Goal: Task Accomplishment & Management: Use online tool/utility

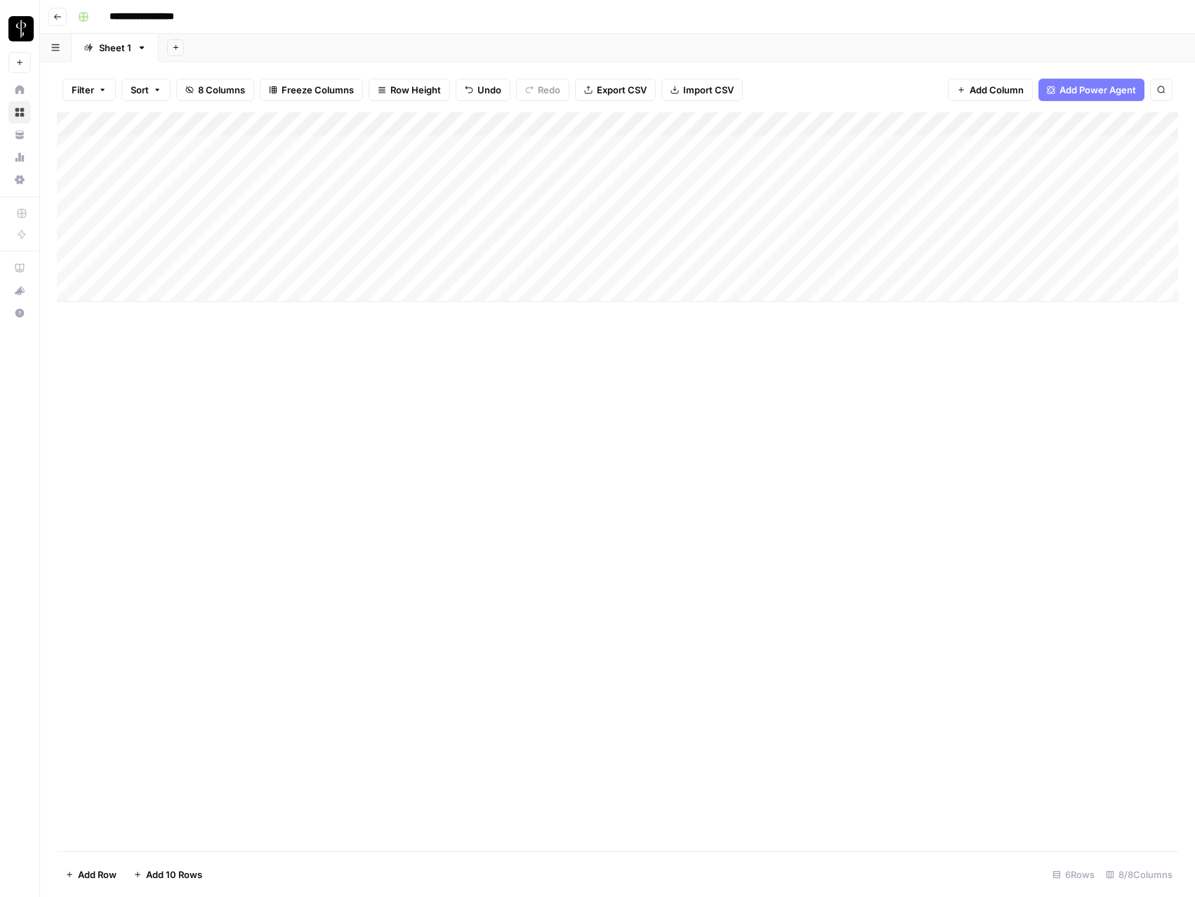
click at [59, 22] on button "Go back" at bounding box center [57, 17] width 18 height 18
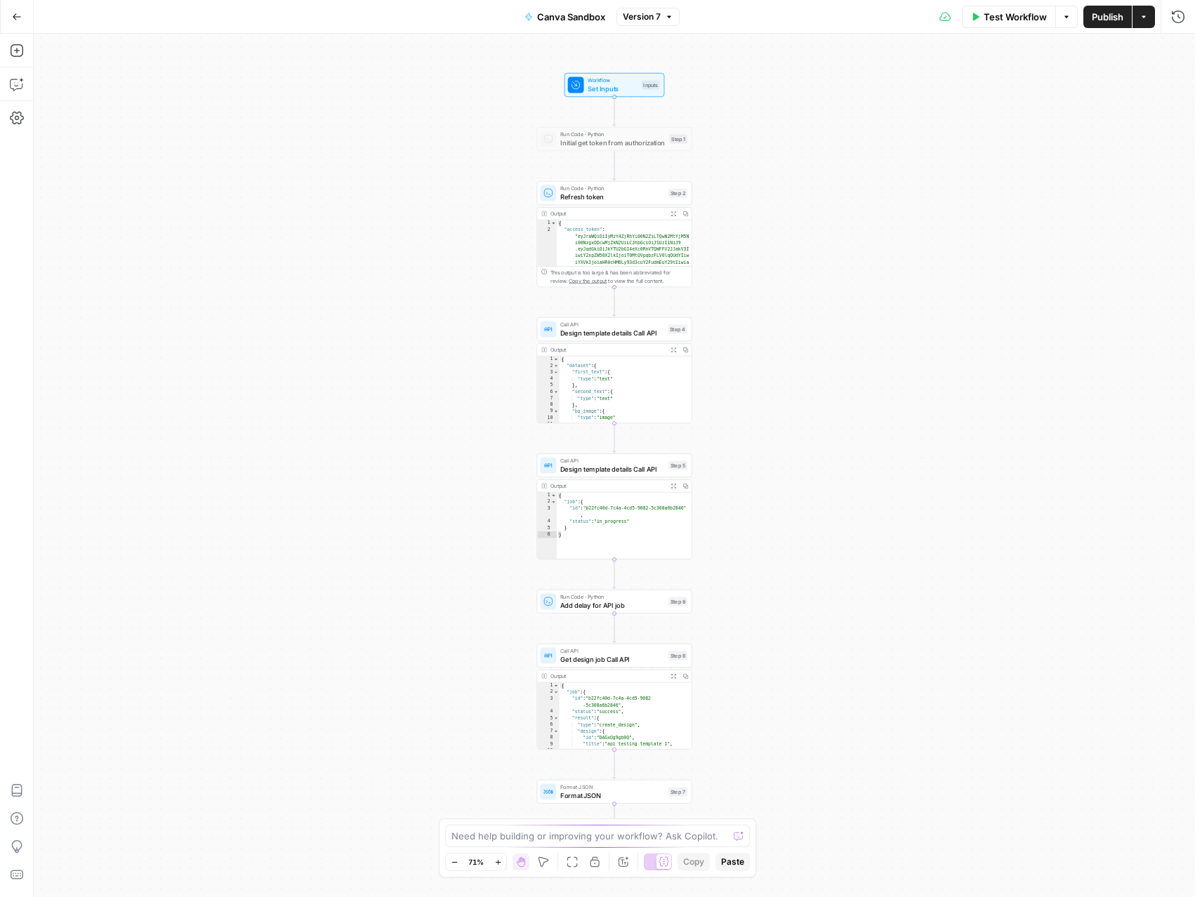
click at [17, 18] on icon "button" at bounding box center [17, 17] width 10 height 10
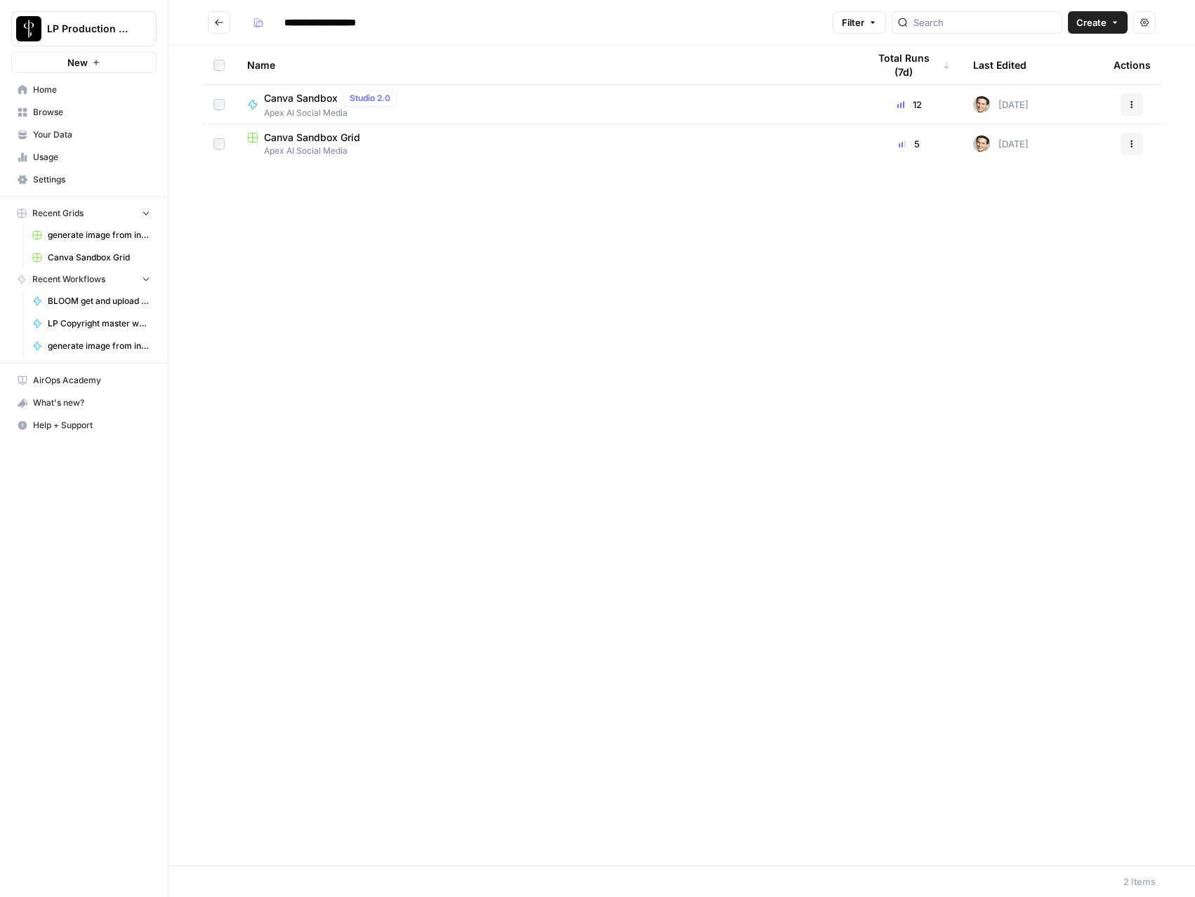
click at [1125, 98] on button "Actions" at bounding box center [1131, 104] width 22 height 22
click at [1060, 230] on span "Duplicate" at bounding box center [1069, 228] width 112 height 14
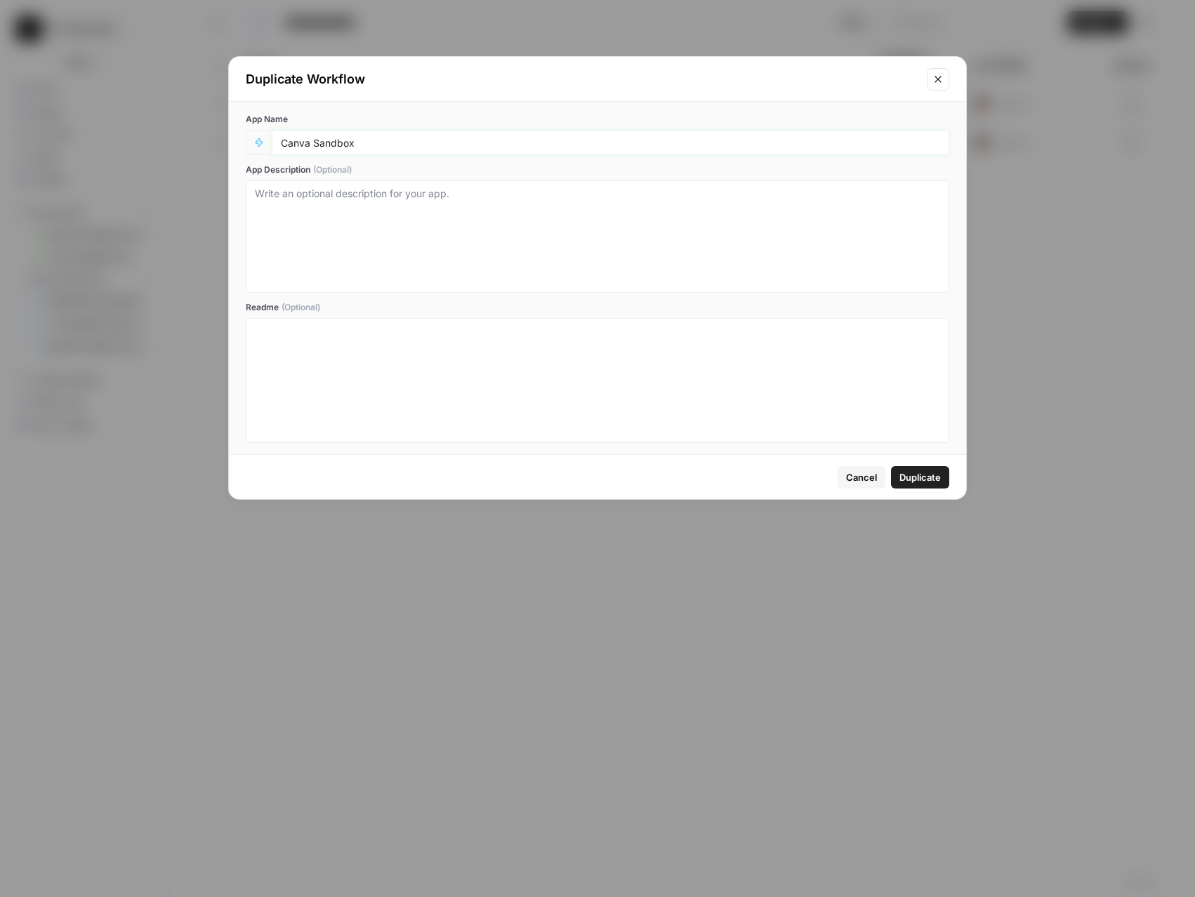
click at [521, 145] on input "Canva Sandbox" at bounding box center [610, 142] width 659 height 13
type input "Canva API Authentication - Token refresh"
click at [914, 471] on span "Duplicate" at bounding box center [919, 477] width 41 height 14
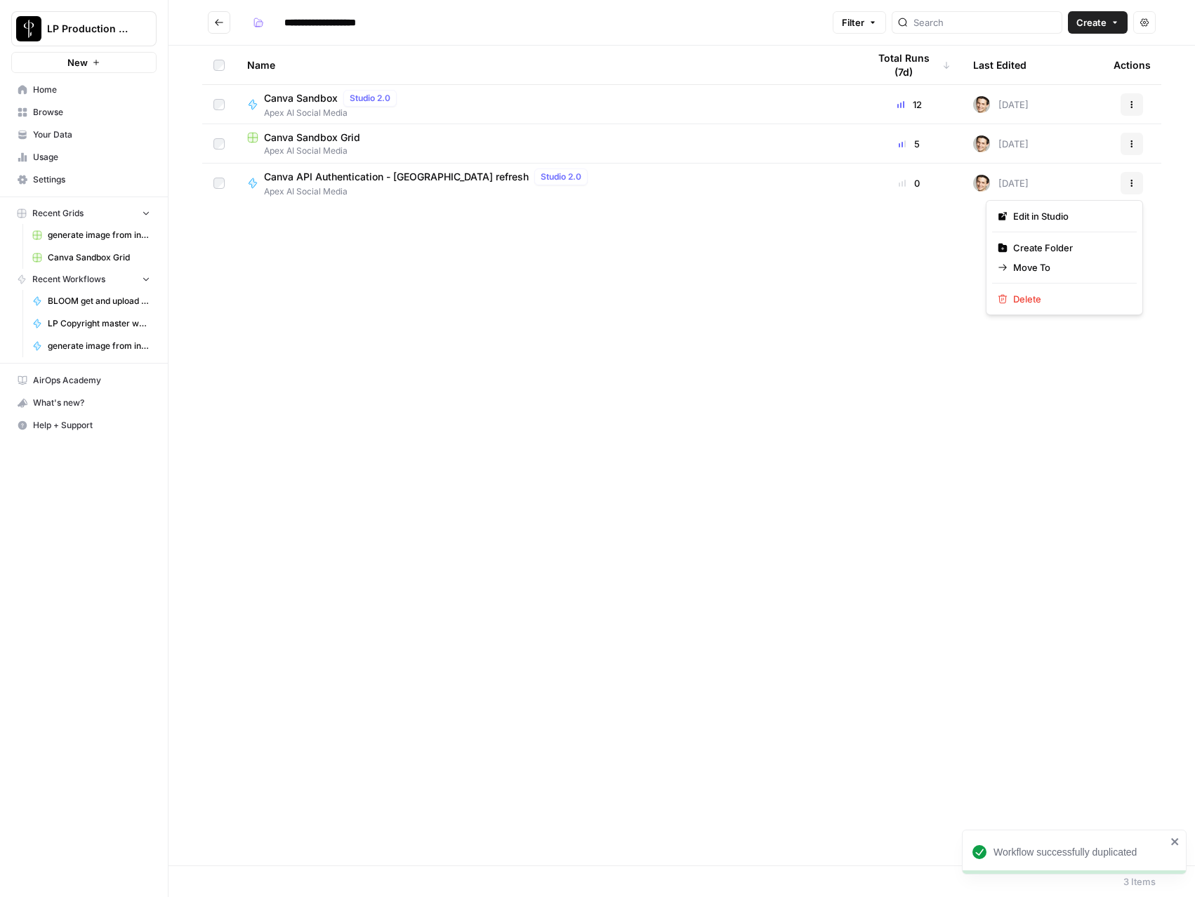
click at [1127, 179] on icon "button" at bounding box center [1131, 183] width 8 height 8
click at [1030, 206] on div "Edit in Studio Create Folder Move To Delete" at bounding box center [1064, 257] width 157 height 115
click at [1031, 213] on span "Edit in Studio" at bounding box center [1069, 216] width 112 height 14
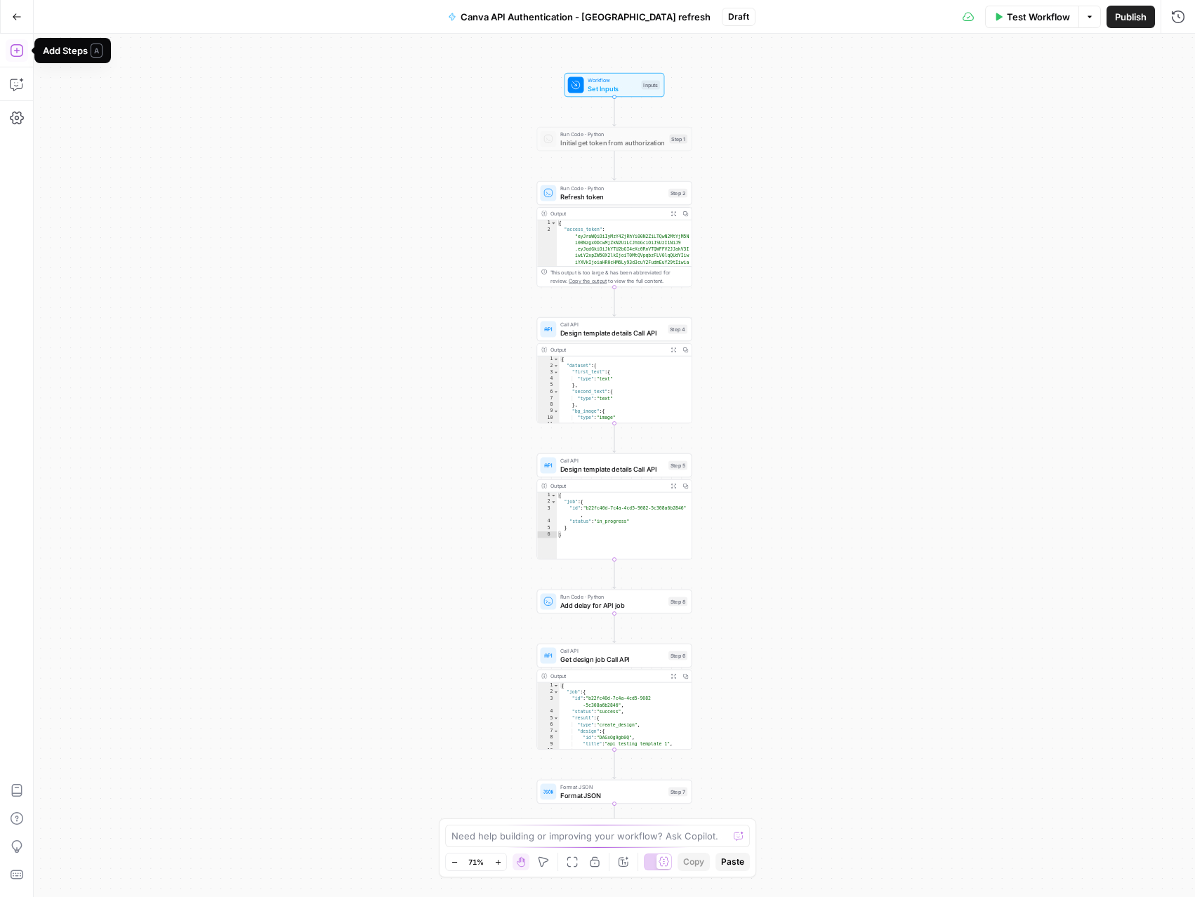
click at [18, 53] on icon "button" at bounding box center [17, 51] width 14 height 14
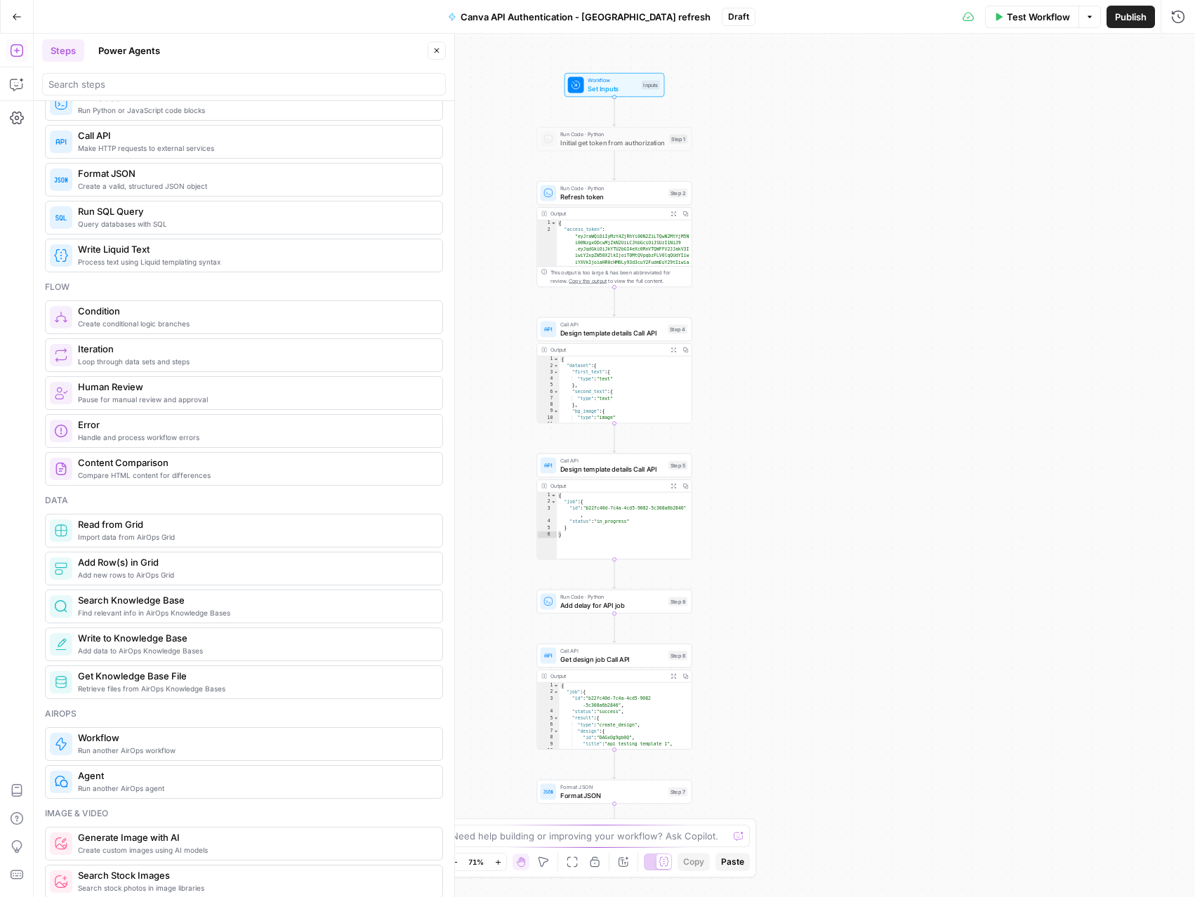
scroll to position [281, 0]
click at [98, 531] on span "Import data from AirOps Grid" at bounding box center [254, 534] width 353 height 11
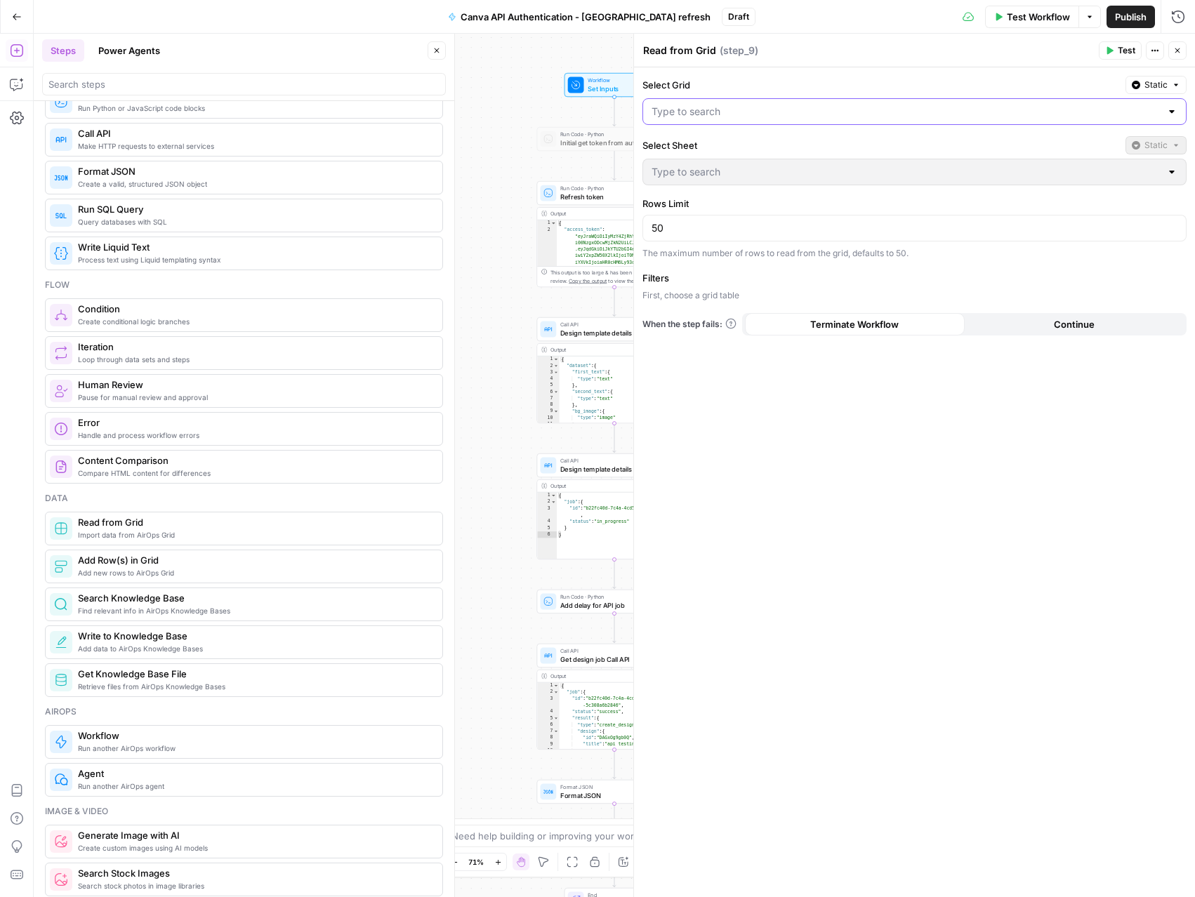
click at [719, 111] on input "Select Grid" at bounding box center [905, 112] width 509 height 14
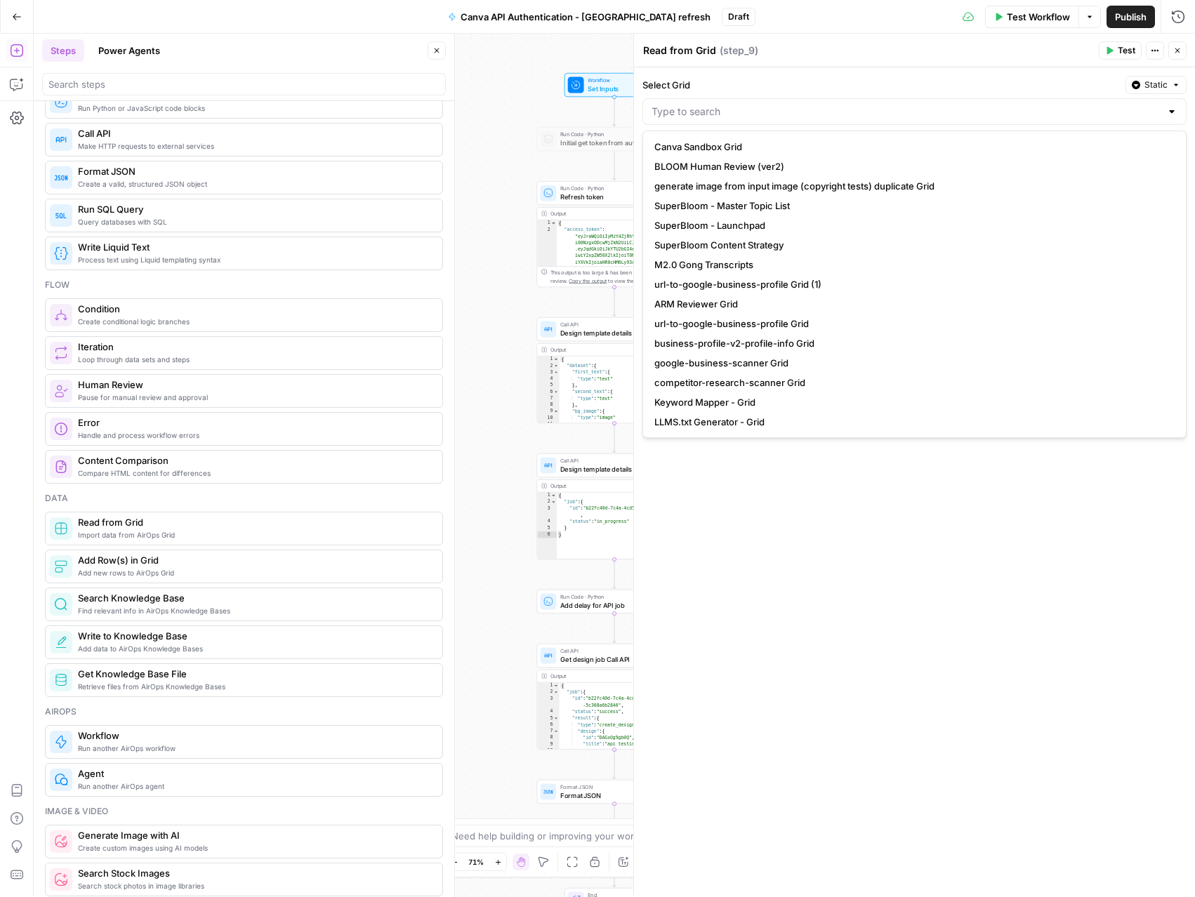
click at [1175, 50] on icon "button" at bounding box center [1177, 50] width 8 height 8
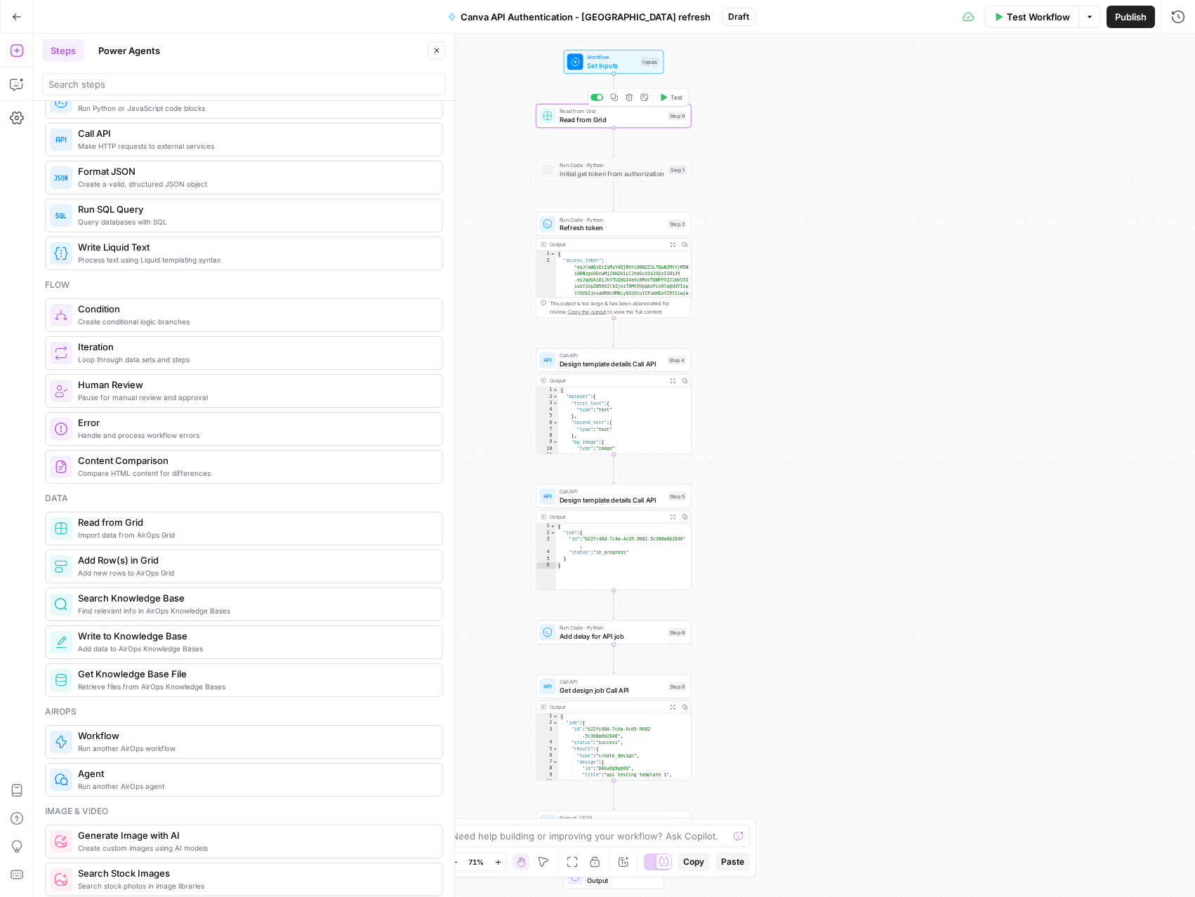
click at [623, 114] on span "Read from Grid" at bounding box center [611, 119] width 104 height 10
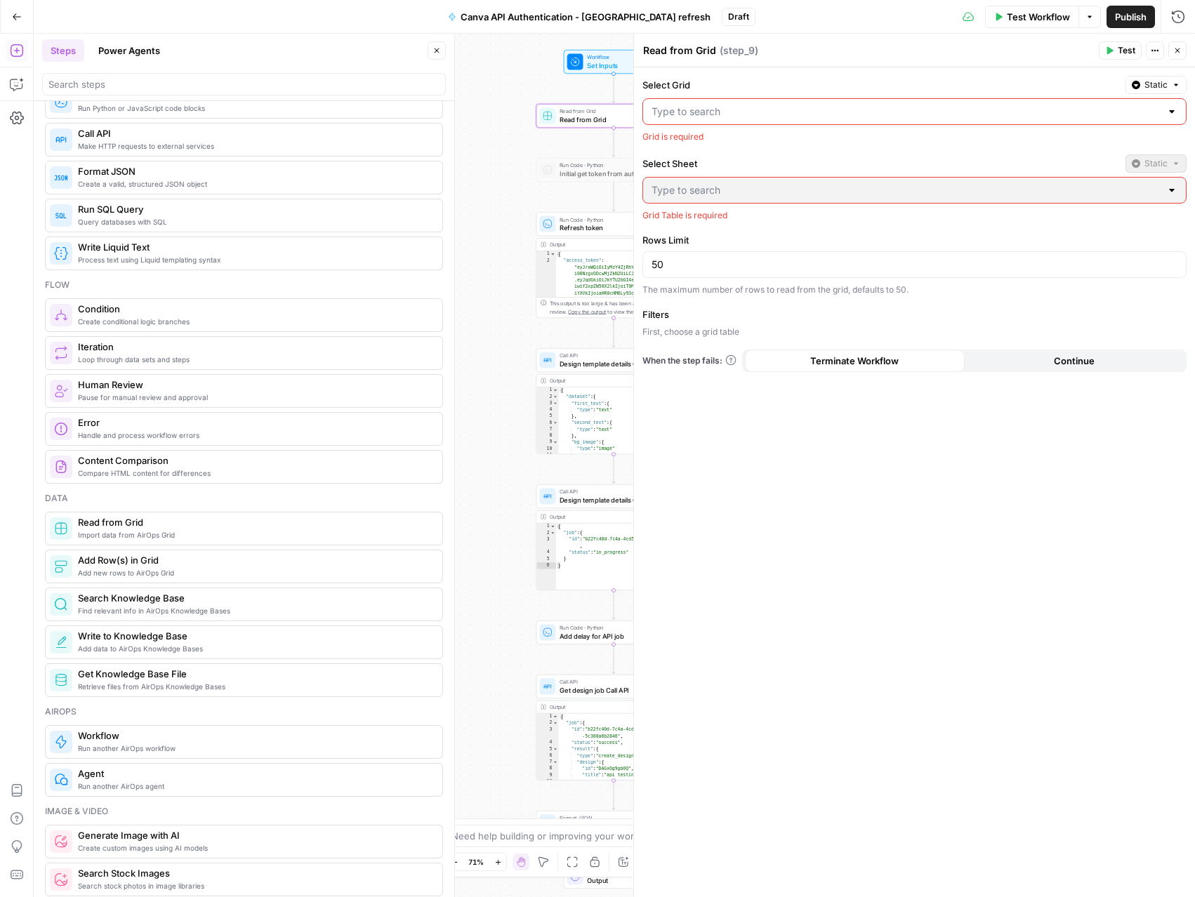
click at [708, 120] on div at bounding box center [914, 111] width 544 height 27
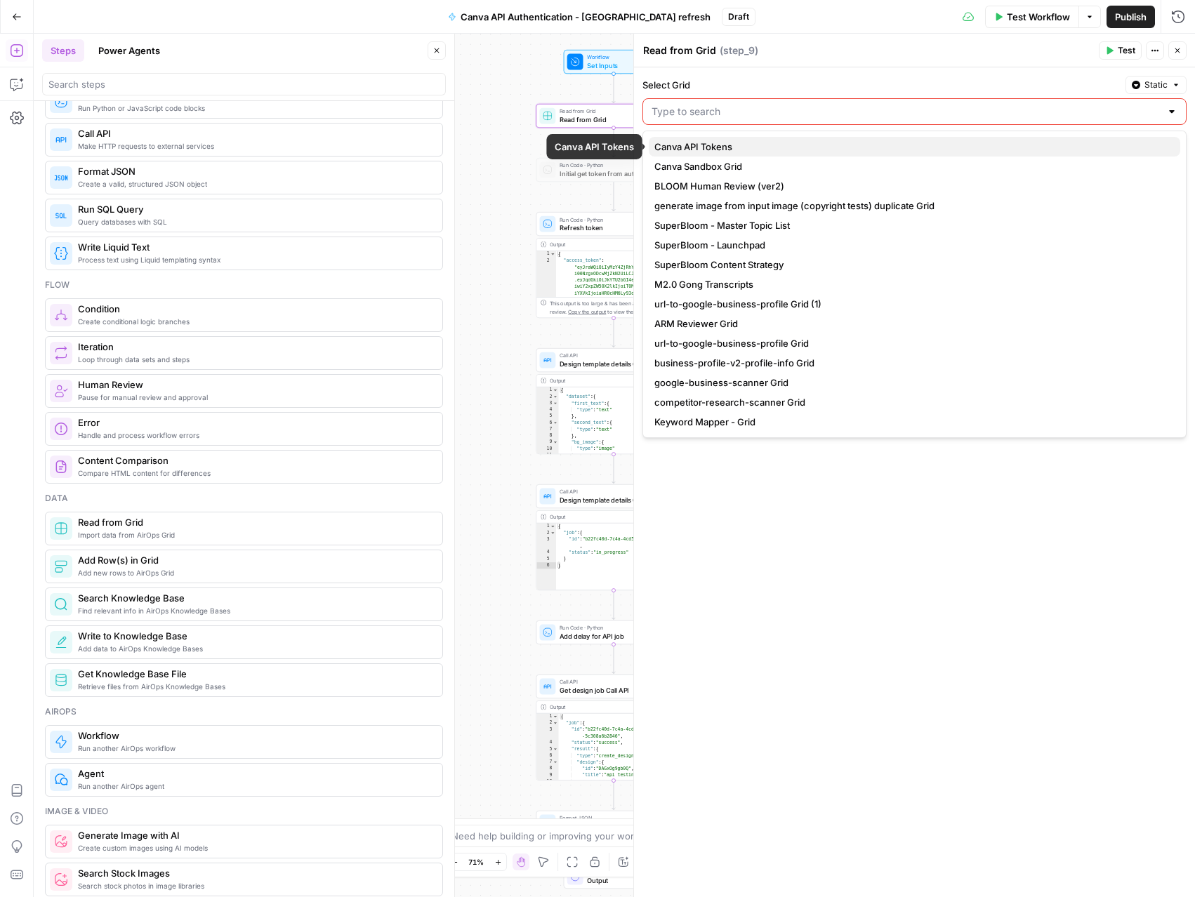
click at [710, 143] on span "Canva API Tokens" at bounding box center [911, 147] width 515 height 14
type input "Canva API Tokens"
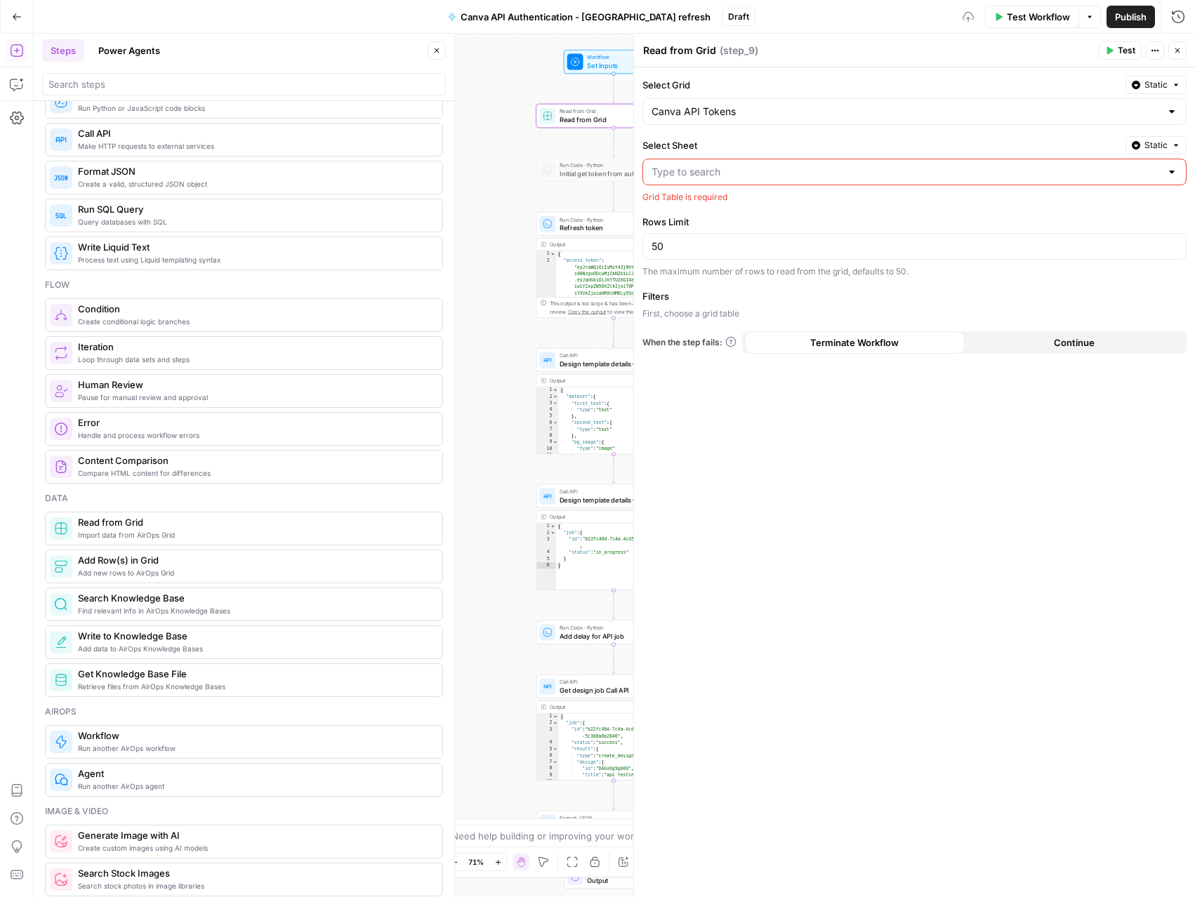
click at [710, 164] on div at bounding box center [914, 172] width 544 height 27
click at [703, 205] on span "Blank" at bounding box center [911, 207] width 515 height 14
type input "Blank"
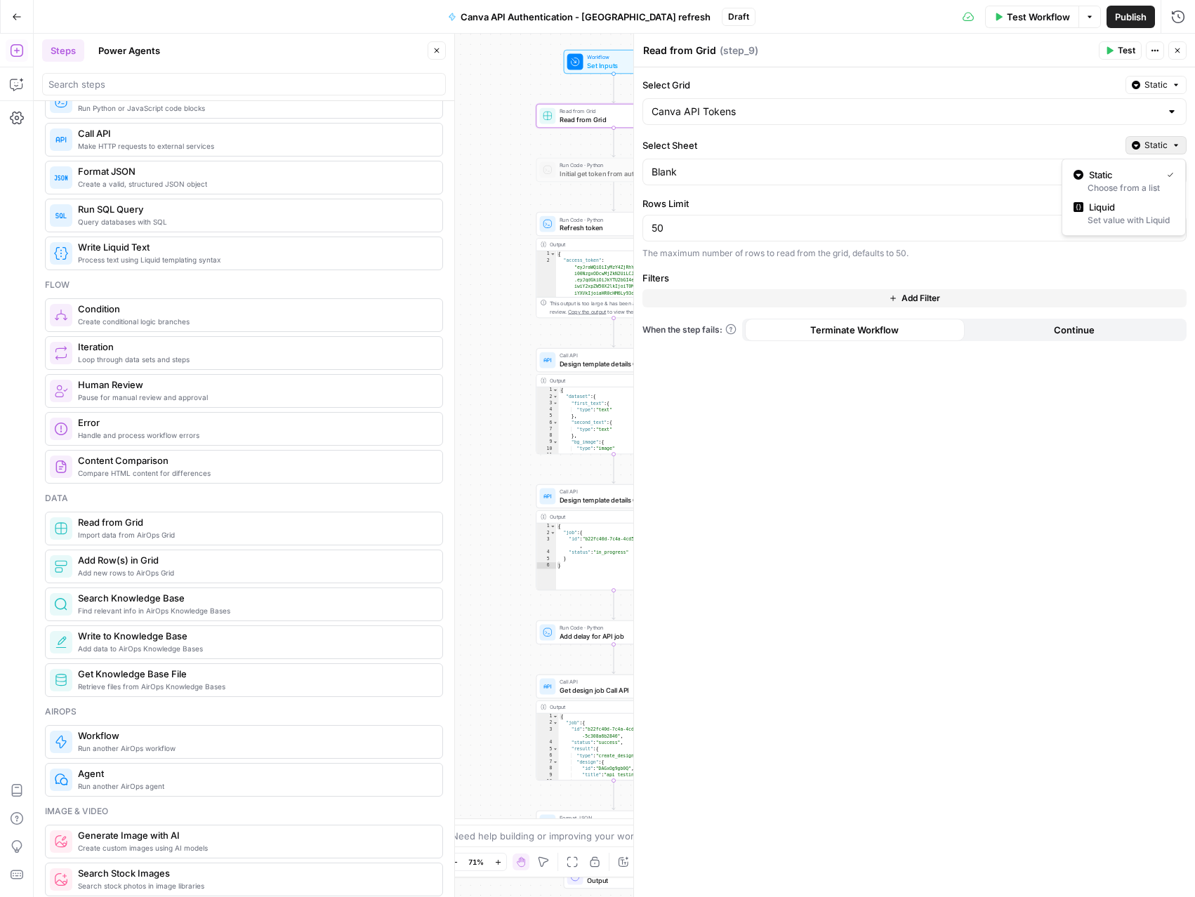
click at [1144, 148] on button "Static" at bounding box center [1155, 145] width 61 height 18
click at [1097, 146] on label "Select Sheet" at bounding box center [880, 145] width 477 height 14
click at [1097, 165] on input "Blank" at bounding box center [905, 172] width 509 height 14
type input "Blank"
click at [997, 134] on div "Select Grid Static Canva API Tokens Select Sheet Static Blank Rows Limit 50 The…" at bounding box center [914, 482] width 561 height 830
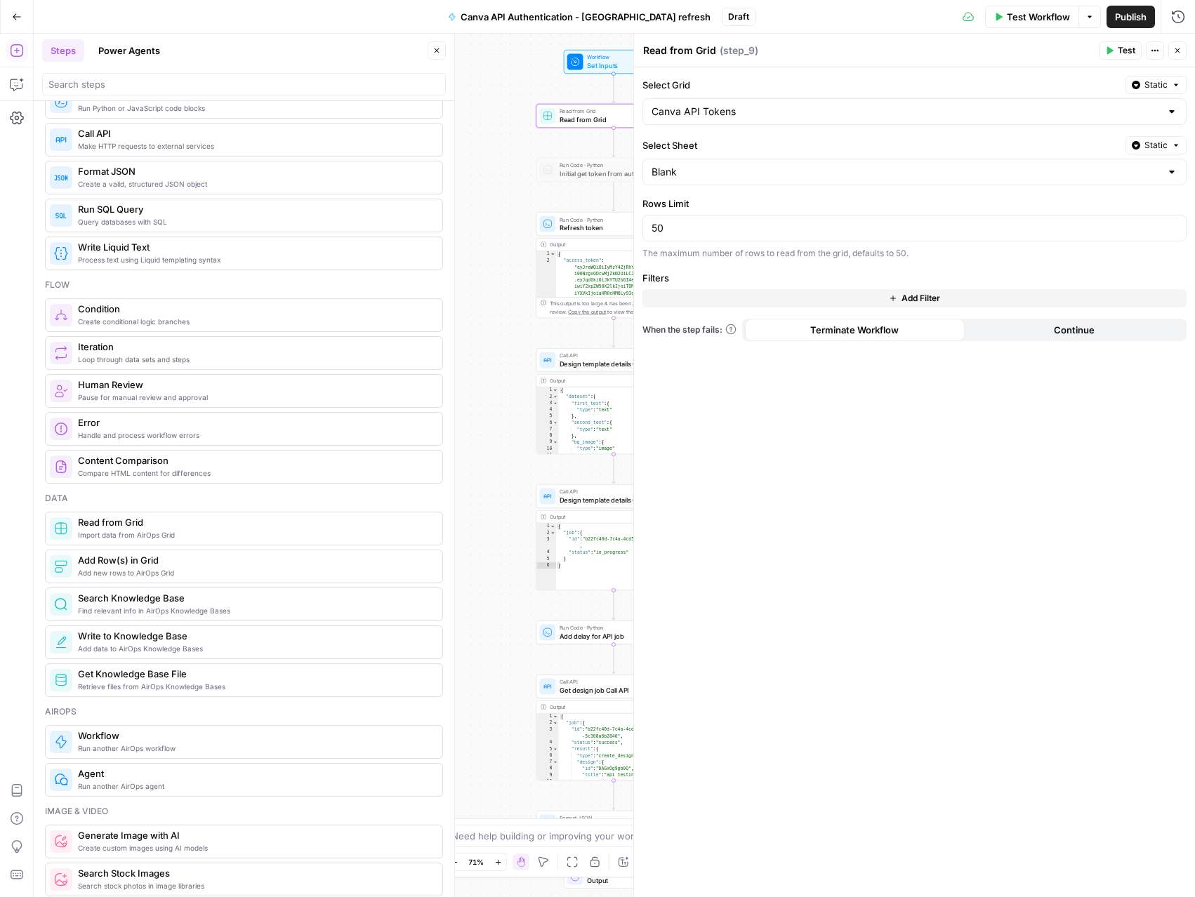
click at [1113, 51] on button "Test" at bounding box center [1120, 50] width 43 height 18
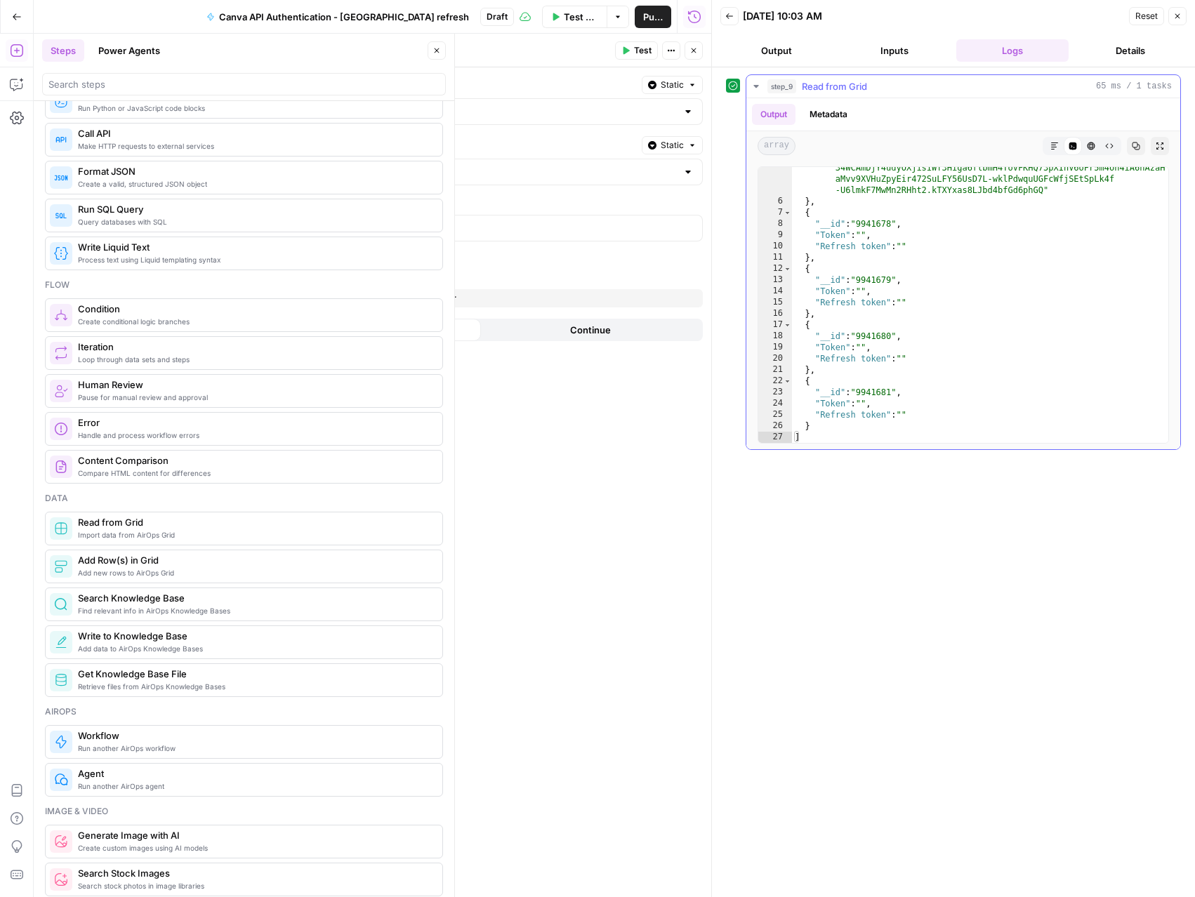
scroll to position [543, 0]
click at [1172, 21] on button "Close" at bounding box center [1177, 16] width 18 height 18
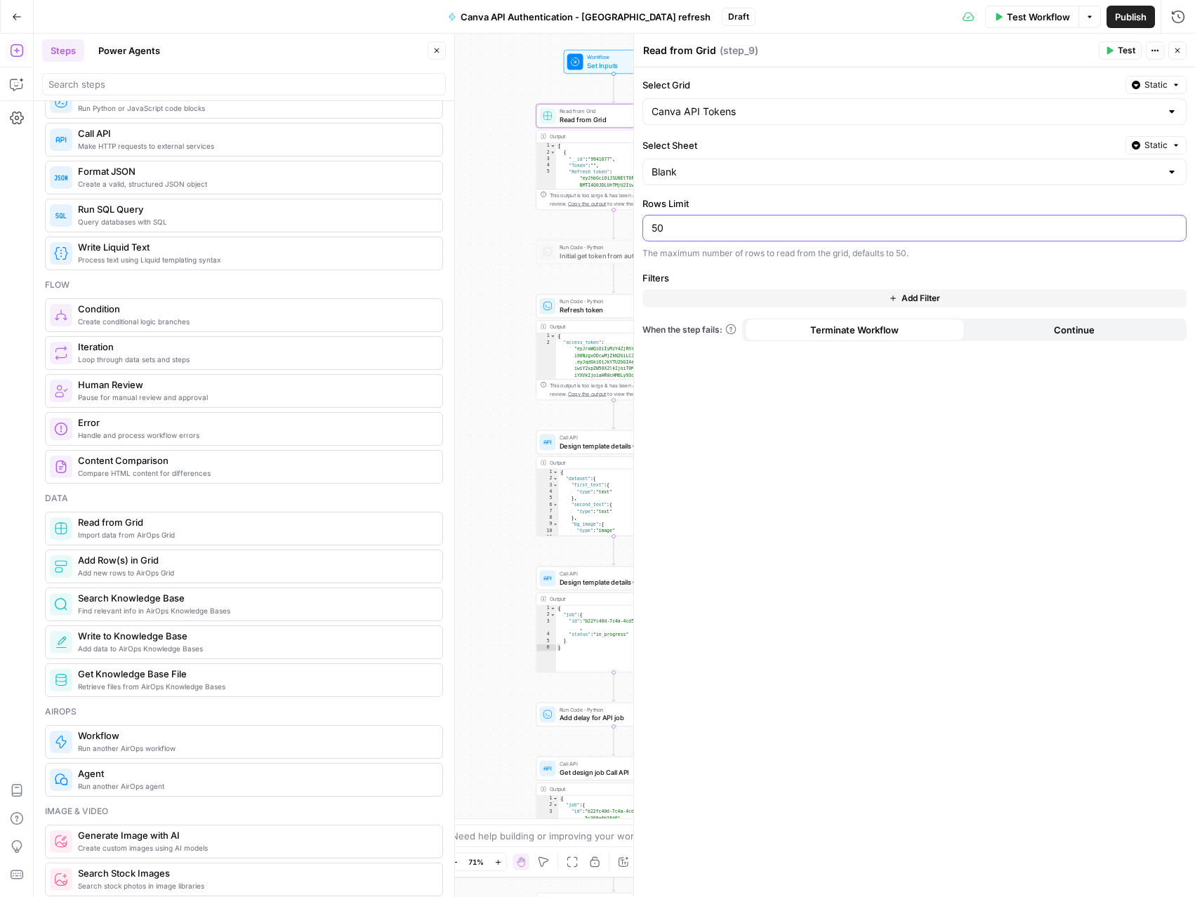
click at [837, 232] on input "50" at bounding box center [914, 228] width 526 height 14
type input "5"
type input "3"
click at [1108, 42] on button "Test" at bounding box center [1120, 50] width 43 height 18
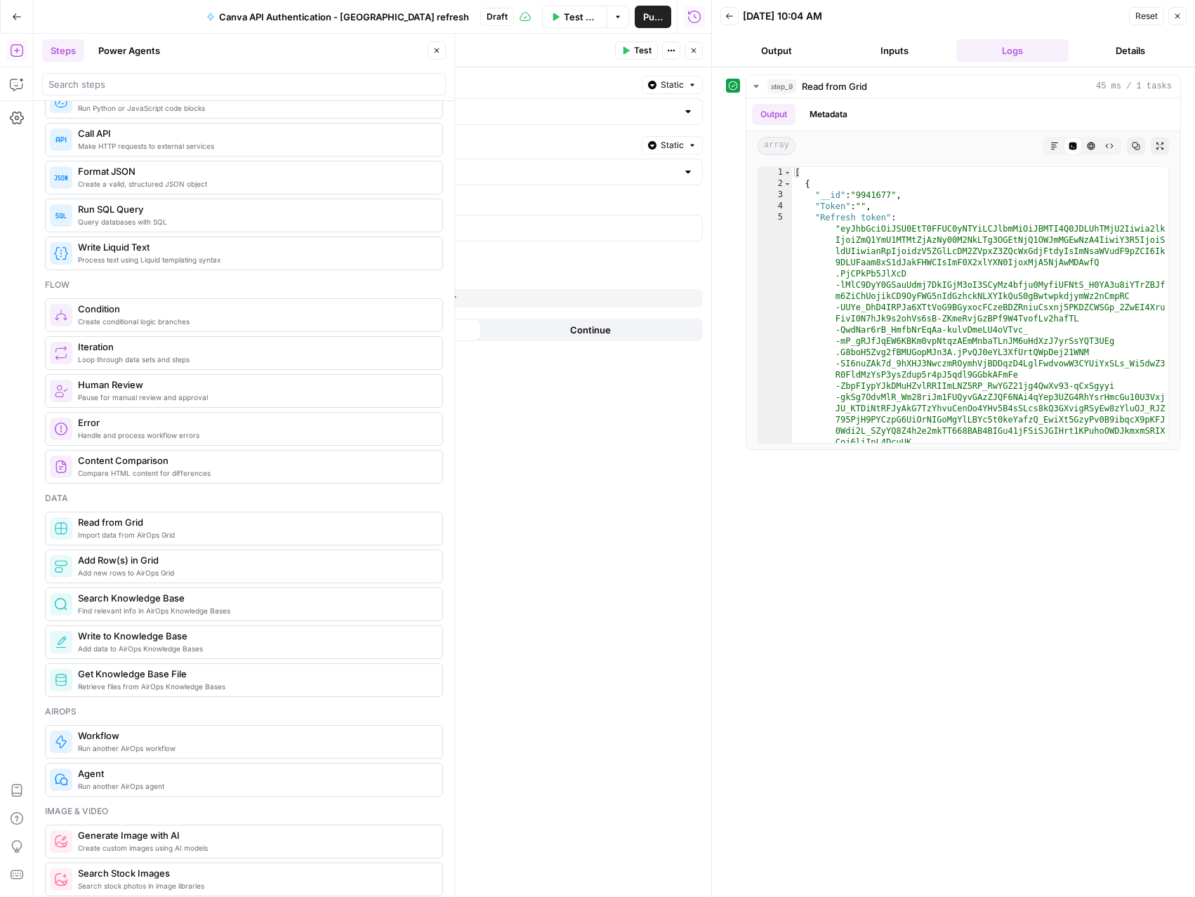
click at [640, 53] on span "Test" at bounding box center [643, 50] width 18 height 13
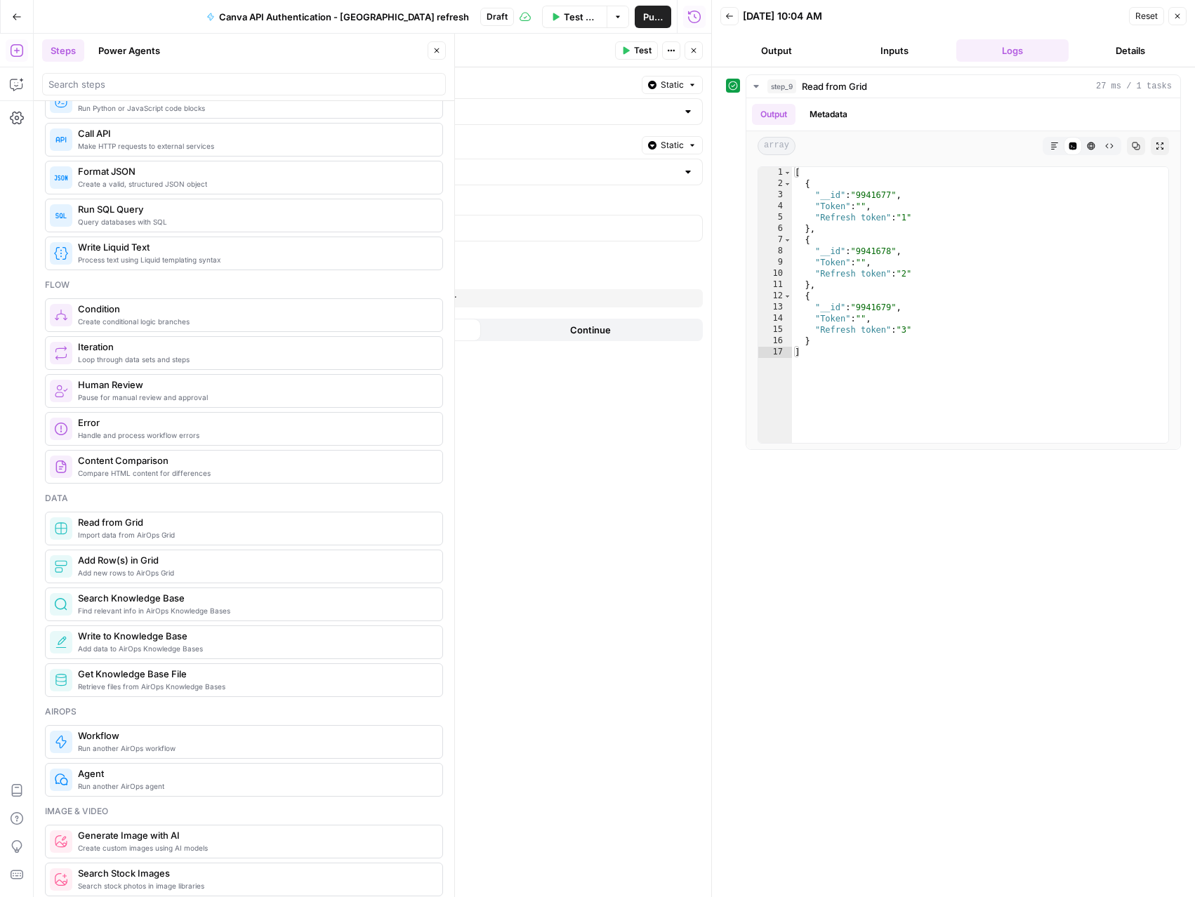
click at [425, 299] on span "Add Filter" at bounding box center [437, 298] width 39 height 13
click at [316, 301] on div at bounding box center [314, 303] width 11 height 14
click at [246, 352] on span "Refresh token" at bounding box center [249, 357] width 126 height 14
click at [496, 305] on div "is equal to" at bounding box center [420, 302] width 171 height 27
type input "is equal to"
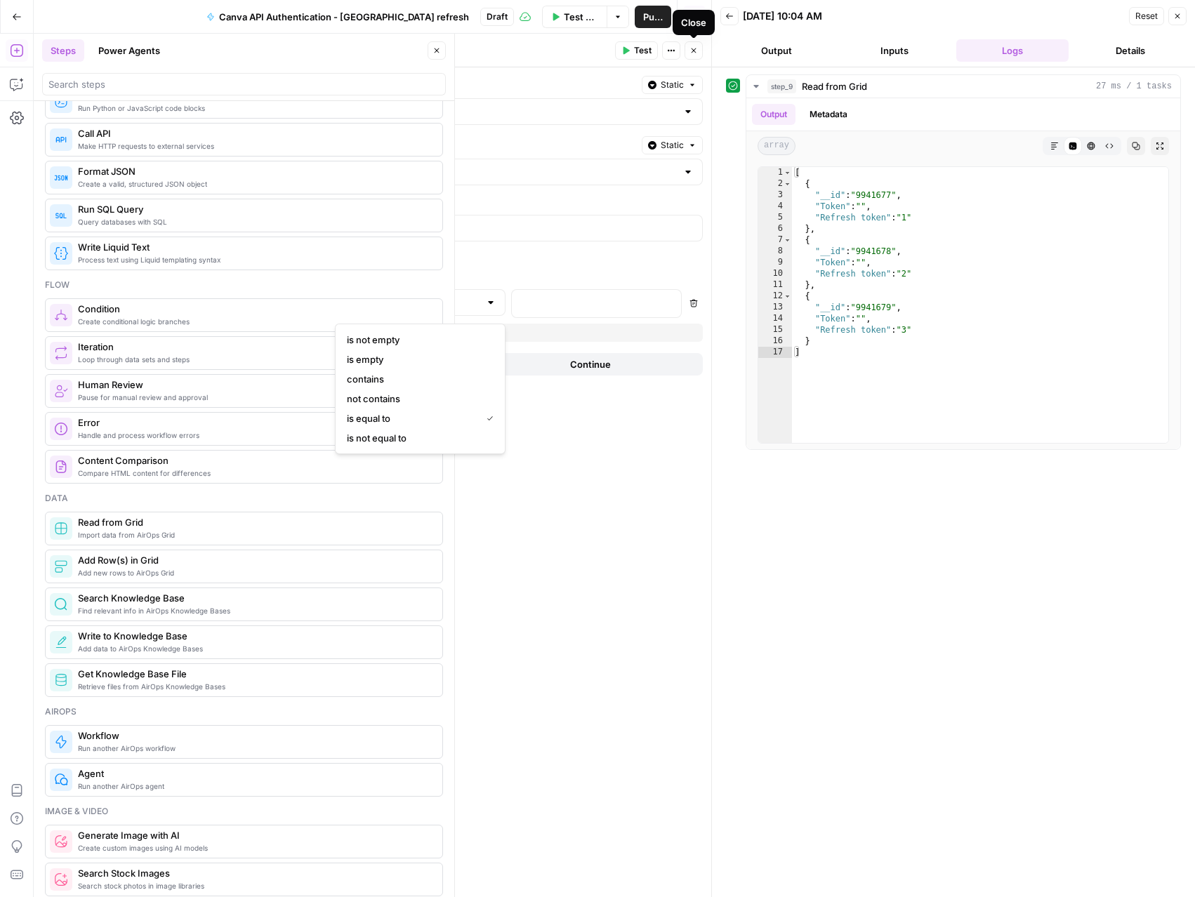
click at [696, 53] on icon "button" at bounding box center [693, 50] width 8 height 8
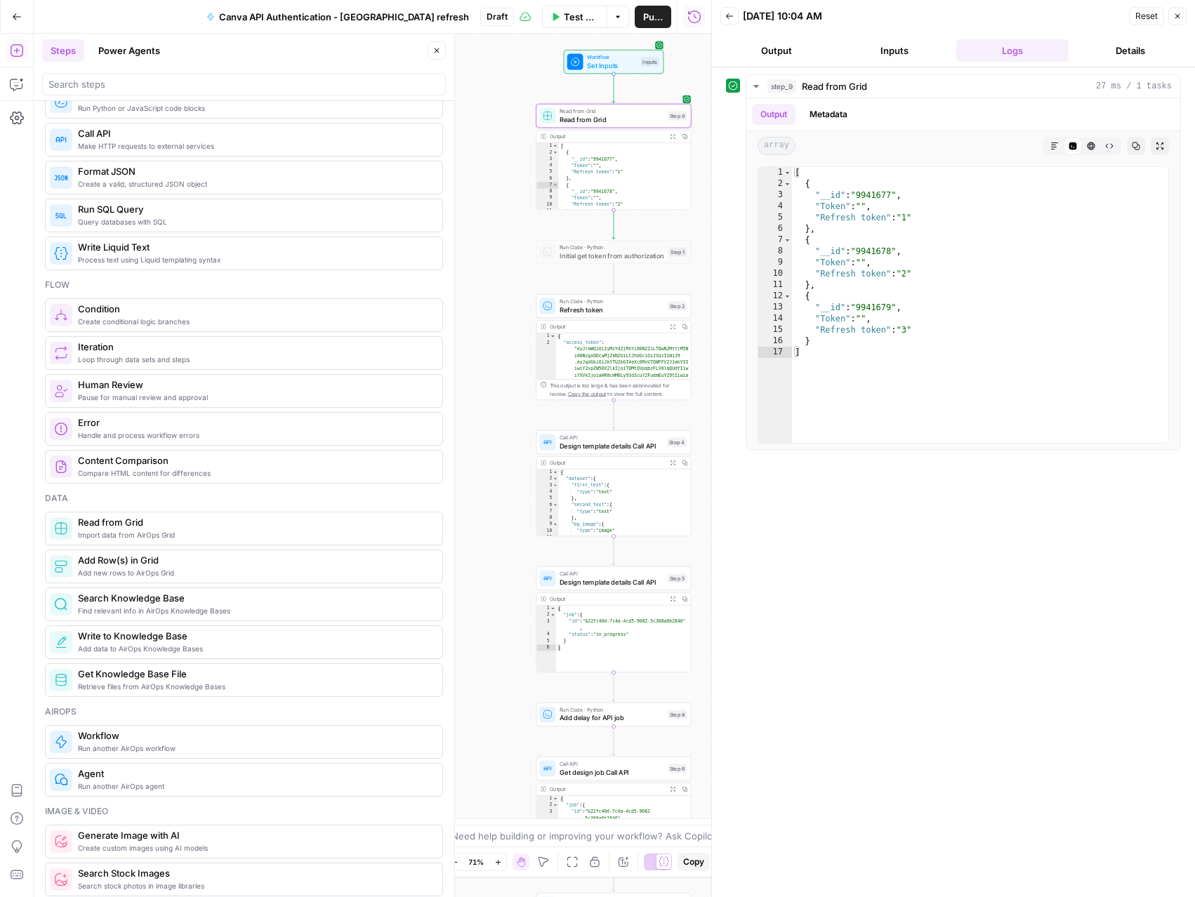
click at [256, 641] on span "Write to Knowledge Base" at bounding box center [254, 636] width 353 height 14
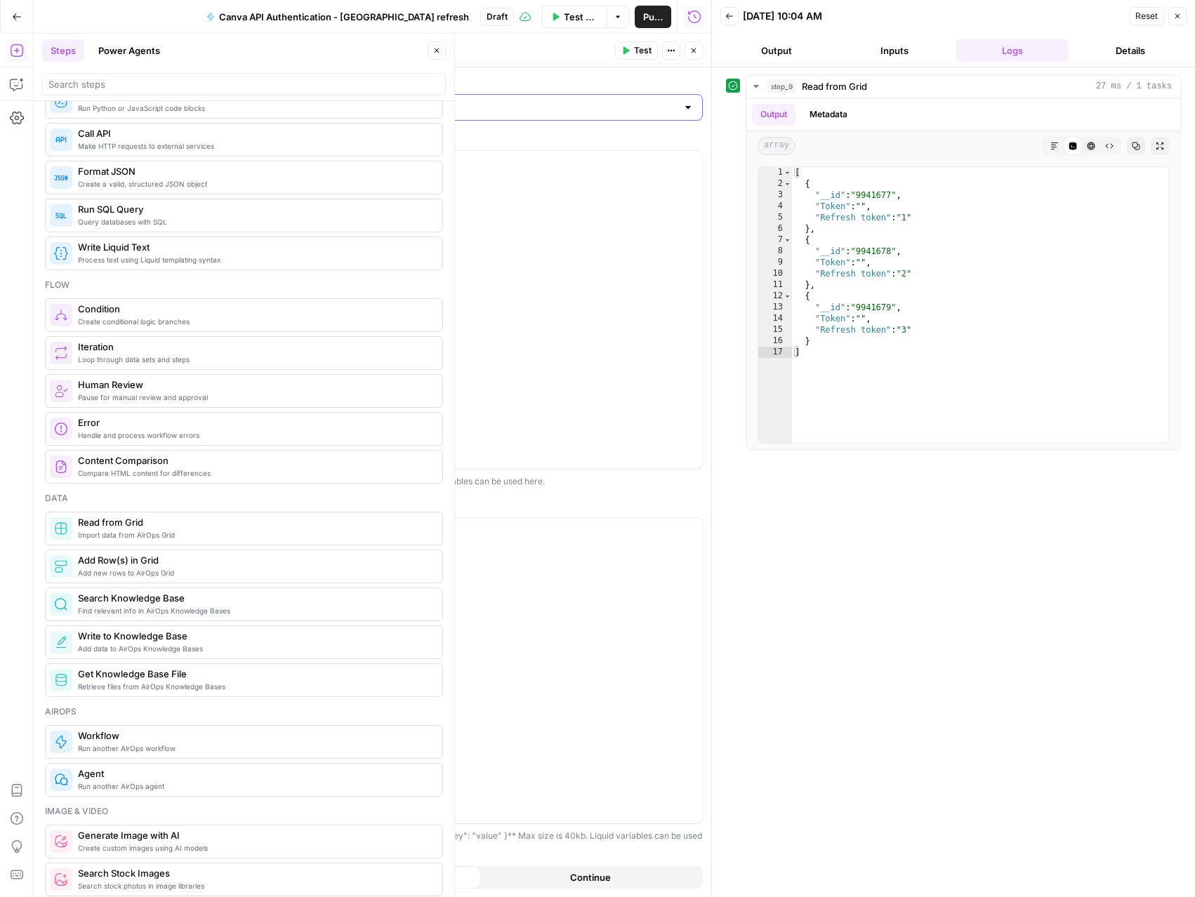
click at [464, 100] on input "Select a Knowledge Base" at bounding box center [422, 107] width 509 height 14
click at [459, 77] on label "Select a Knowledge Base" at bounding box center [431, 83] width 544 height 14
click at [459, 100] on input "Select a Knowledge Base" at bounding box center [422, 107] width 509 height 14
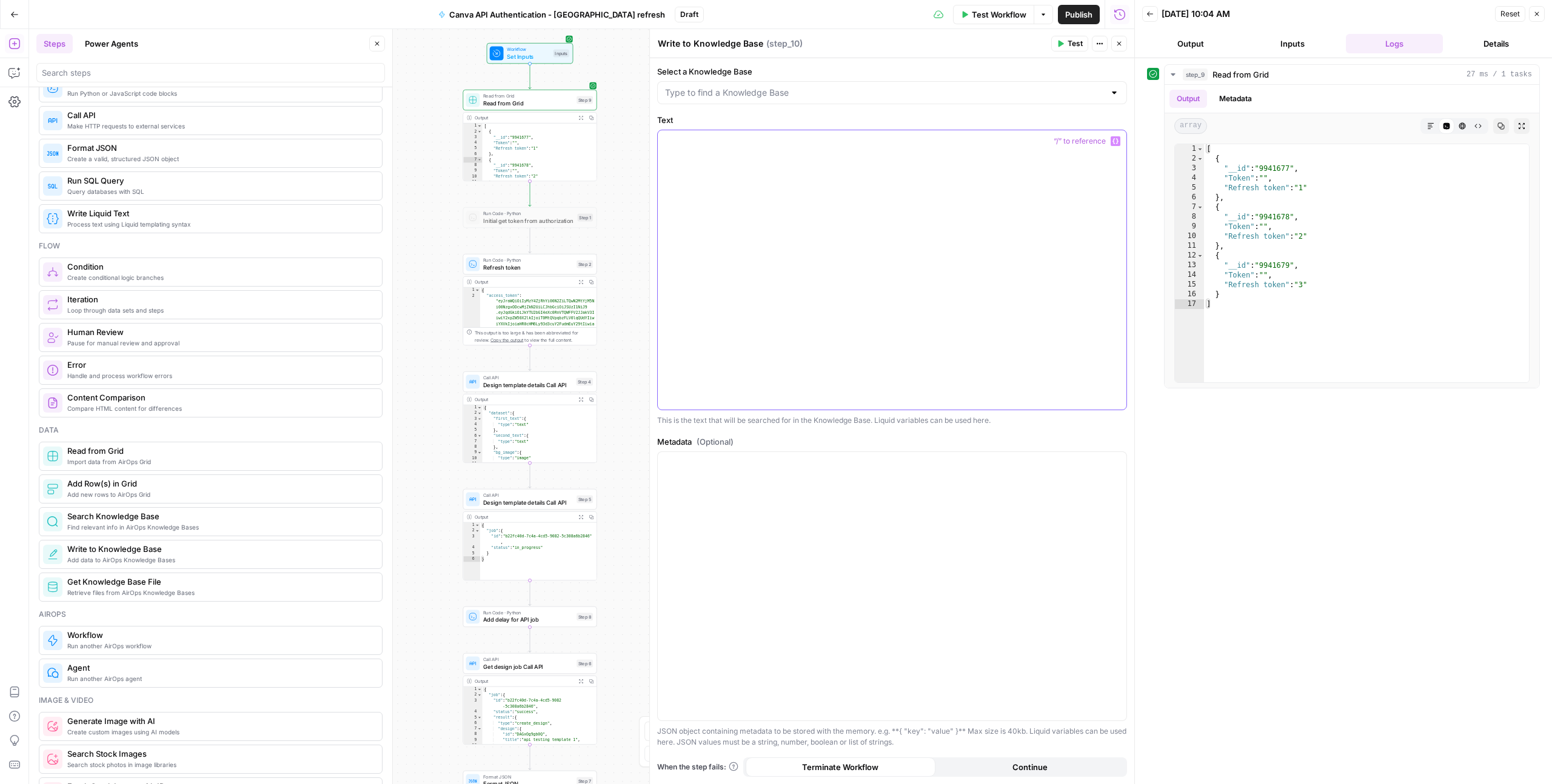
click at [754, 250] on div at bounding box center [892, 270] width 469 height 280
click at [693, 484] on div at bounding box center [892, 586] width 469 height 269
click at [770, 91] on input "Select a Knowledge Base" at bounding box center [884, 92] width 440 height 12
click at [753, 303] on div at bounding box center [892, 270] width 469 height 280
click at [750, 93] on input "Select a Knowledge Base" at bounding box center [884, 92] width 440 height 12
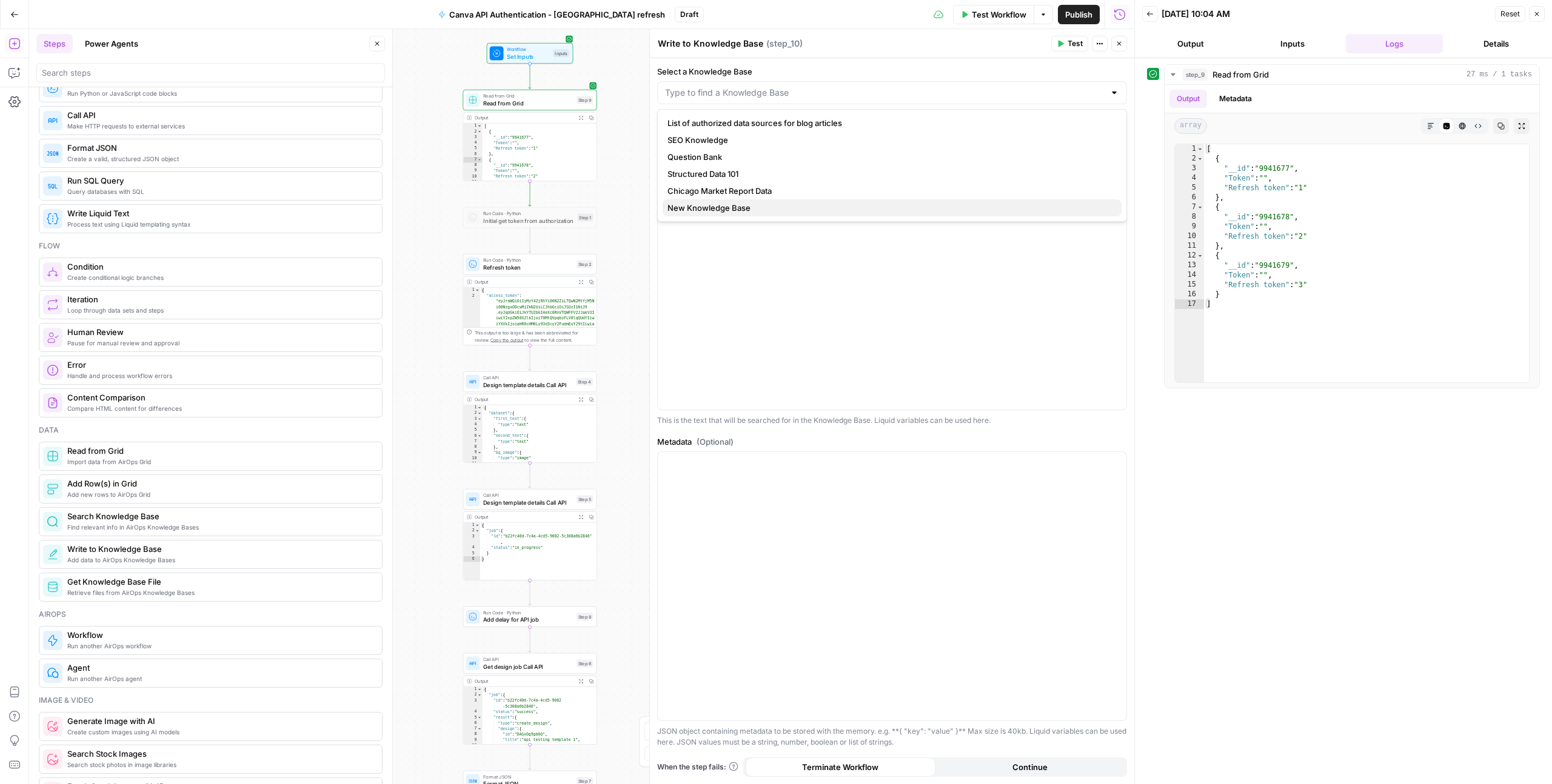
click at [721, 208] on span "New Knowledge Base" at bounding box center [890, 208] width 445 height 12
type input "New Knowledge Base"
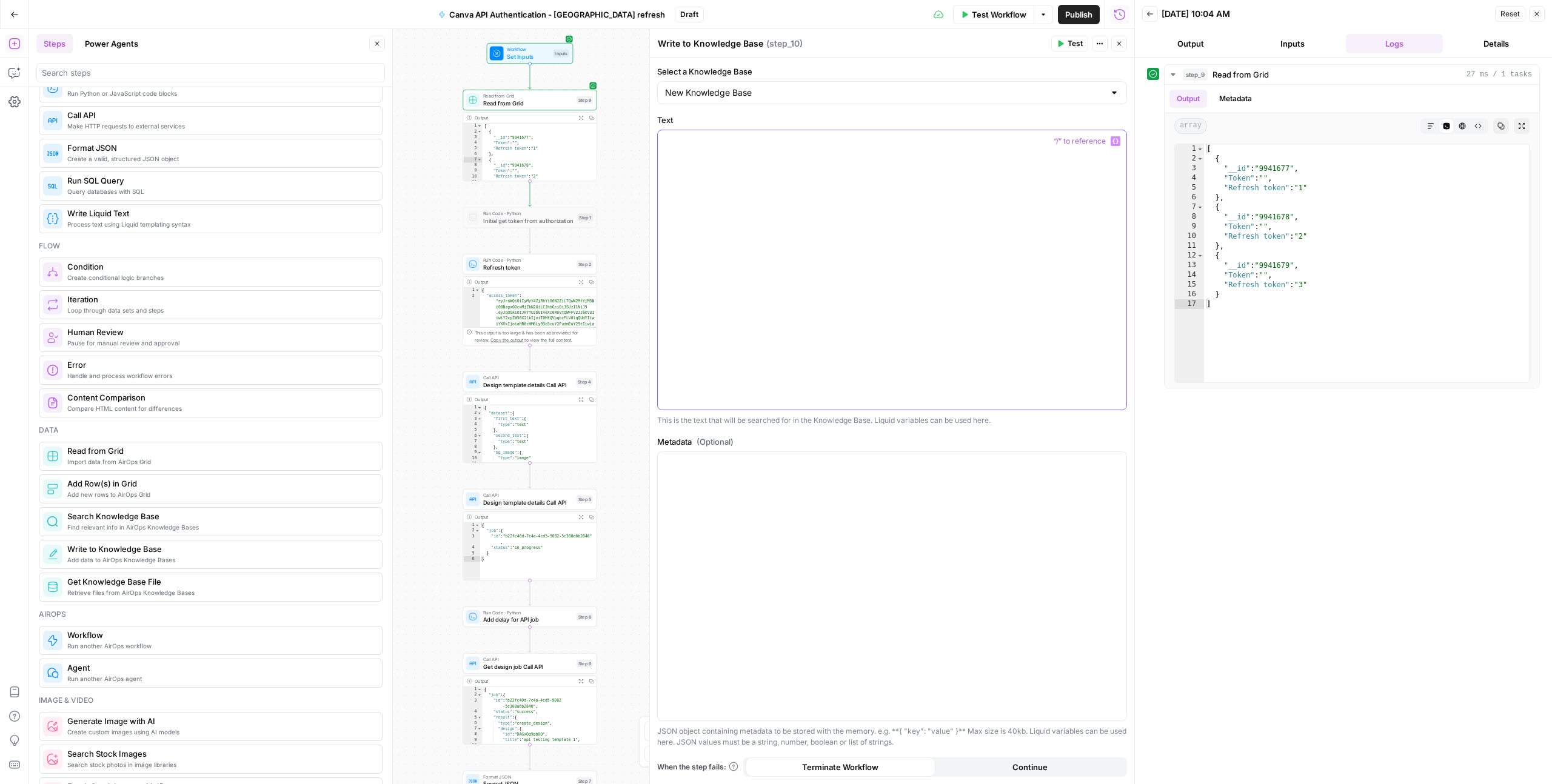
click at [725, 190] on div at bounding box center [892, 270] width 469 height 280
click at [589, 281] on icon "button" at bounding box center [591, 281] width 4 height 4
click at [681, 250] on div at bounding box center [892, 270] width 469 height 280
click at [763, 465] on p at bounding box center [892, 463] width 454 height 12
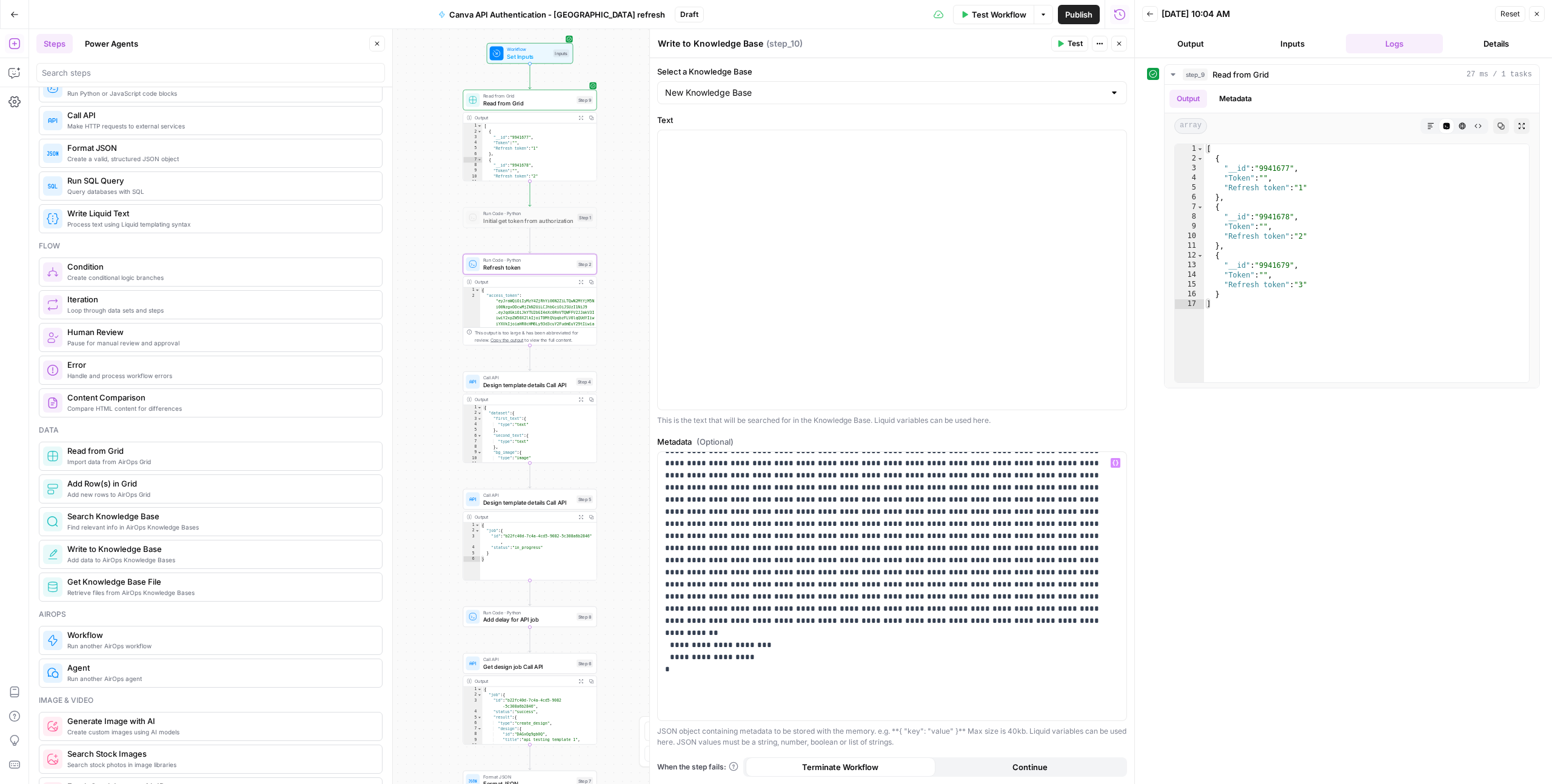
click at [1031, 47] on span "Test" at bounding box center [1075, 43] width 16 height 11
click at [882, 68] on icon "Close modal" at bounding box center [882, 68] width 10 height 9
click at [560, 174] on span "Write to Knowledge Base" at bounding box center [527, 175] width 88 height 9
click at [1031, 42] on span "Test" at bounding box center [1075, 43] width 16 height 11
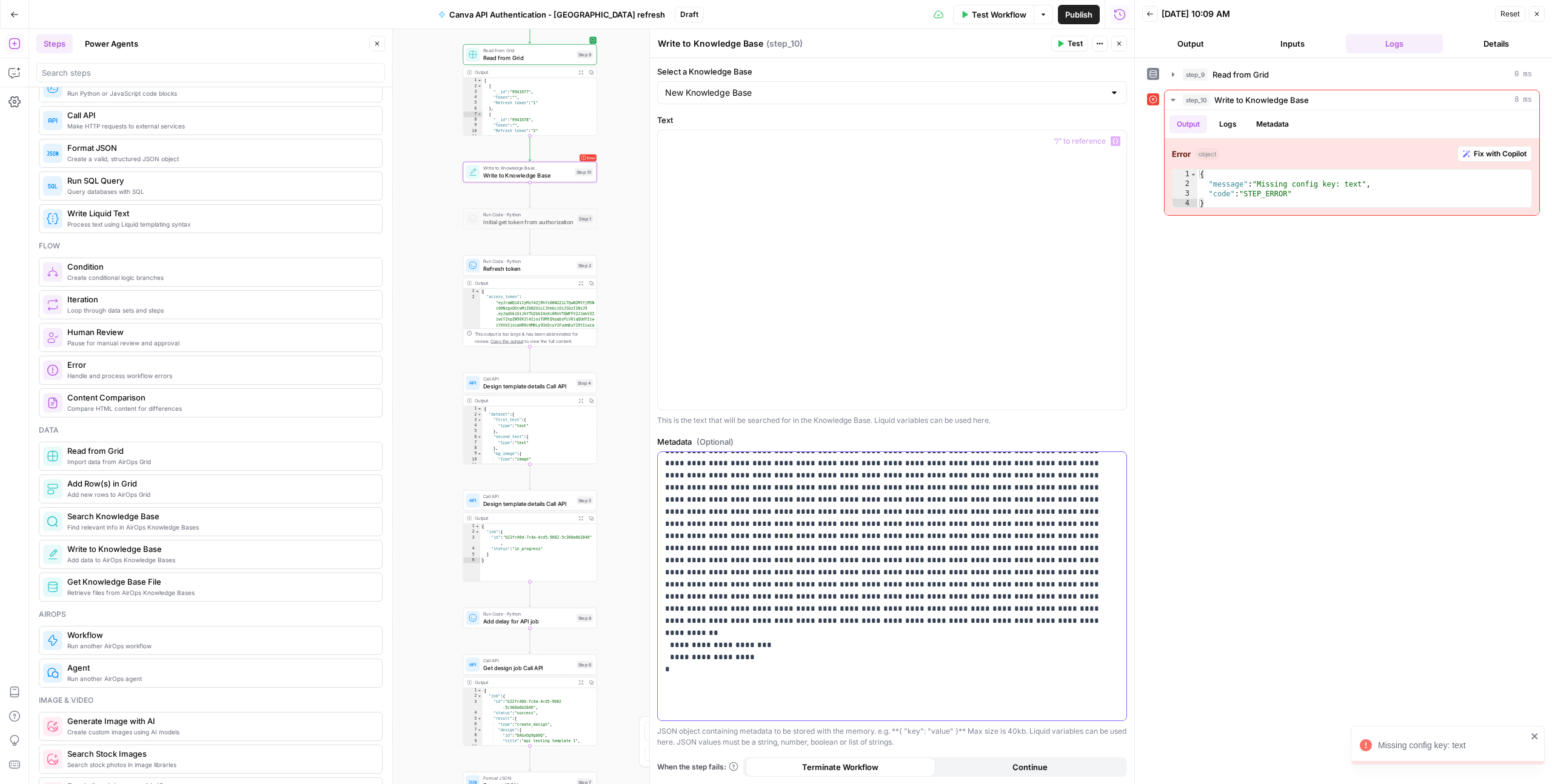
click at [988, 566] on p "**********" at bounding box center [892, 458] width 454 height 654
click at [787, 289] on div at bounding box center [892, 270] width 469 height 280
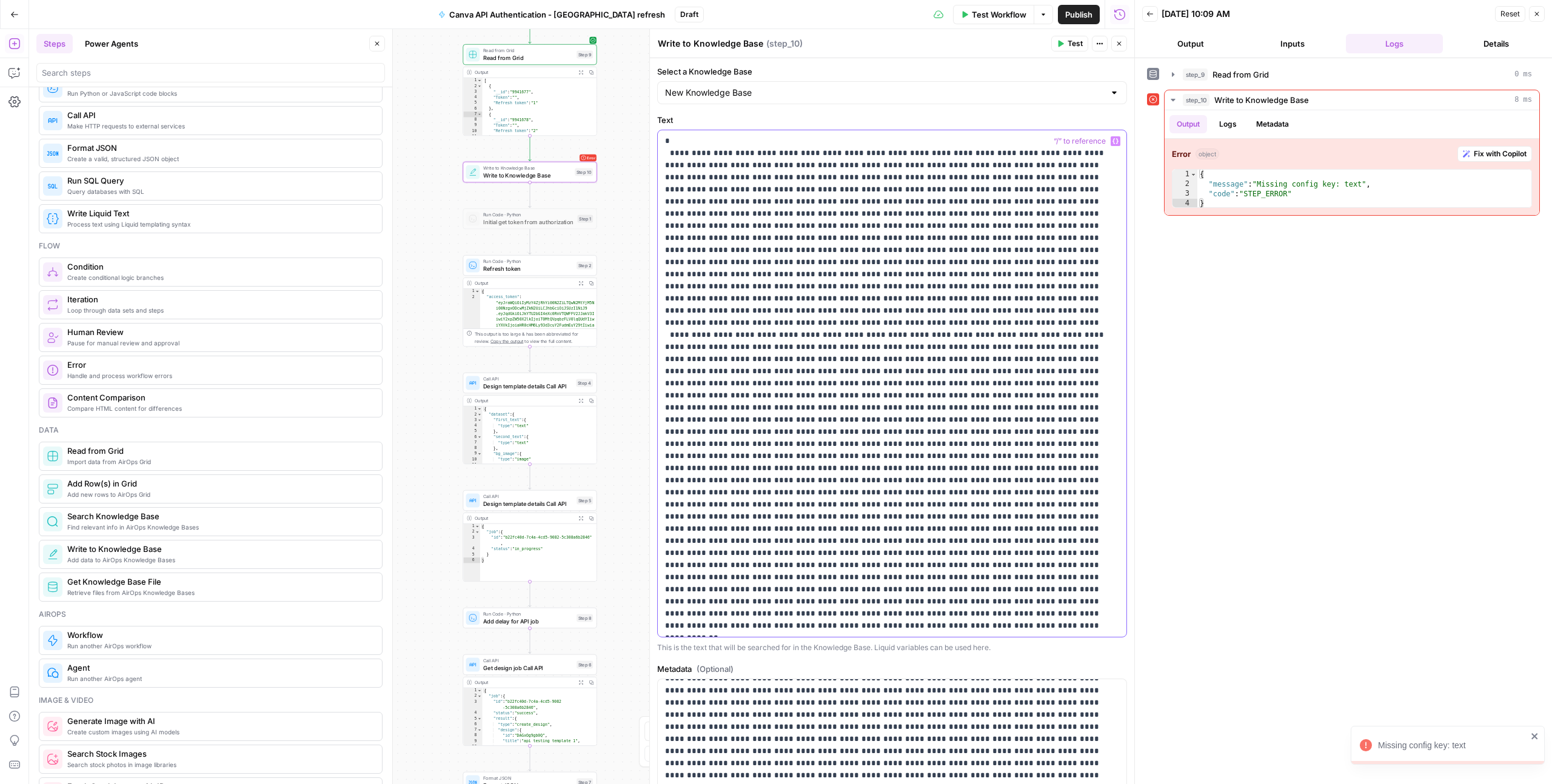
scroll to position [5, 0]
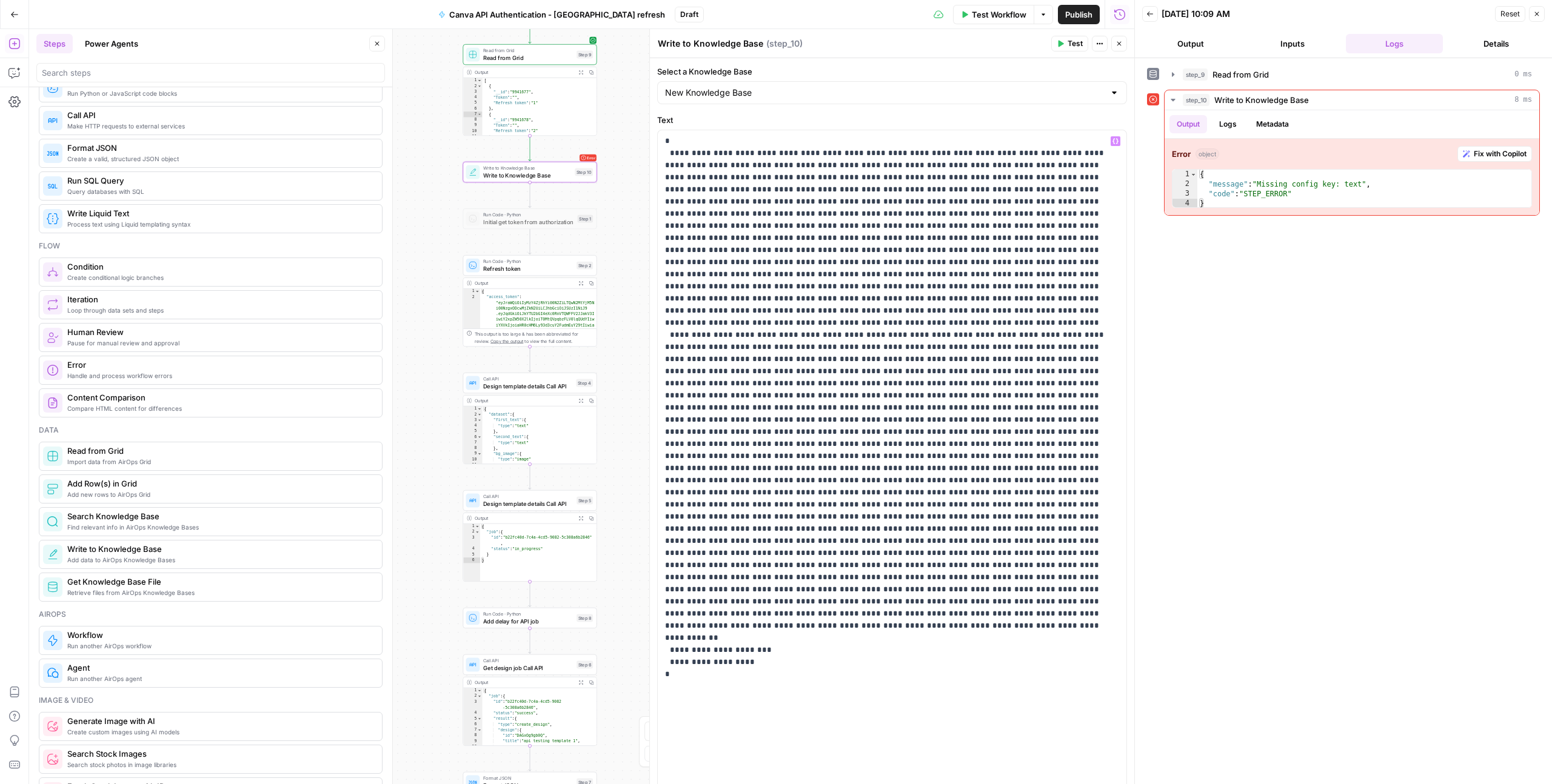
click at [1031, 39] on span "Test" at bounding box center [1075, 43] width 16 height 11
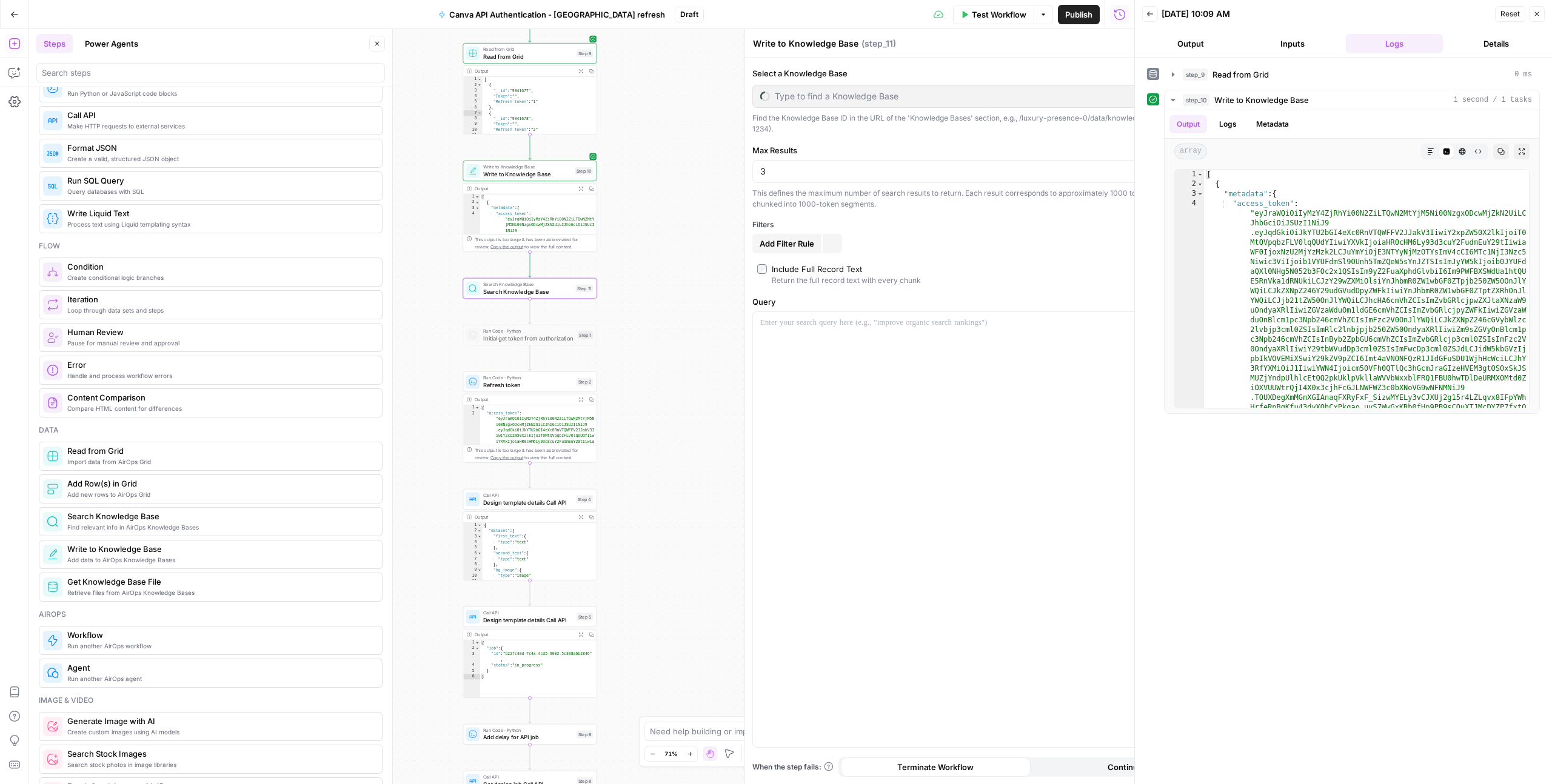
type textarea "Search Knowledge Base"
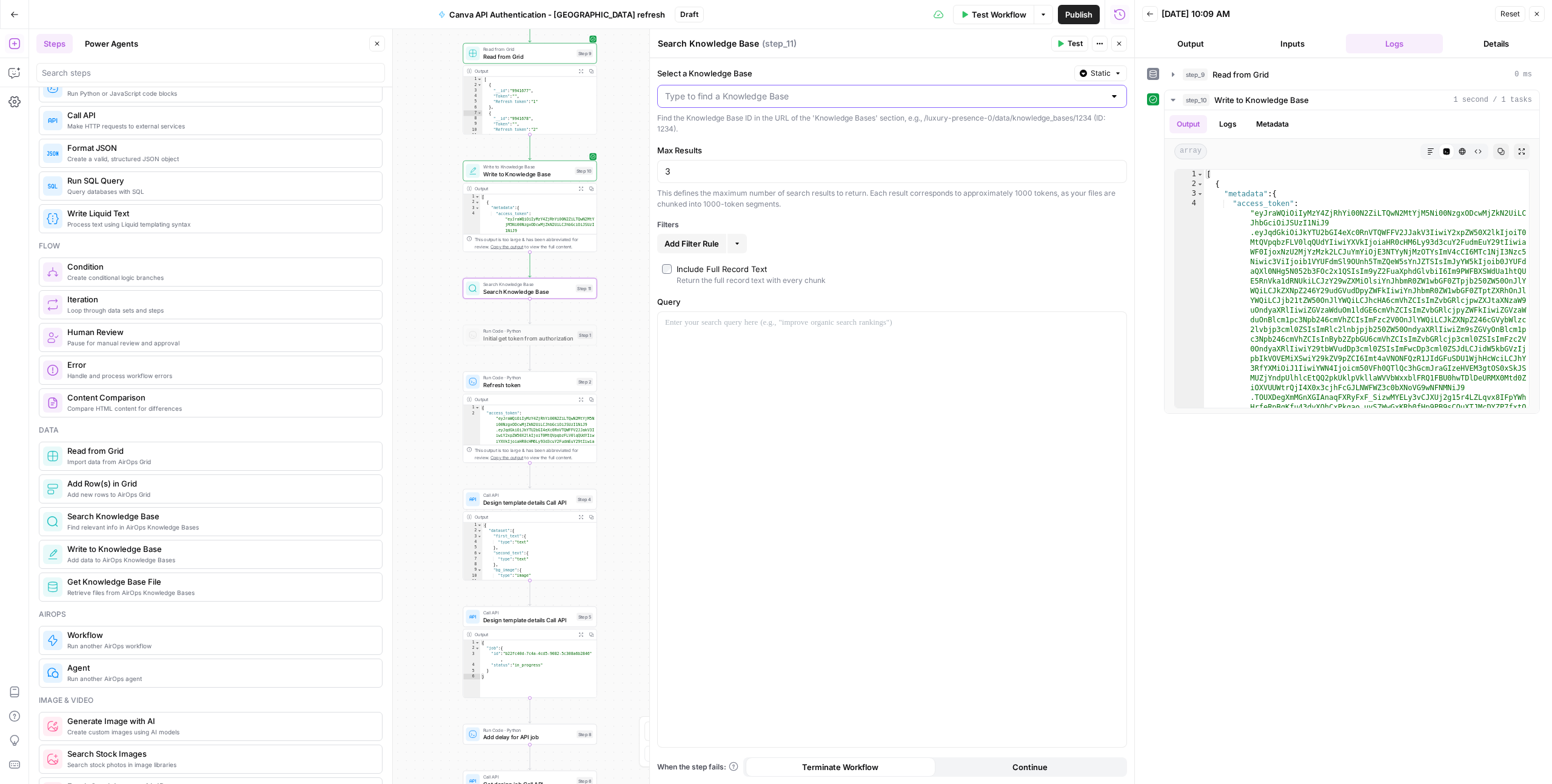
click at [725, 98] on input "Select a Knowledge Base" at bounding box center [884, 97] width 440 height 12
click at [709, 207] on span "Canva API Tokens" at bounding box center [890, 212] width 445 height 12
type input "Canva API Tokens"
click at [742, 340] on div at bounding box center [892, 530] width 469 height 435
click at [1031, 43] on span "Test" at bounding box center [1075, 43] width 16 height 11
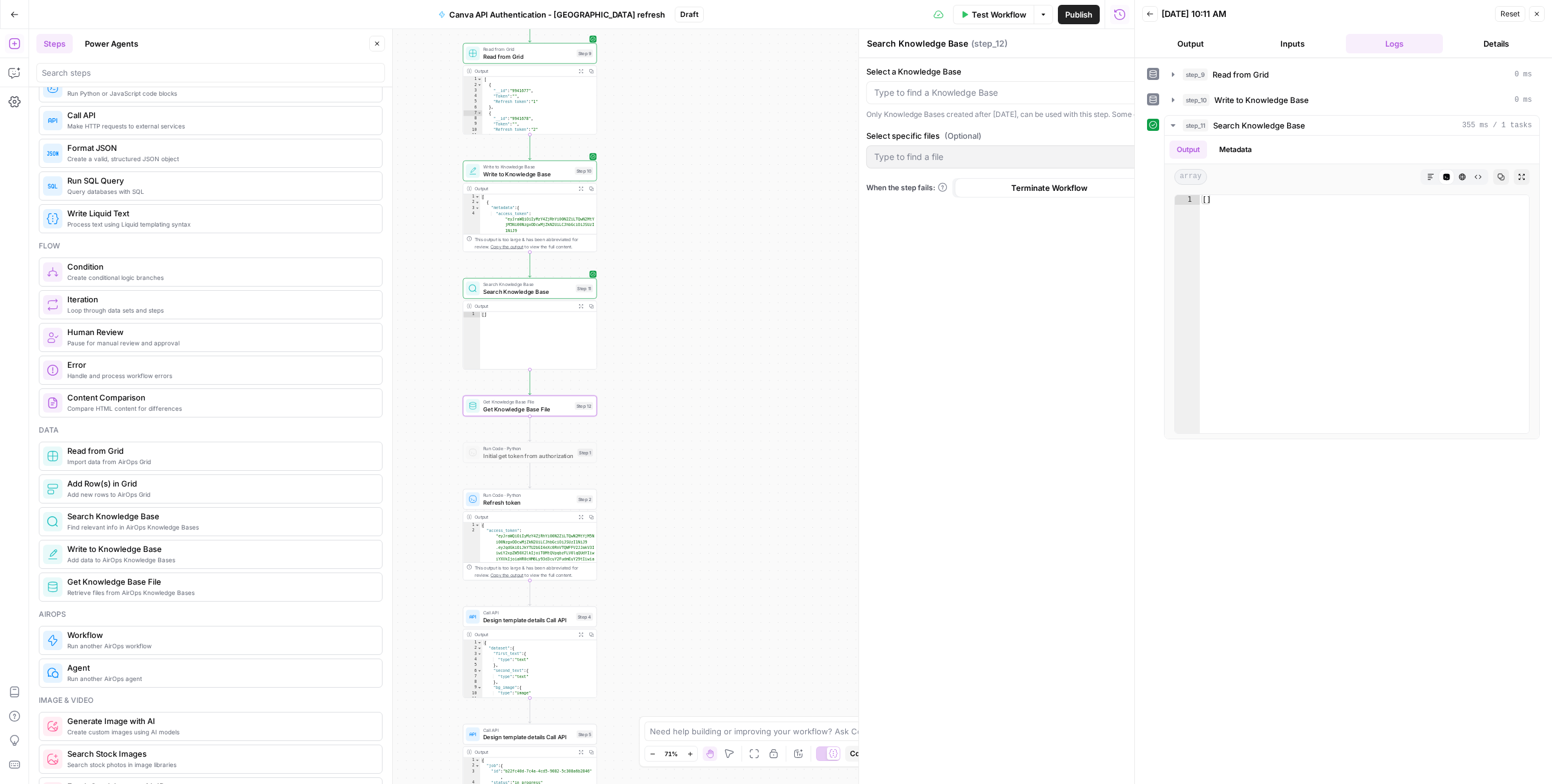
type textarea "Get Knowledge Base File"
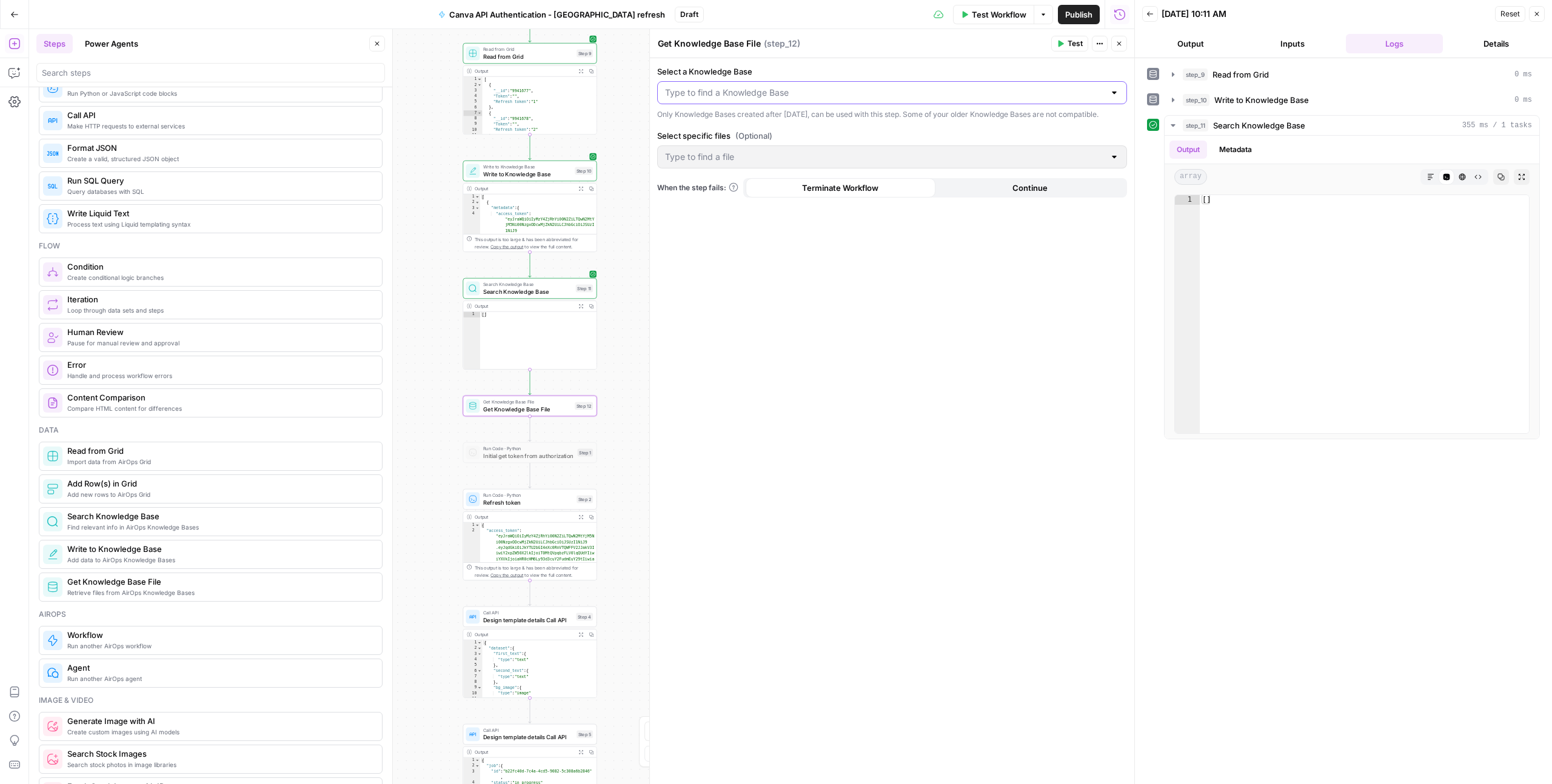
click at [768, 87] on input "Select a Knowledge Base" at bounding box center [884, 92] width 440 height 12
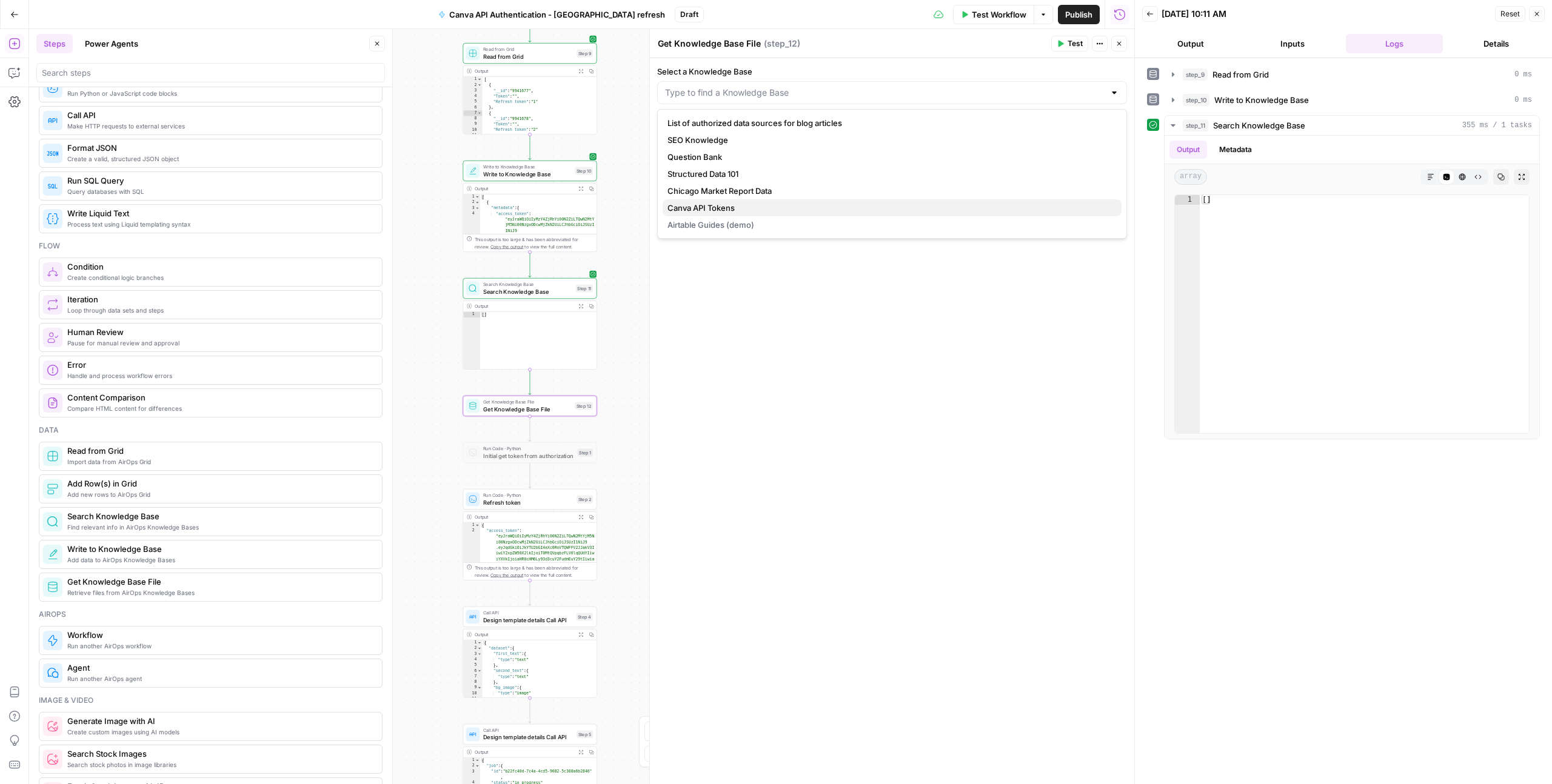
click at [732, 207] on span "Canva API Tokens" at bounding box center [890, 208] width 445 height 12
type input "Canva API Tokens"
click at [732, 163] on input "Select specific files (Optional)" at bounding box center [884, 157] width 440 height 12
click at [732, 195] on span "{ "access_token": "eyJraWQiOiIyMzY4ZjRhYi00N2..." at bounding box center [890, 199] width 445 height 12
click at [741, 298] on div "Select a Knowledge Base Canva API Tokens Only Knowledge Bases created after Jun…" at bounding box center [892, 420] width 485 height 726
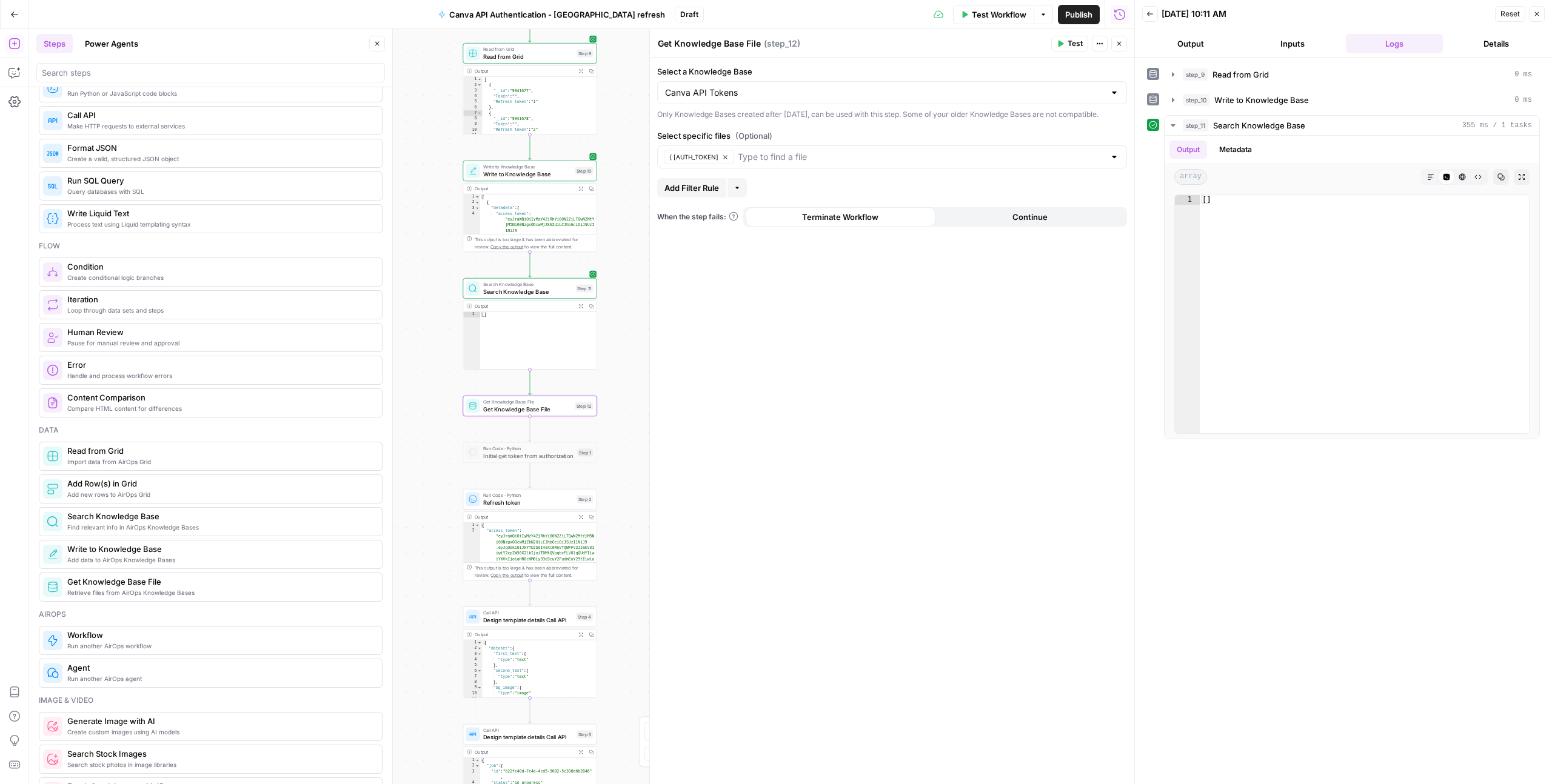
click at [1031, 37] on div "Publish P" at bounding box center [1077, 40] width 37 height 11
click at [1031, 39] on span "Test" at bounding box center [1075, 43] width 16 height 11
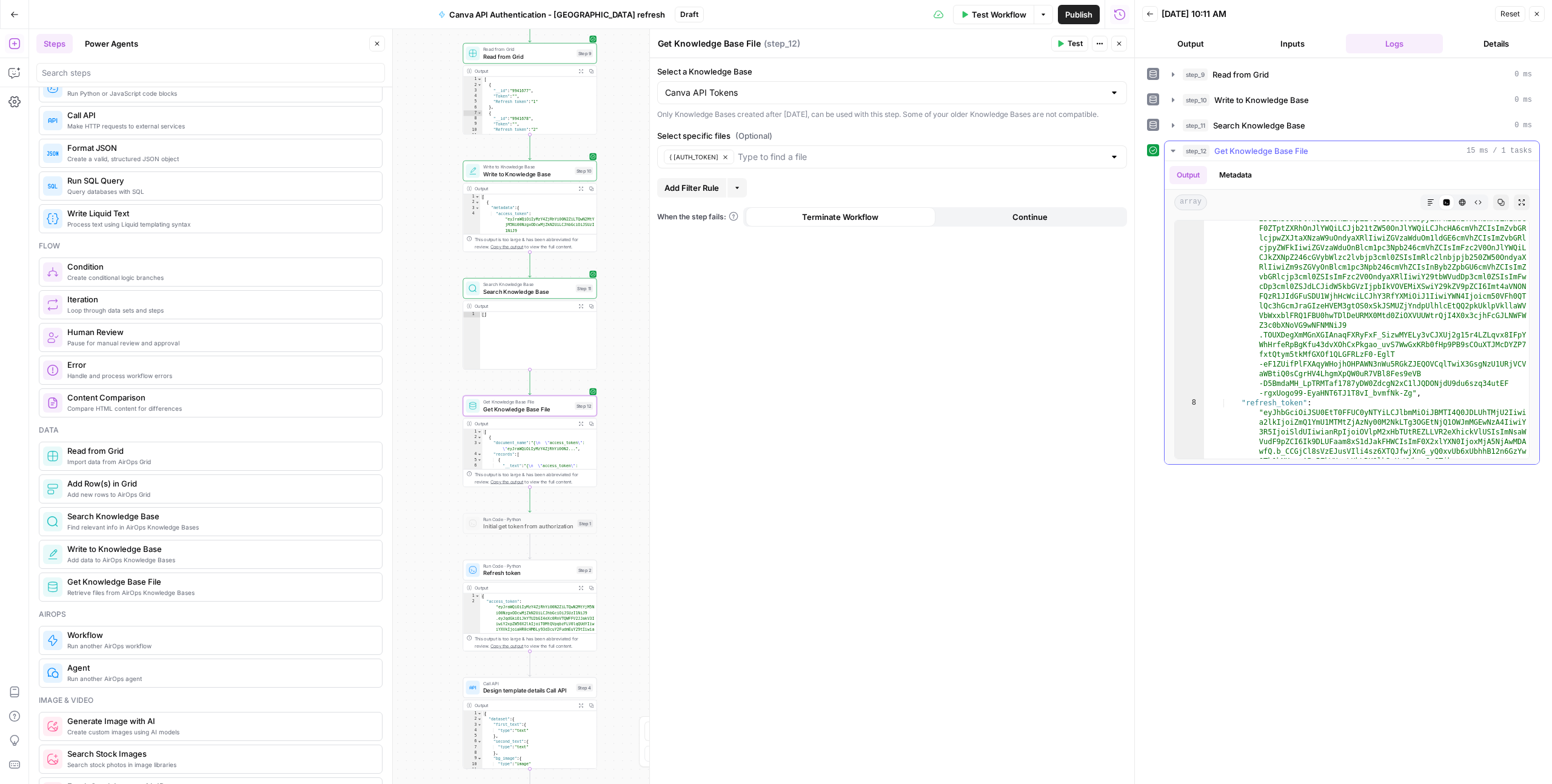
scroll to position [937, 0]
click at [508, 172] on span "Write to Knowledge Base" at bounding box center [527, 174] width 88 height 9
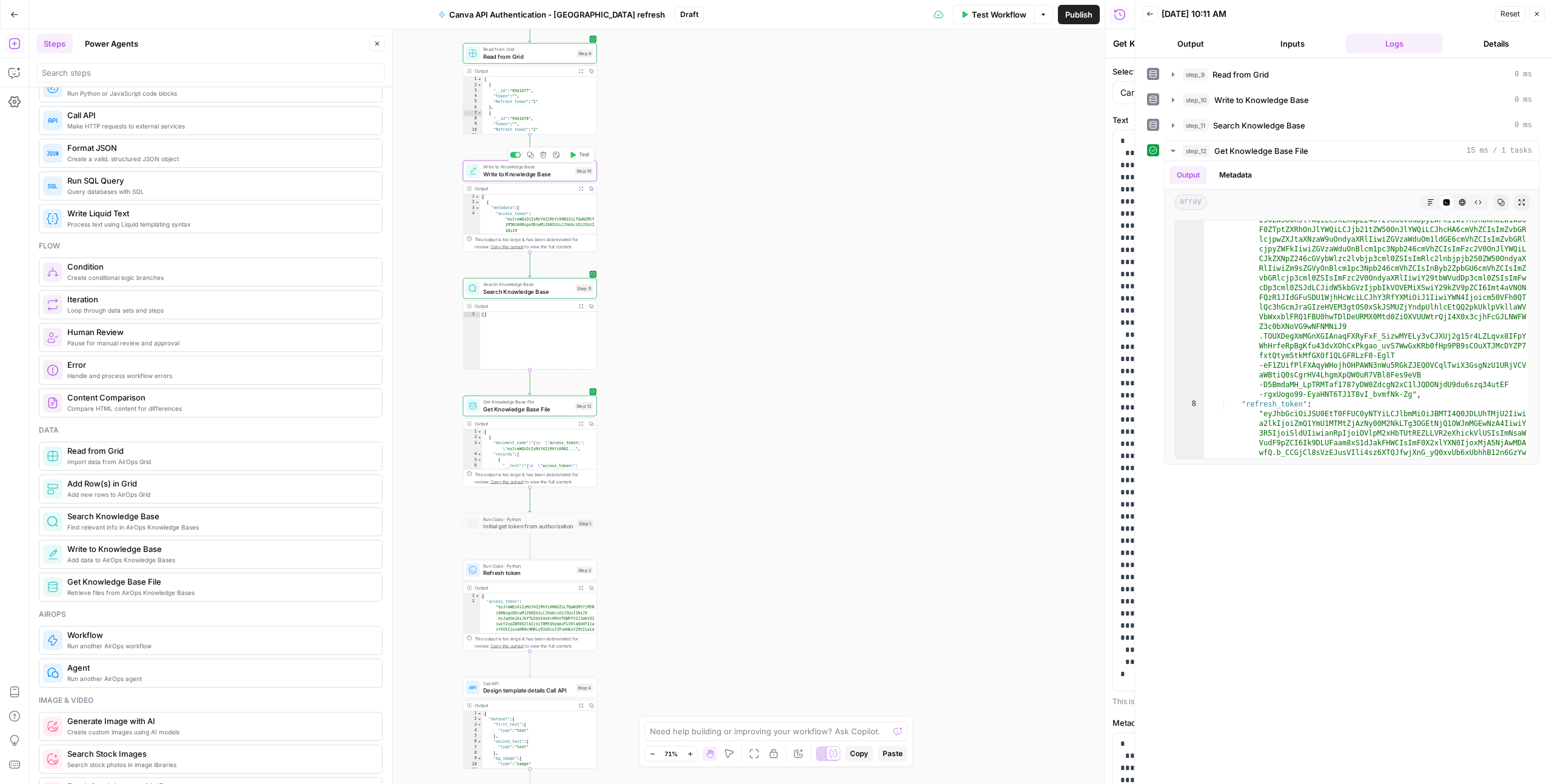
type textarea "Write to Knowledge Base"
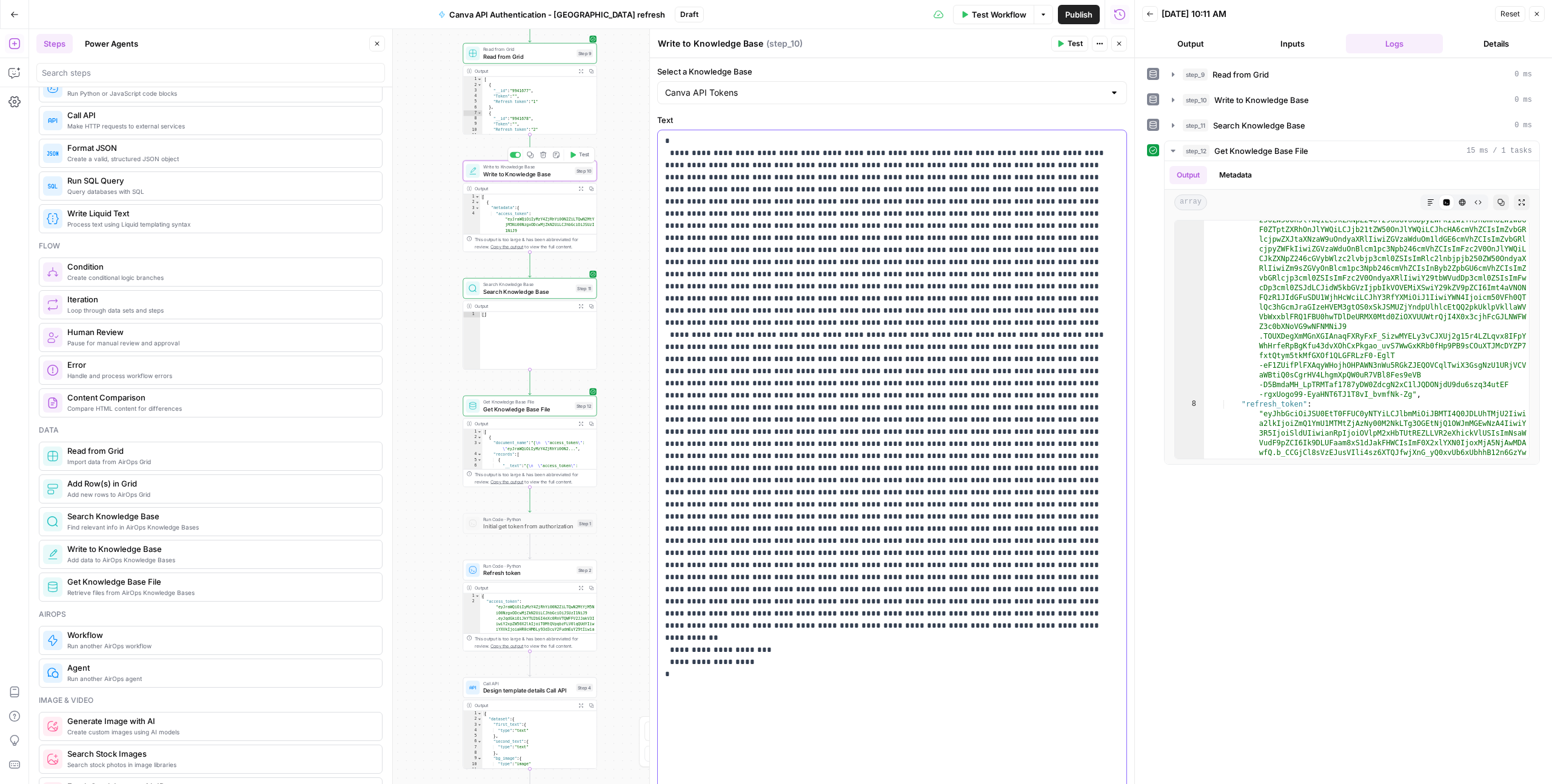
click at [711, 216] on p "**********" at bounding box center [892, 463] width 454 height 654
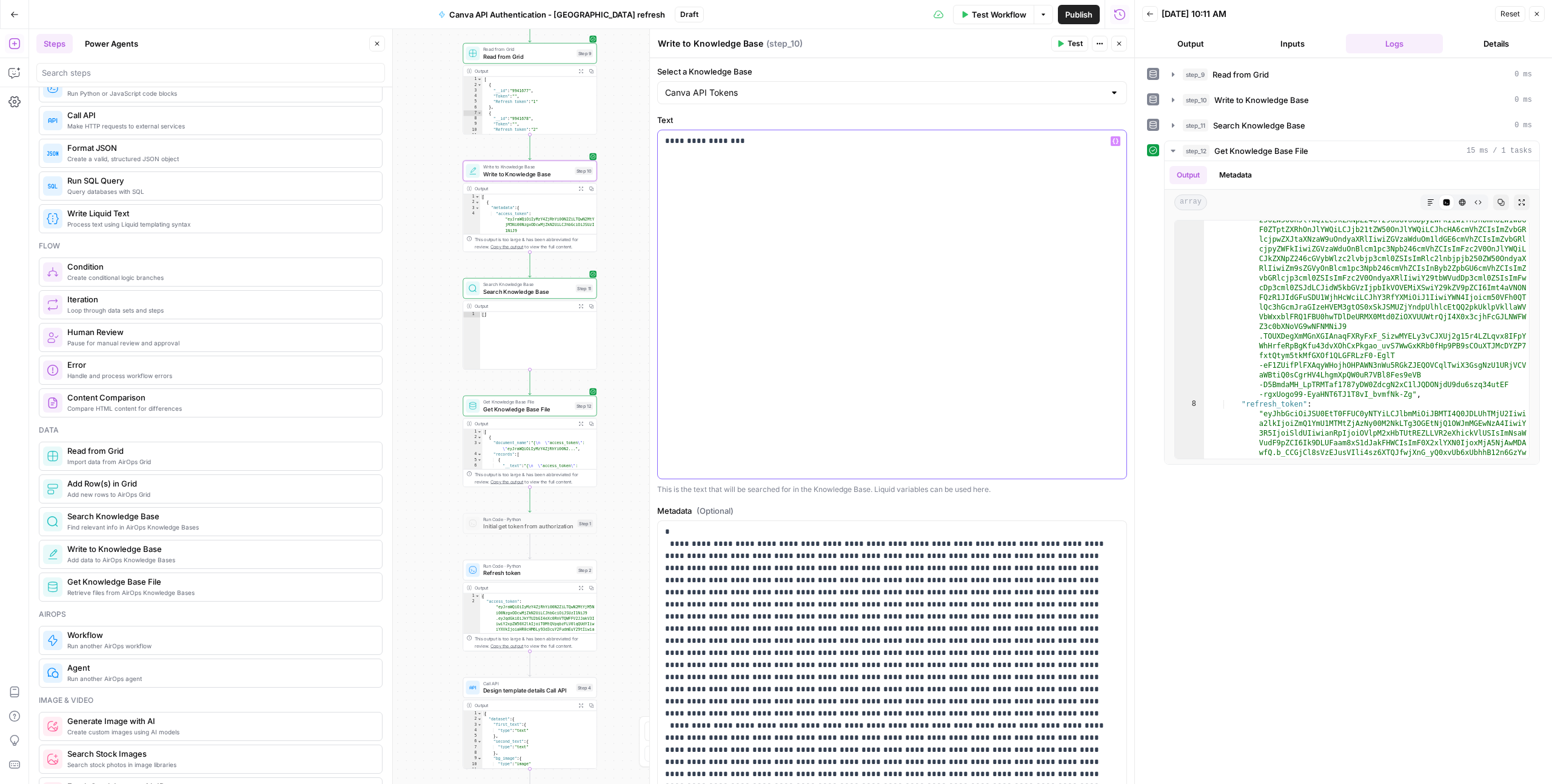
scroll to position [1, 0]
click at [1031, 46] on button "Test" at bounding box center [1069, 43] width 37 height 16
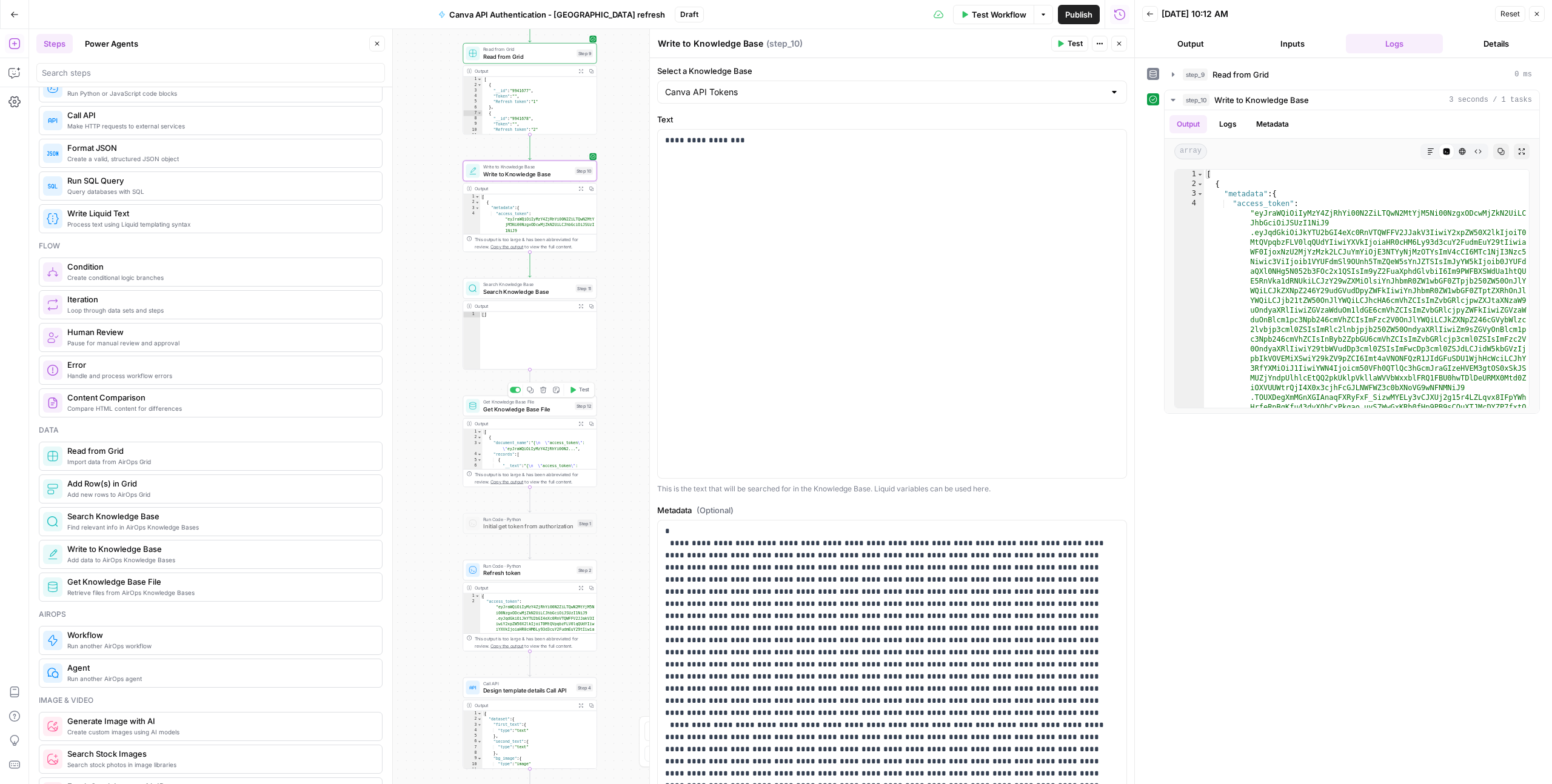
click at [552, 412] on span "Get Knowledge Base File" at bounding box center [527, 409] width 88 height 9
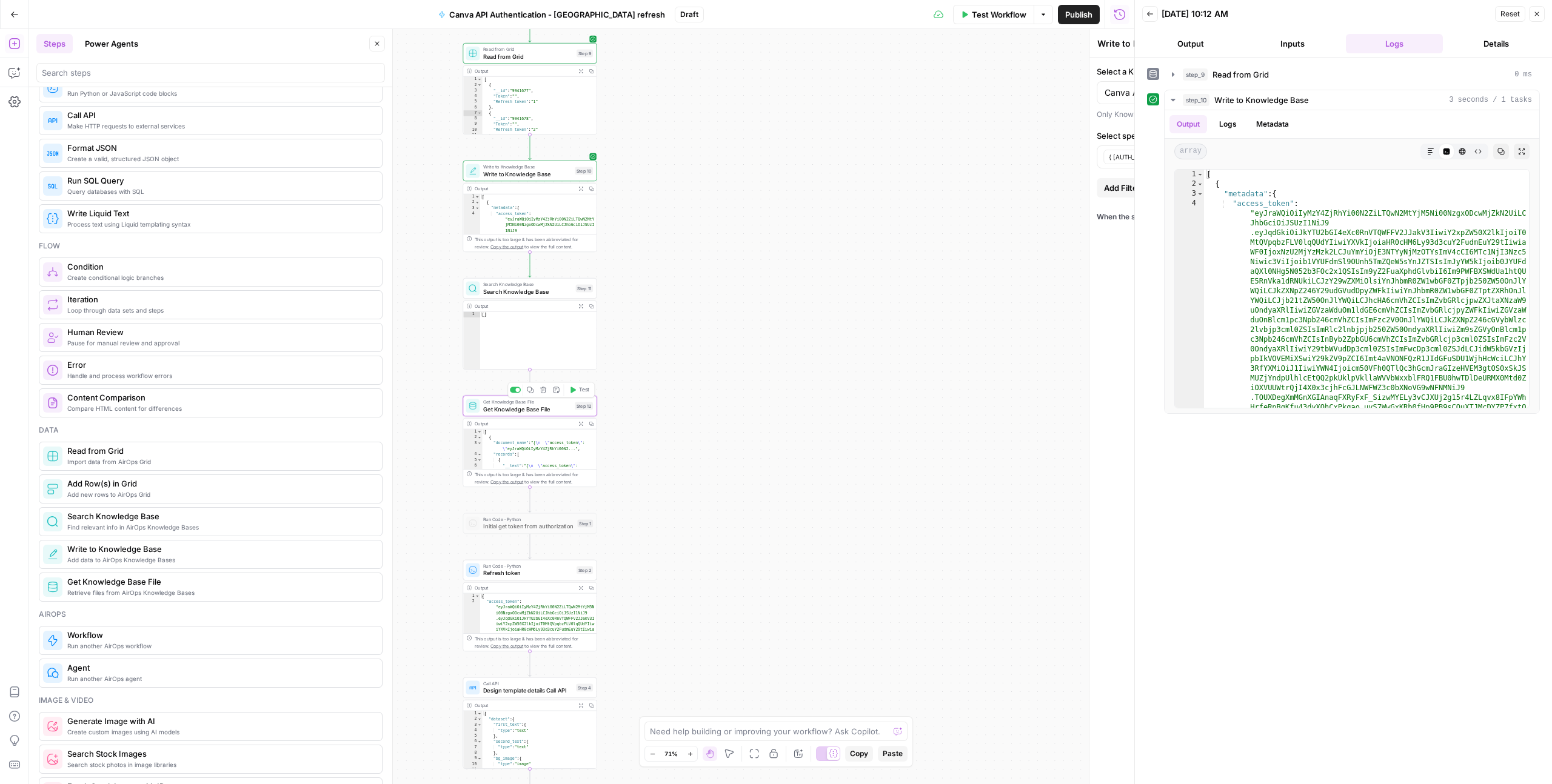
type textarea "Get Knowledge Base File"
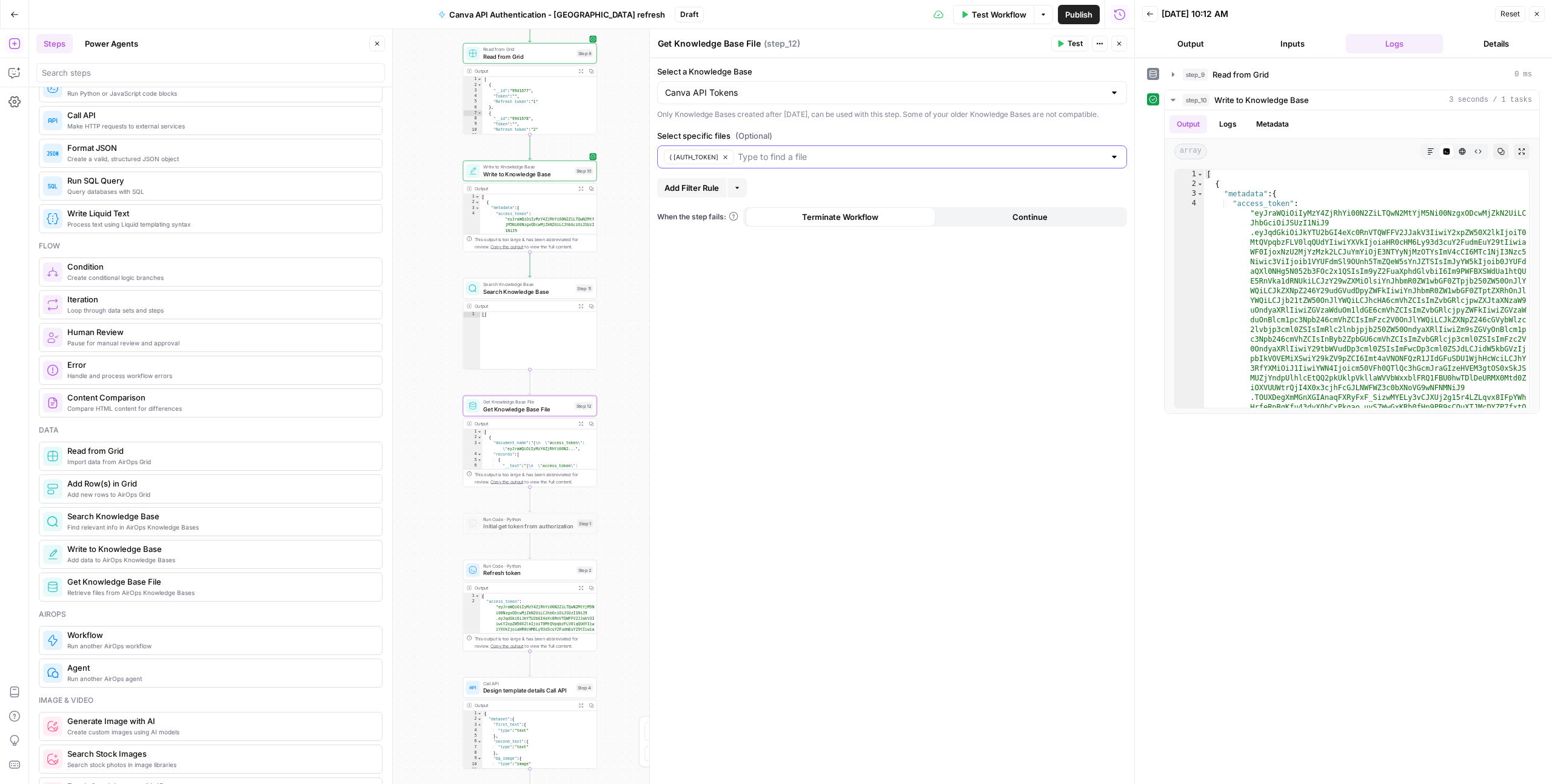
click at [734, 164] on button "{ "access_token": "eyJraWQiOiIyMzY4ZjRhYi00N2..." at bounding box center [699, 156] width 70 height 15
click at [764, 163] on input "Select specific files (Optional)" at bounding box center [884, 157] width 440 height 12
click at [725, 194] on span "Tokens in metadata" at bounding box center [890, 199] width 445 height 12
click at [856, 298] on div "Select a Knowledge Base Canva API Tokens Only Knowledge Bases created after Jun…" at bounding box center [892, 420] width 485 height 726
click at [1031, 50] on button "Test" at bounding box center [1069, 43] width 37 height 16
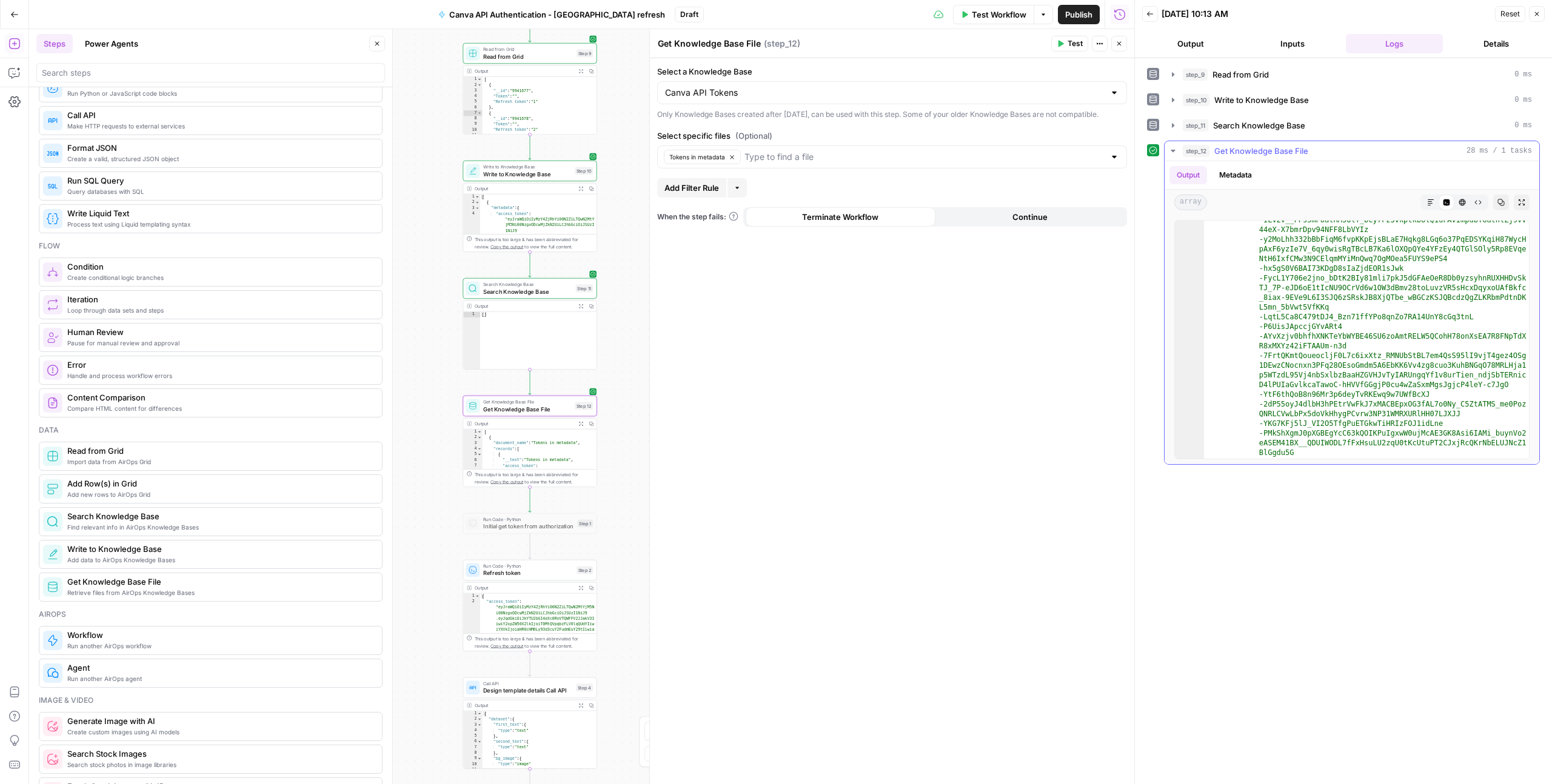
scroll to position [692, 0]
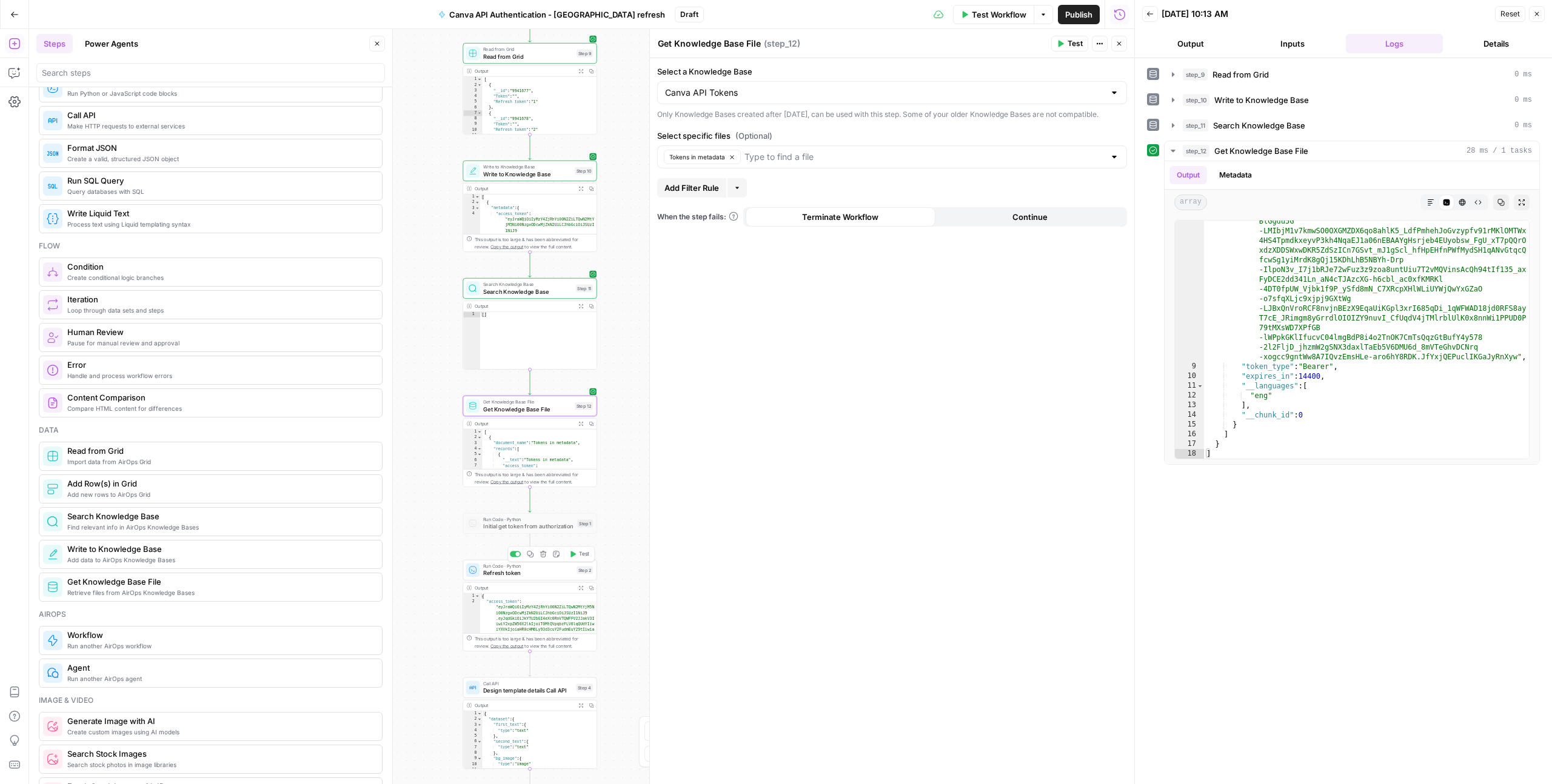
click at [532, 572] on span "Refresh token" at bounding box center [528, 573] width 90 height 9
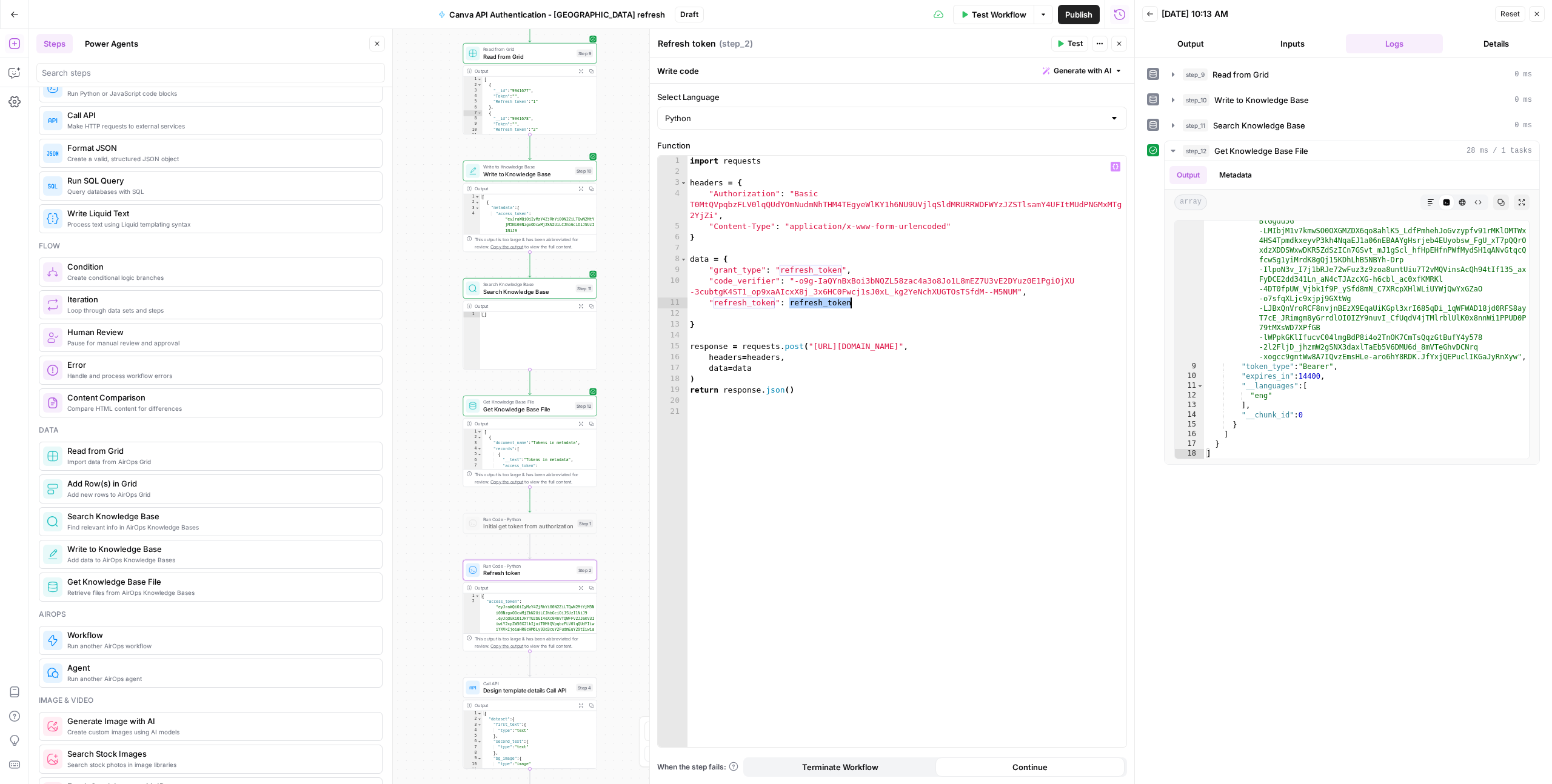
drag, startPoint x: 790, startPoint y: 303, endPoint x: 849, endPoint y: 302, distance: 59.0
click at [849, 302] on div "import requests headers = { "Authorization" : "Basic T0MtQVpqbzFLV0lqQUdYOmNudm…" at bounding box center [907, 462] width 439 height 613
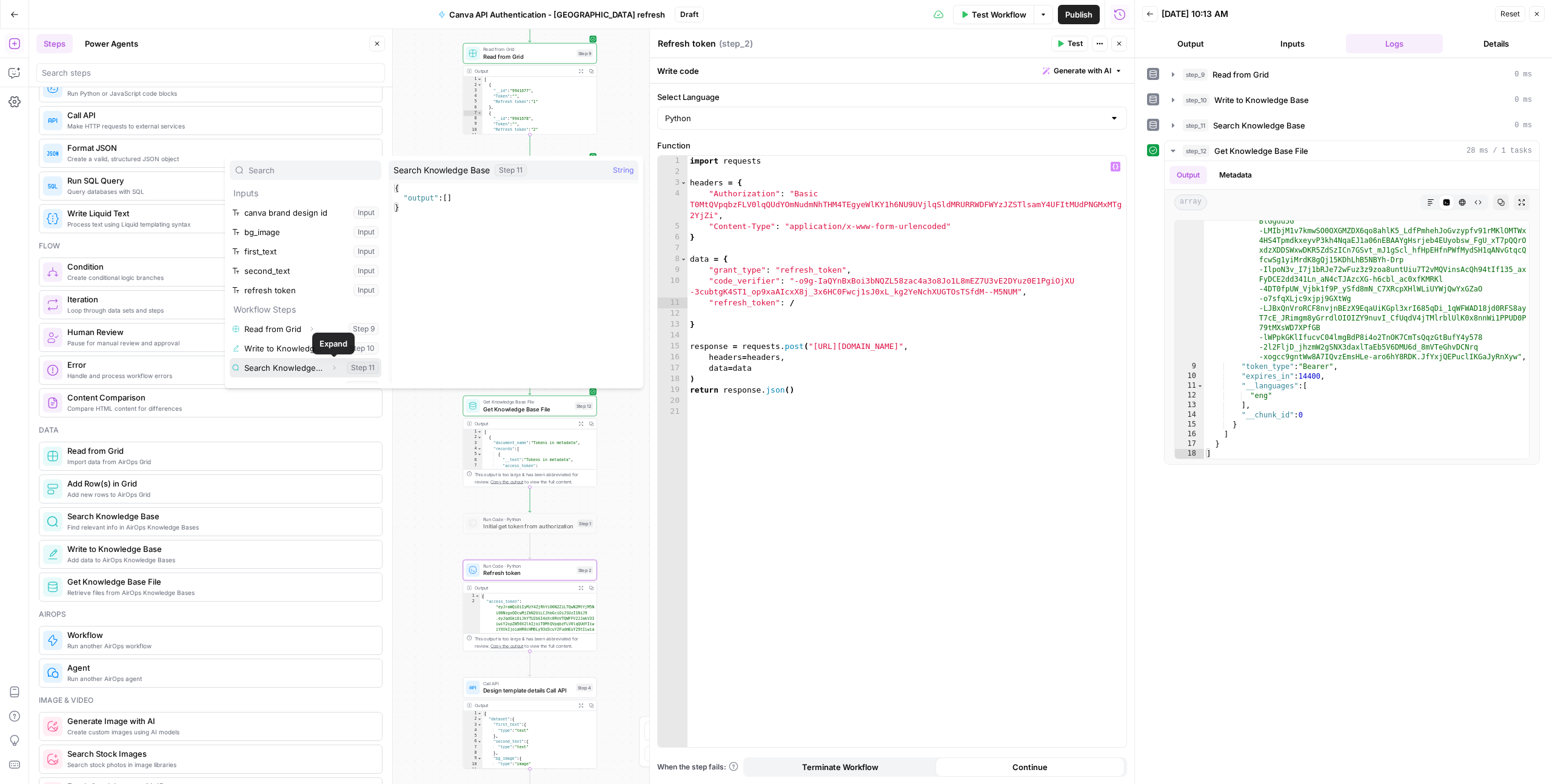
click at [331, 367] on icon "button" at bounding box center [334, 368] width 7 height 7
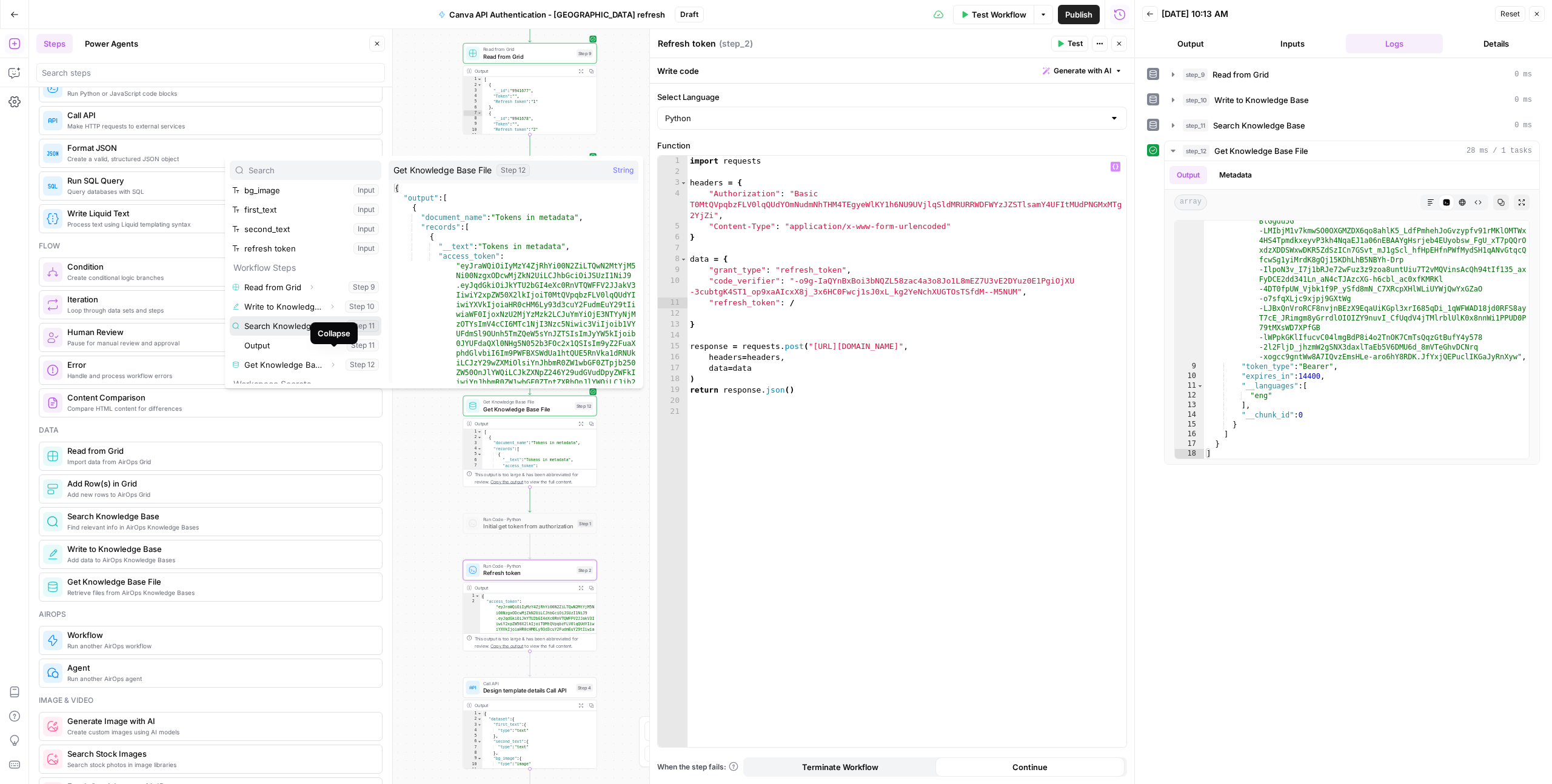
scroll to position [42, 0]
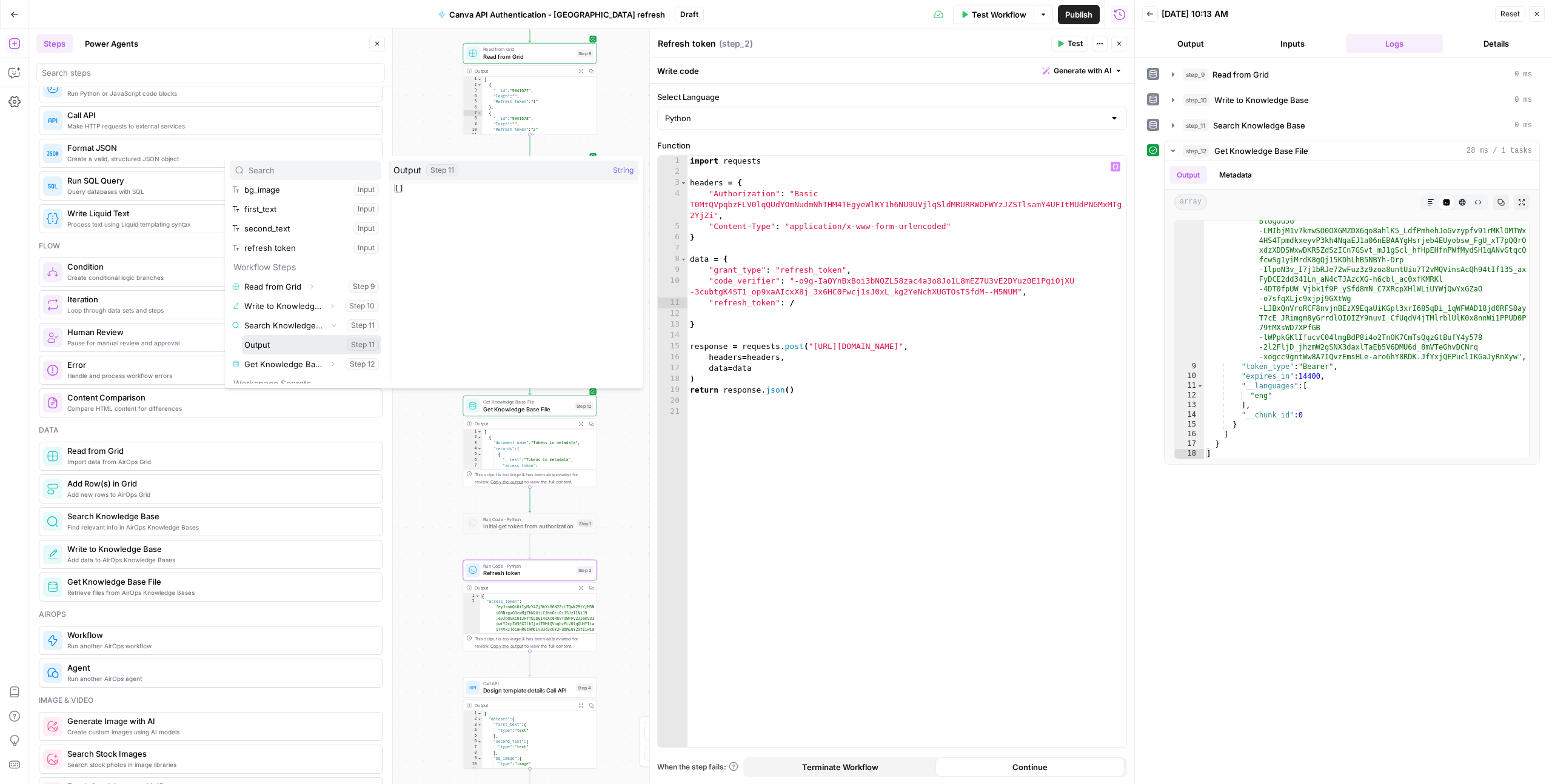
click at [263, 346] on button "Select variable Output" at bounding box center [311, 345] width 139 height 19
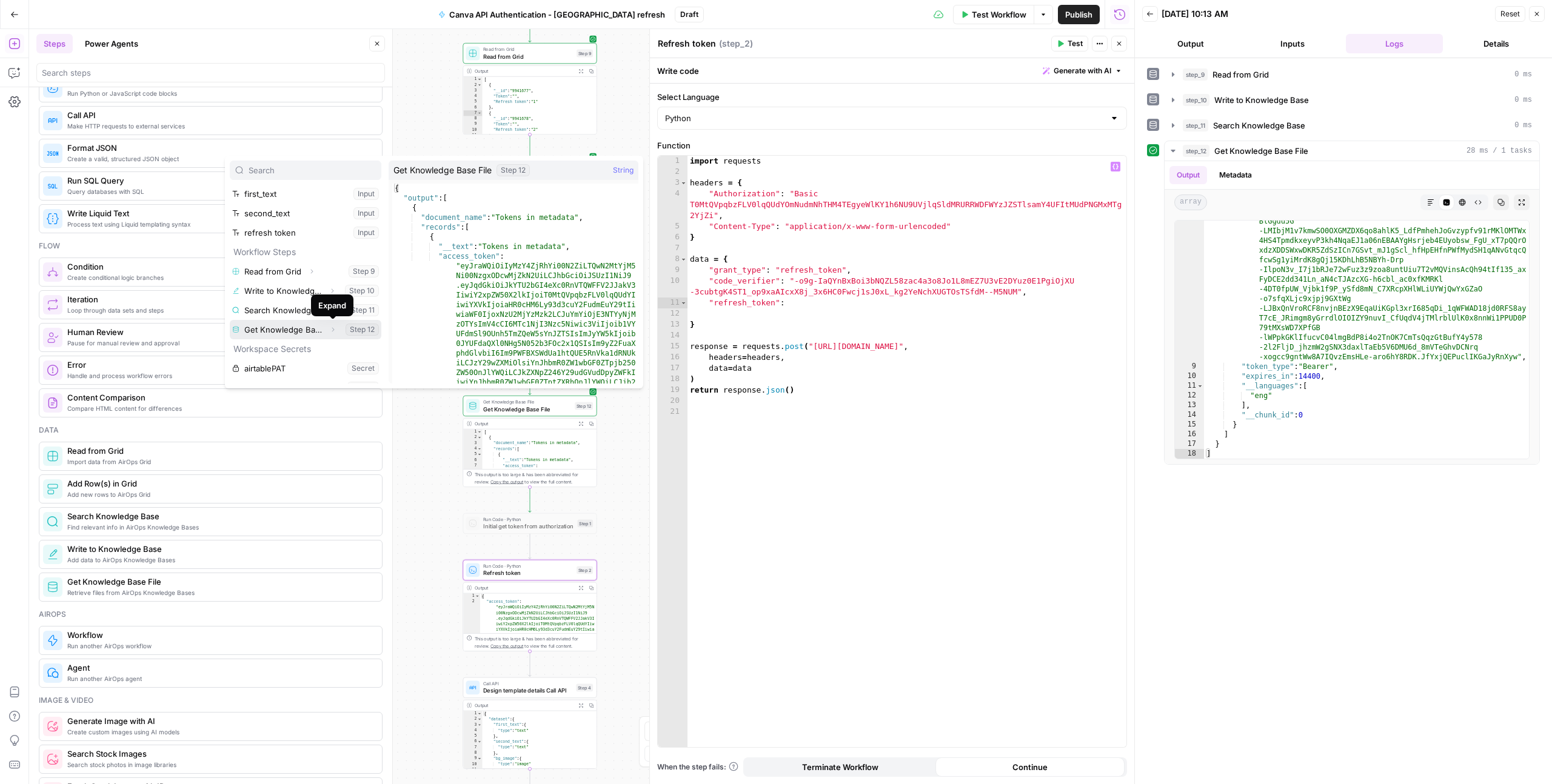
click at [332, 332] on icon "button" at bounding box center [333, 330] width 7 height 7
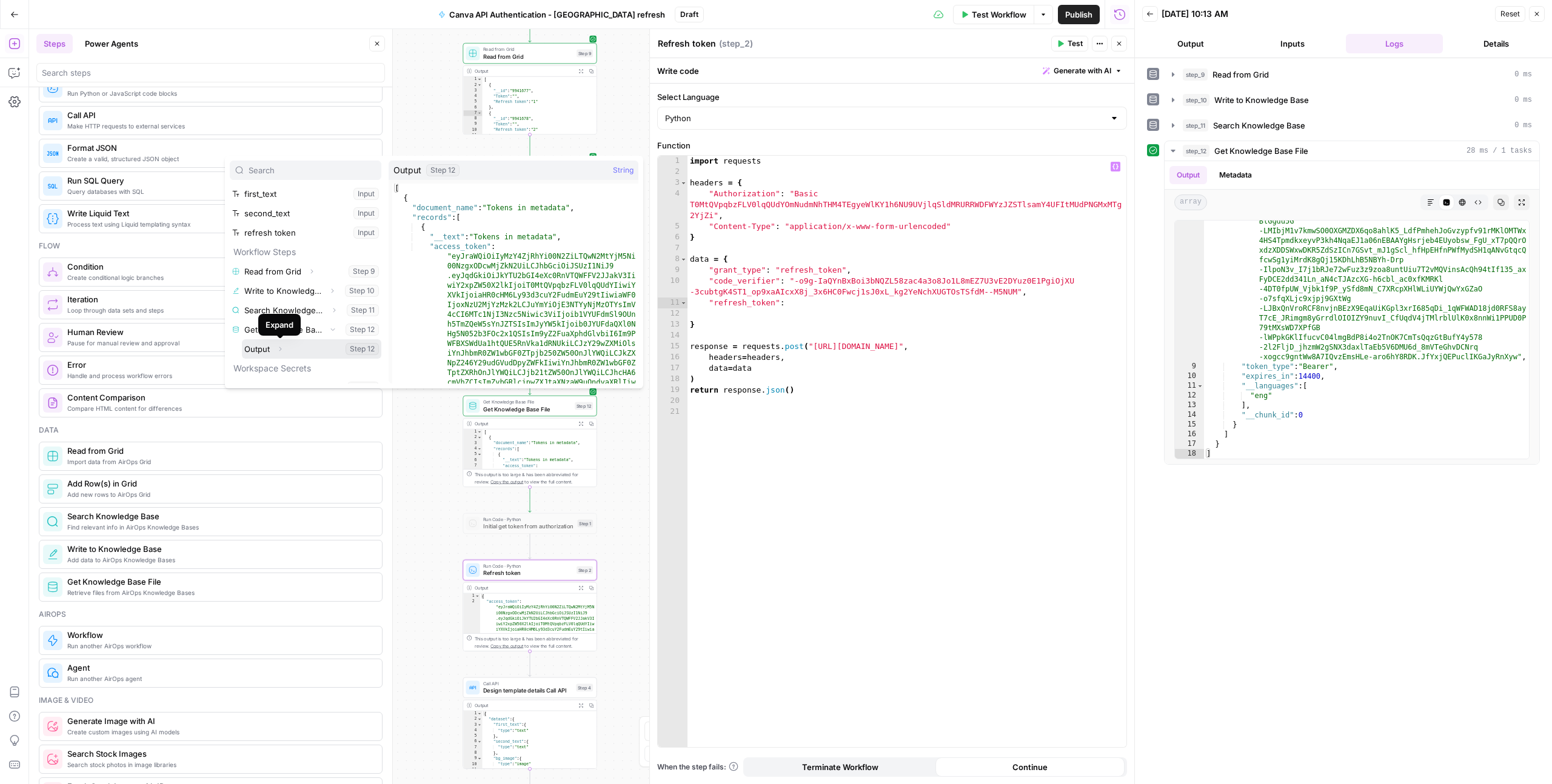
click at [284, 351] on button "Expand" at bounding box center [280, 349] width 16 height 16
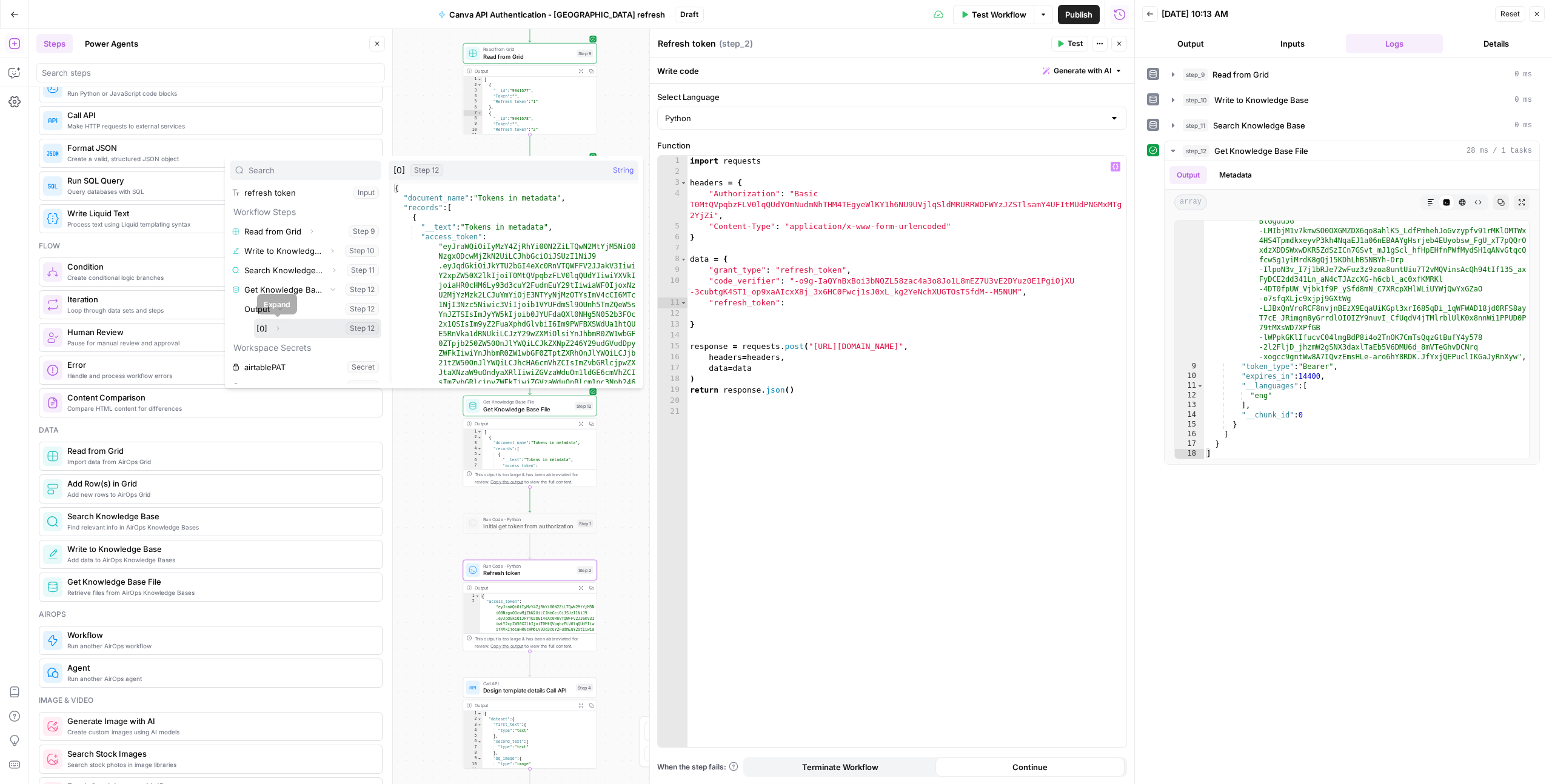
click at [278, 328] on icon "button" at bounding box center [278, 328] width 3 height 4
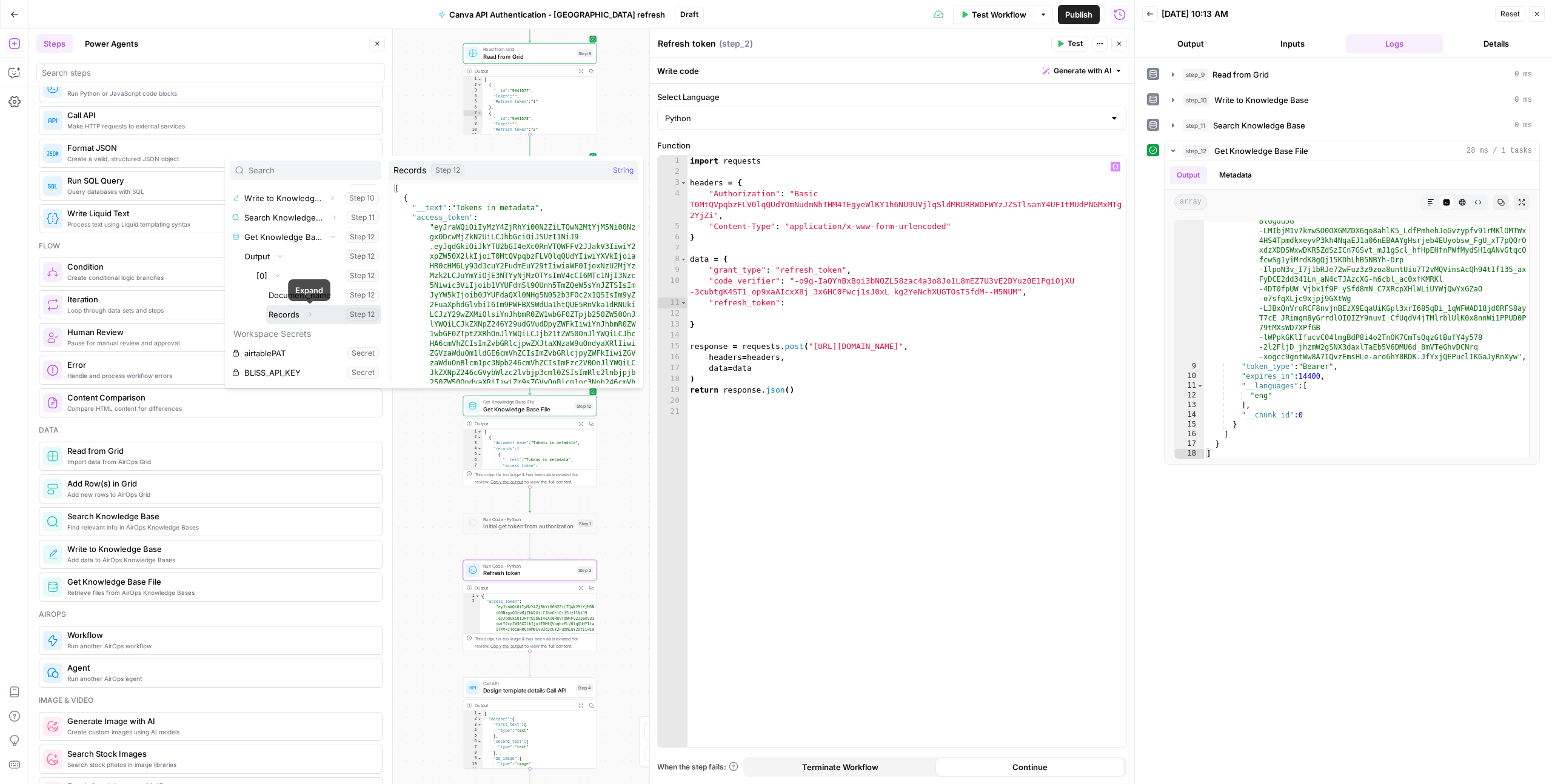
click at [310, 316] on icon "button" at bounding box center [310, 314] width 7 height 7
click at [303, 317] on icon "button" at bounding box center [301, 314] width 7 height 7
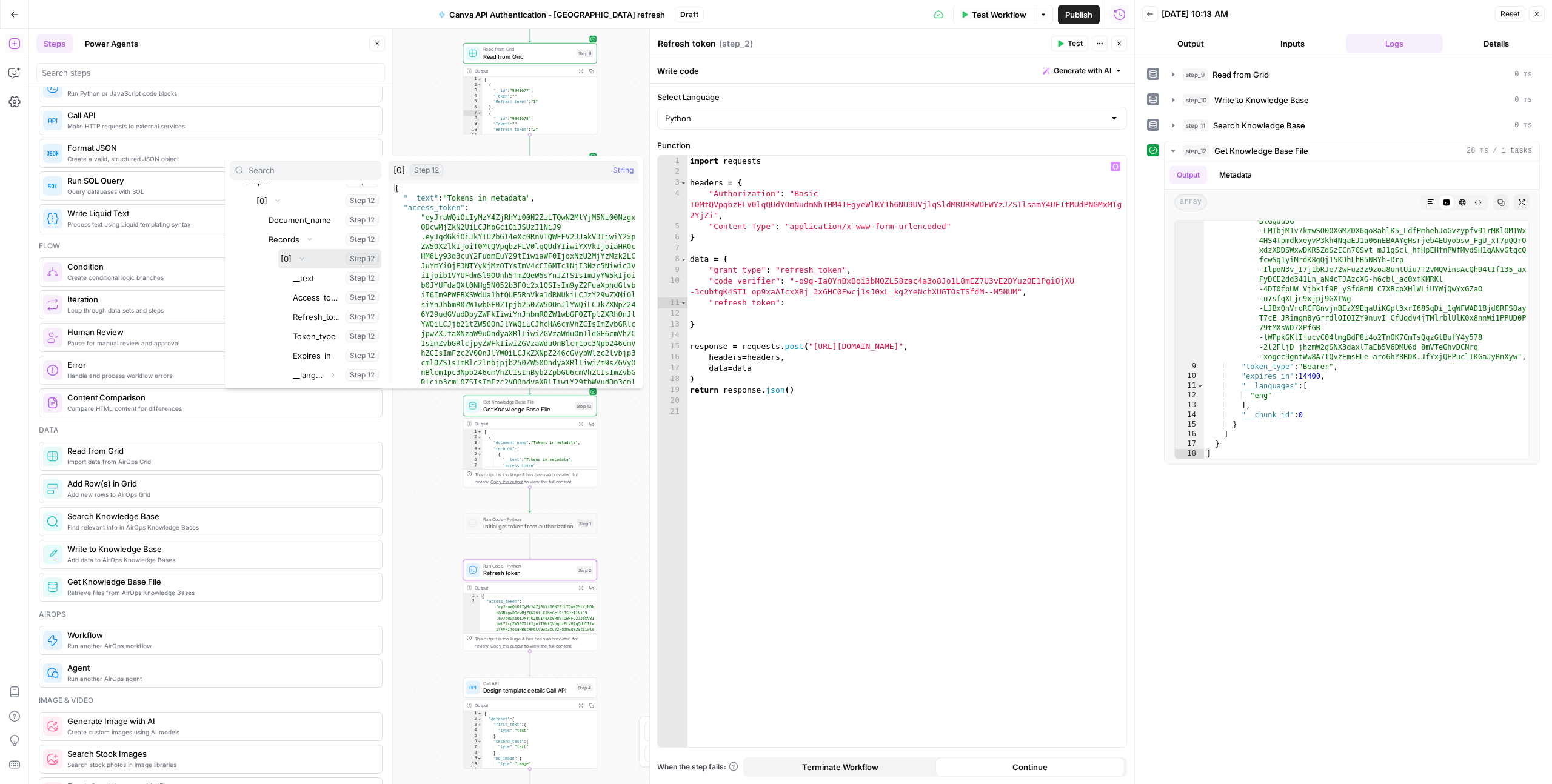
scroll to position [227, 0]
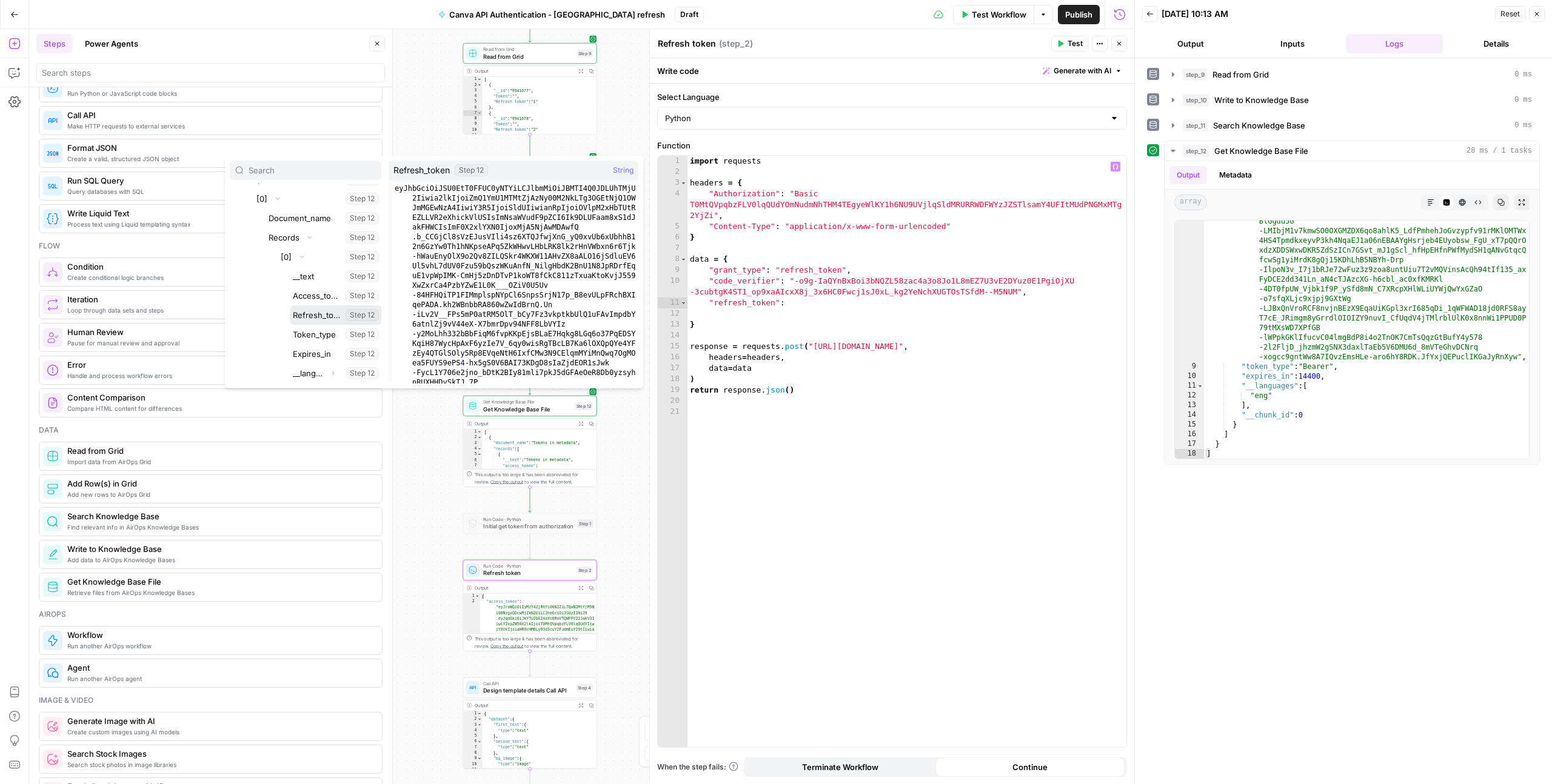
click at [303, 316] on button "Select variable Refresh_token" at bounding box center [335, 315] width 91 height 19
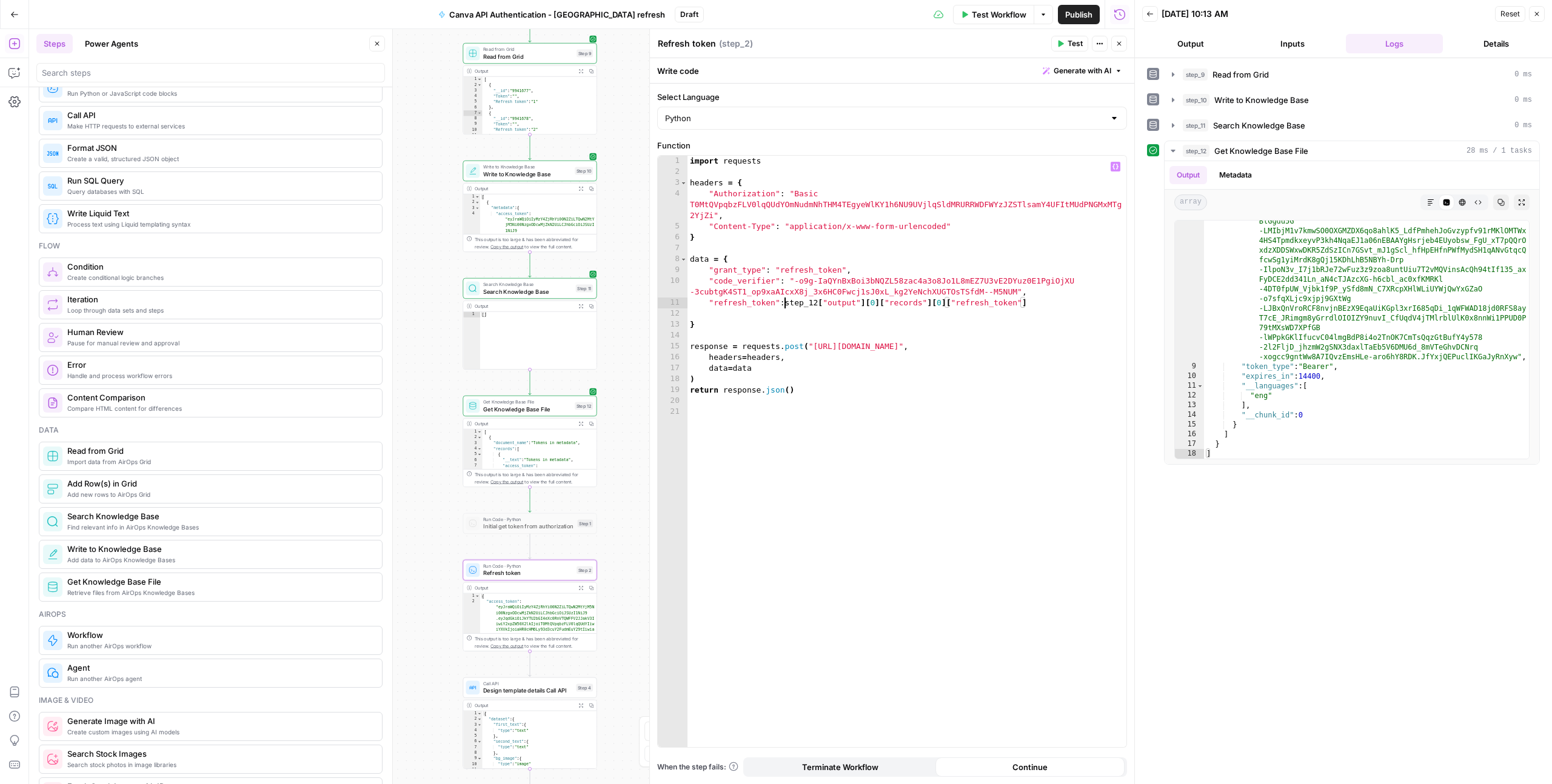
click at [784, 304] on div "import requests headers = { "Authorization" : "Basic T0MtQVpqbzFLV0lqQUdYOmNudm…" at bounding box center [907, 462] width 439 height 613
type textarea "**********"
click at [1031, 41] on icon "button" at bounding box center [1061, 43] width 7 height 7
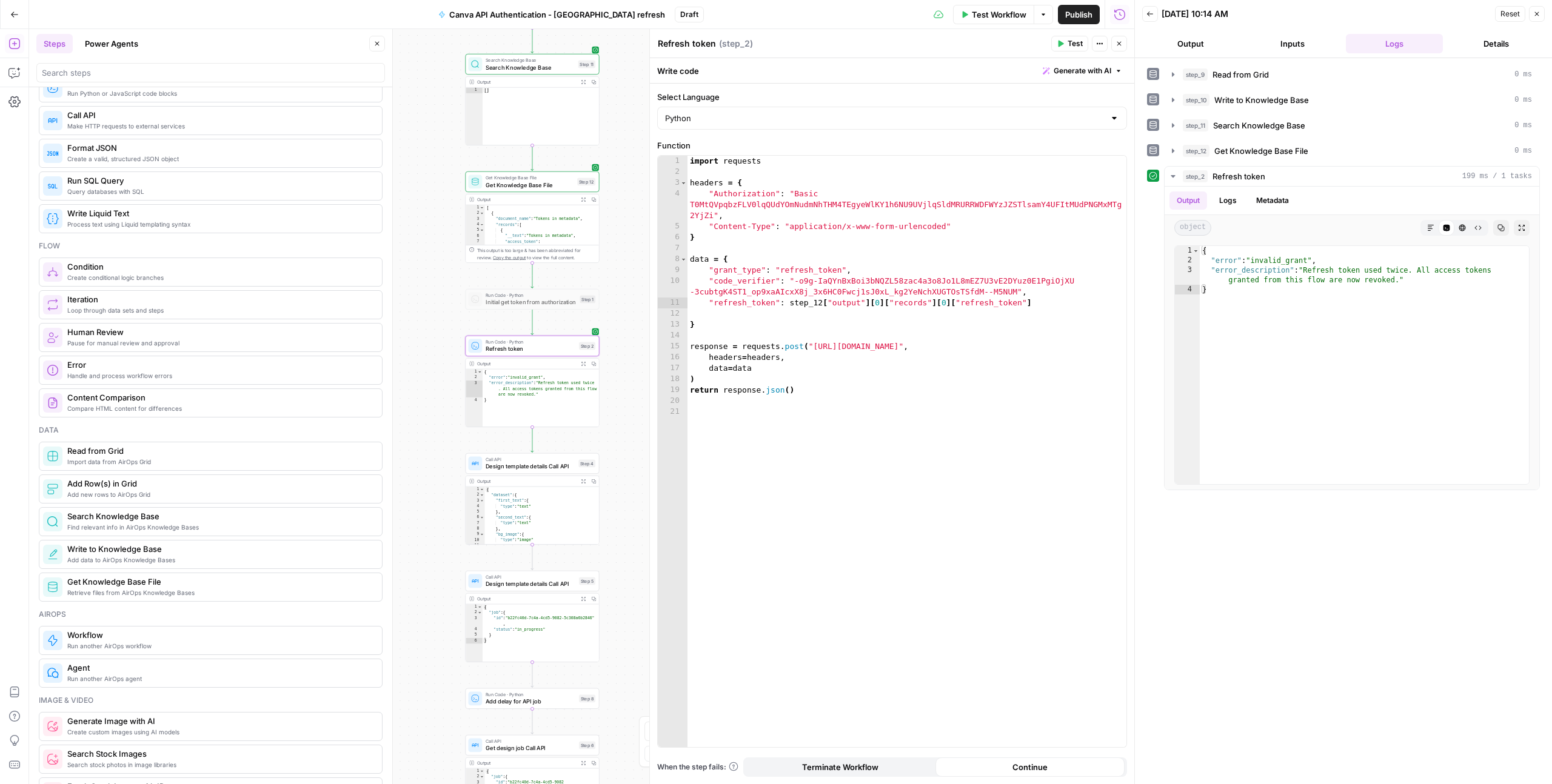
drag, startPoint x: 625, startPoint y: 485, endPoint x: 628, endPoint y: 261, distance: 224.0
click at [628, 261] on div "Workflow Set Inputs Inputs Read from Grid Read from Grid Step 9 Output Expand O…" at bounding box center [582, 407] width 1105 height 756
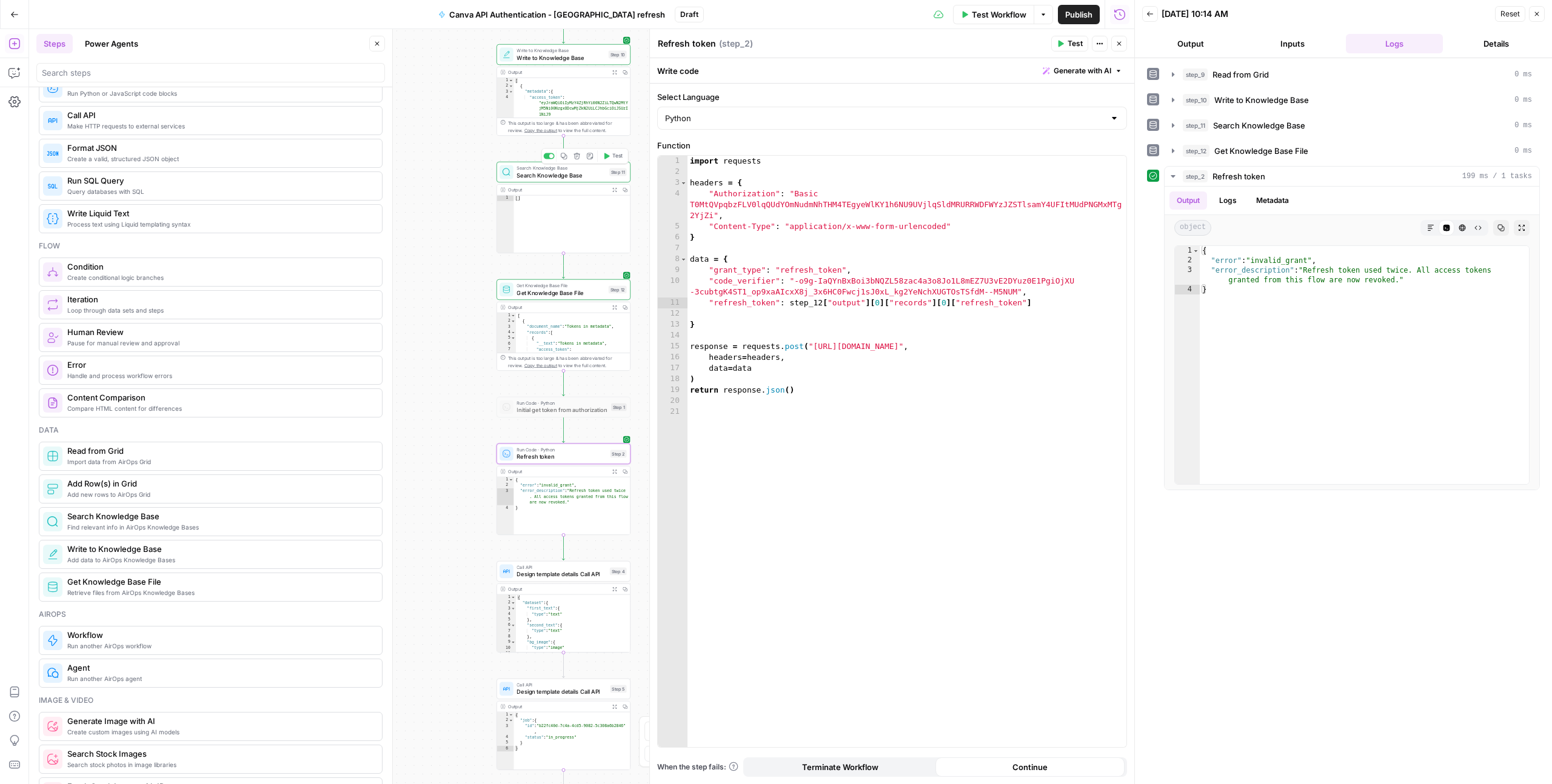
click at [579, 160] on button "Delete step" at bounding box center [576, 155] width 11 height 11
click at [732, 149] on span "Delete Step" at bounding box center [743, 155] width 48 height 12
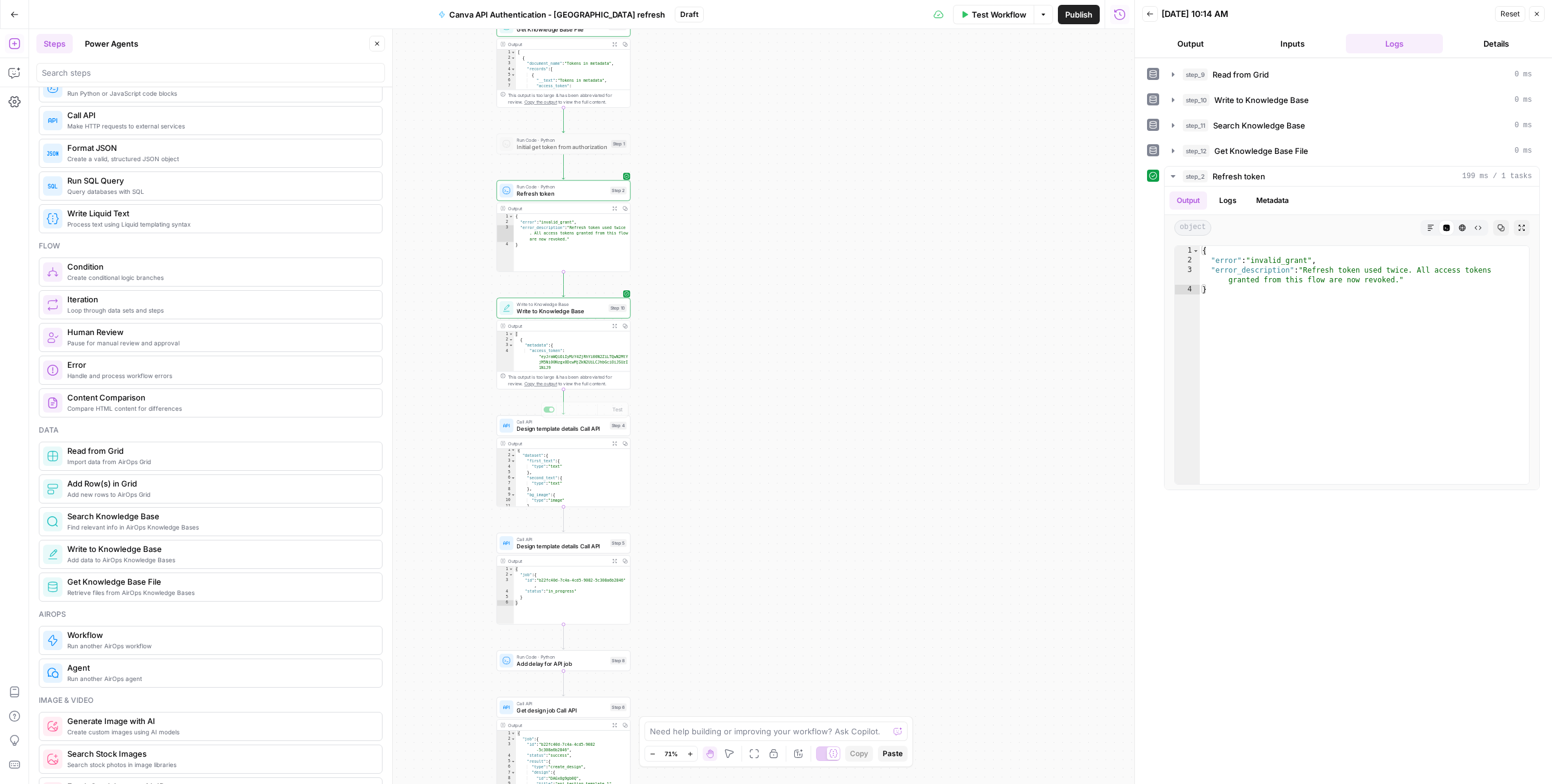
scroll to position [3, 0]
click at [580, 412] on button "Delete step" at bounding box center [576, 409] width 11 height 11
click at [763, 154] on span "Delete Step" at bounding box center [743, 155] width 48 height 12
click at [577, 409] on icon "button" at bounding box center [576, 409] width 6 height 6
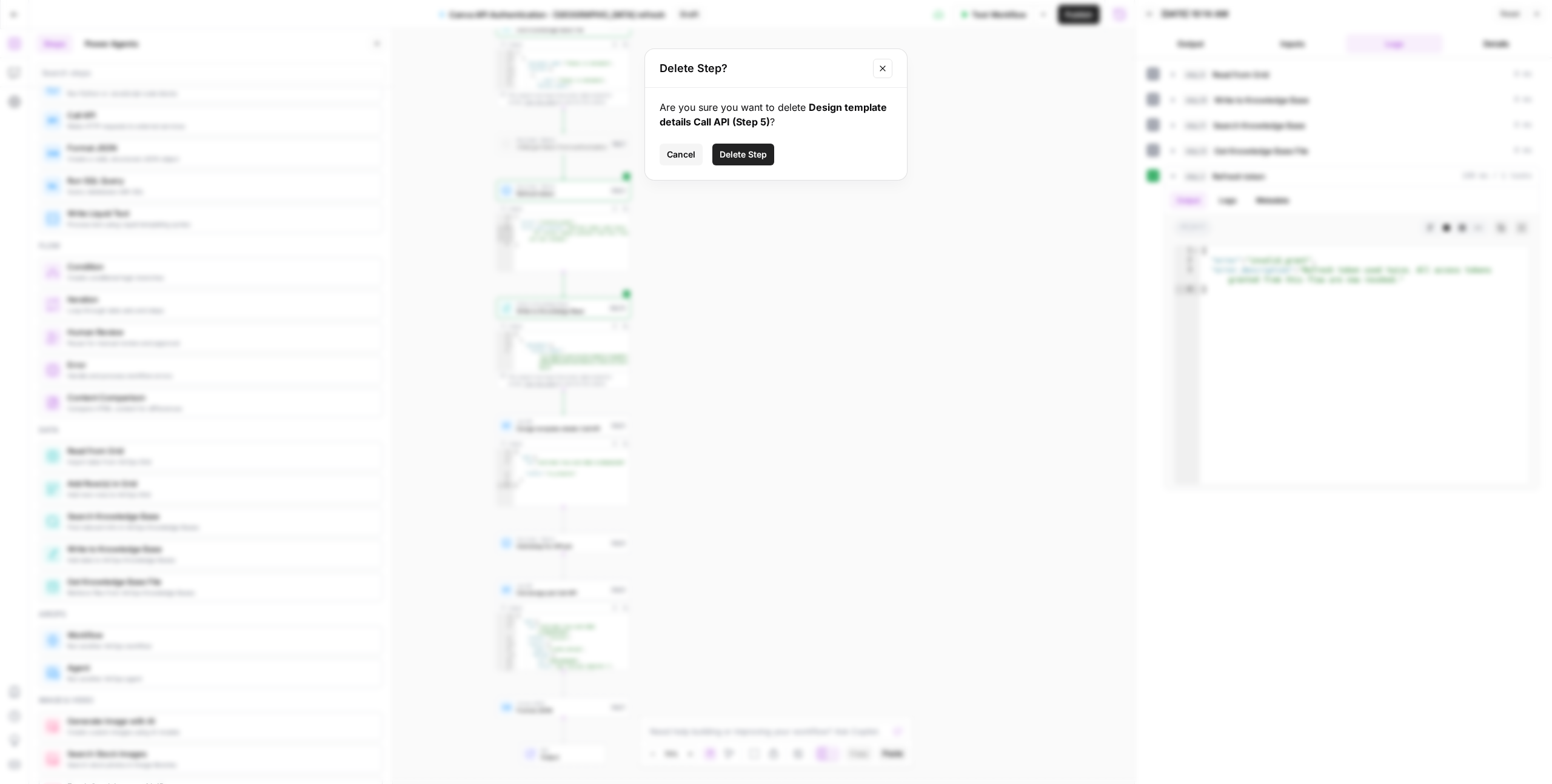
click at [756, 150] on span "Delete Step" at bounding box center [743, 155] width 48 height 12
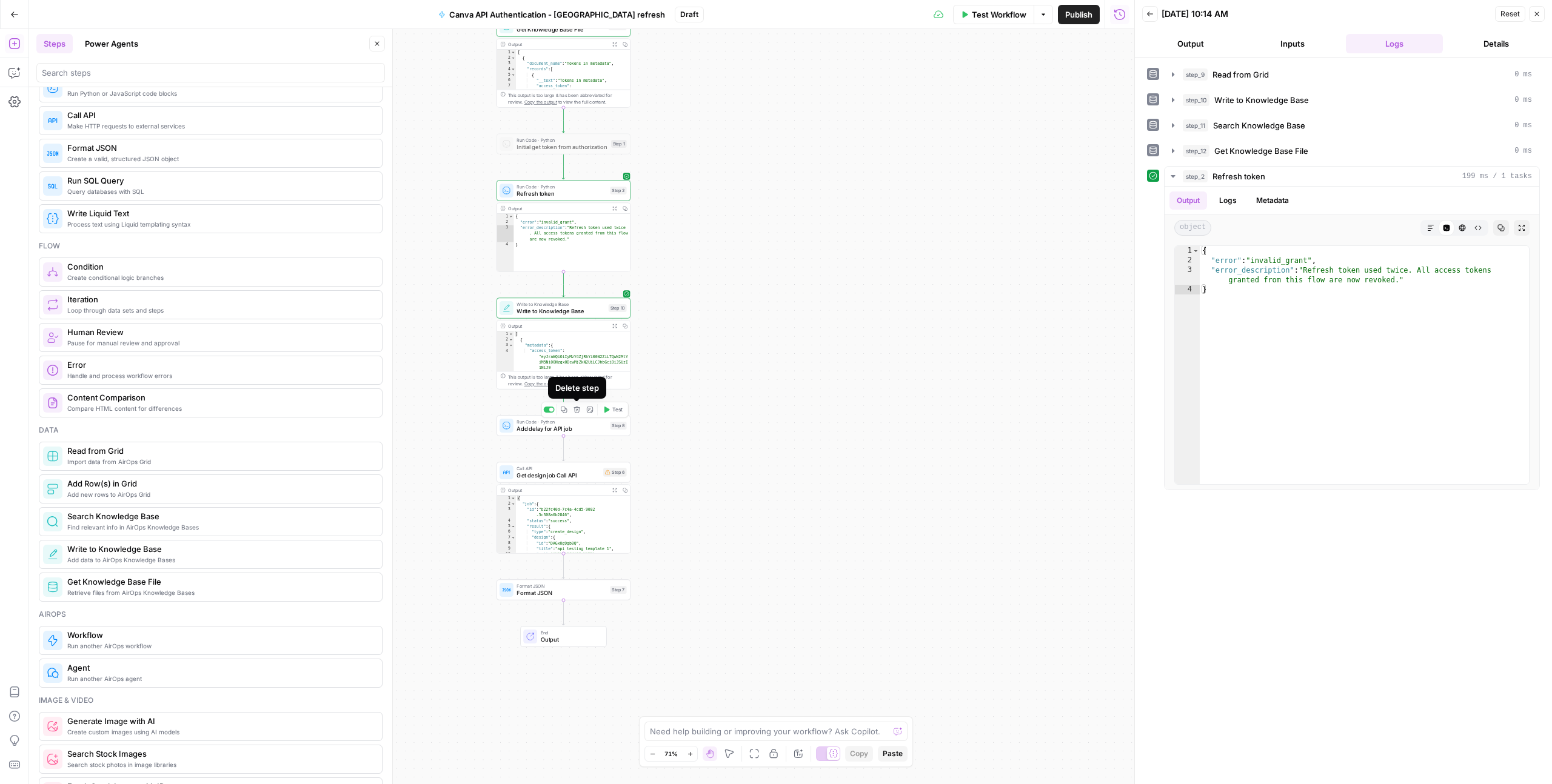
click at [579, 410] on icon "button" at bounding box center [577, 409] width 7 height 7
click at [753, 152] on span "Delete Step" at bounding box center [743, 155] width 48 height 12
click at [577, 412] on icon "button" at bounding box center [576, 409] width 6 height 6
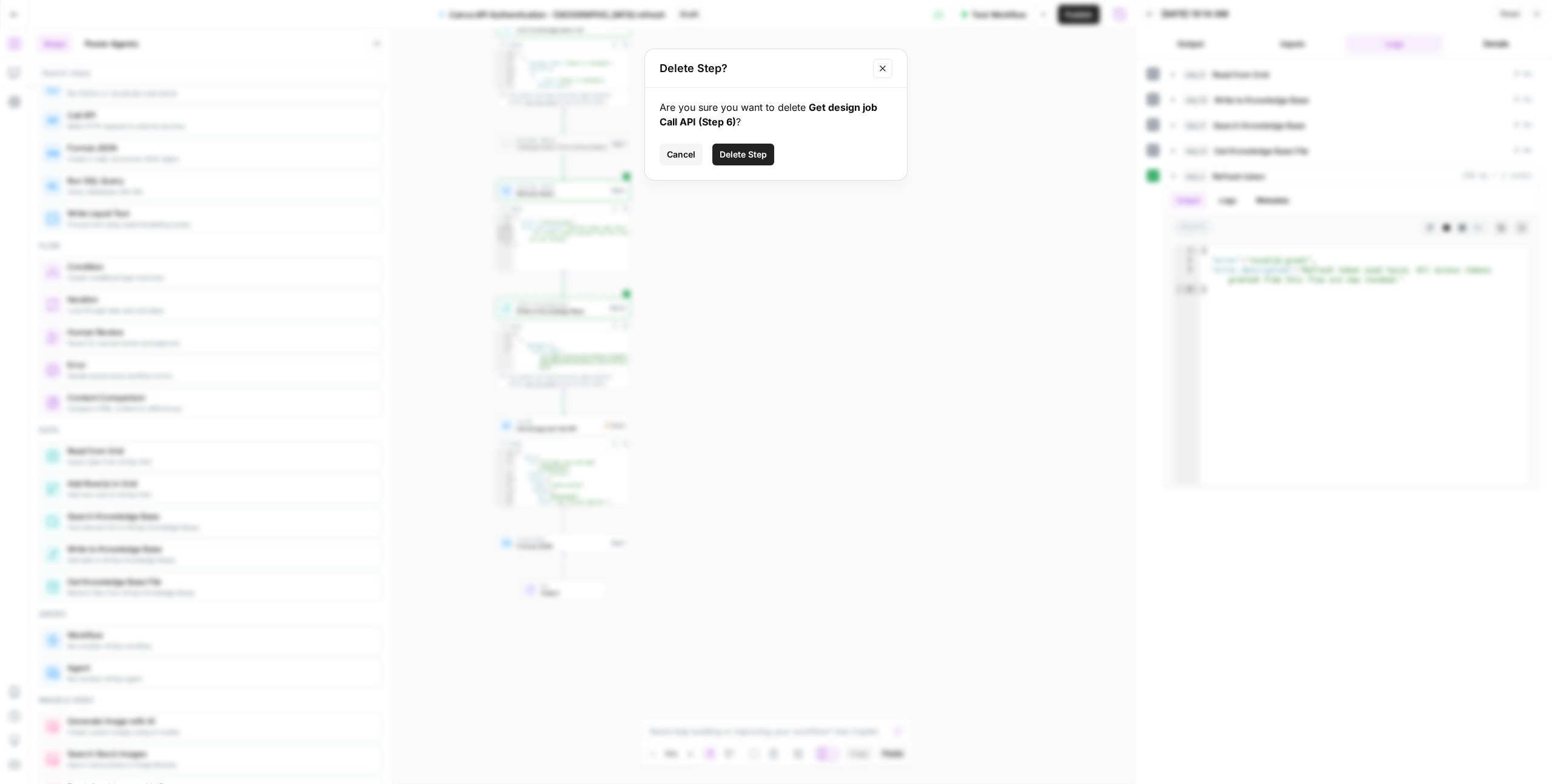
click at [764, 161] on button "Delete Step" at bounding box center [744, 154] width 62 height 22
click at [583, 428] on span "Format JSON" at bounding box center [558, 428] width 83 height 9
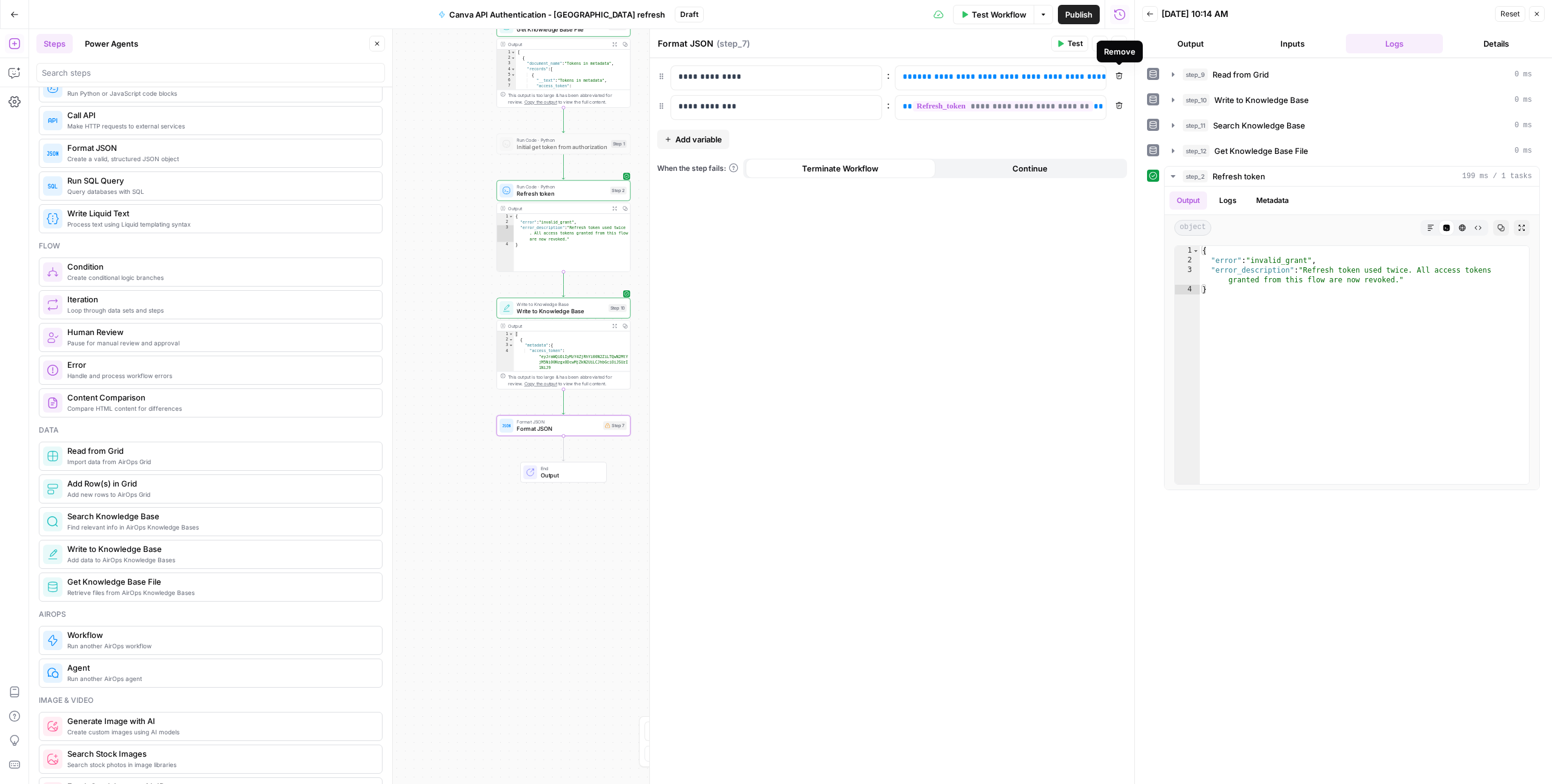
click at [1031, 78] on icon "button" at bounding box center [1119, 76] width 7 height 7
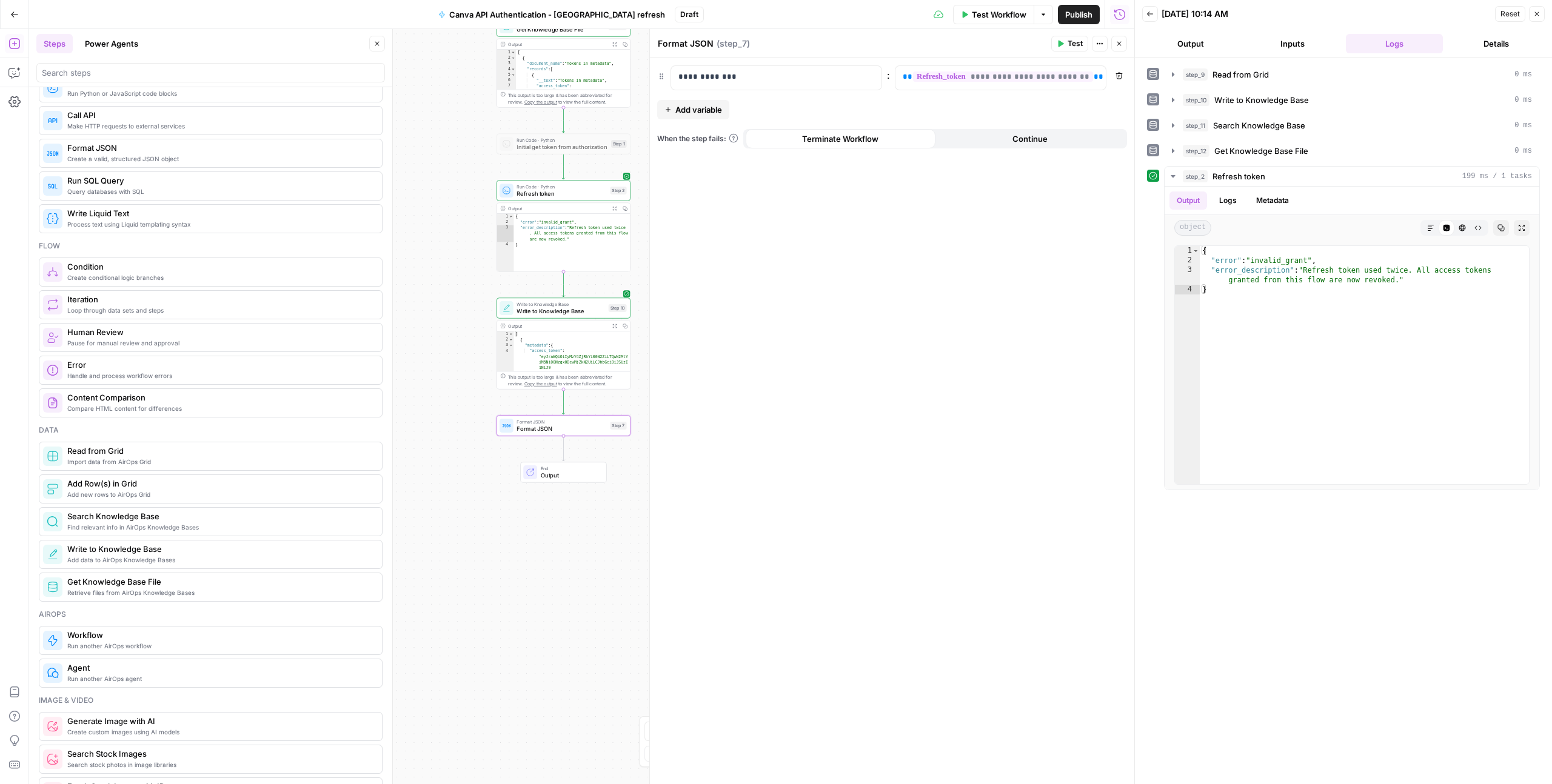
click at [1031, 22] on button "Publish" at bounding box center [1079, 15] width 41 height 19
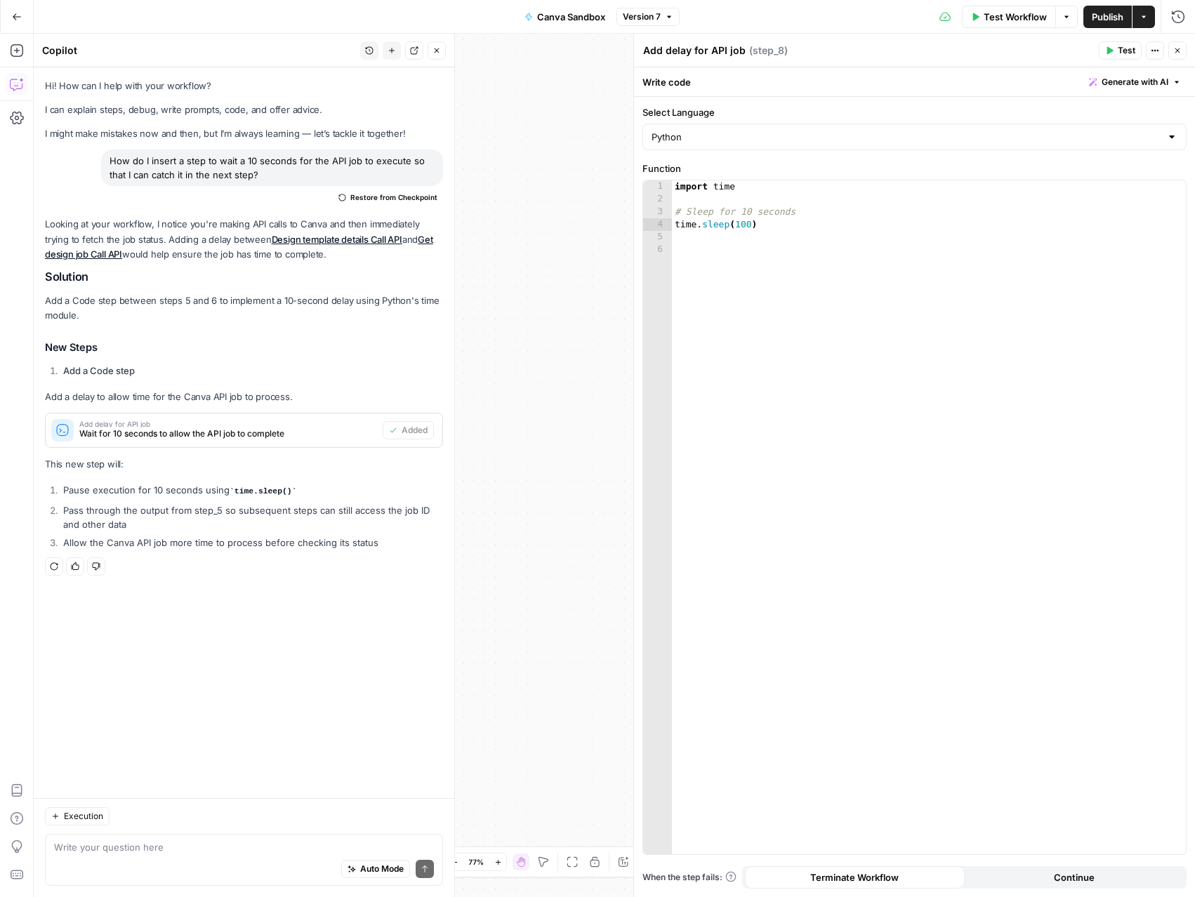
scroll to position [0, 5]
click at [17, 6] on button "Go Back" at bounding box center [16, 16] width 25 height 25
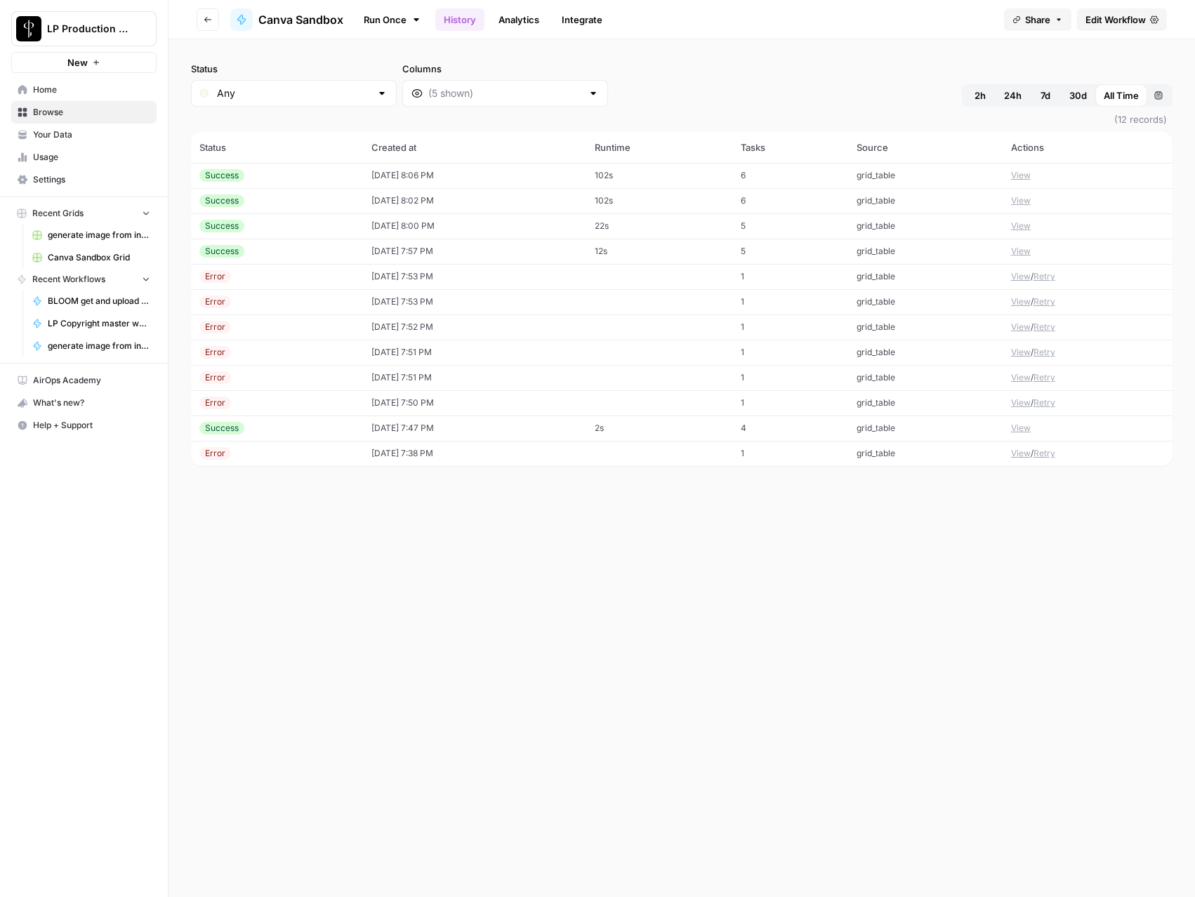
click at [46, 119] on link "Browse" at bounding box center [83, 112] width 145 height 22
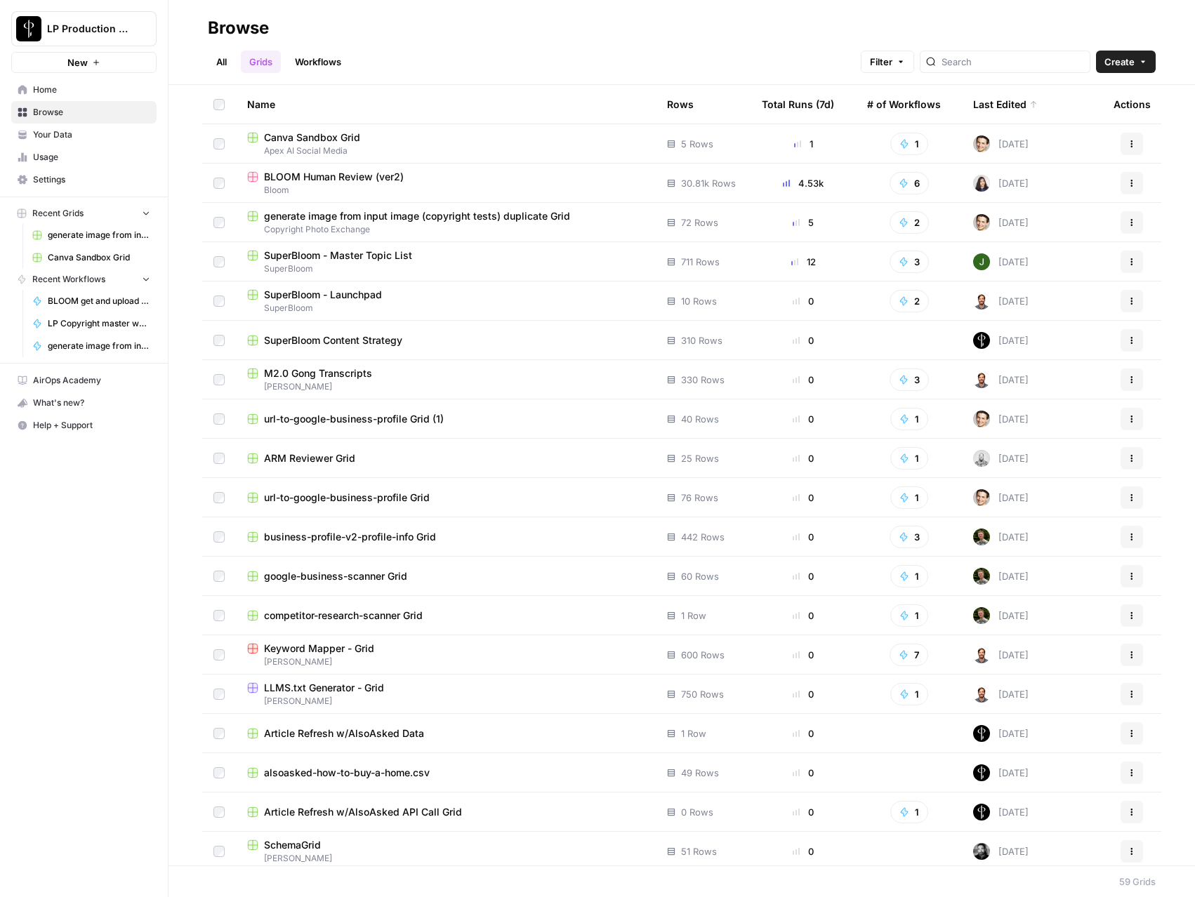
click at [222, 58] on link "All" at bounding box center [221, 62] width 27 height 22
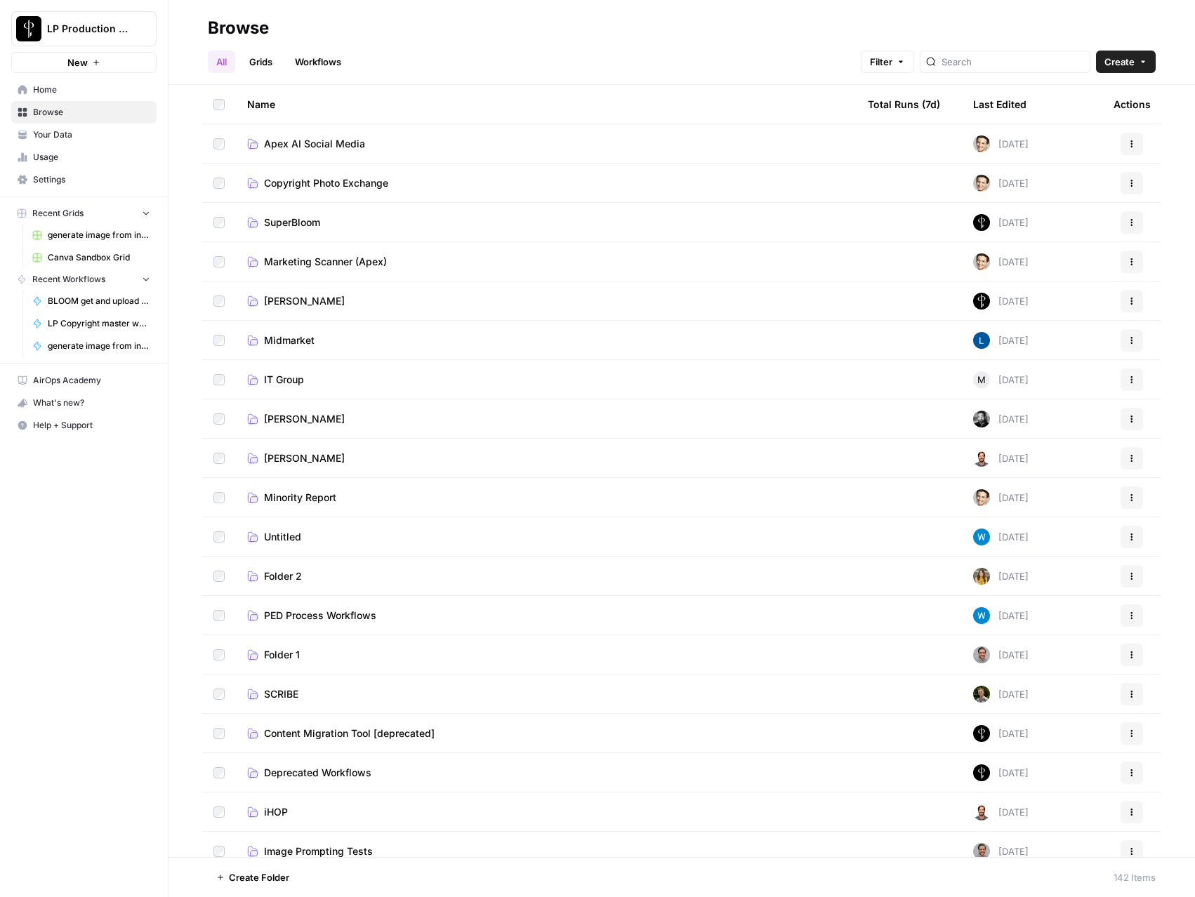
click at [303, 137] on span "Apex AI Social Media" at bounding box center [314, 144] width 101 height 14
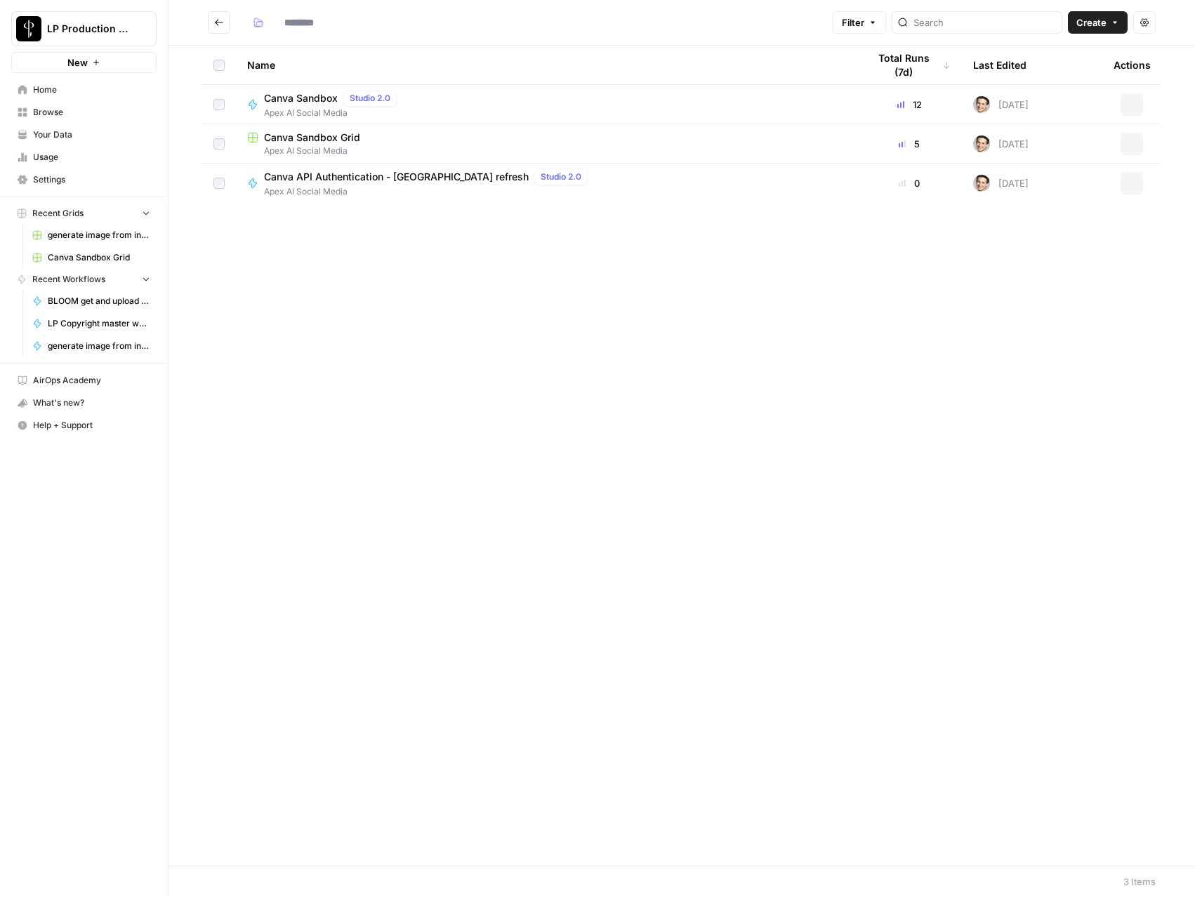
type input "**********"
click at [1085, 31] on button "Create" at bounding box center [1098, 22] width 60 height 22
click at [1070, 58] on span "Grid" at bounding box center [1070, 55] width 79 height 14
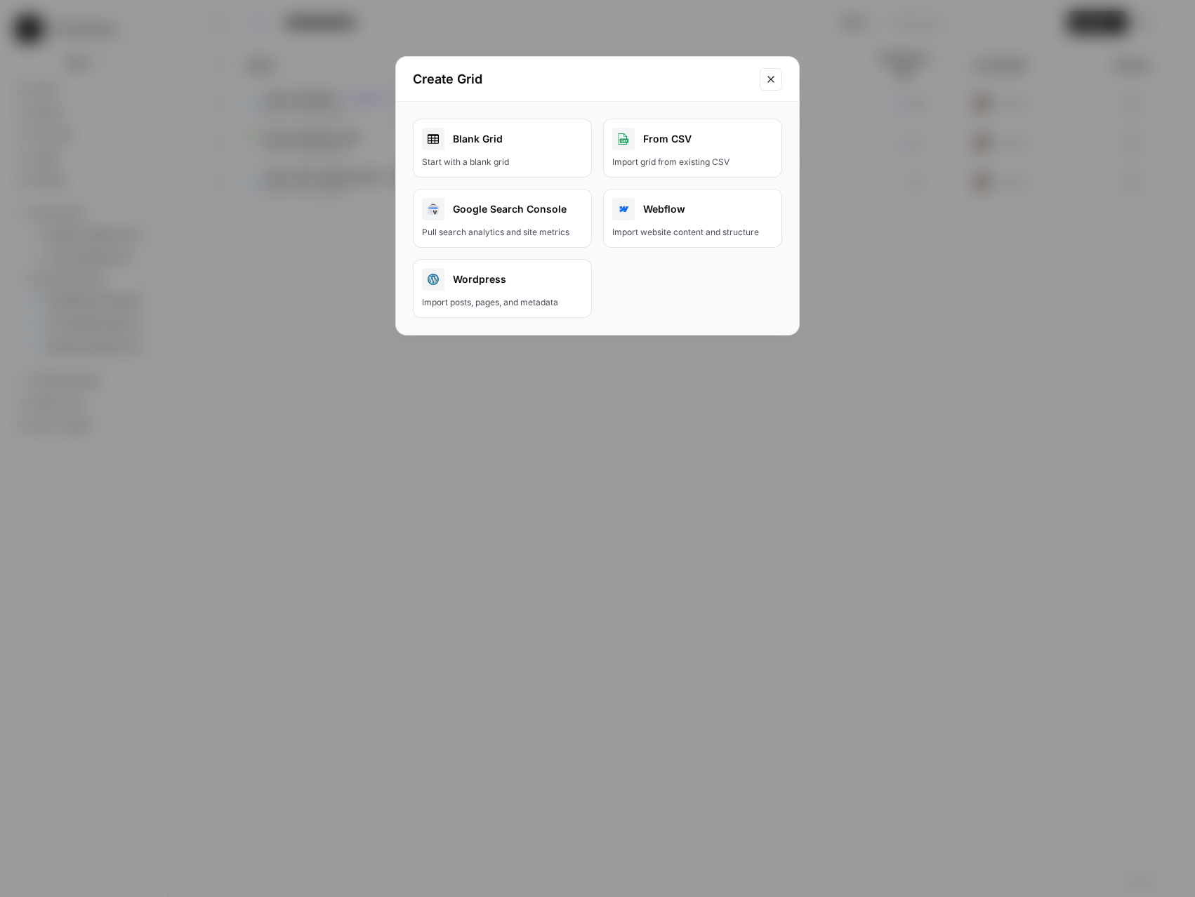
click at [526, 166] on div "Start with a blank grid" at bounding box center [502, 162] width 161 height 13
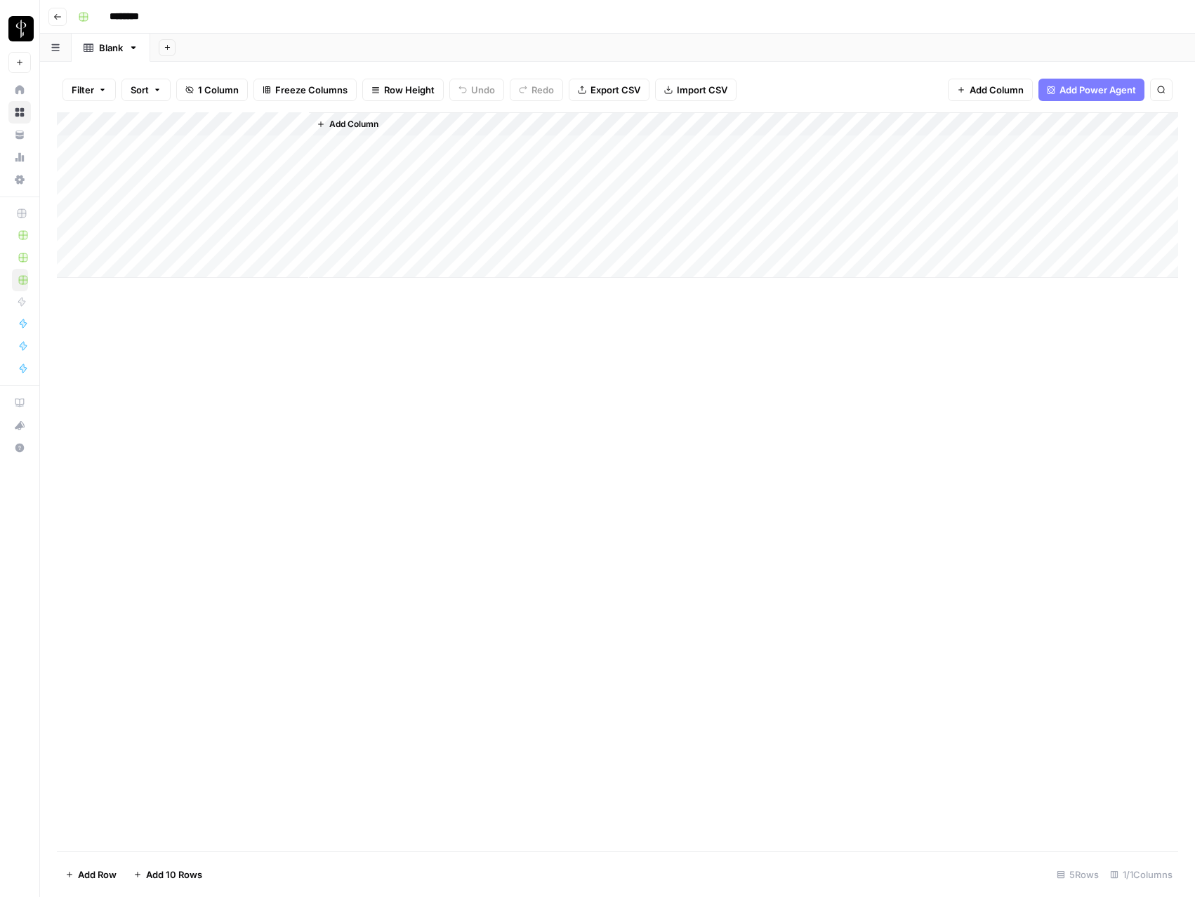
click at [137, 24] on input "********" at bounding box center [142, 17] width 79 height 22
type input "**********"
click at [305, 25] on div "**********" at bounding box center [626, 17] width 1108 height 22
click at [236, 117] on div "Add Column" at bounding box center [617, 195] width 1121 height 166
click at [183, 152] on input "Title" at bounding box center [190, 158] width 143 height 14
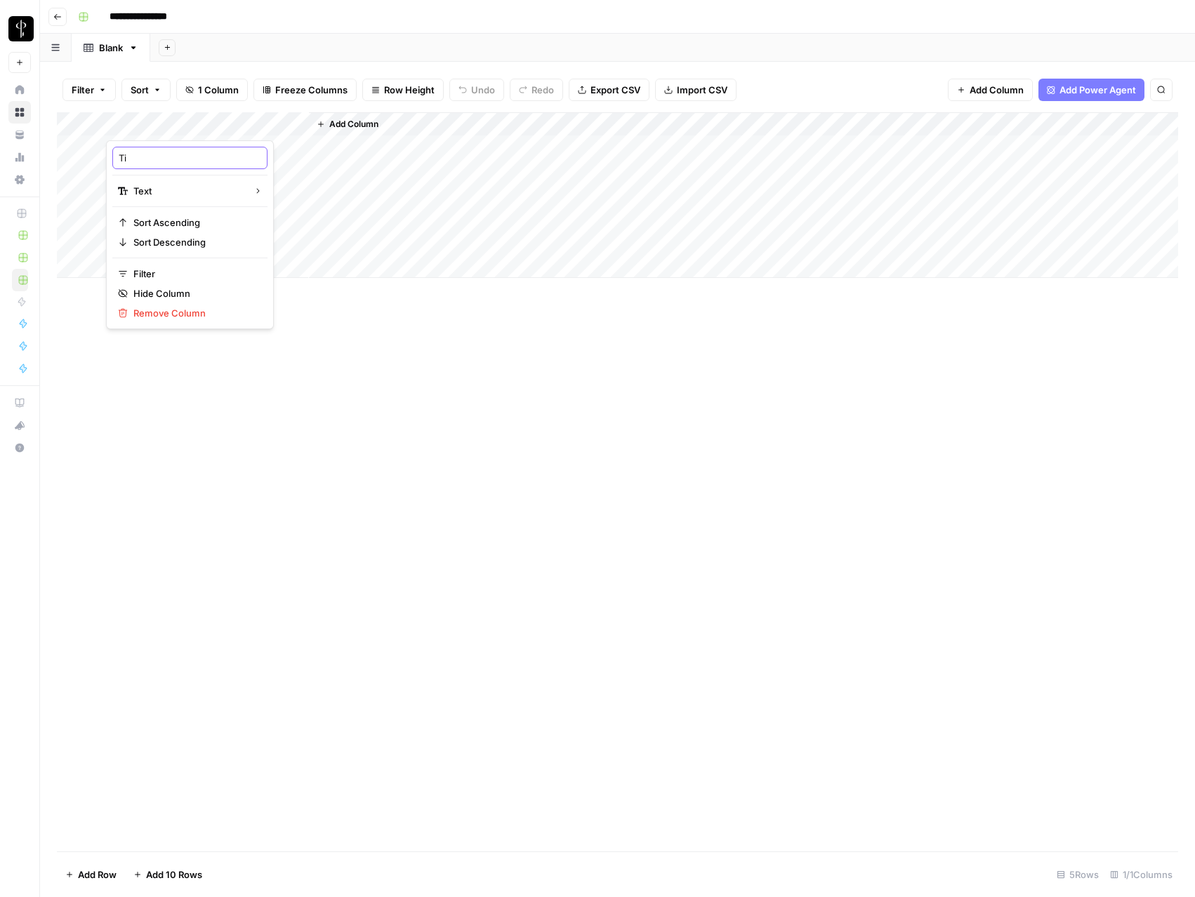
type input "T"
type input "Token"
drag, startPoint x: 353, startPoint y: 314, endPoint x: 345, endPoint y: 278, distance: 37.5
click at [353, 314] on div "Add Column" at bounding box center [617, 481] width 1121 height 739
click at [322, 117] on button "Add Column" at bounding box center [347, 124] width 73 height 18
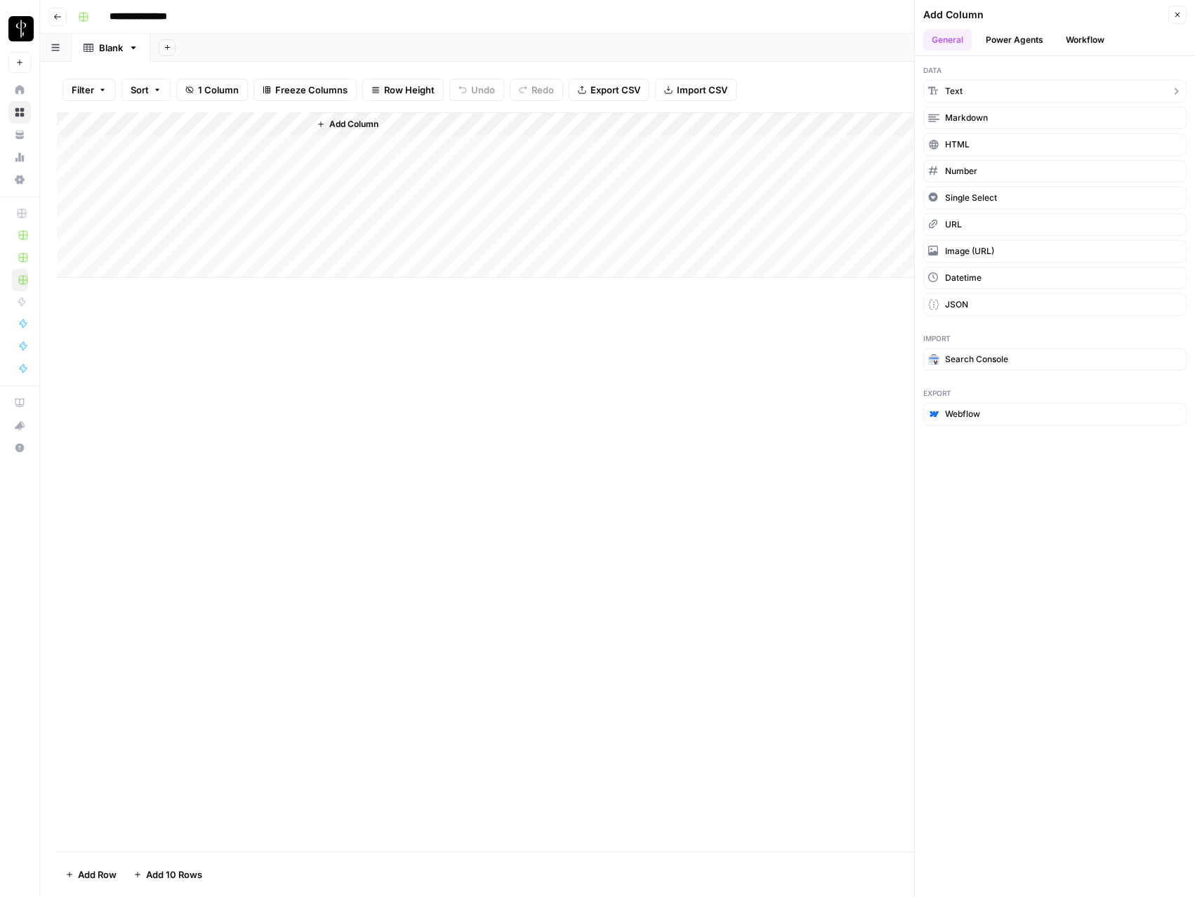
click at [948, 88] on span "Text" at bounding box center [954, 91] width 18 height 13
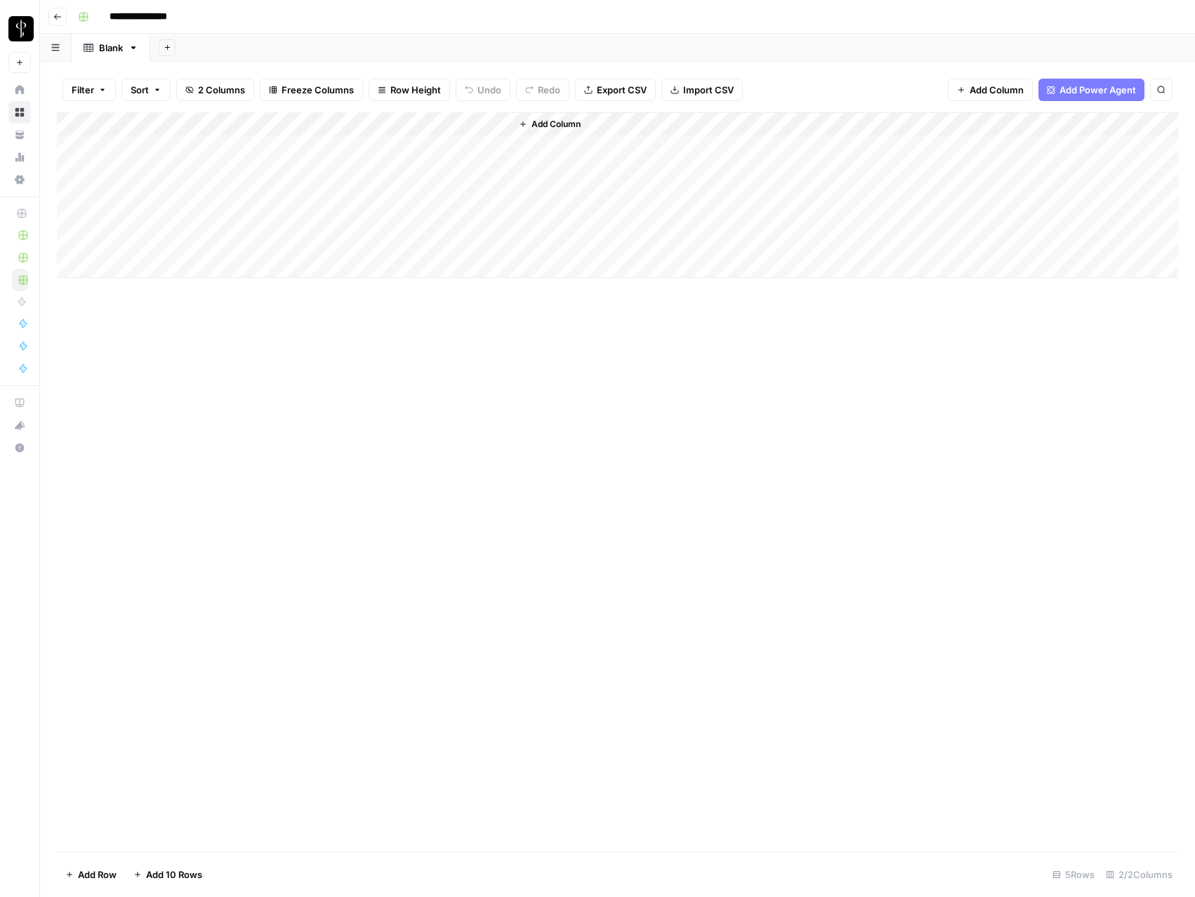
click at [397, 126] on div "Add Column" at bounding box center [617, 195] width 1121 height 166
click at [385, 159] on input "New Column" at bounding box center [392, 158] width 143 height 14
type input "Refresh token"
click at [349, 150] on div "Add Column" at bounding box center [617, 195] width 1121 height 166
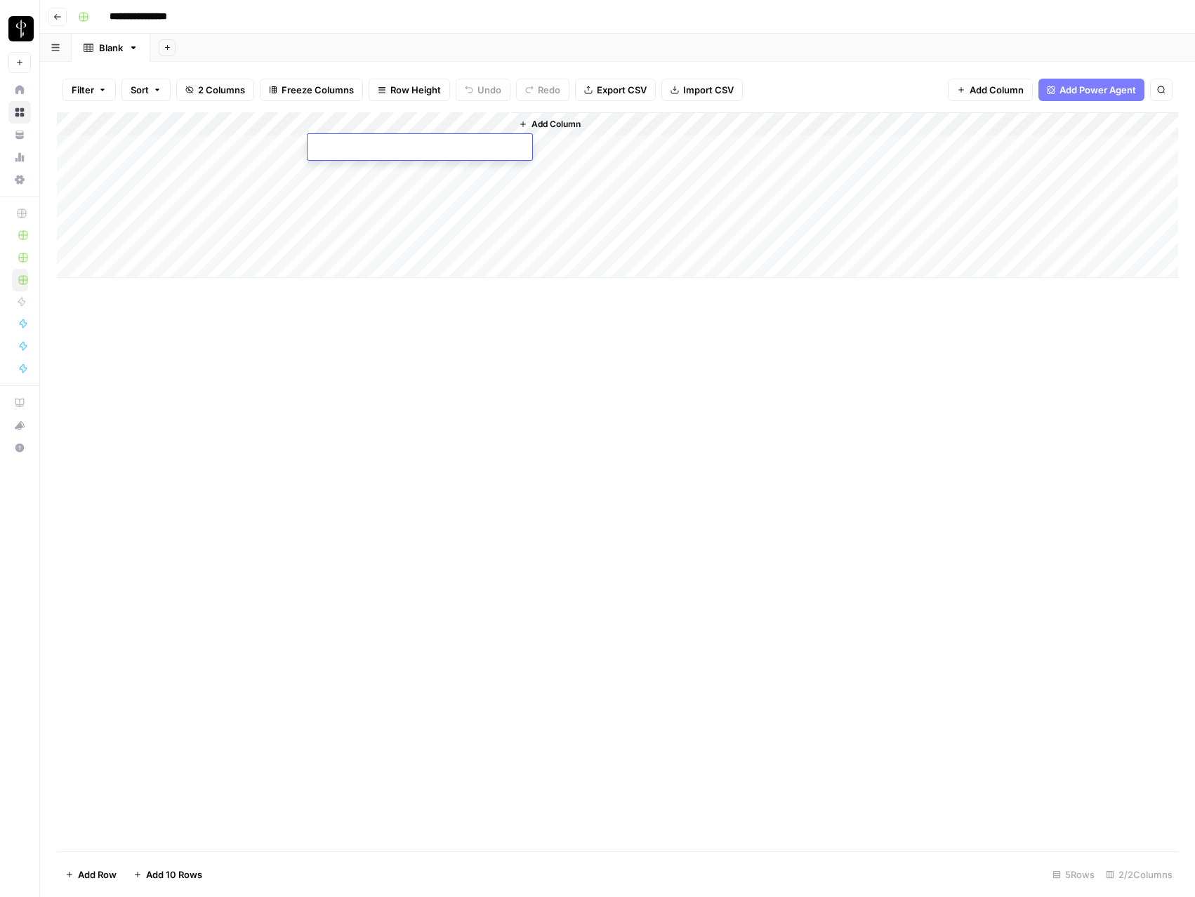
type textarea "**********"
click at [253, 112] on div "Add Column" at bounding box center [617, 195] width 1121 height 166
drag, startPoint x: 193, startPoint y: 159, endPoint x: 86, endPoint y: 148, distance: 107.9
click at [86, 148] on body "**********" at bounding box center [597, 448] width 1195 height 897
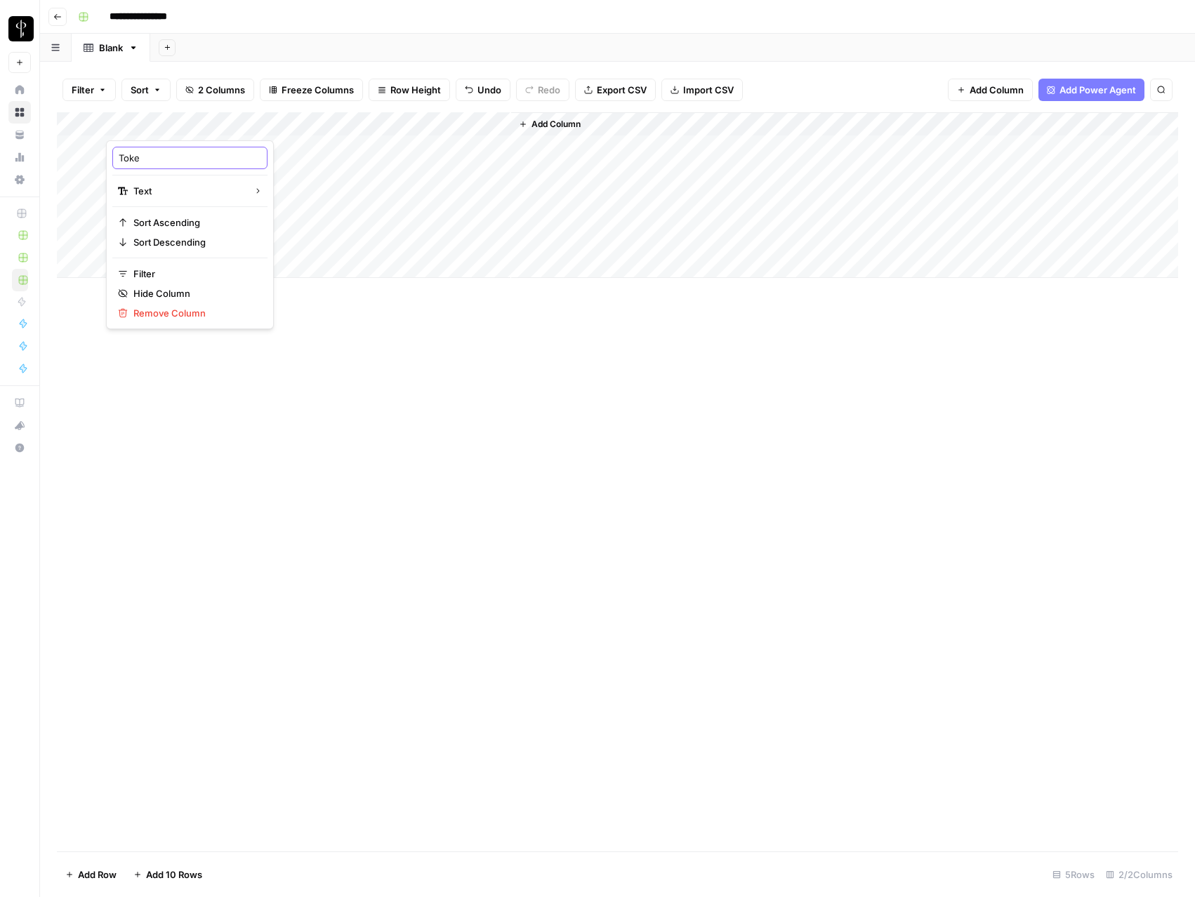
type input "Token"
click at [389, 145] on div "Add Column" at bounding box center [617, 195] width 1121 height 166
click at [144, 270] on div "Add Column" at bounding box center [617, 195] width 1121 height 166
click at [412, 262] on div "Add Column" at bounding box center [617, 207] width 1121 height 190
click at [431, 149] on div "Add Column" at bounding box center [617, 207] width 1121 height 190
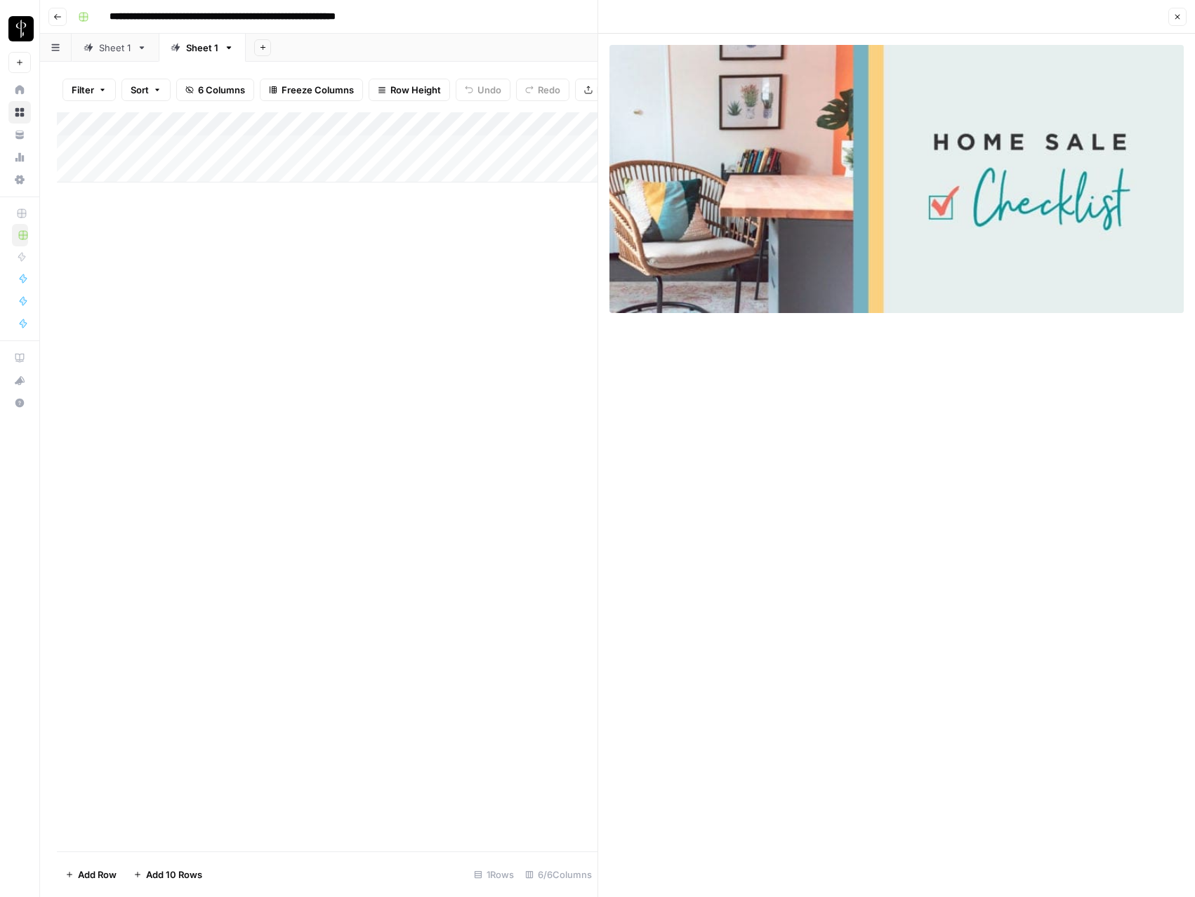
click at [57, 18] on icon "button" at bounding box center [57, 17] width 8 height 8
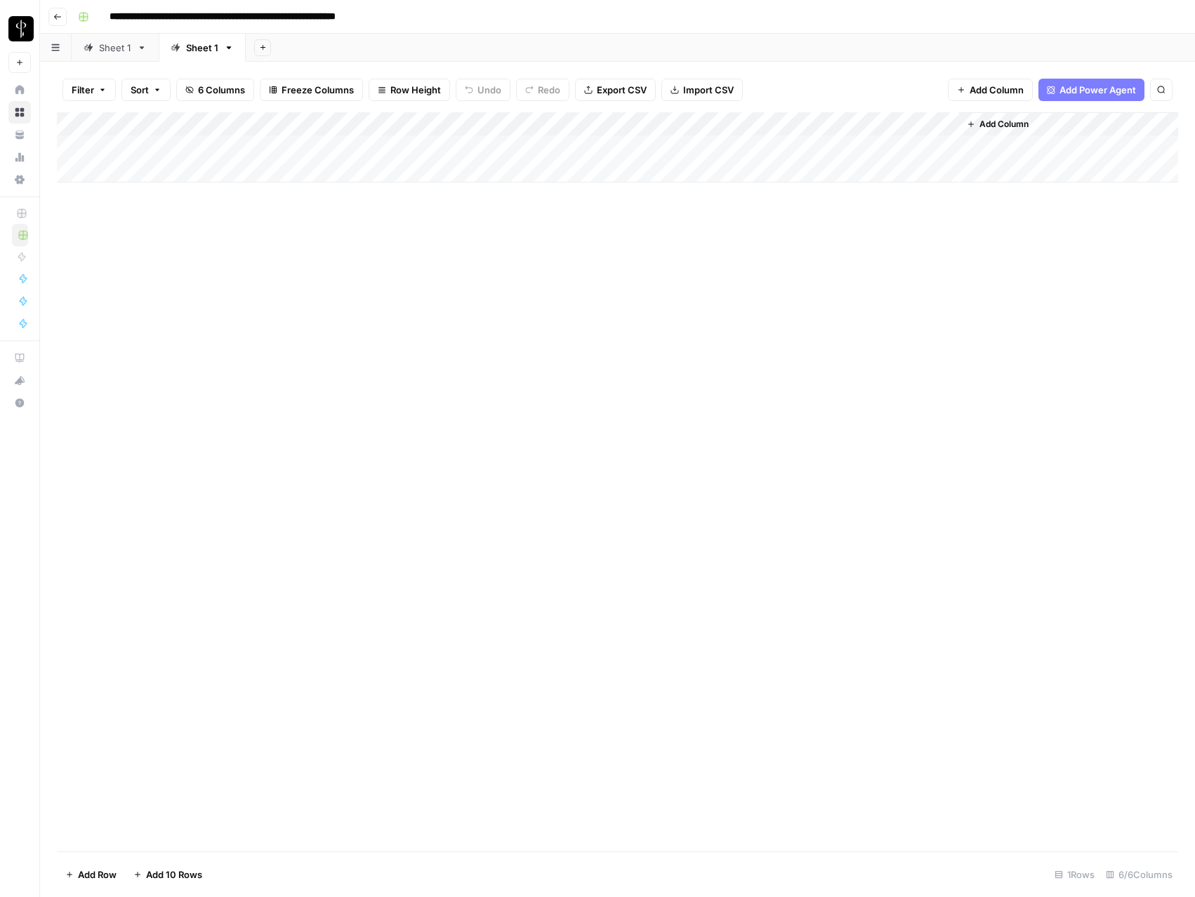
click at [57, 18] on icon "button" at bounding box center [57, 17] width 8 height 8
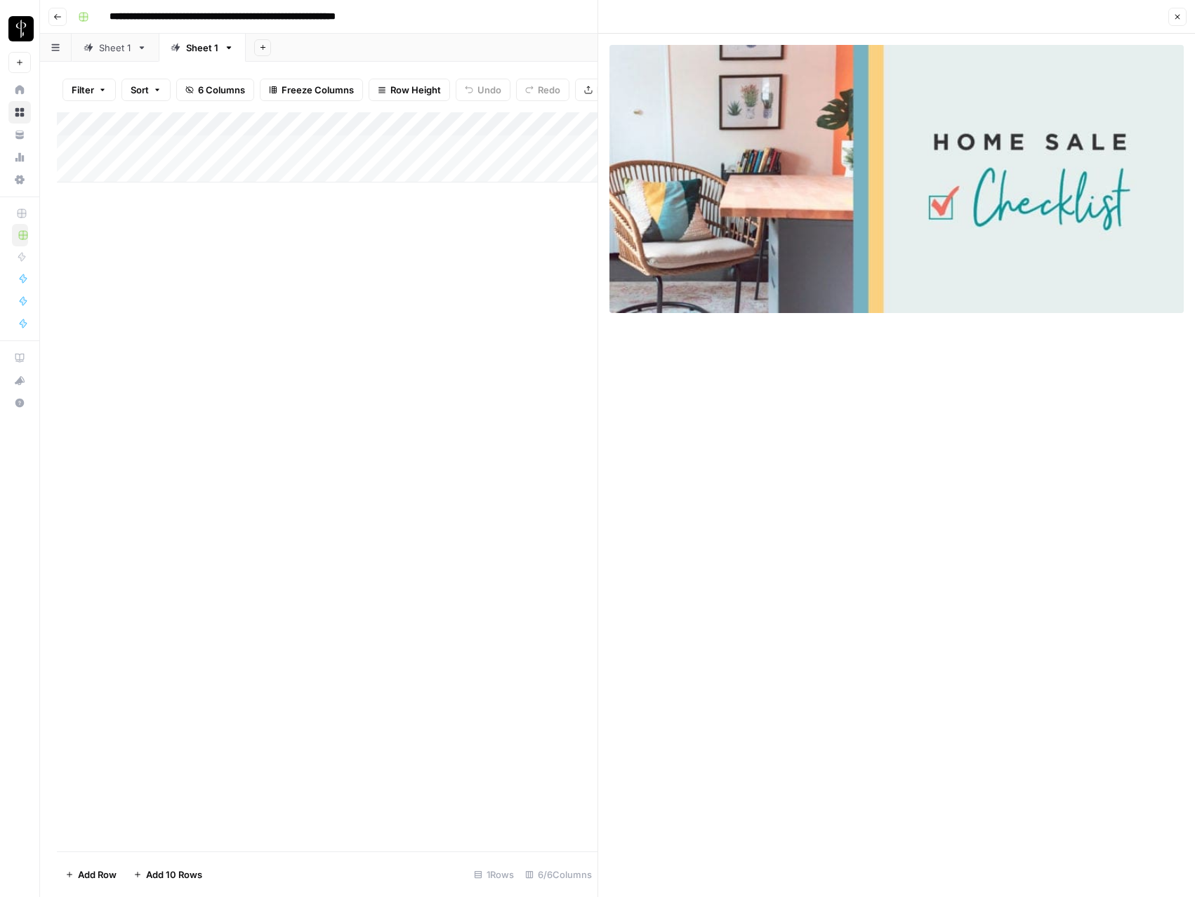
click at [57, 18] on icon "button" at bounding box center [57, 17] width 8 height 8
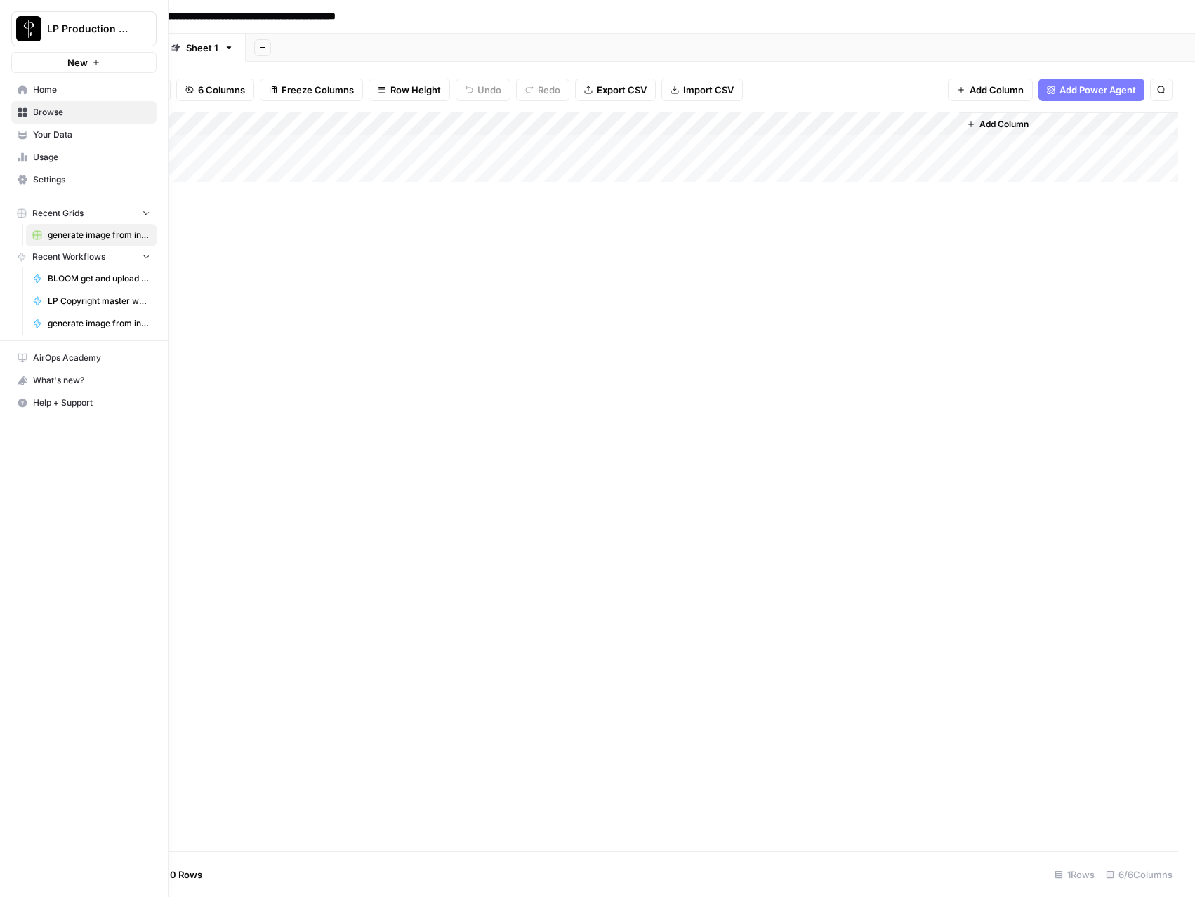
click at [23, 113] on icon at bounding box center [22, 112] width 9 height 9
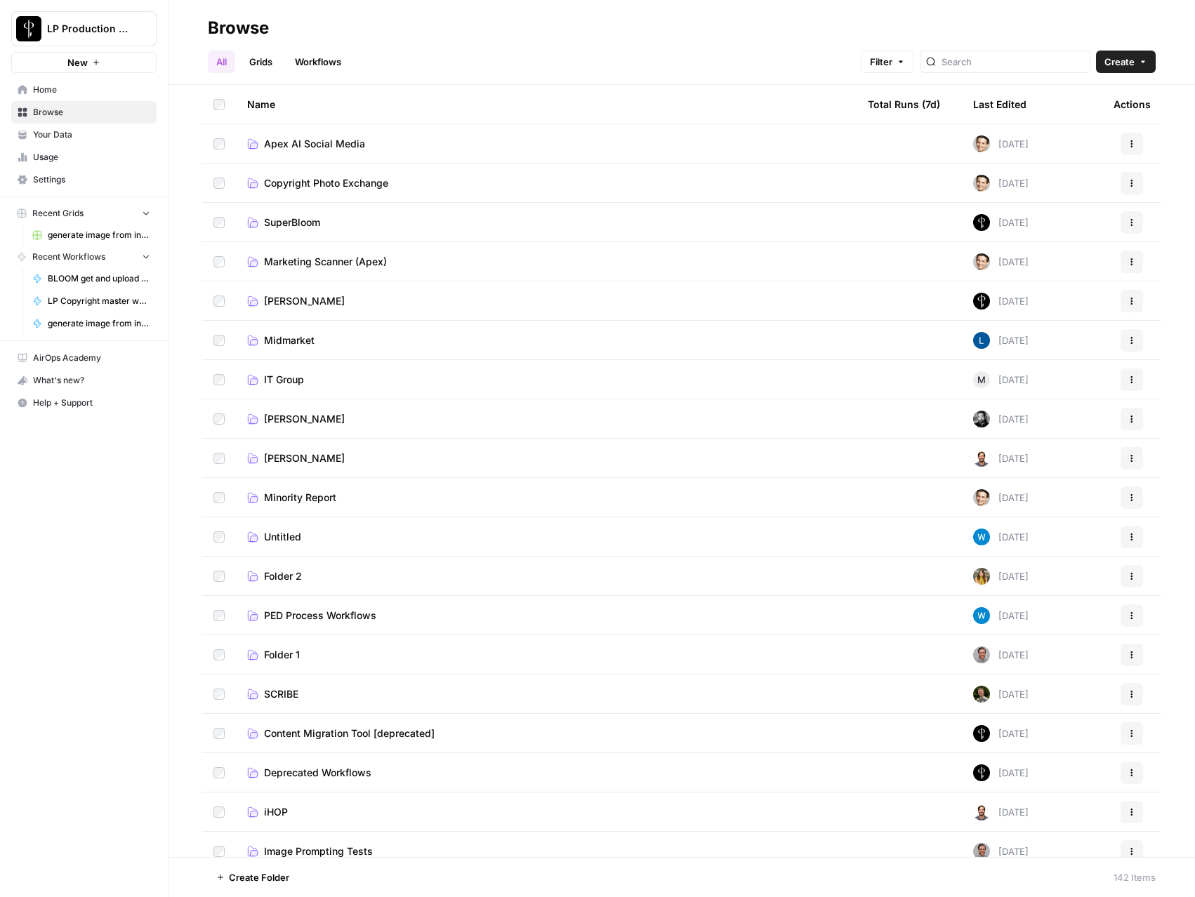
click at [293, 148] on span "Apex AI Social Media" at bounding box center [314, 144] width 101 height 14
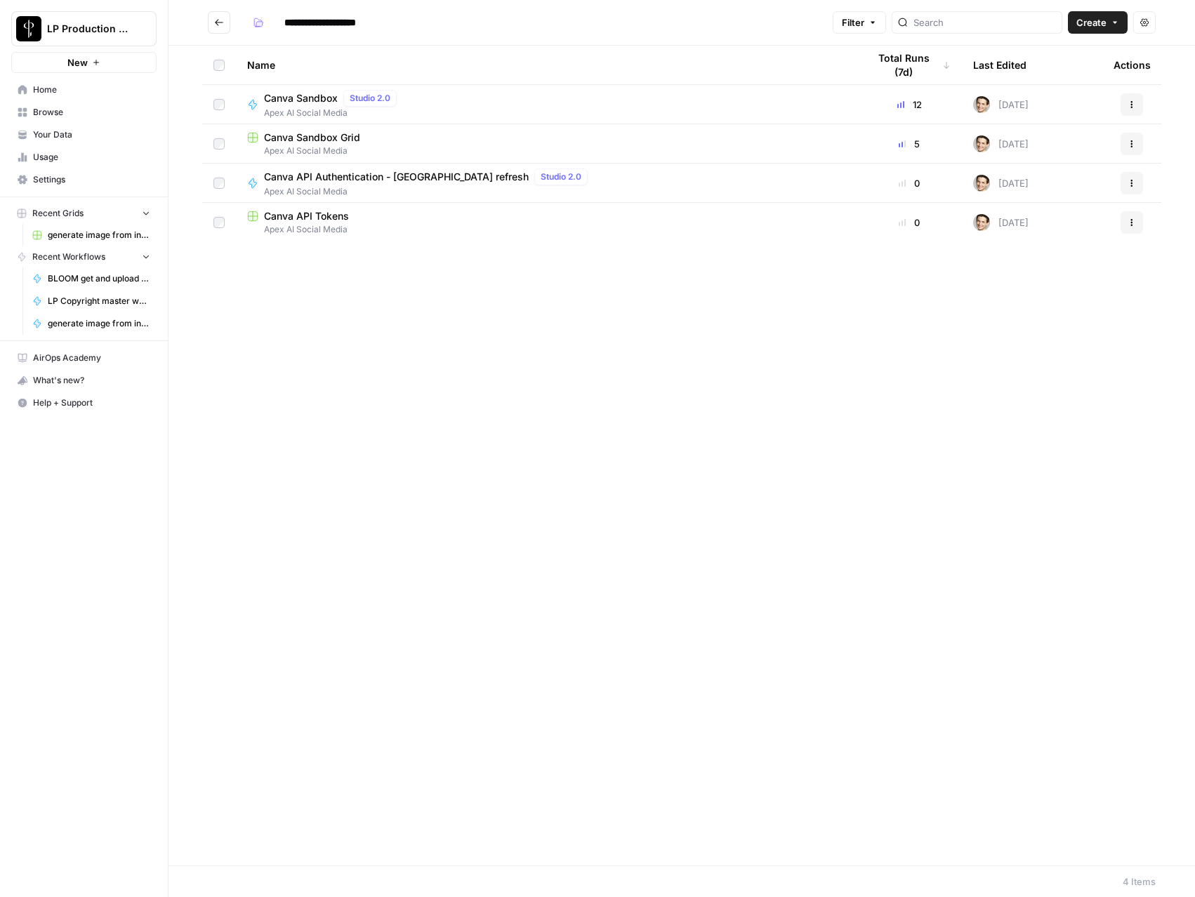
click at [331, 145] on span "Apex AI Social Media" at bounding box center [546, 151] width 598 height 13
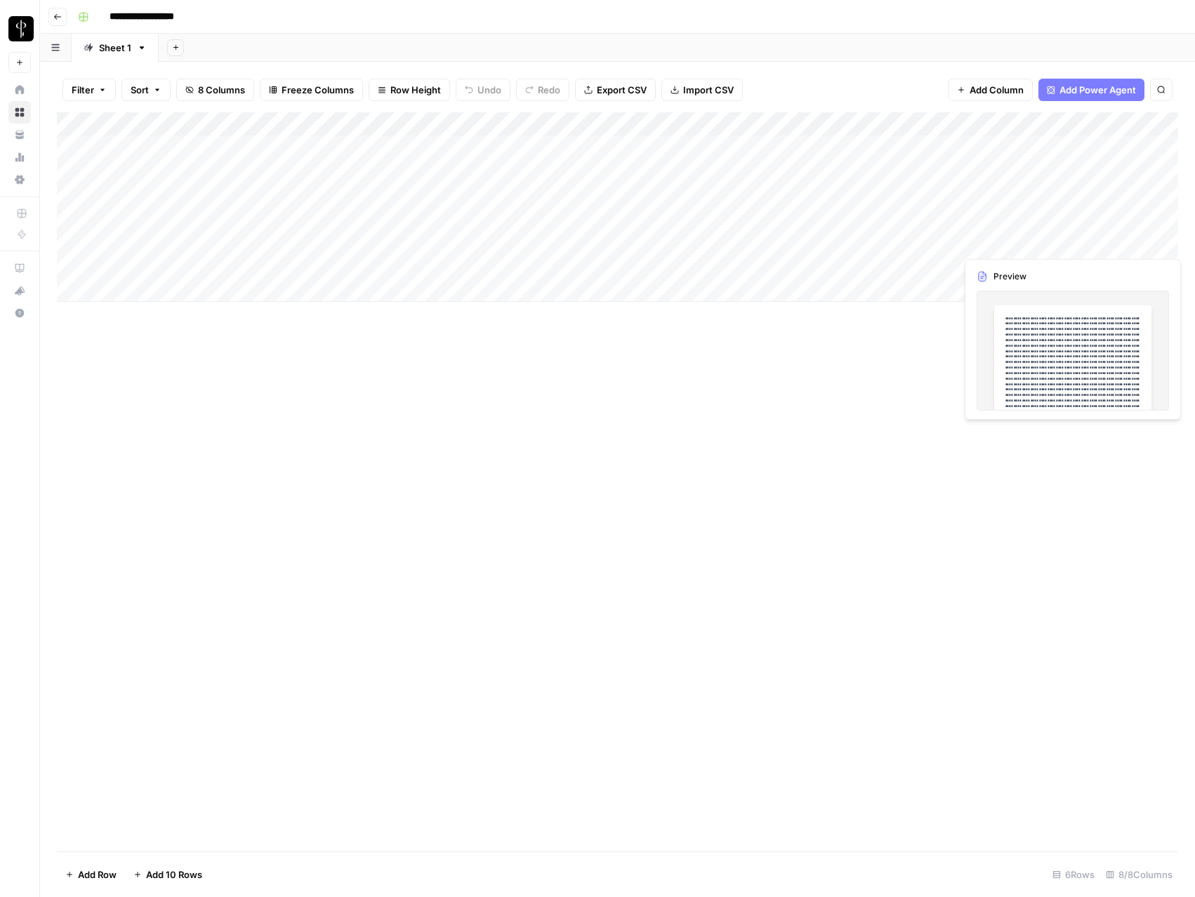
click at [1167, 243] on div "Add Column" at bounding box center [617, 207] width 1121 height 190
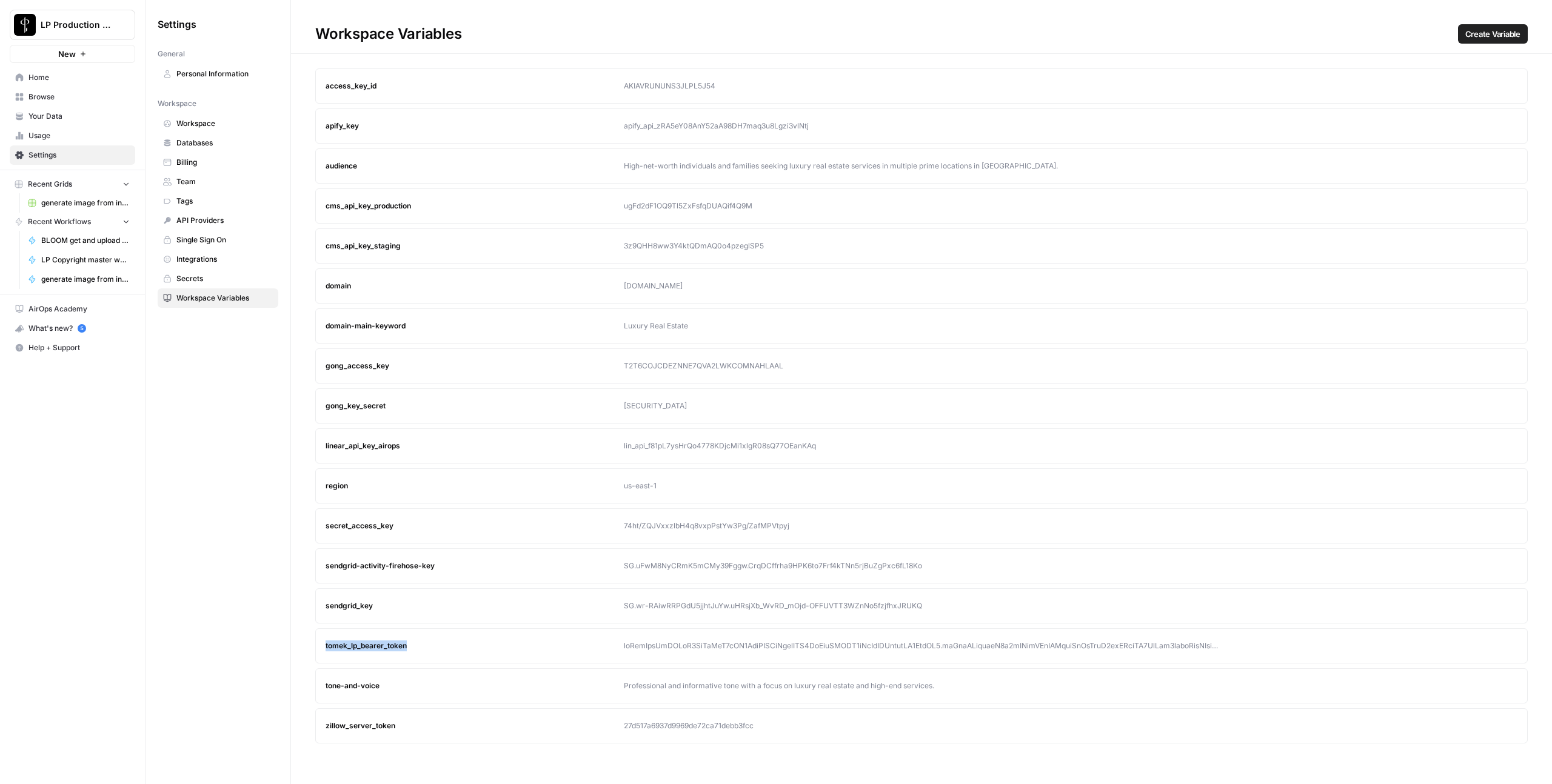
click at [54, 115] on span "Your Data" at bounding box center [79, 116] width 101 height 11
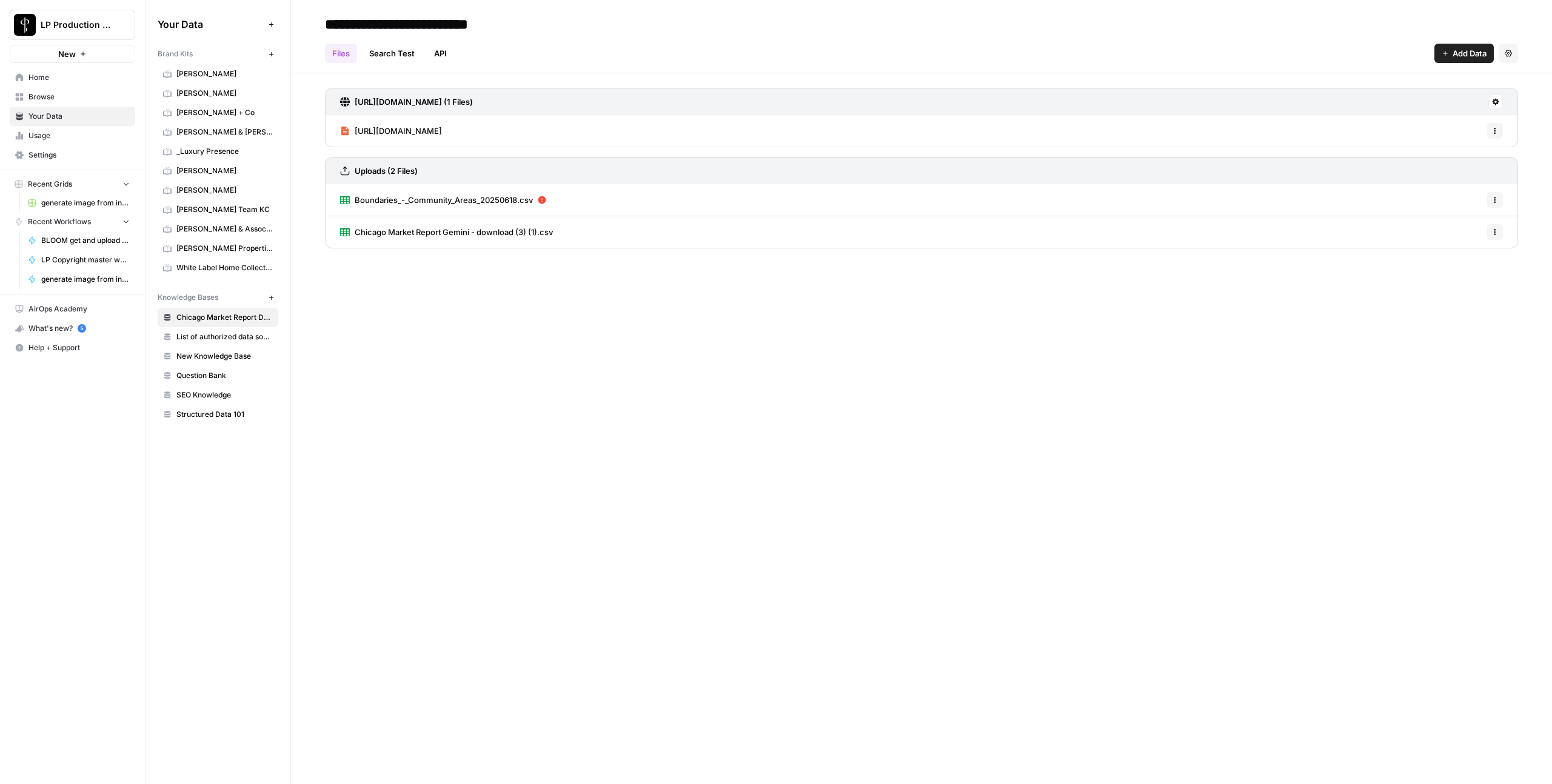
click at [223, 356] on span "New Knowledge Base" at bounding box center [225, 356] width 97 height 11
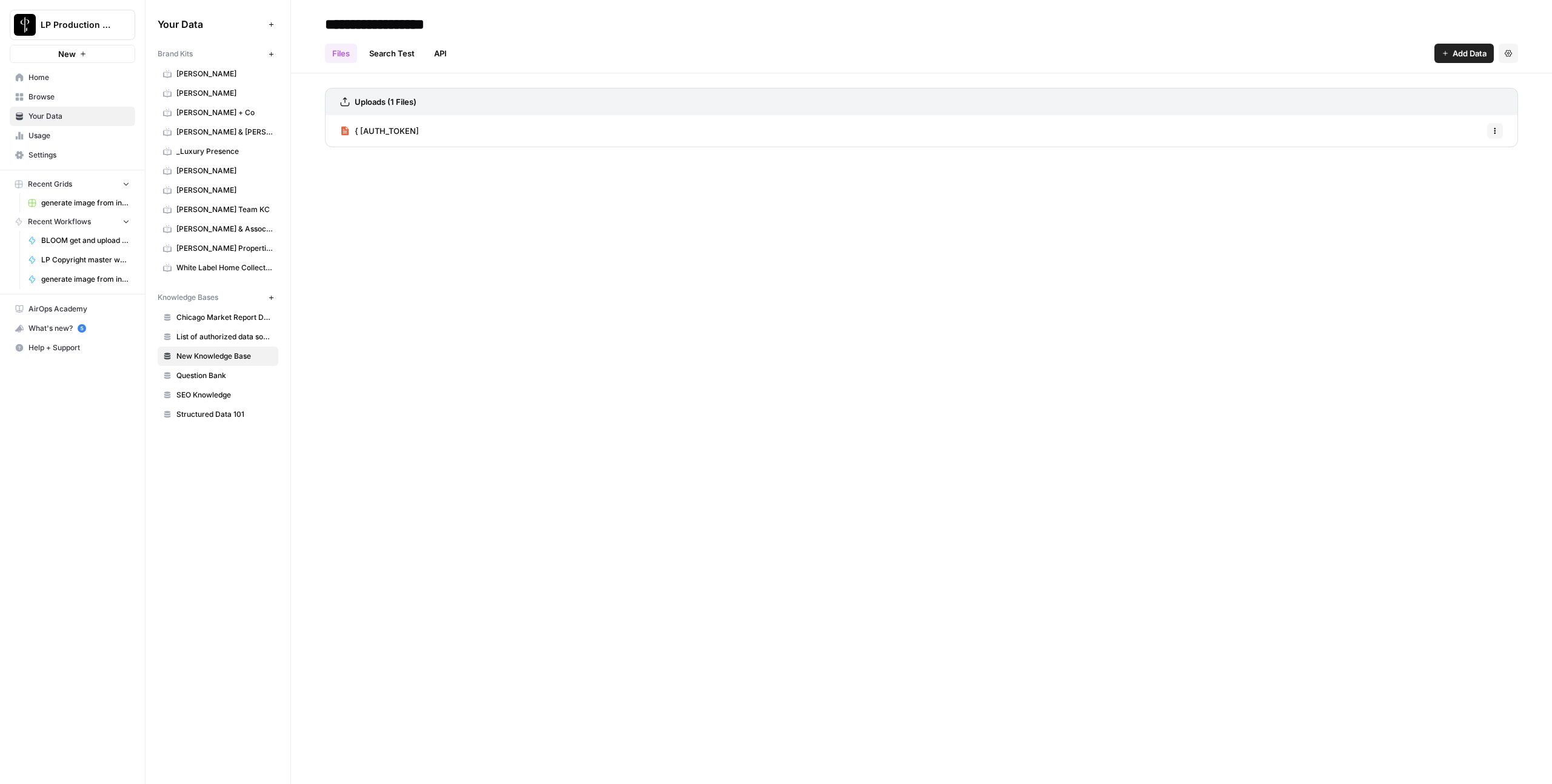
click at [380, 129] on span "{ "access_token": "eyJraWQiOiIyMzY4ZjRhYi00N2..." at bounding box center [387, 131] width 64 height 12
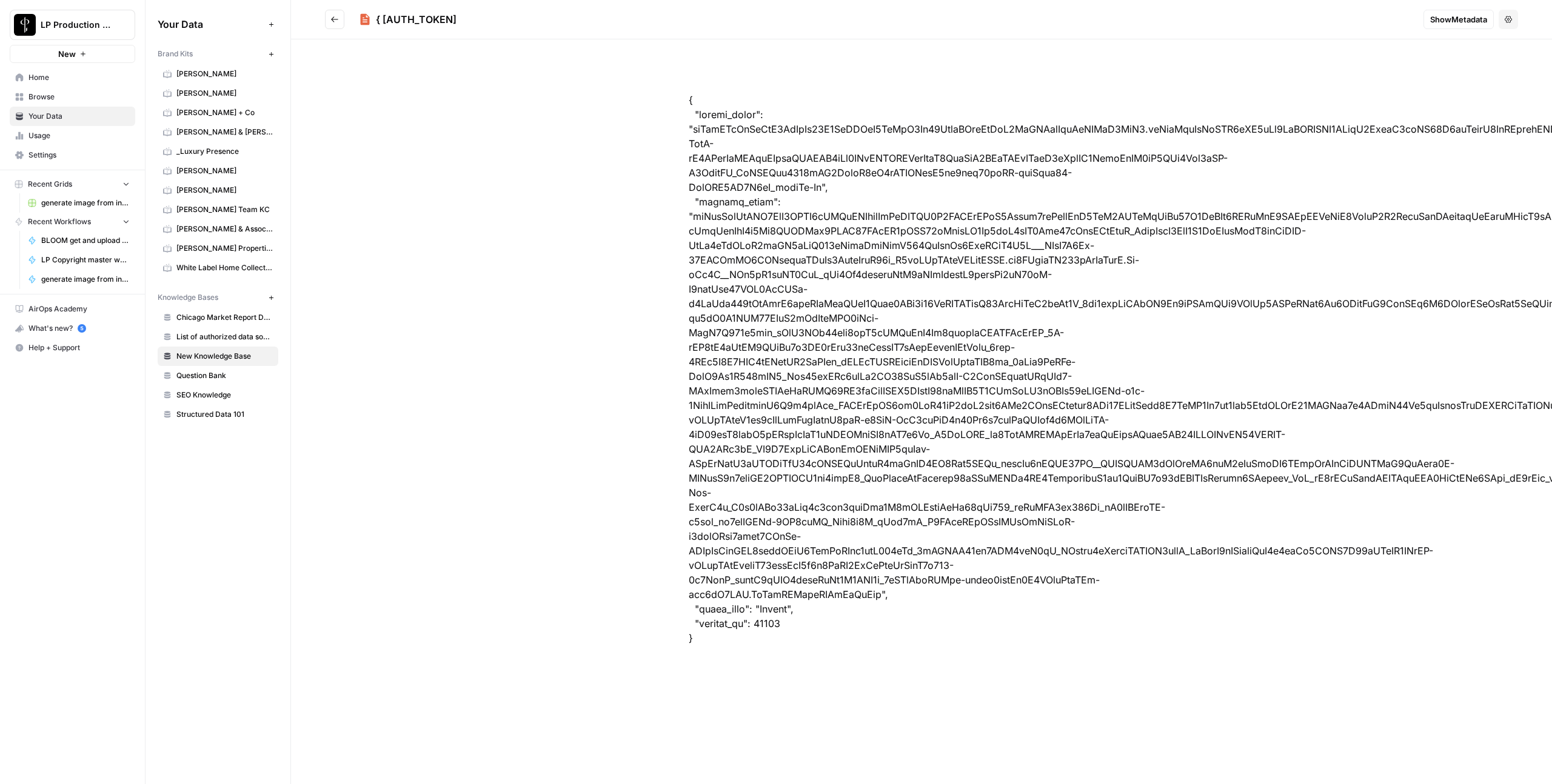
click at [421, 16] on div "{ "access_token": "eyJraWQiOiIyMzY4ZjRhYi00N2..." at bounding box center [415, 19] width 80 height 15
click at [1480, 16] on span "Show Metadata" at bounding box center [1459, 19] width 57 height 12
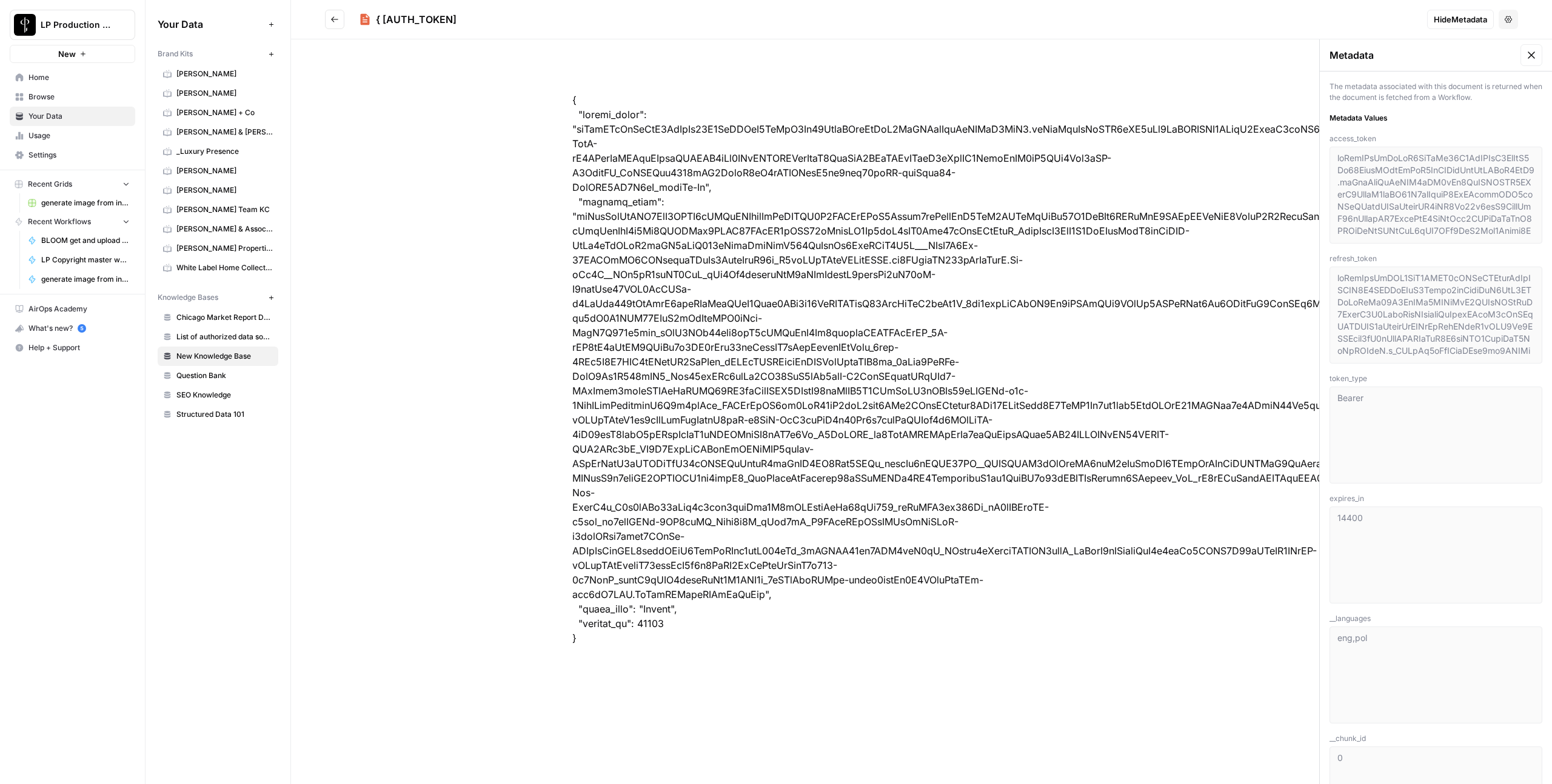
drag, startPoint x: 1535, startPoint y: 59, endPoint x: 1310, endPoint y: 56, distance: 225.0
click at [1534, 59] on icon at bounding box center [1531, 55] width 12 height 12
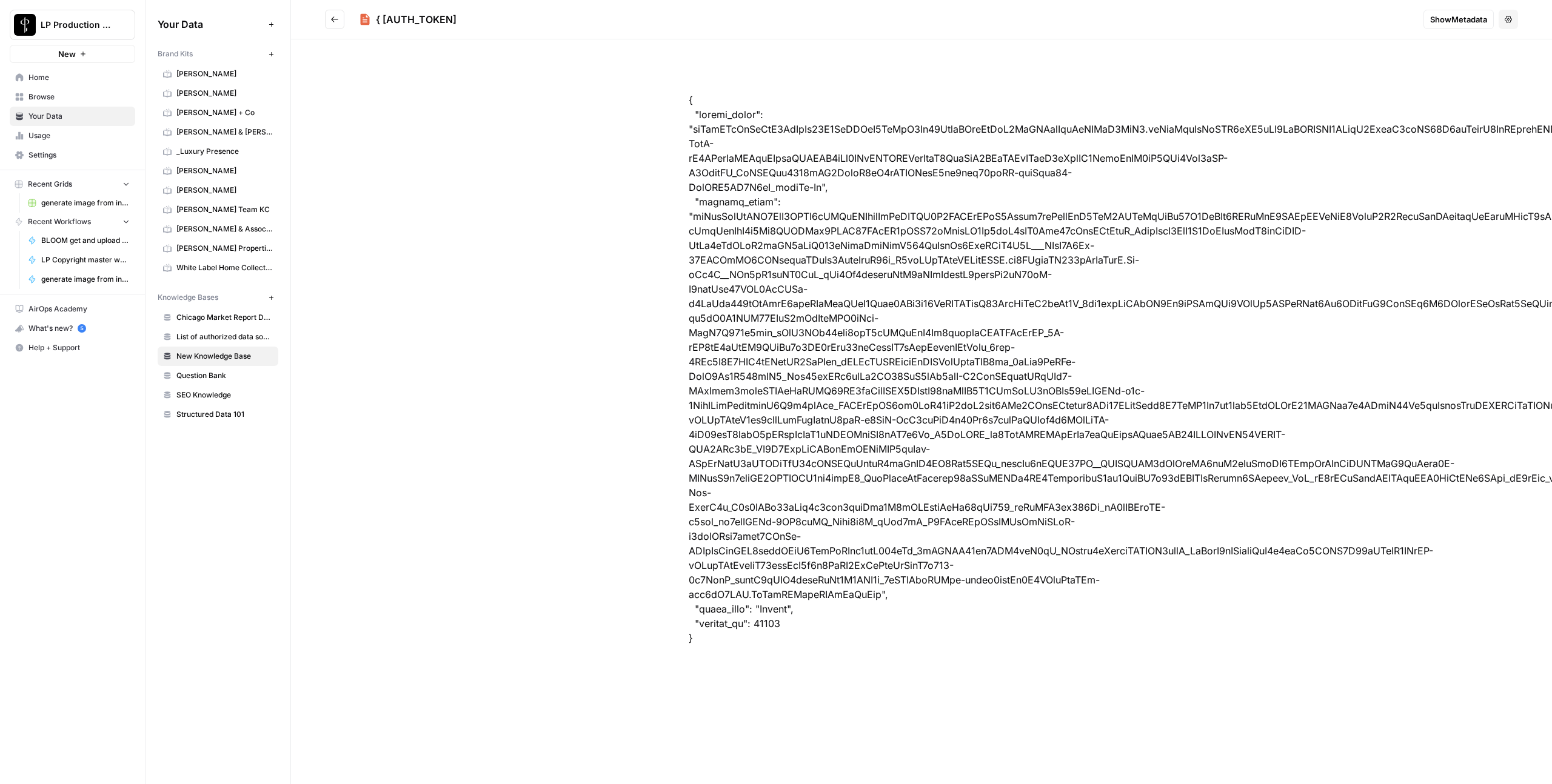
click at [339, 19] on icon "Go back" at bounding box center [335, 20] width 9 height 9
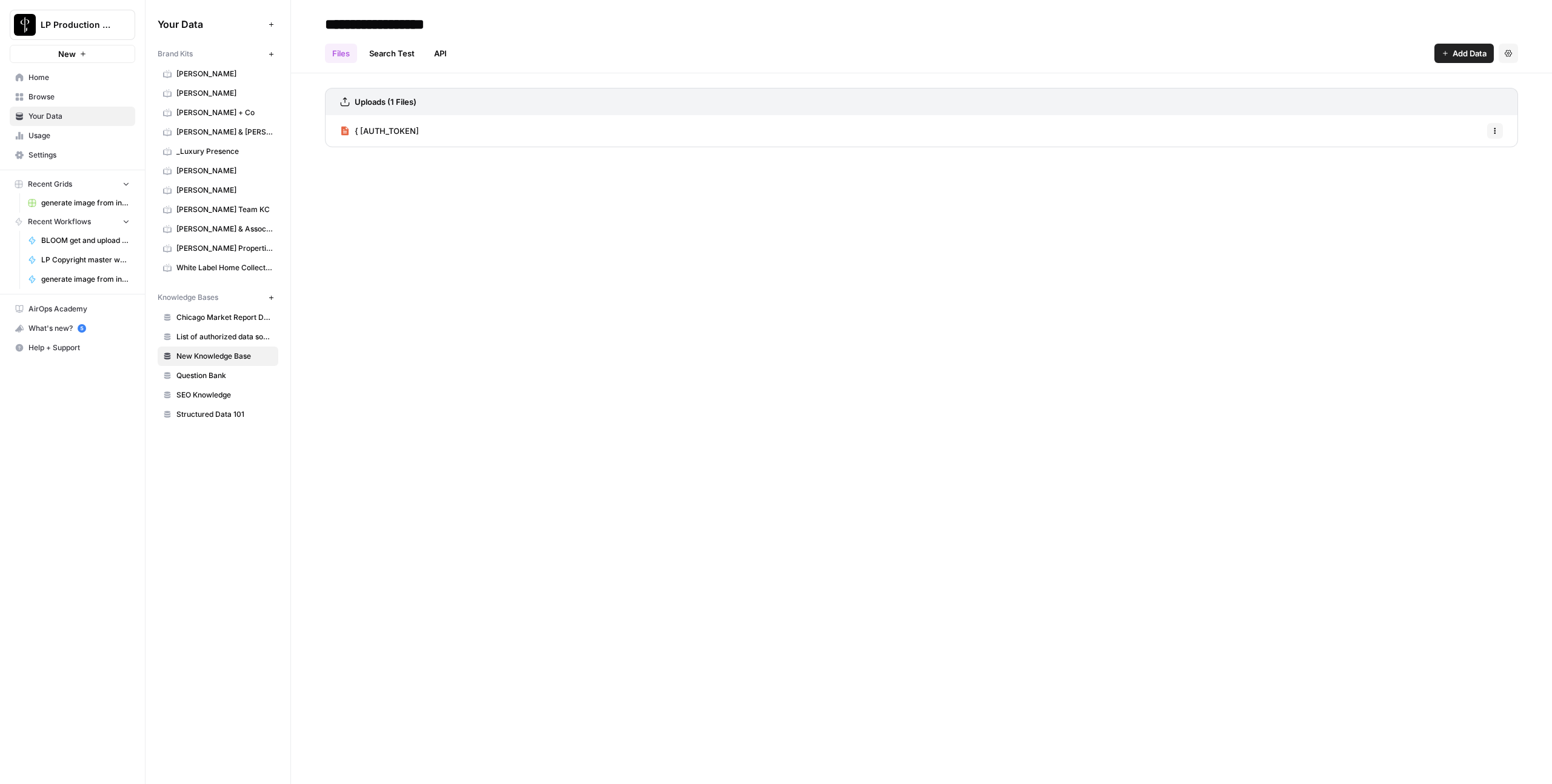
click at [412, 24] on input "**********" at bounding box center [417, 24] width 194 height 24
type input "**********"
click at [487, 27] on input "**********" at bounding box center [417, 24] width 194 height 24
click at [594, 28] on h2 "**********" at bounding box center [922, 24] width 1194 height 19
click at [403, 131] on span "Tokens in metadata" at bounding box center [391, 131] width 73 height 12
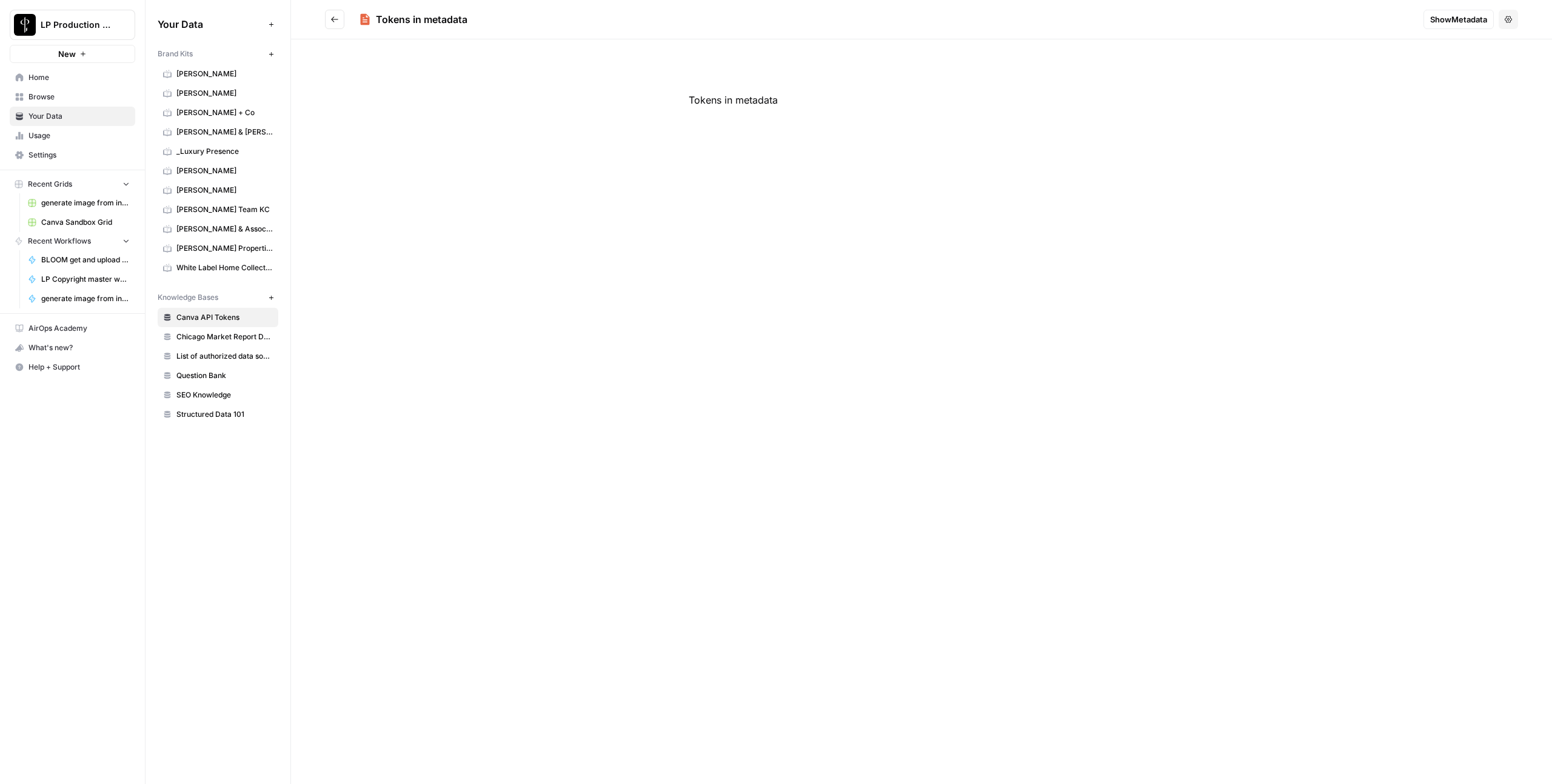
click at [1484, 20] on span "Show Metadata" at bounding box center [1459, 19] width 57 height 12
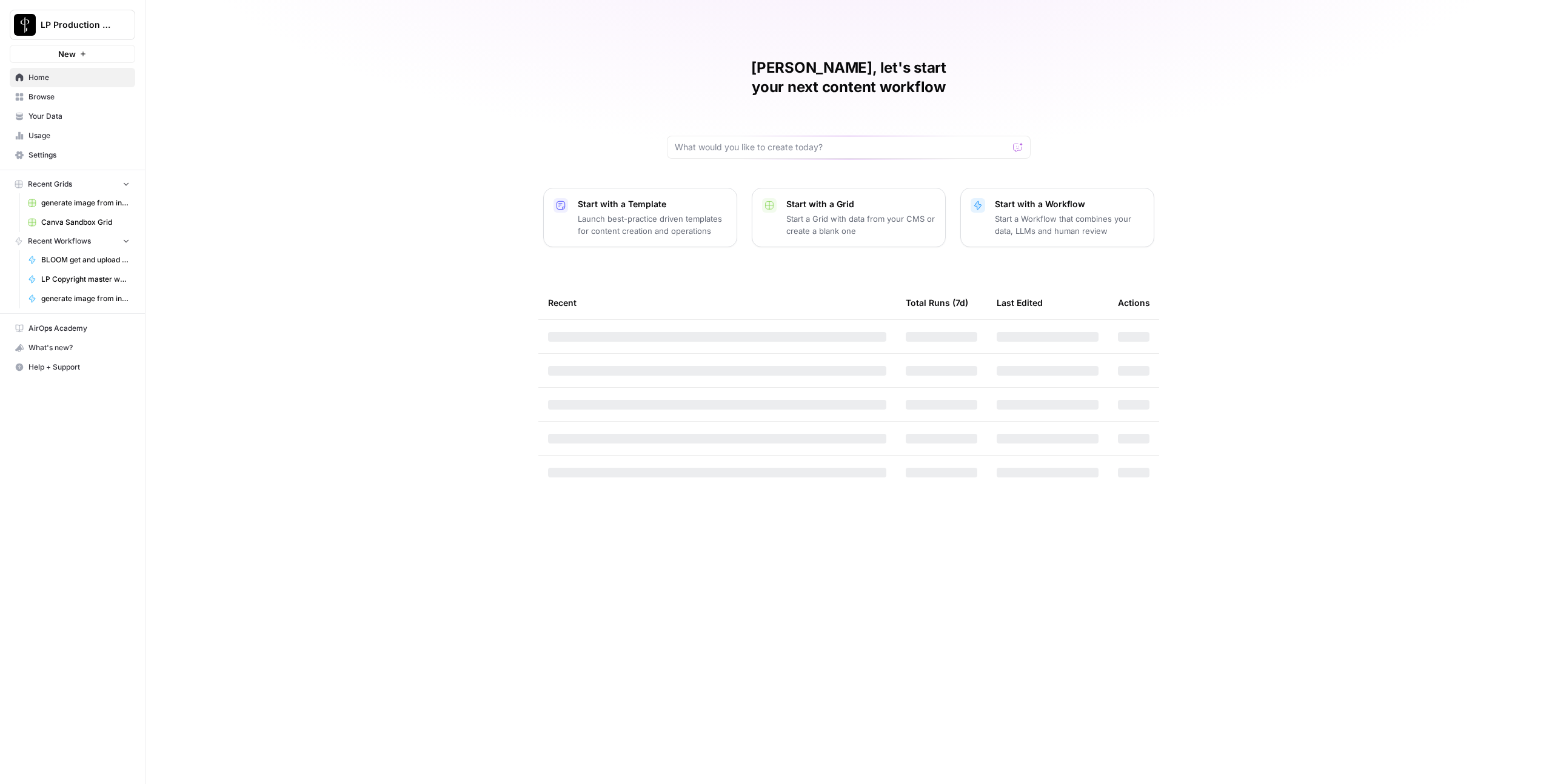
click at [45, 22] on span "LP Production Workloads" at bounding box center [77, 25] width 73 height 12
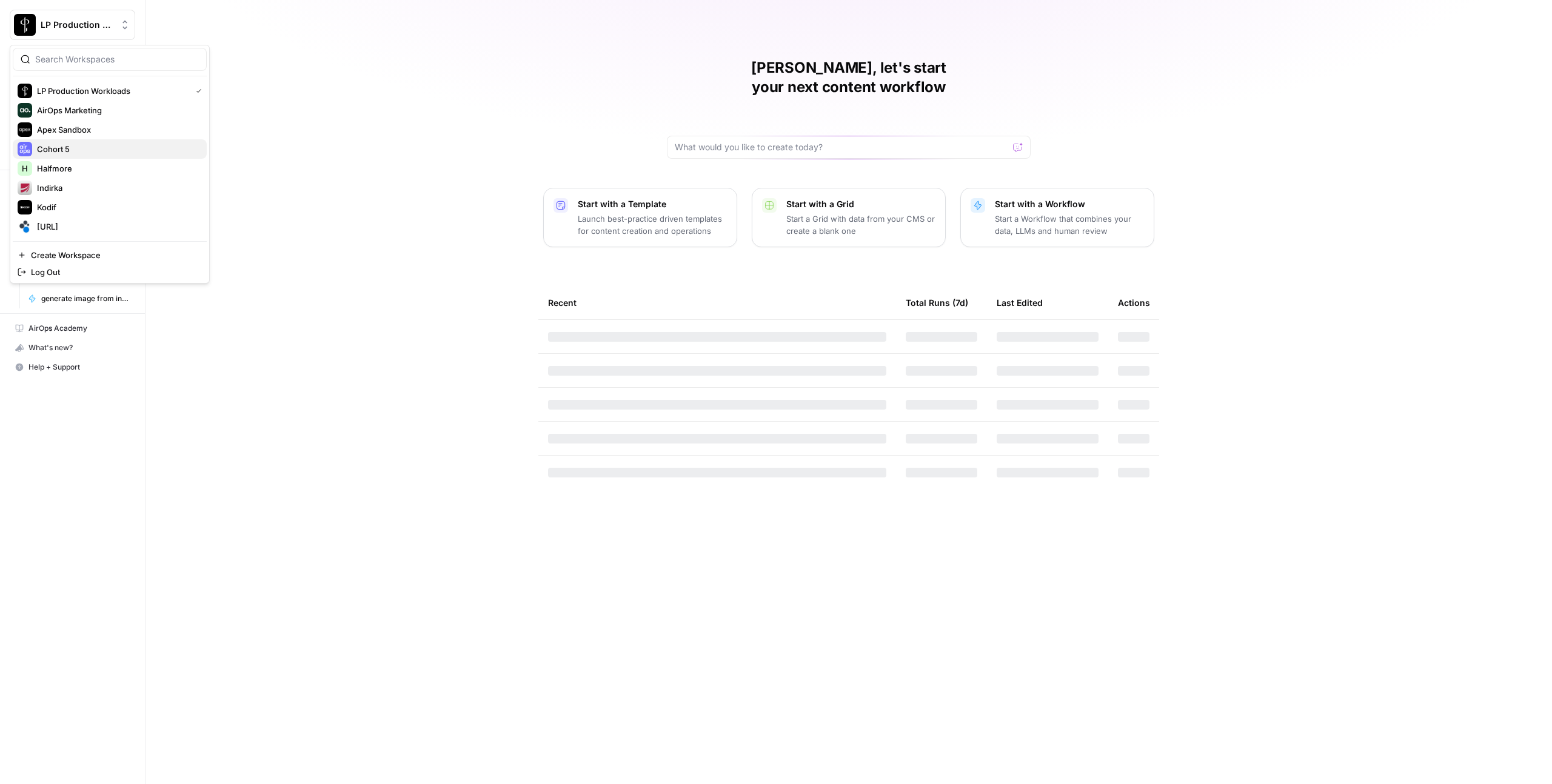
click at [62, 155] on span "Cohort 5" at bounding box center [117, 149] width 160 height 12
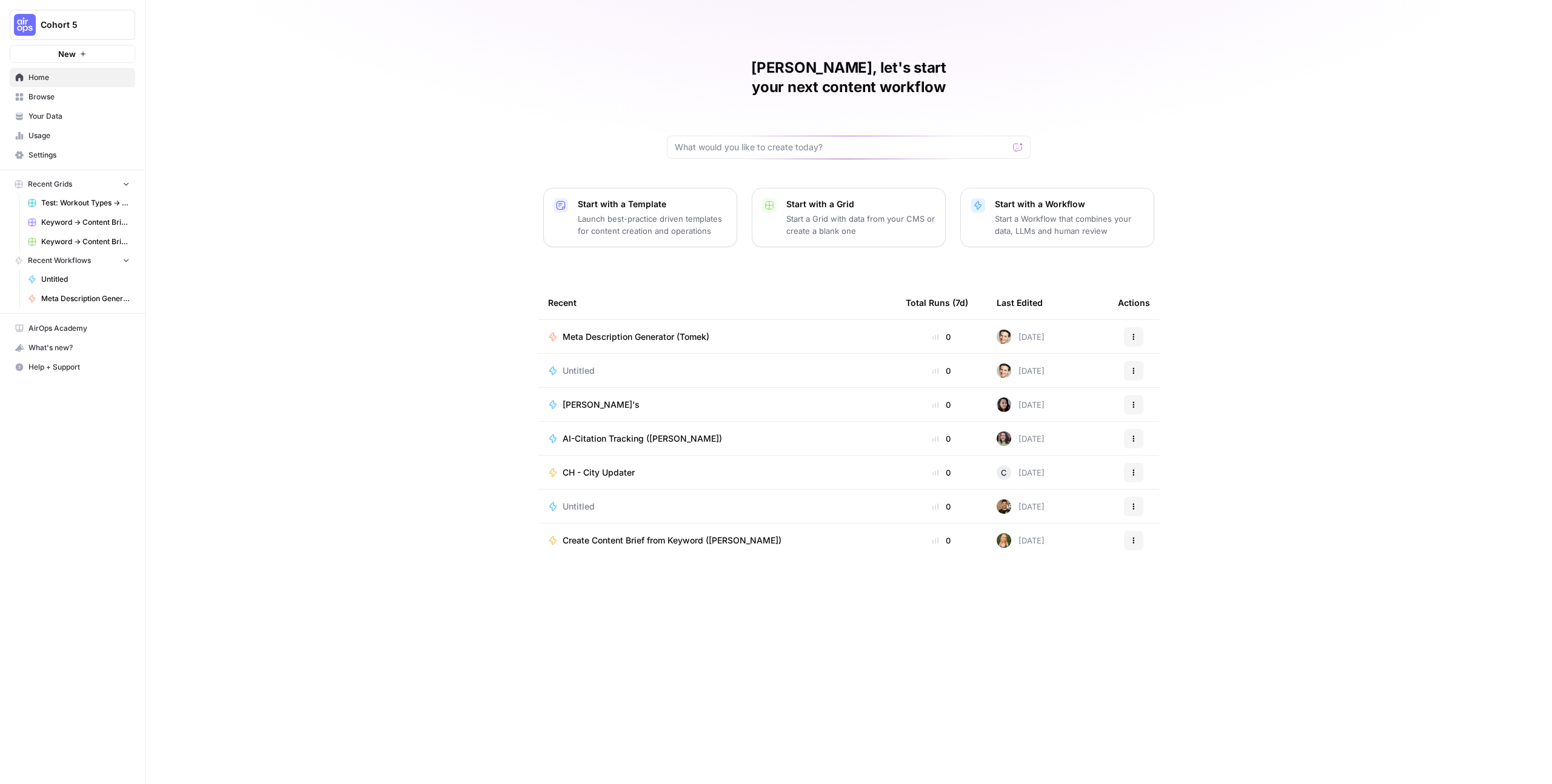
click at [102, 203] on span "Test: Workout Types -> Content Generation ([PERSON_NAME])" at bounding box center [86, 203] width 88 height 11
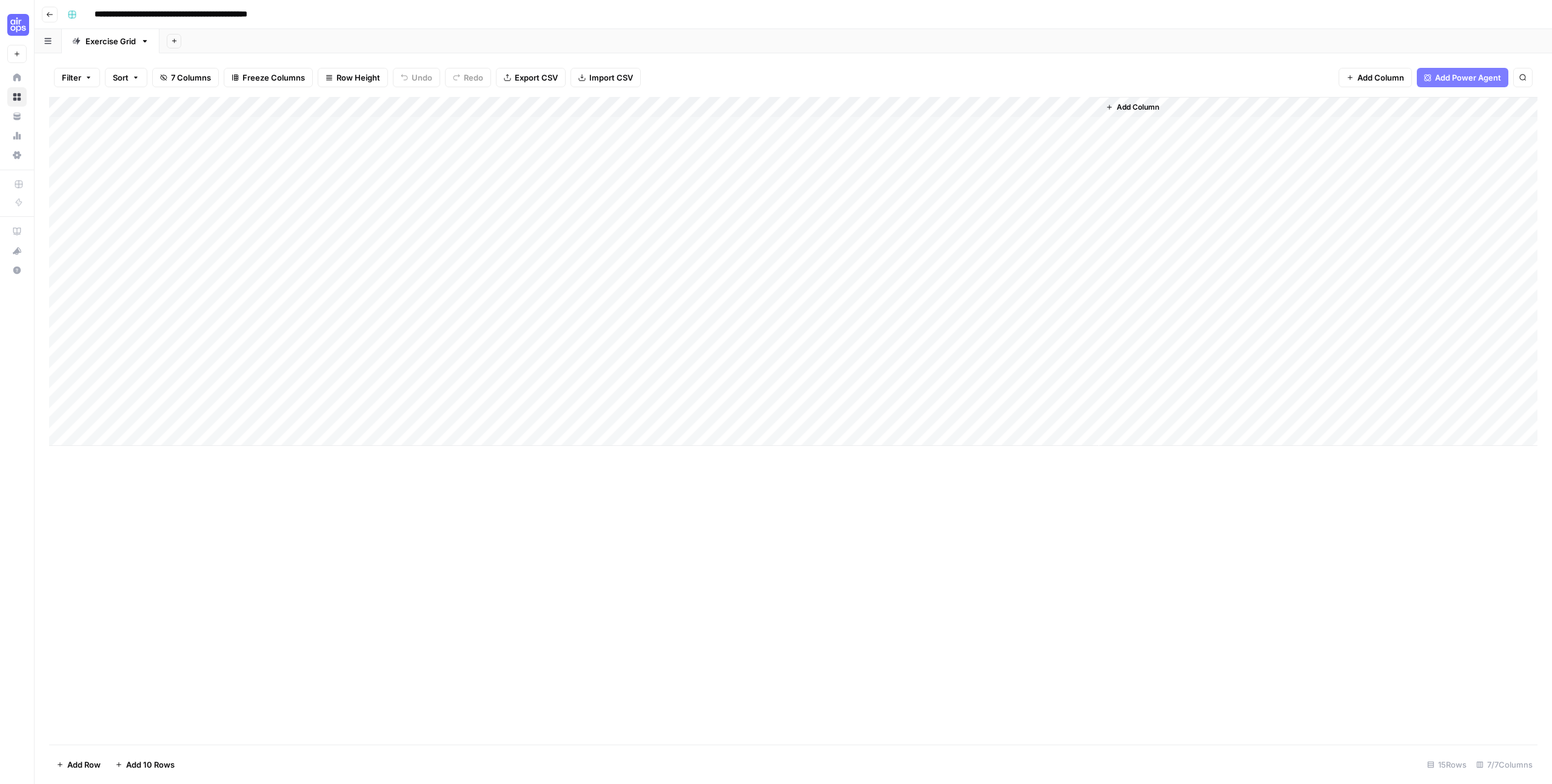
click at [54, 20] on button "Go back" at bounding box center [49, 15] width 16 height 16
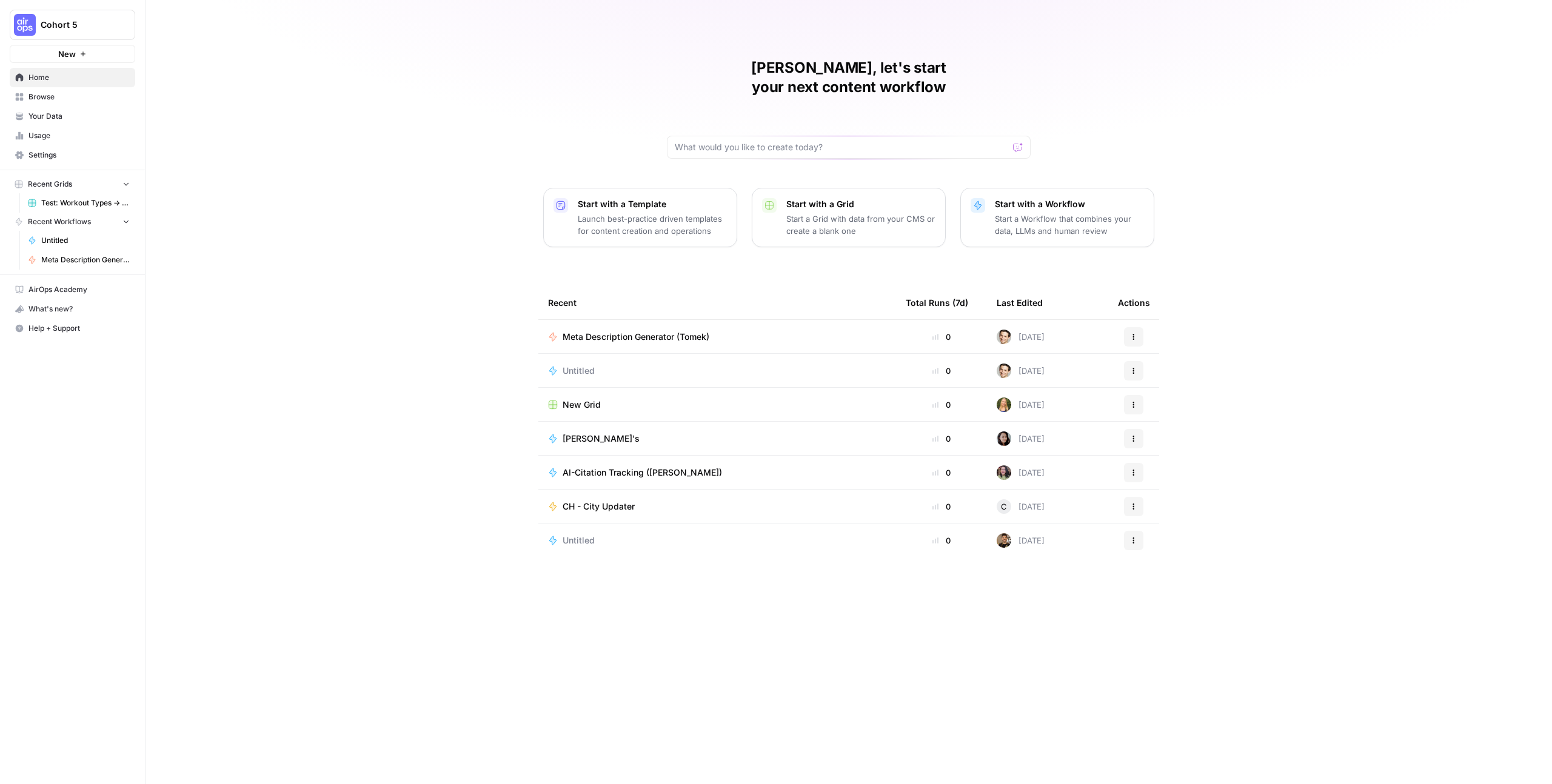
click at [39, 101] on span "Browse" at bounding box center [79, 97] width 101 height 11
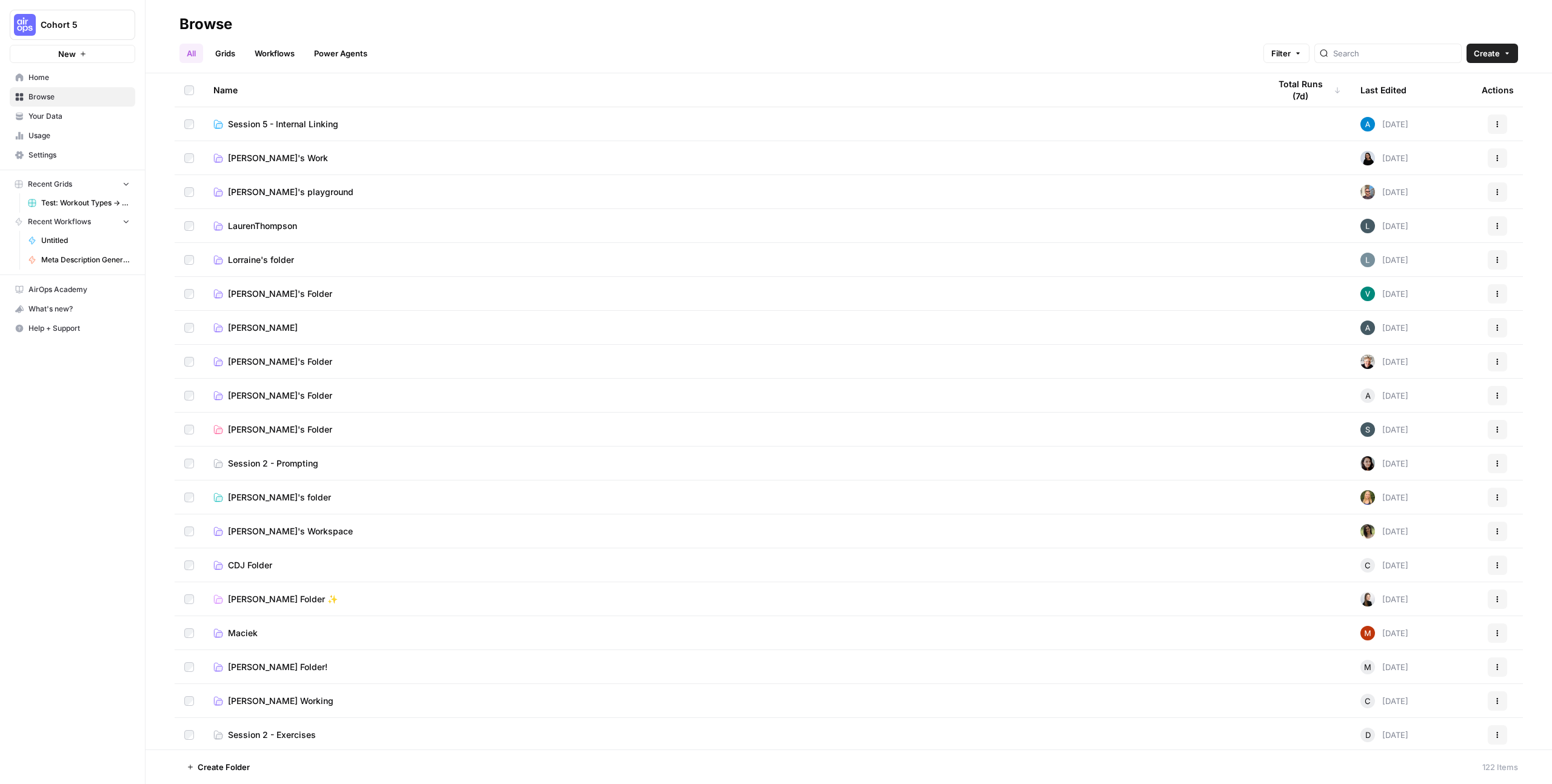
click at [341, 130] on link "Session 5 - Internal Linking" at bounding box center [732, 124] width 1036 height 12
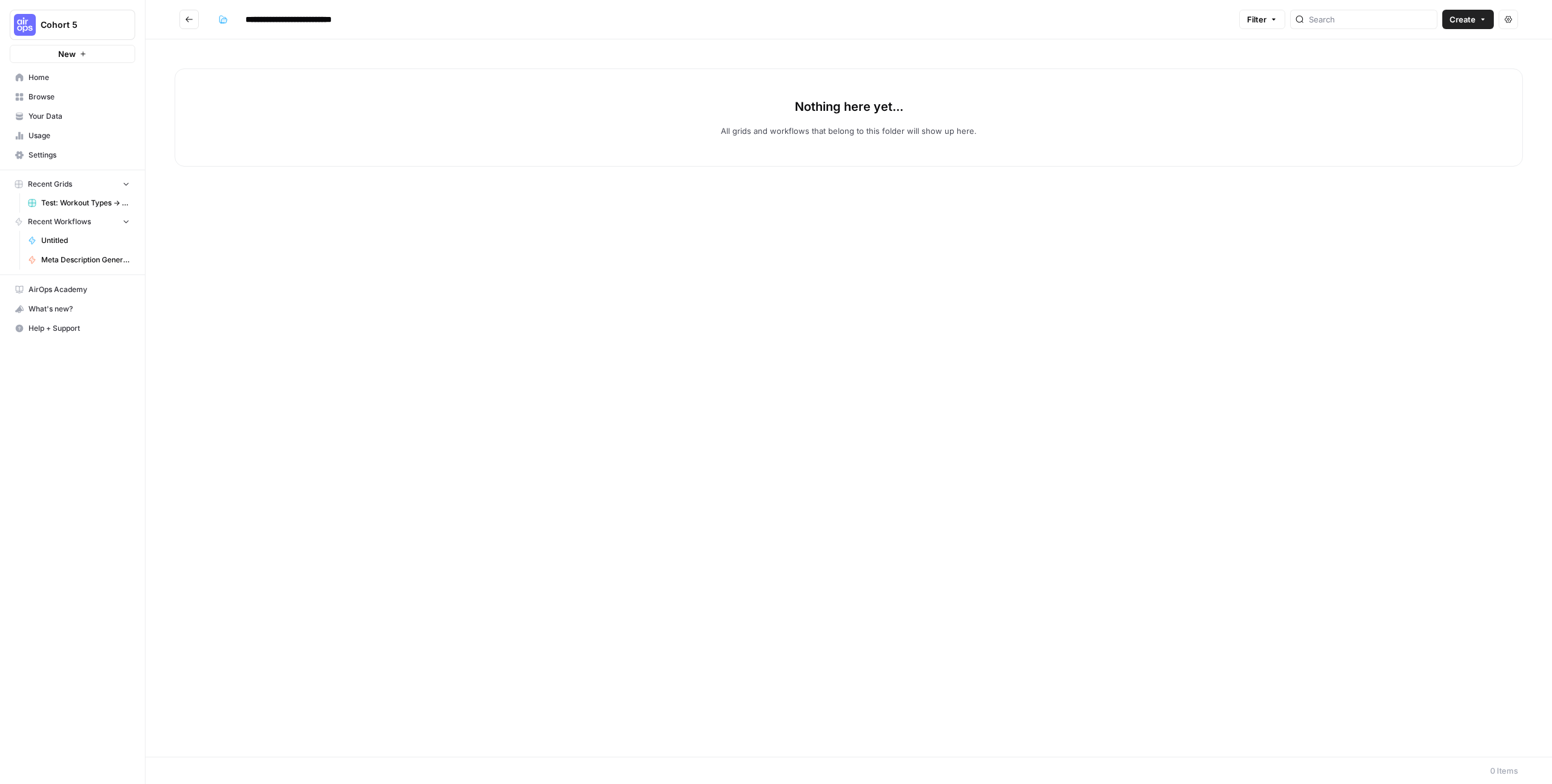
click at [181, 14] on button "Go back" at bounding box center [189, 19] width 19 height 19
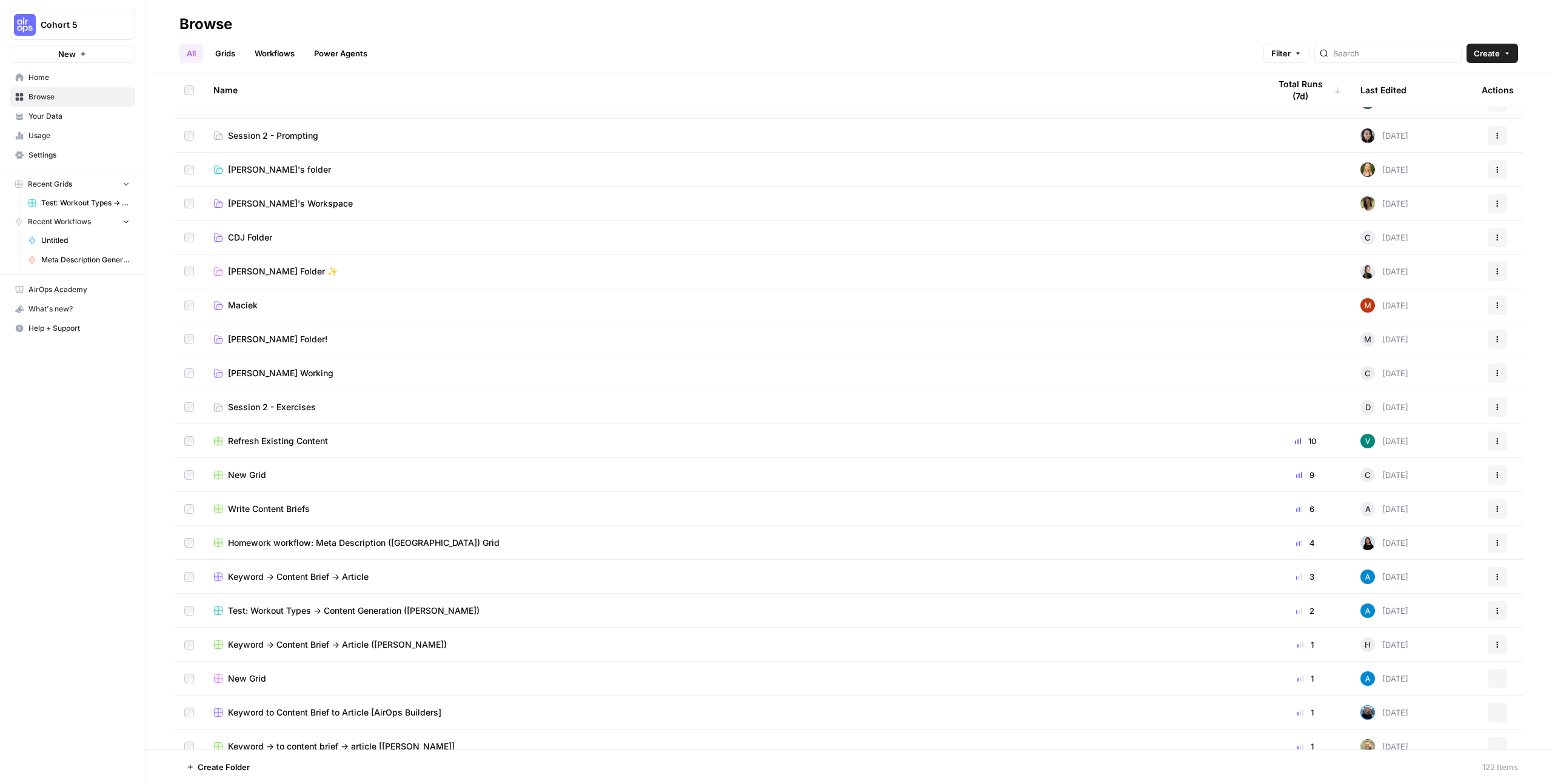
scroll to position [365, 0]
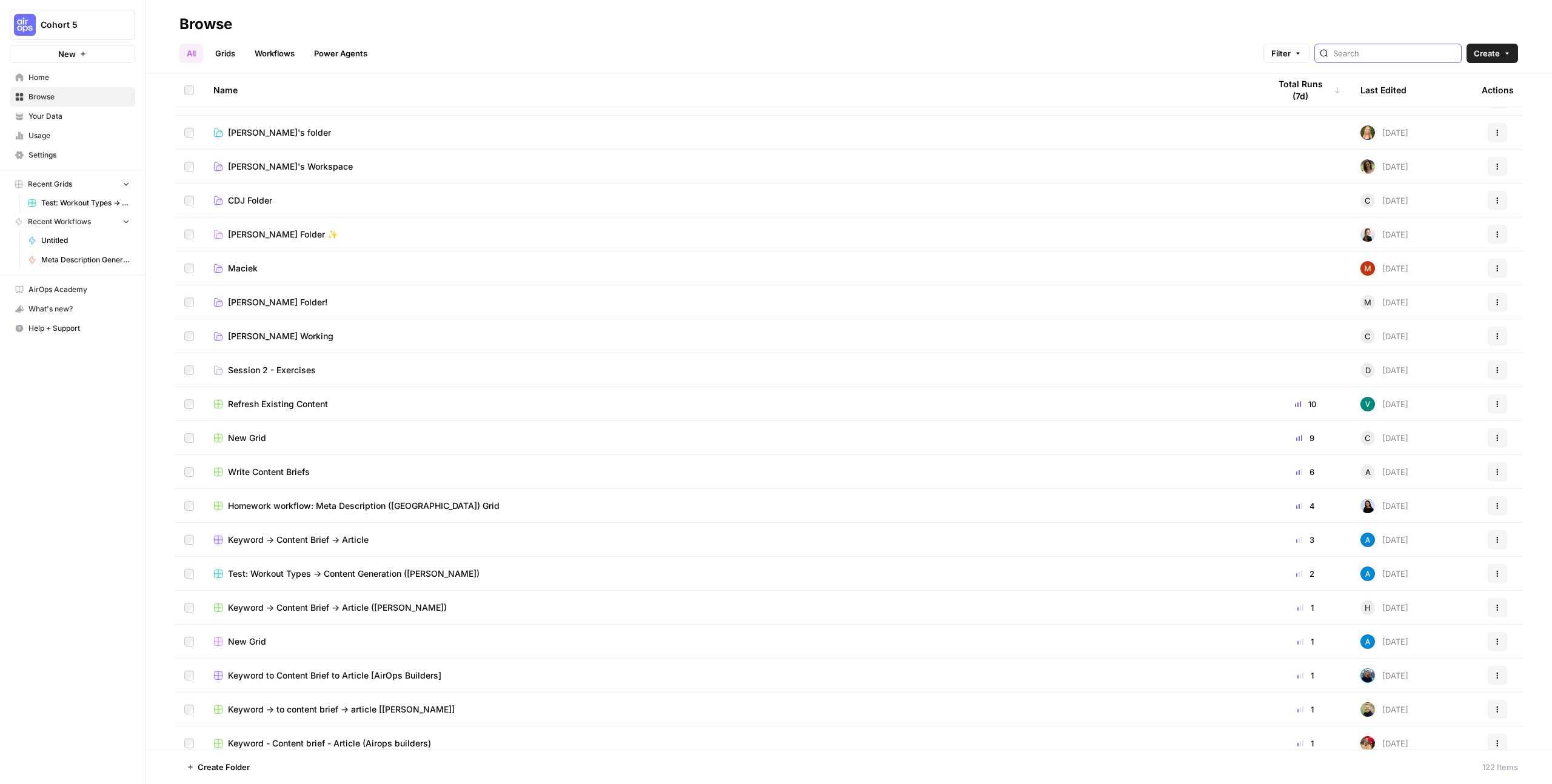
click at [1398, 58] on input "search" at bounding box center [1395, 54] width 124 height 12
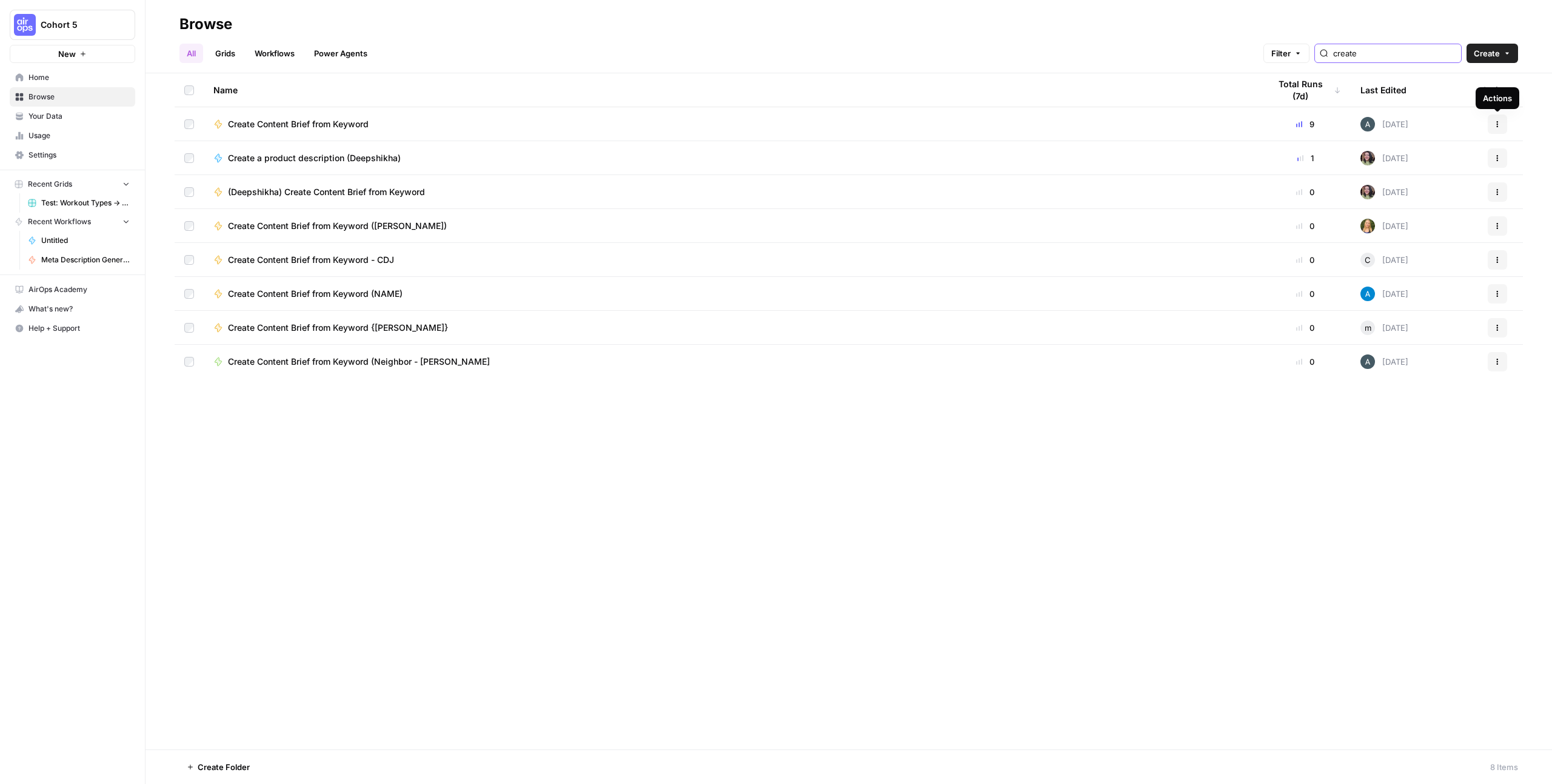
type input "create"
click at [1502, 124] on button "Actions" at bounding box center [1498, 124] width 19 height 19
click at [1413, 250] on span "Duplicate" at bounding box center [1443, 248] width 97 height 12
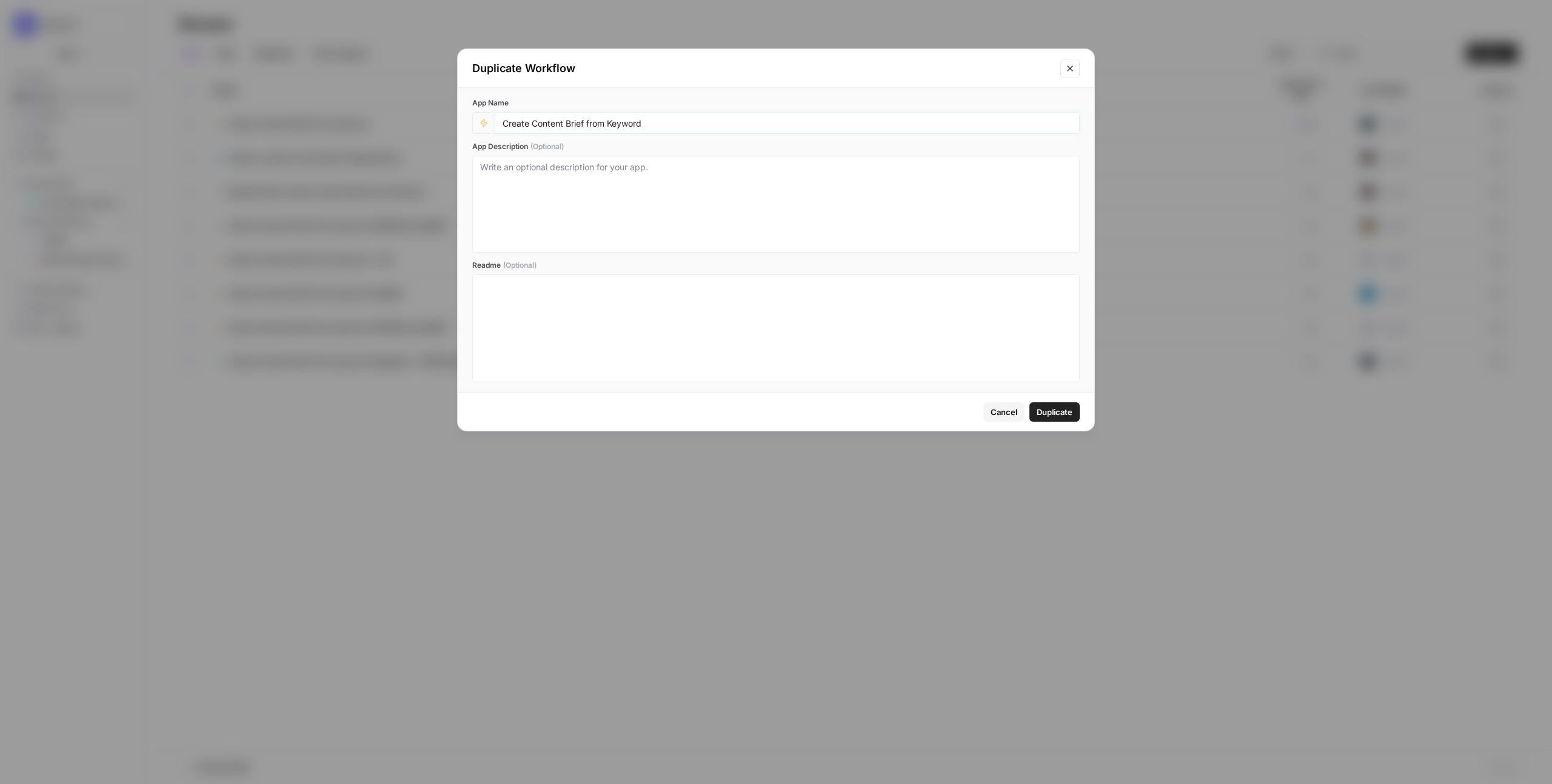
click at [662, 127] on input "Create Content Brief from Keyword" at bounding box center [787, 123] width 569 height 11
type input "Create Content Brief from Keyword - [PERSON_NAME]"
click at [1045, 410] on span "Duplicate" at bounding box center [1054, 412] width 35 height 12
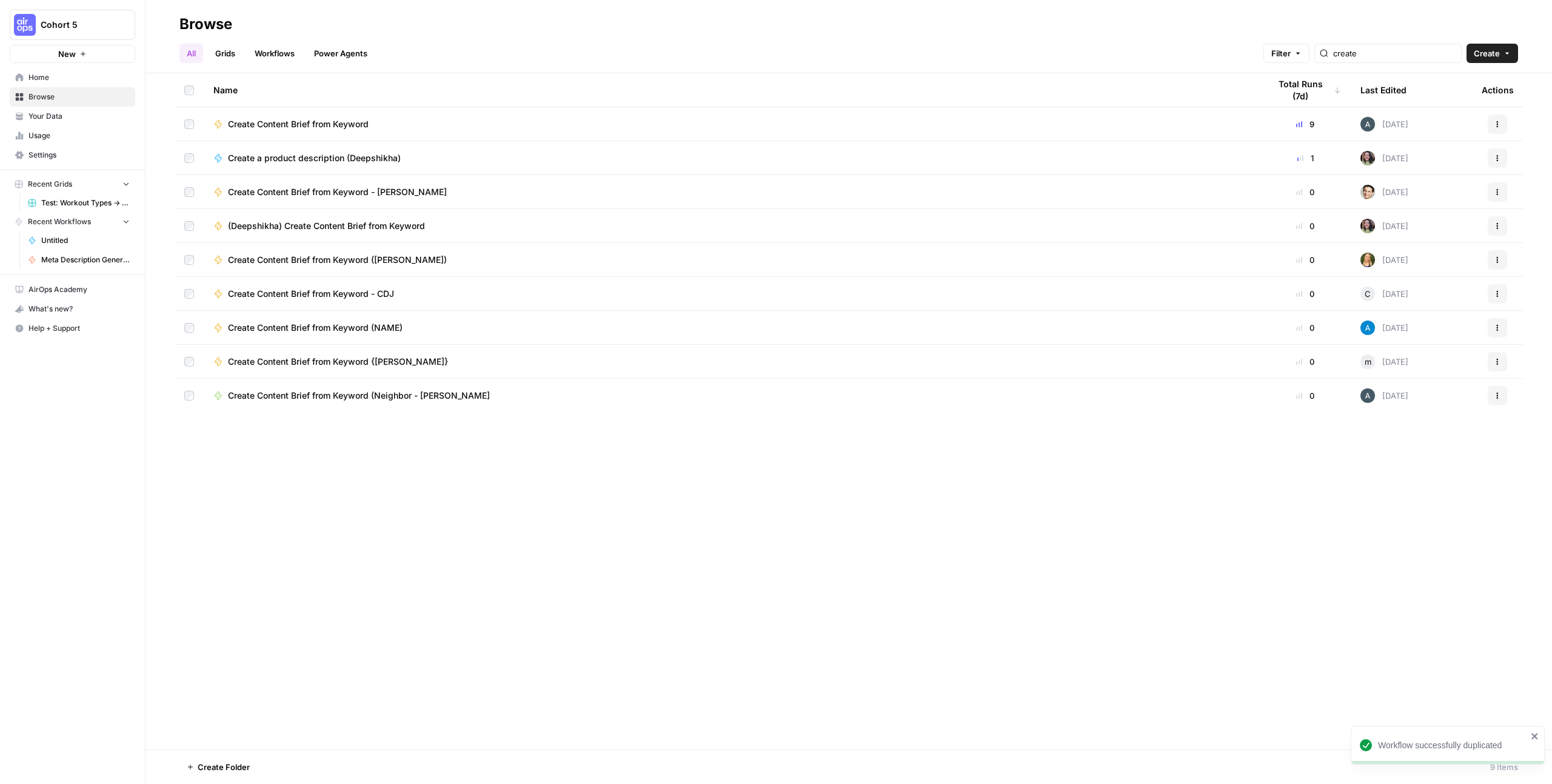
click at [371, 188] on span "Create Content Brief from Keyword - [PERSON_NAME]" at bounding box center [337, 193] width 219 height 12
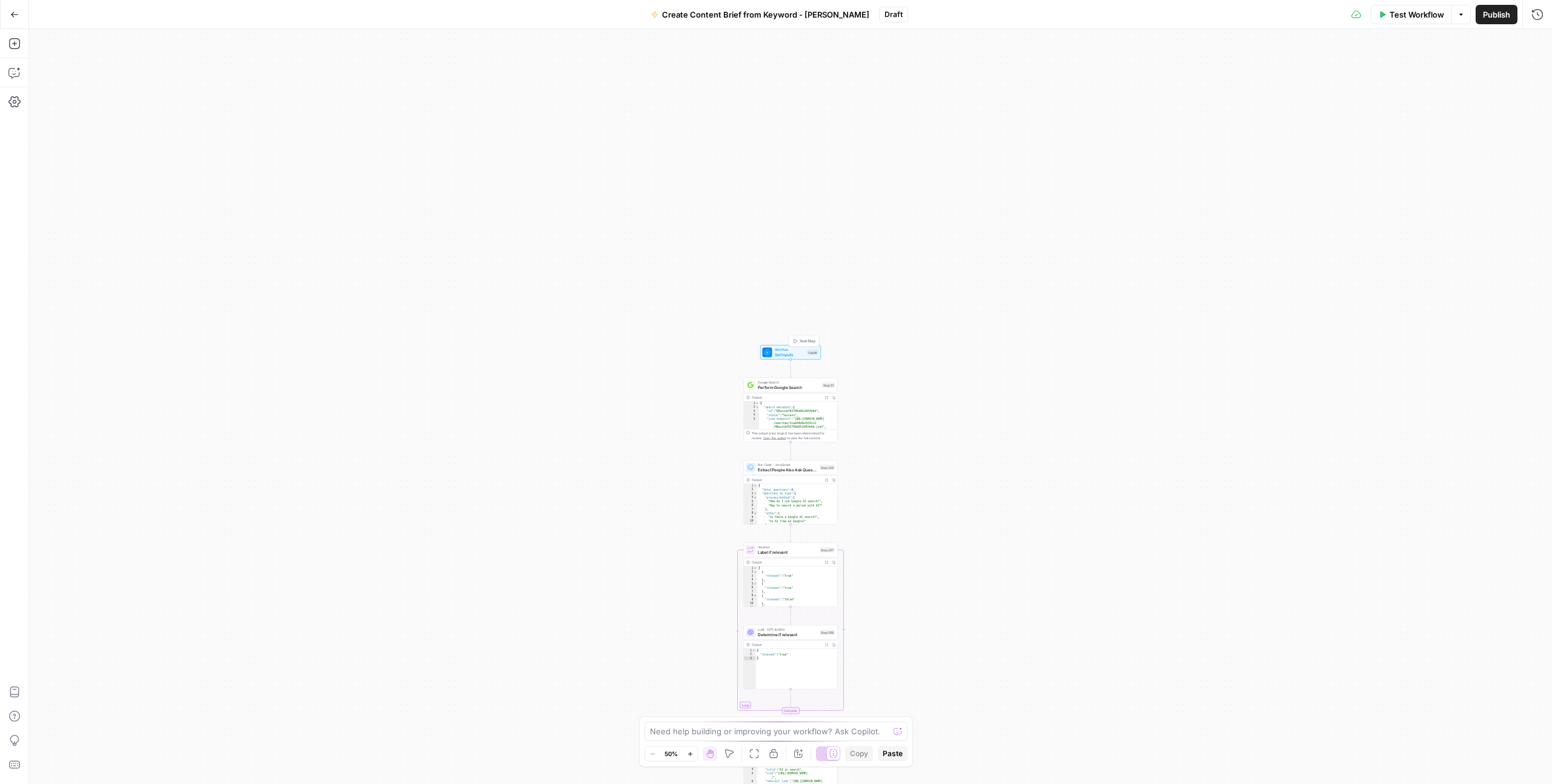
click at [802, 349] on span "Workflow" at bounding box center [789, 350] width 30 height 5
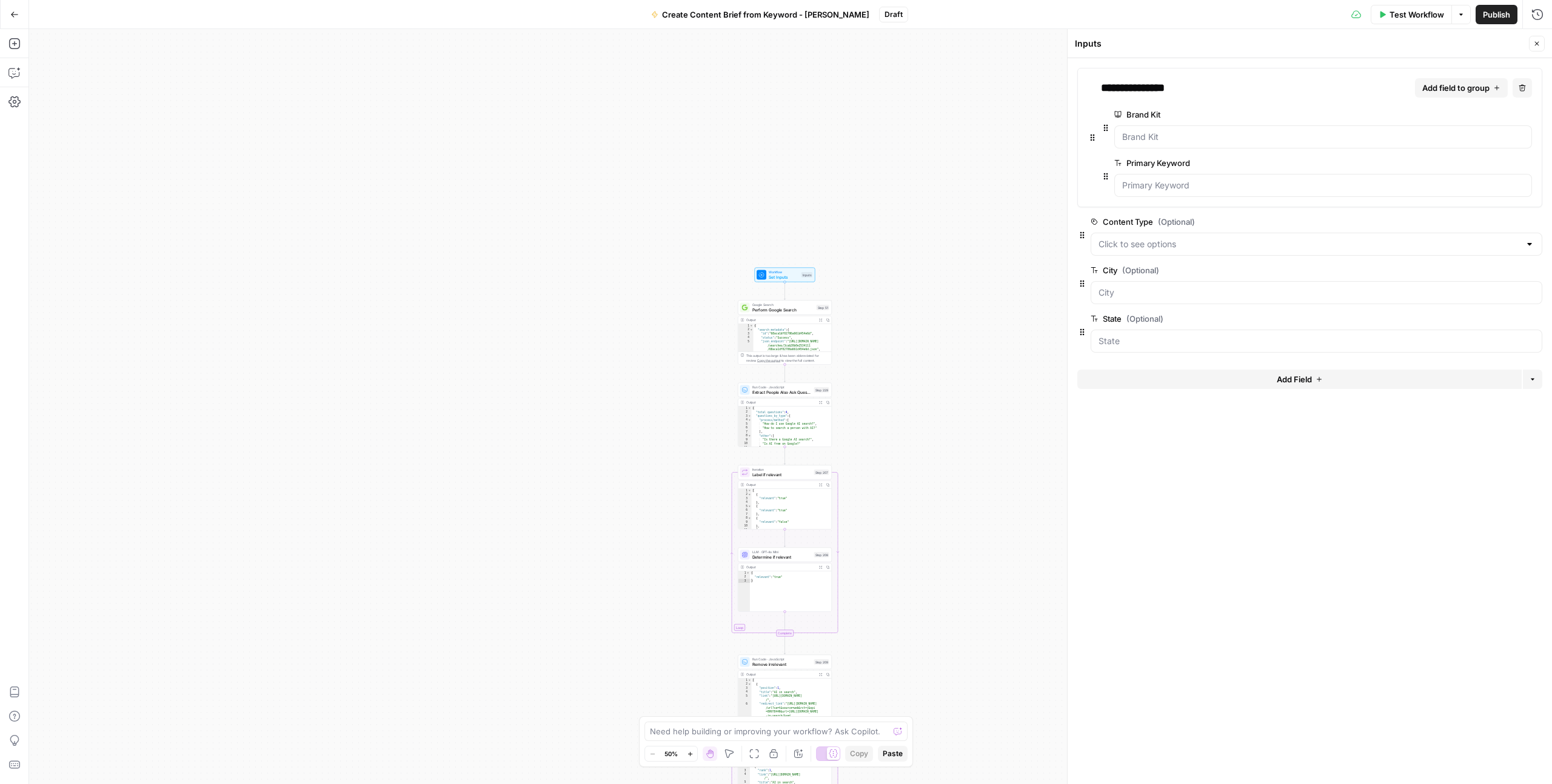
drag, startPoint x: 925, startPoint y: 433, endPoint x: 921, endPoint y: 355, distance: 78.1
click at [921, 355] on div "Workflow Set Inputs Inputs Google Search Perform Google Search Step 51 Output E…" at bounding box center [790, 407] width 1523 height 756
click at [792, 307] on span "Perform Google Search" at bounding box center [784, 309] width 62 height 6
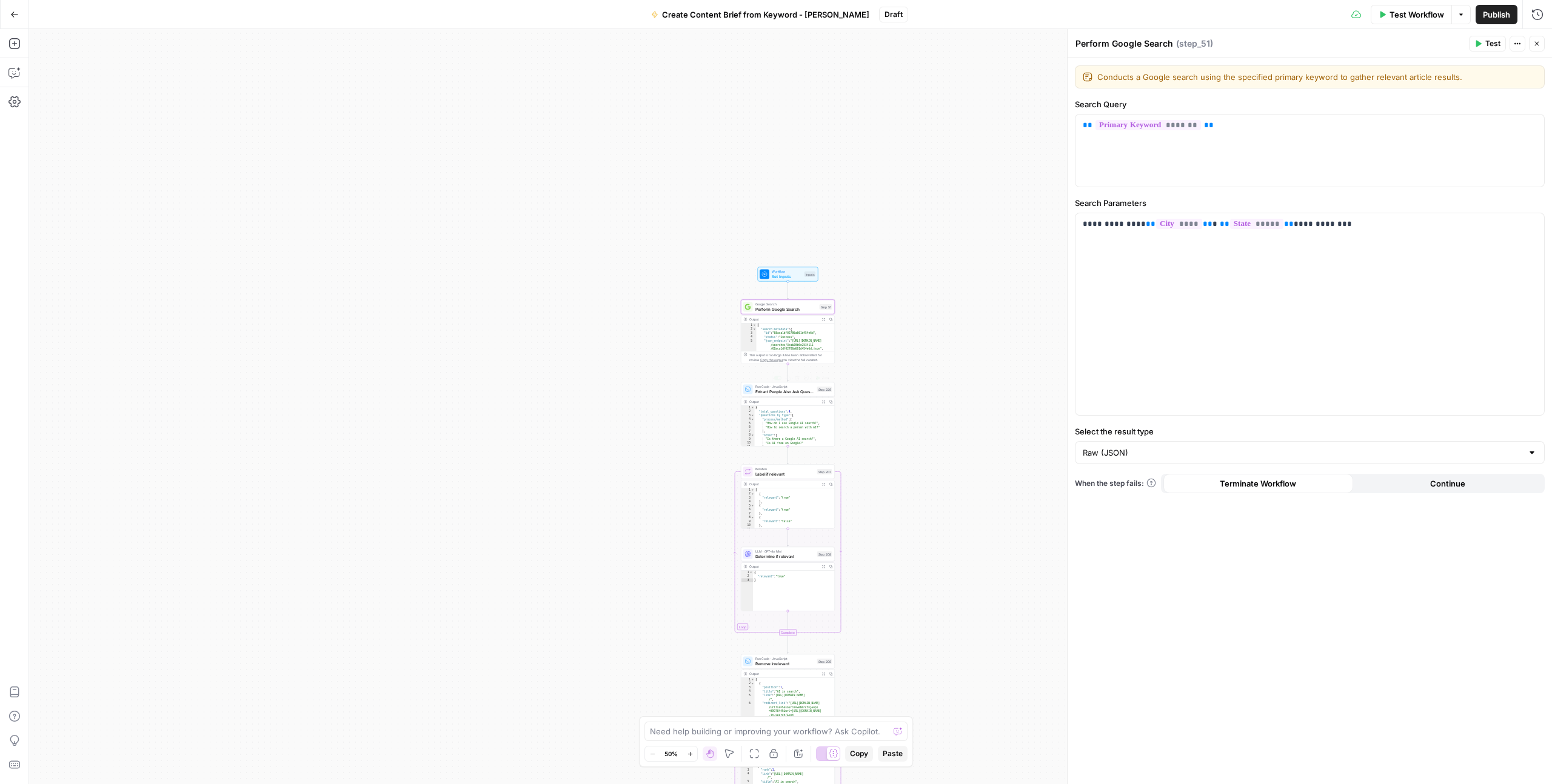
click at [780, 389] on span "Extract People Also Ask Questions" at bounding box center [785, 391] width 60 height 6
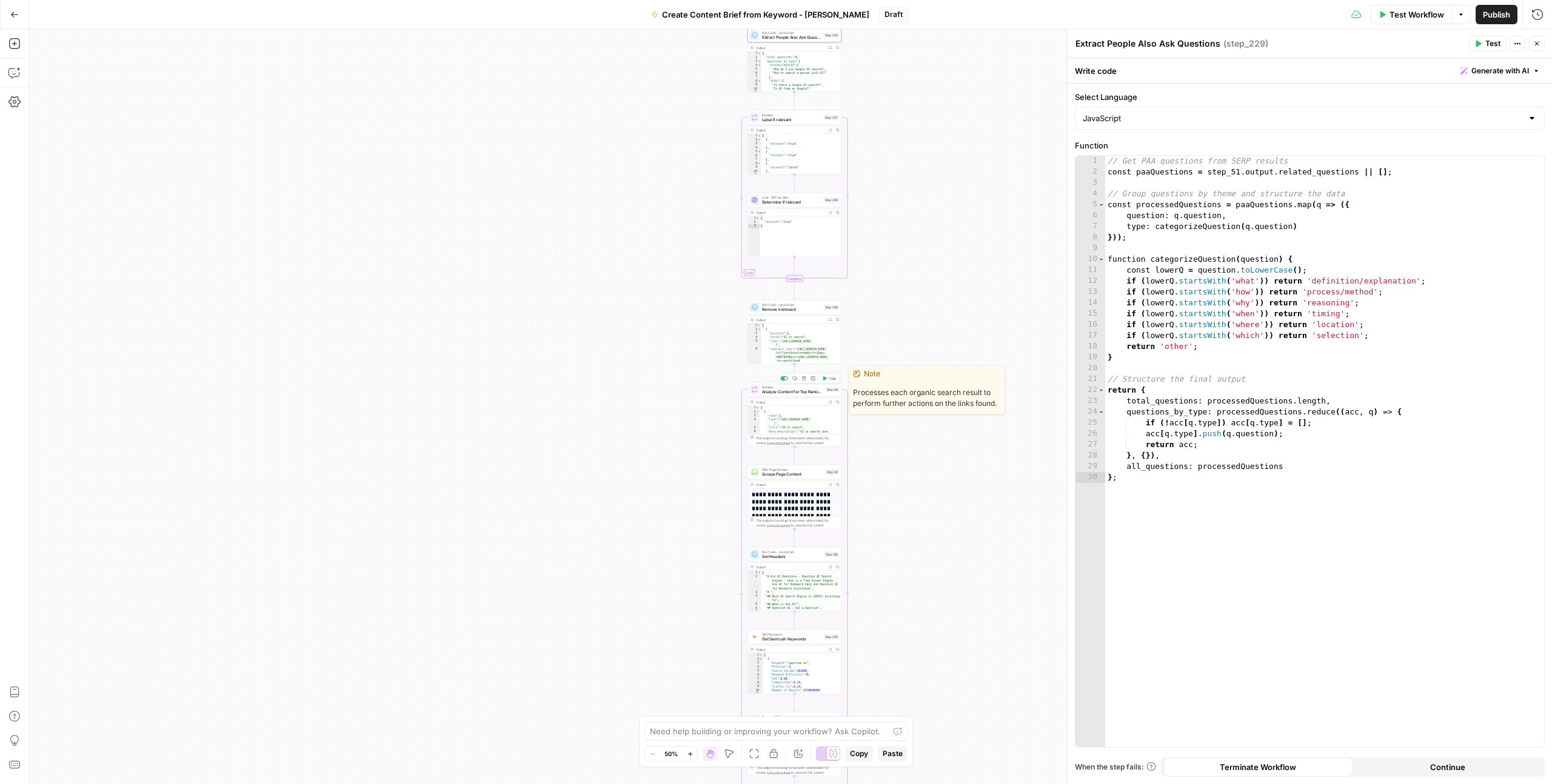
click at [789, 393] on span "Analyze Content for Top Ranking Pages" at bounding box center [792, 392] width 61 height 6
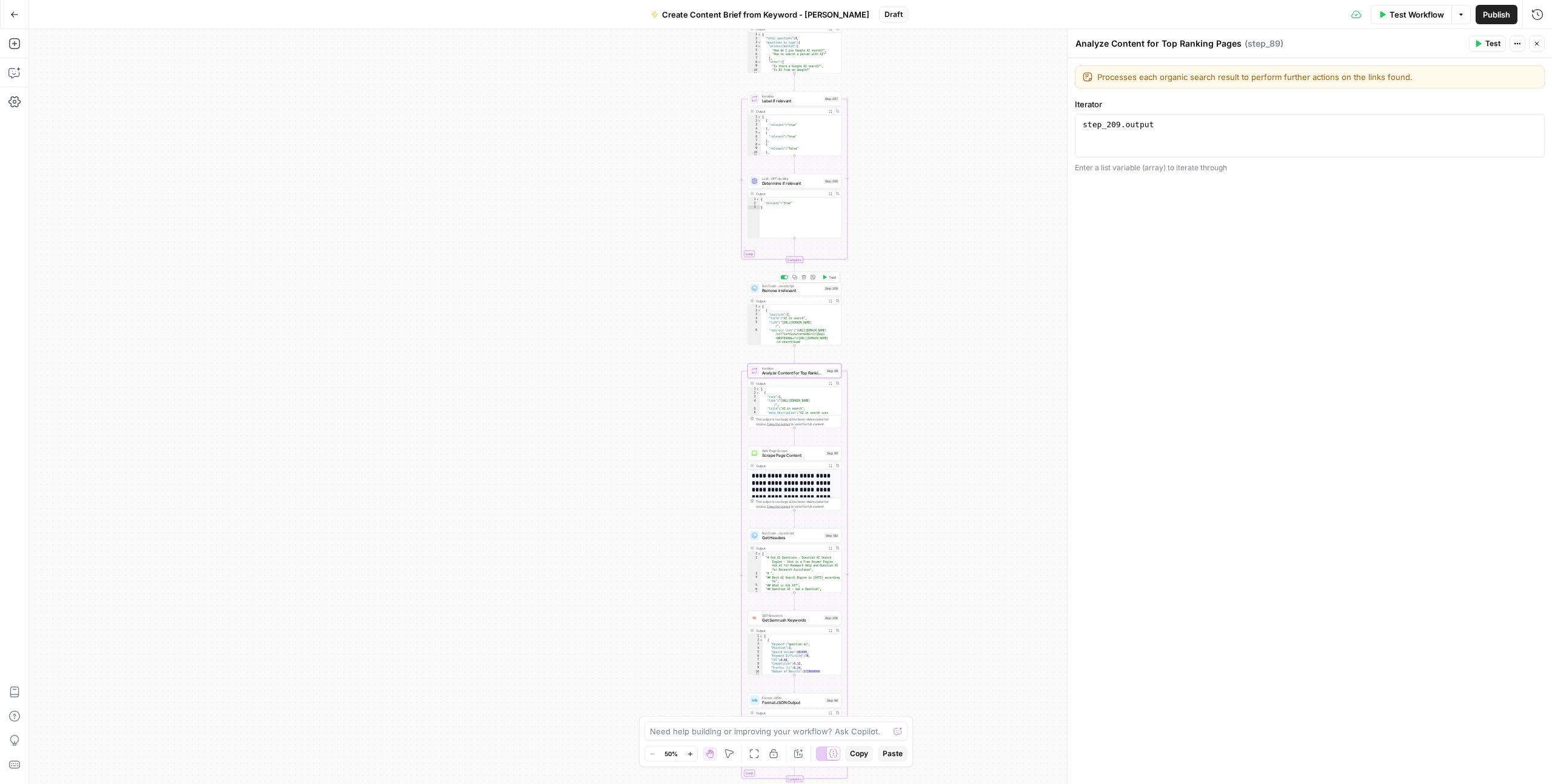
click at [795, 292] on span "Remove irrelevant" at bounding box center [791, 290] width 60 height 6
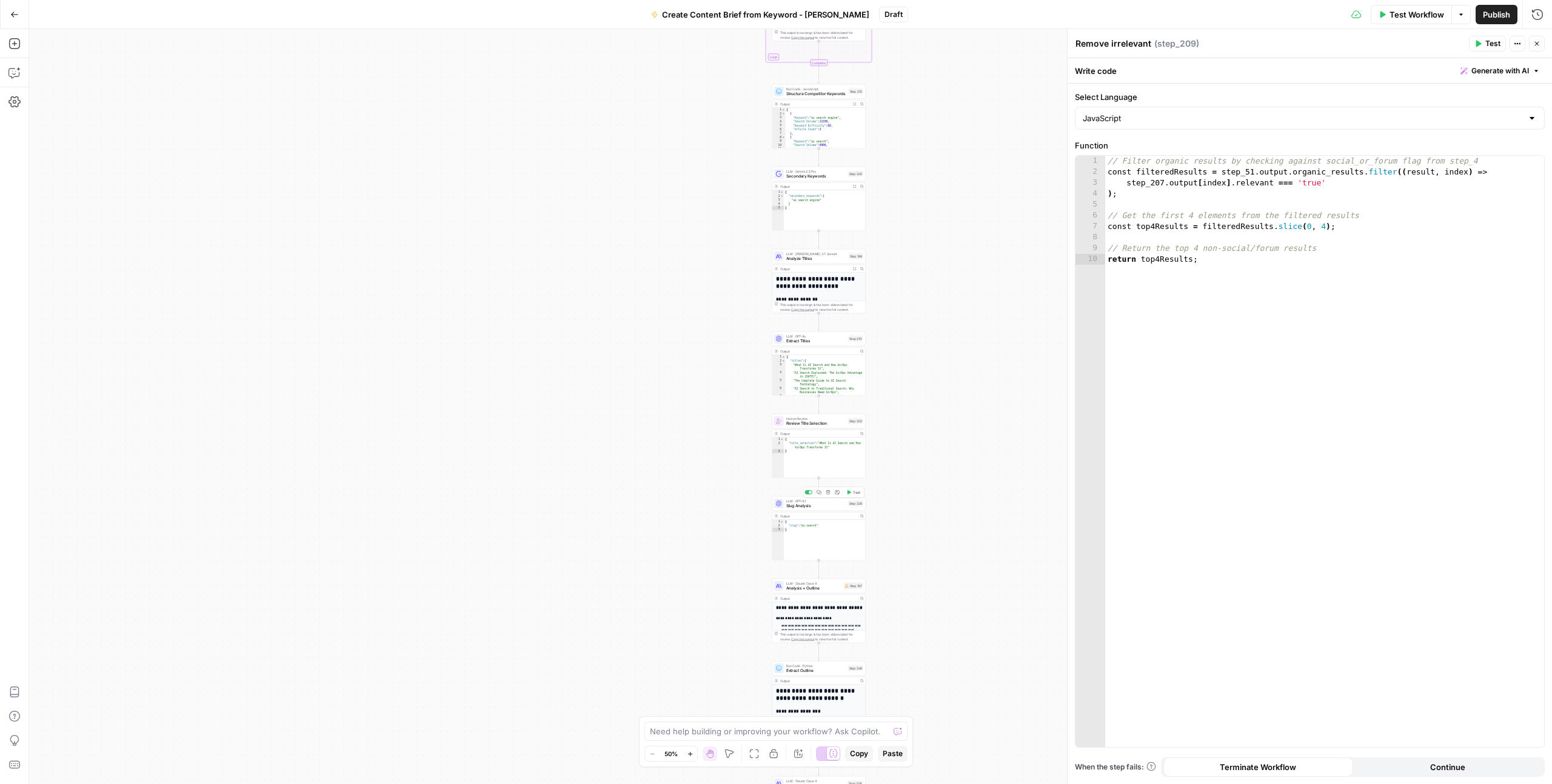
click at [789, 503] on span "Slug Analysis" at bounding box center [815, 506] width 60 height 6
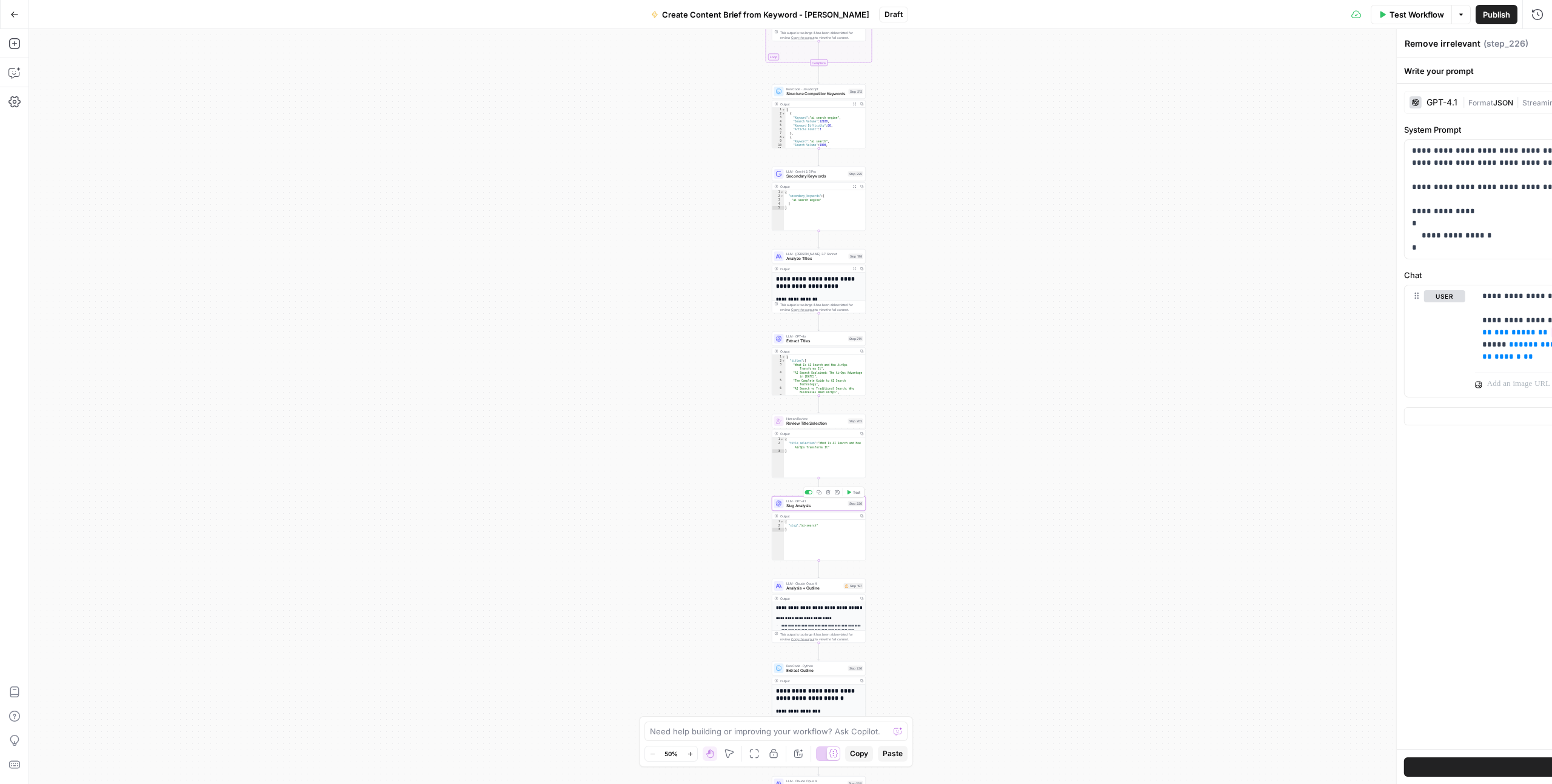
type textarea "Slug Analysis"
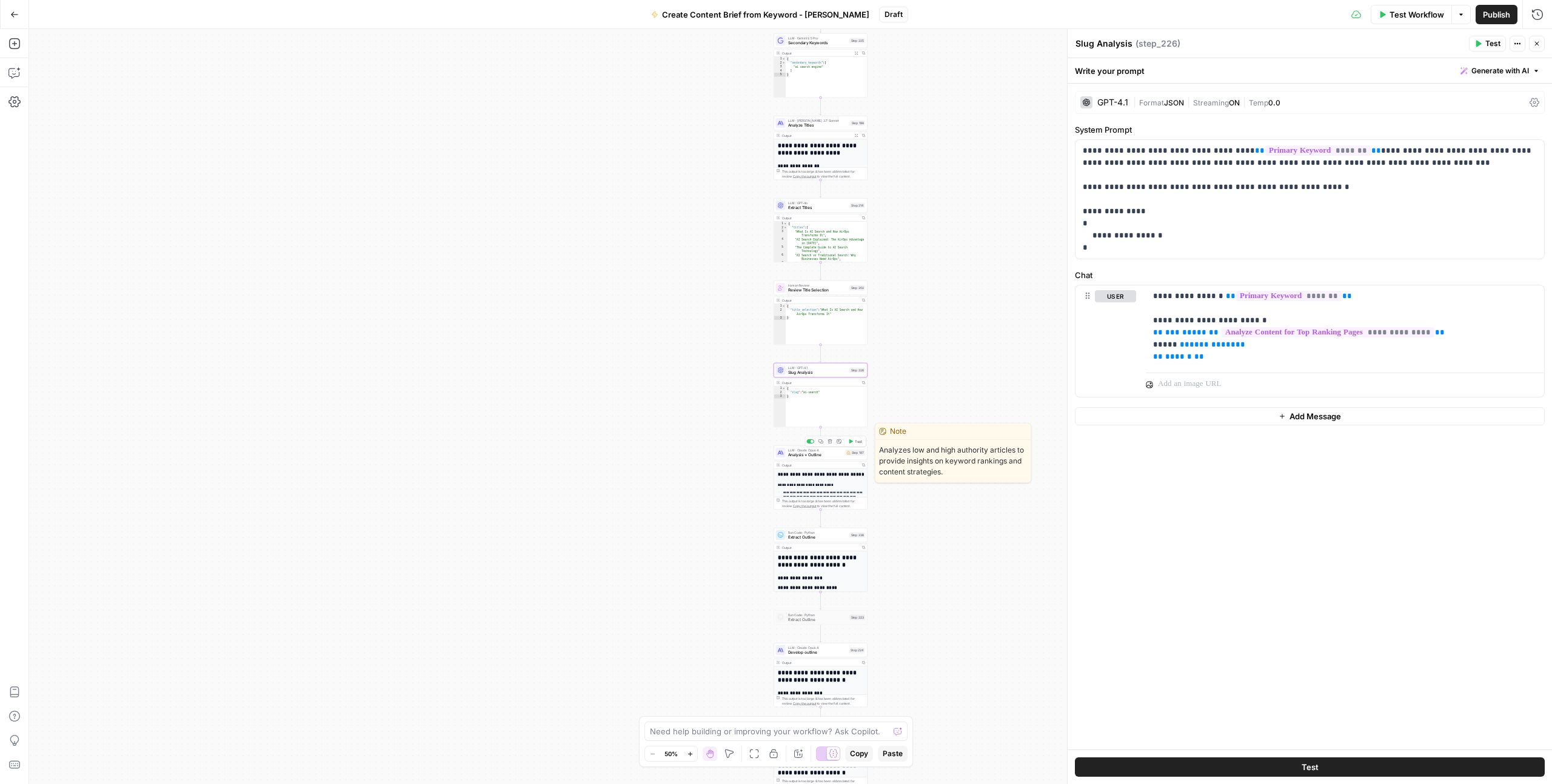
click at [831, 452] on span "Analysis + Outline" at bounding box center [816, 455] width 55 height 6
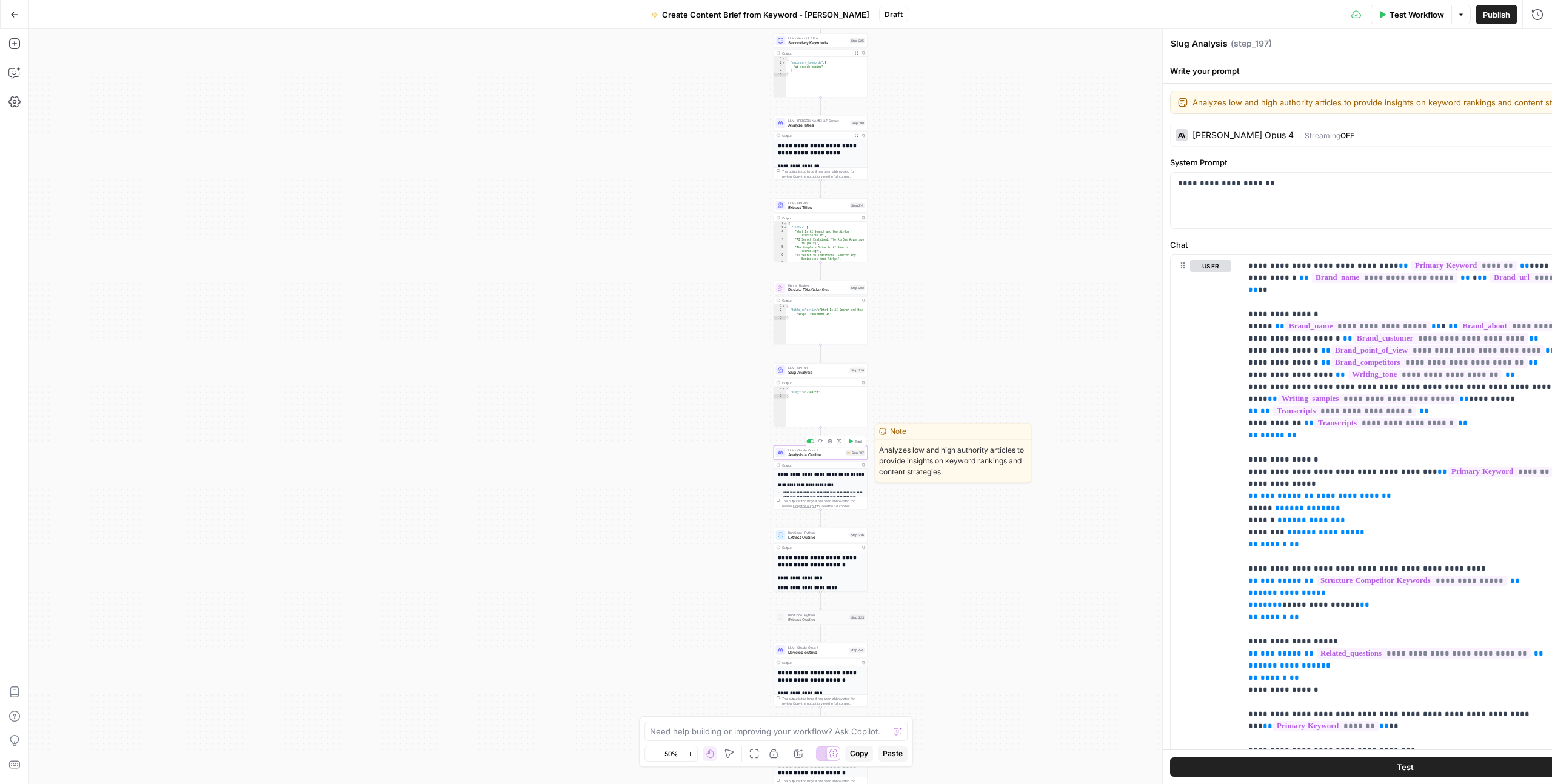
type textarea "Analysis + Outline"
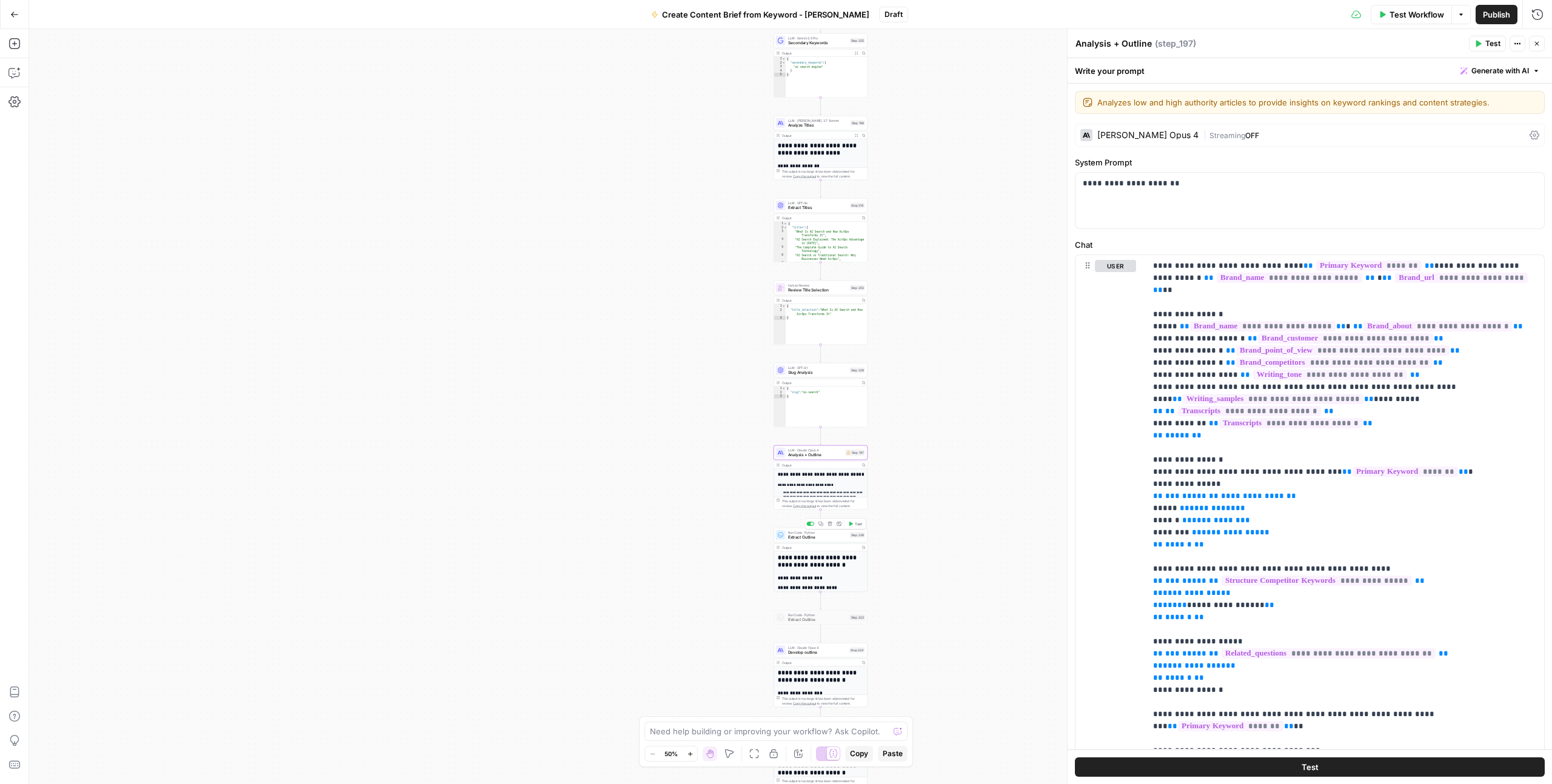
click at [811, 534] on span "Extract Outline" at bounding box center [818, 537] width 60 height 6
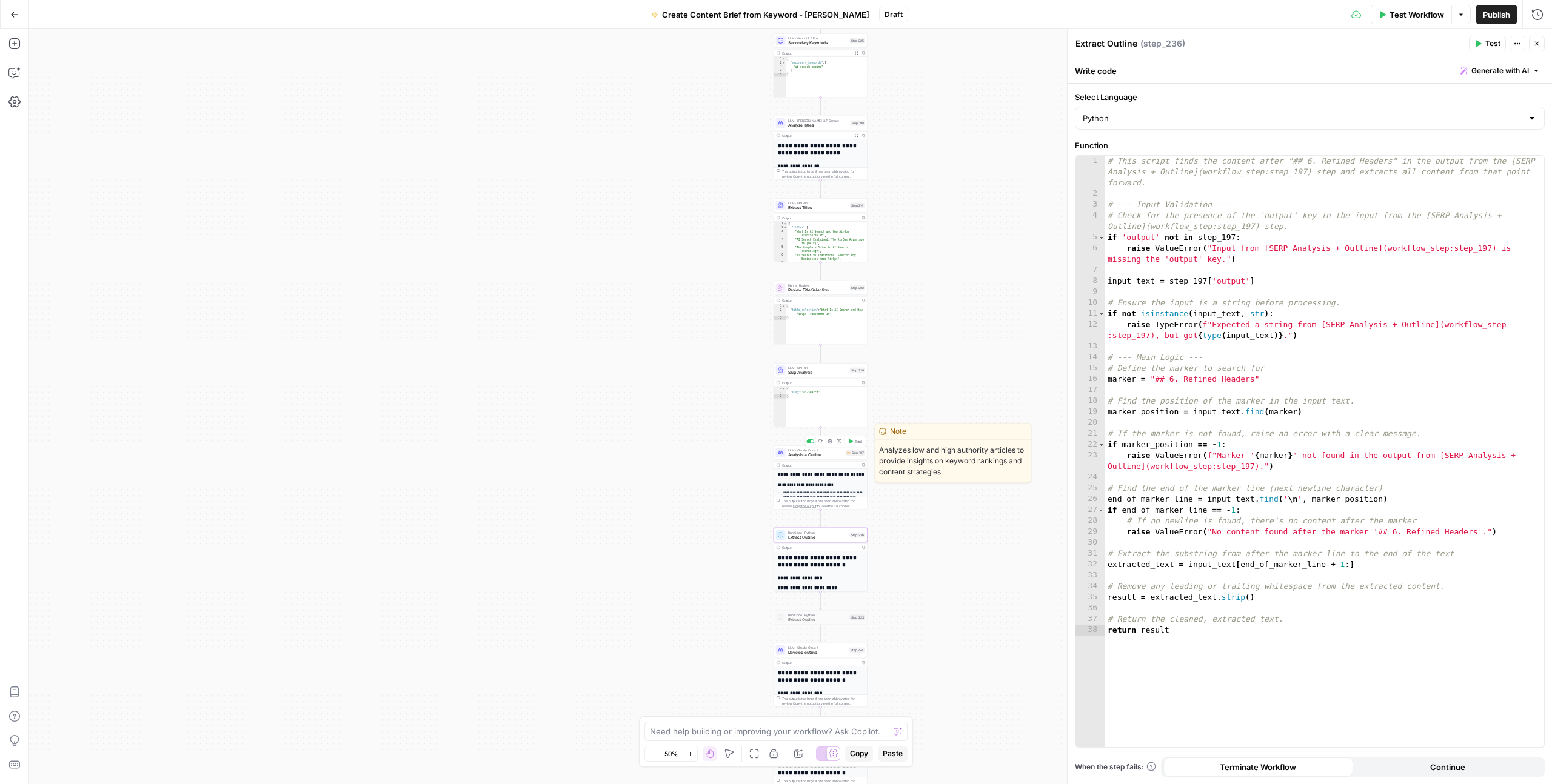
click at [802, 457] on span "Analysis + Outline" at bounding box center [816, 455] width 55 height 6
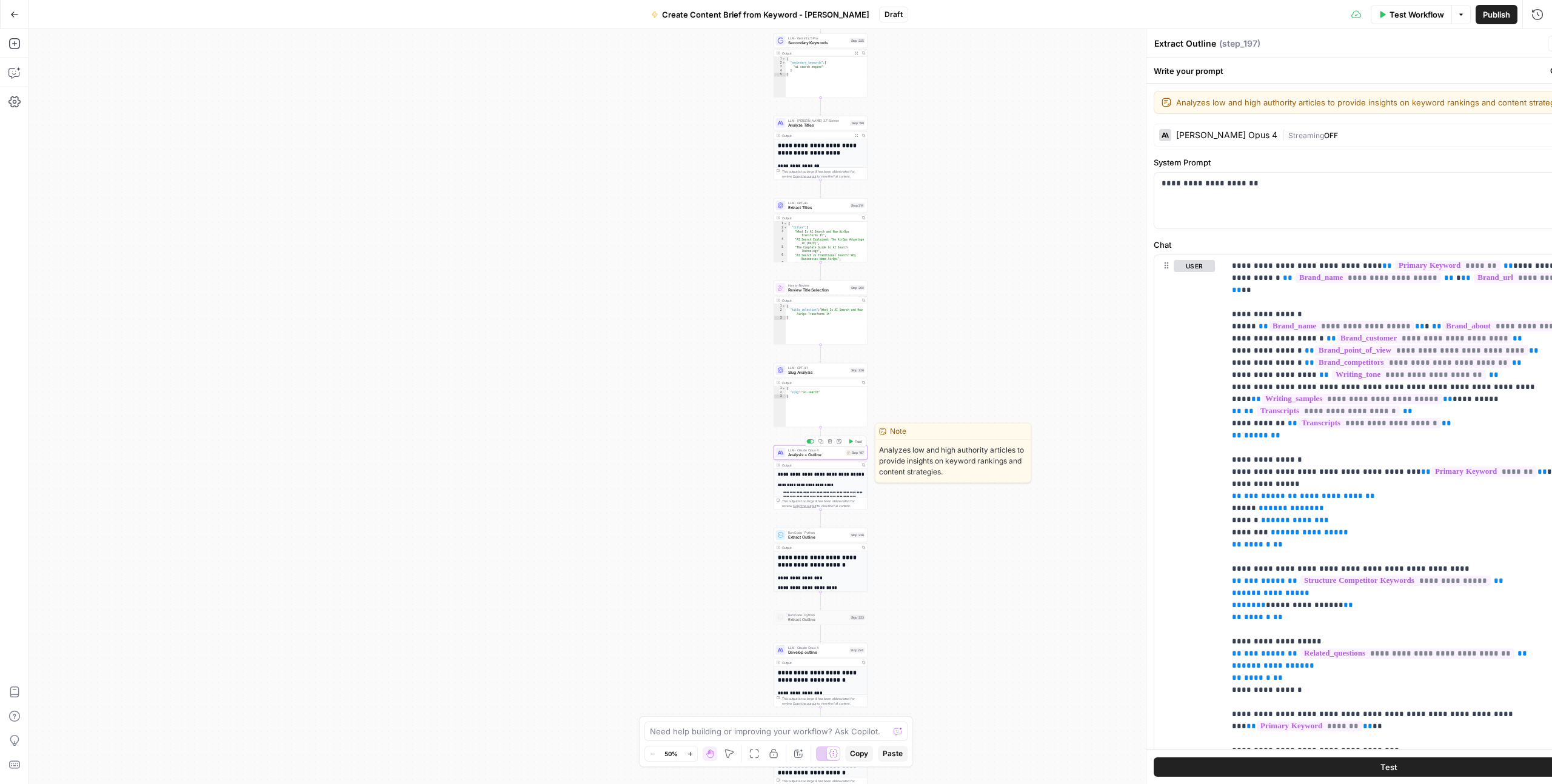
type textarea "Analysis + Outline"
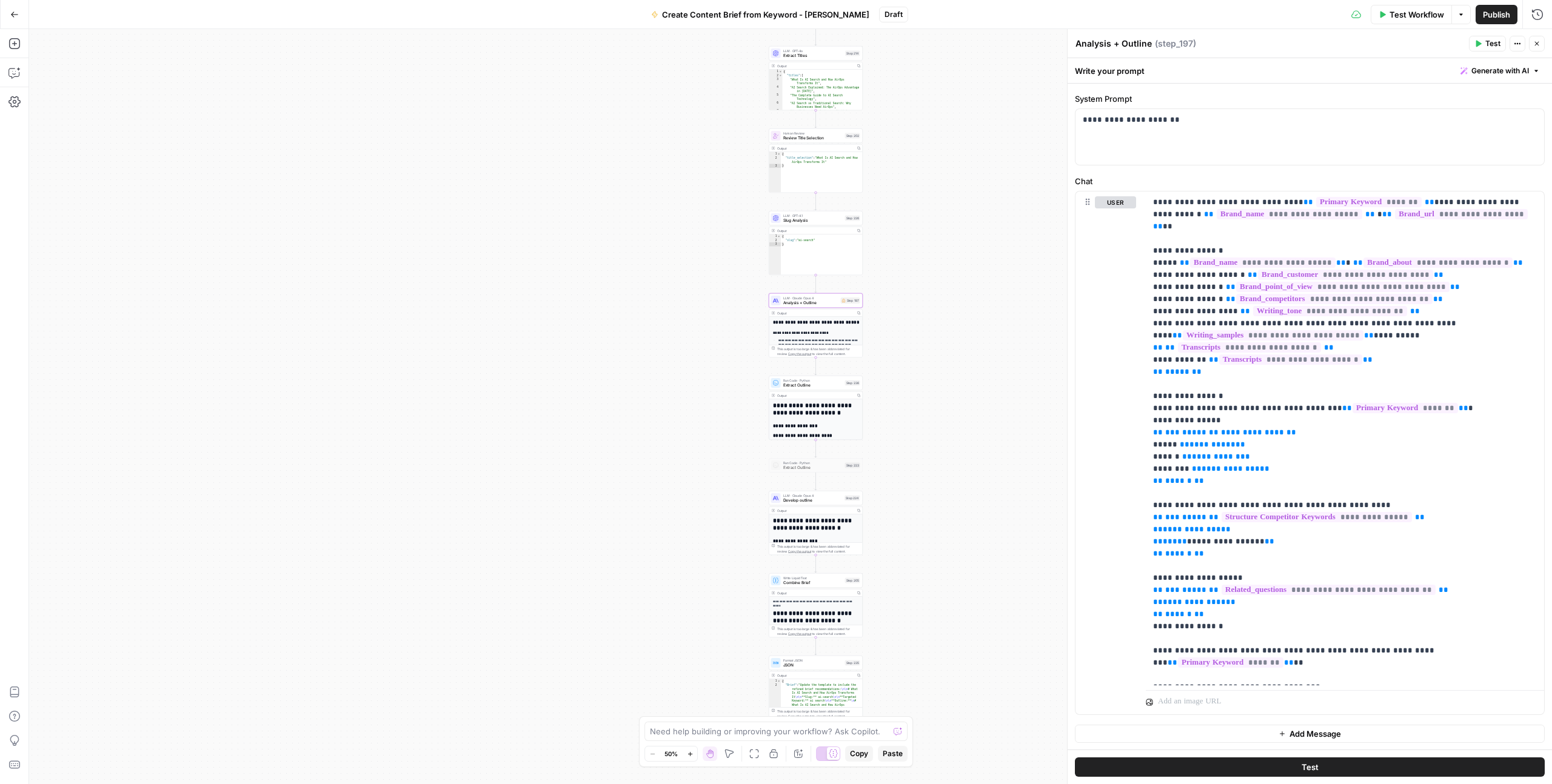
click at [13, 14] on icon "button" at bounding box center [15, 14] width 7 height 5
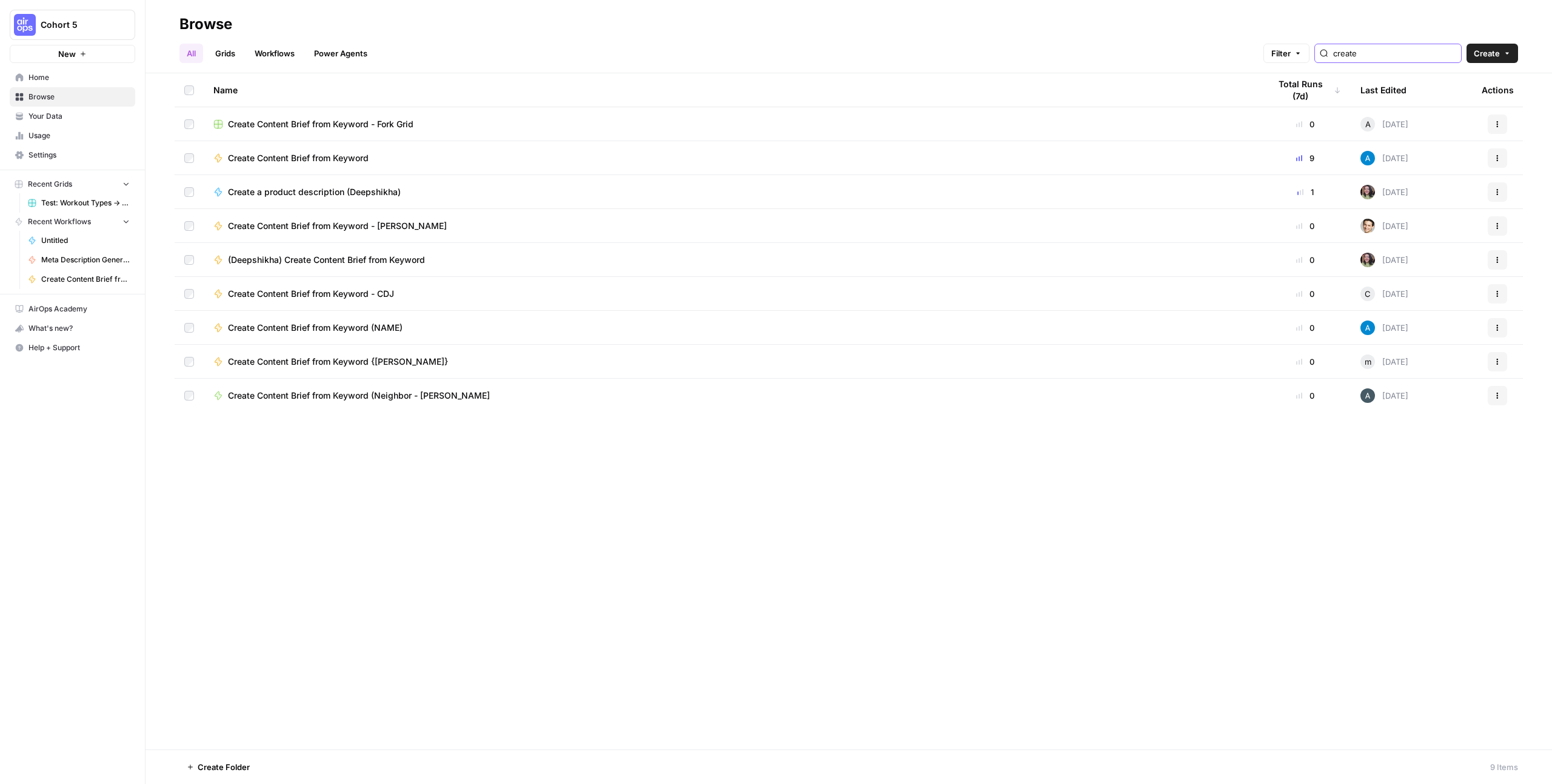
drag, startPoint x: 1420, startPoint y: 47, endPoint x: 1354, endPoint y: 47, distance: 66.0
click at [1354, 47] on div "create" at bounding box center [1388, 54] width 148 height 19
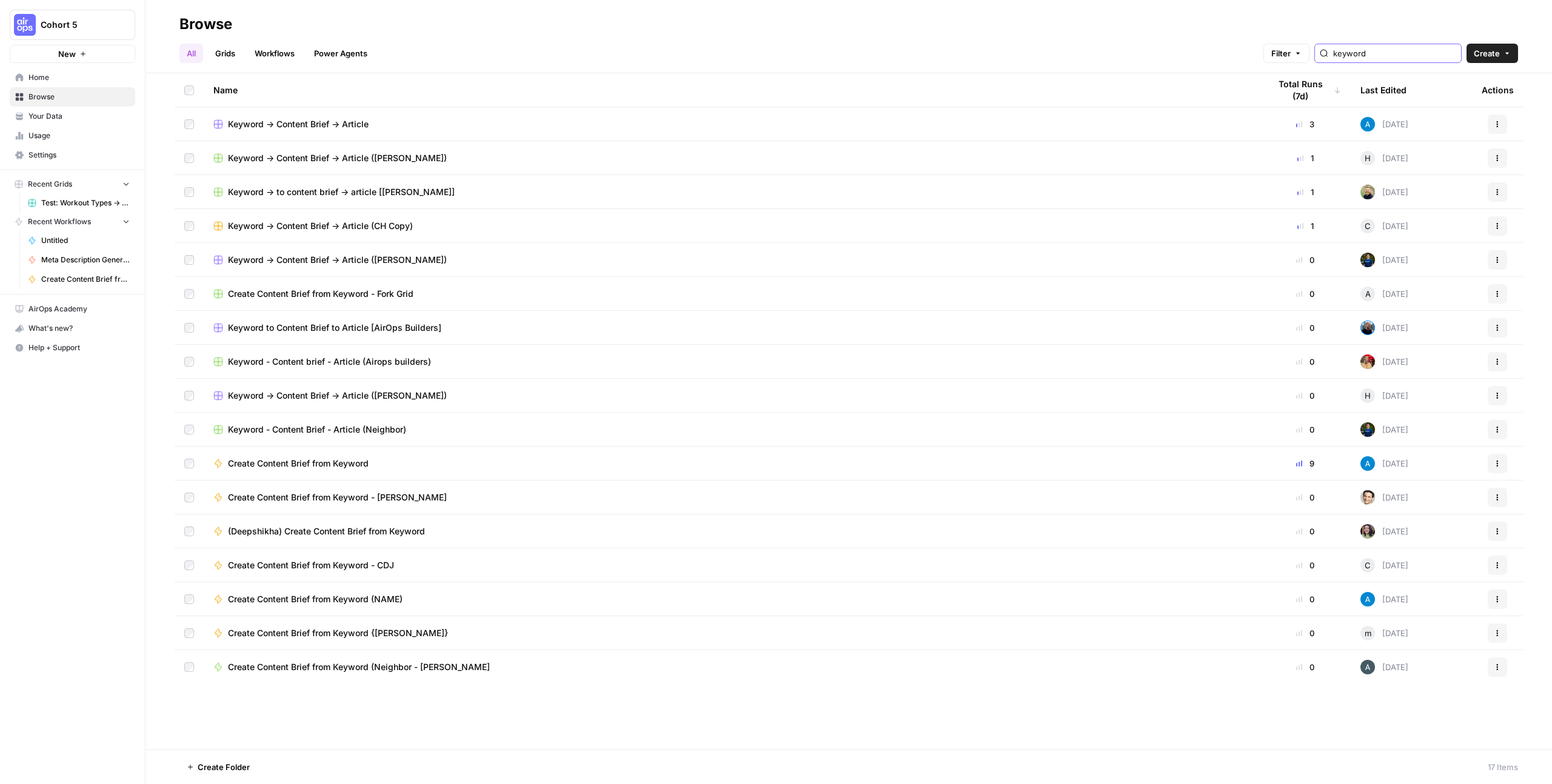
type input "keyword"
click at [1500, 125] on icon "button" at bounding box center [1498, 124] width 7 height 7
click at [1462, 154] on span "Duplicate" at bounding box center [1443, 153] width 97 height 12
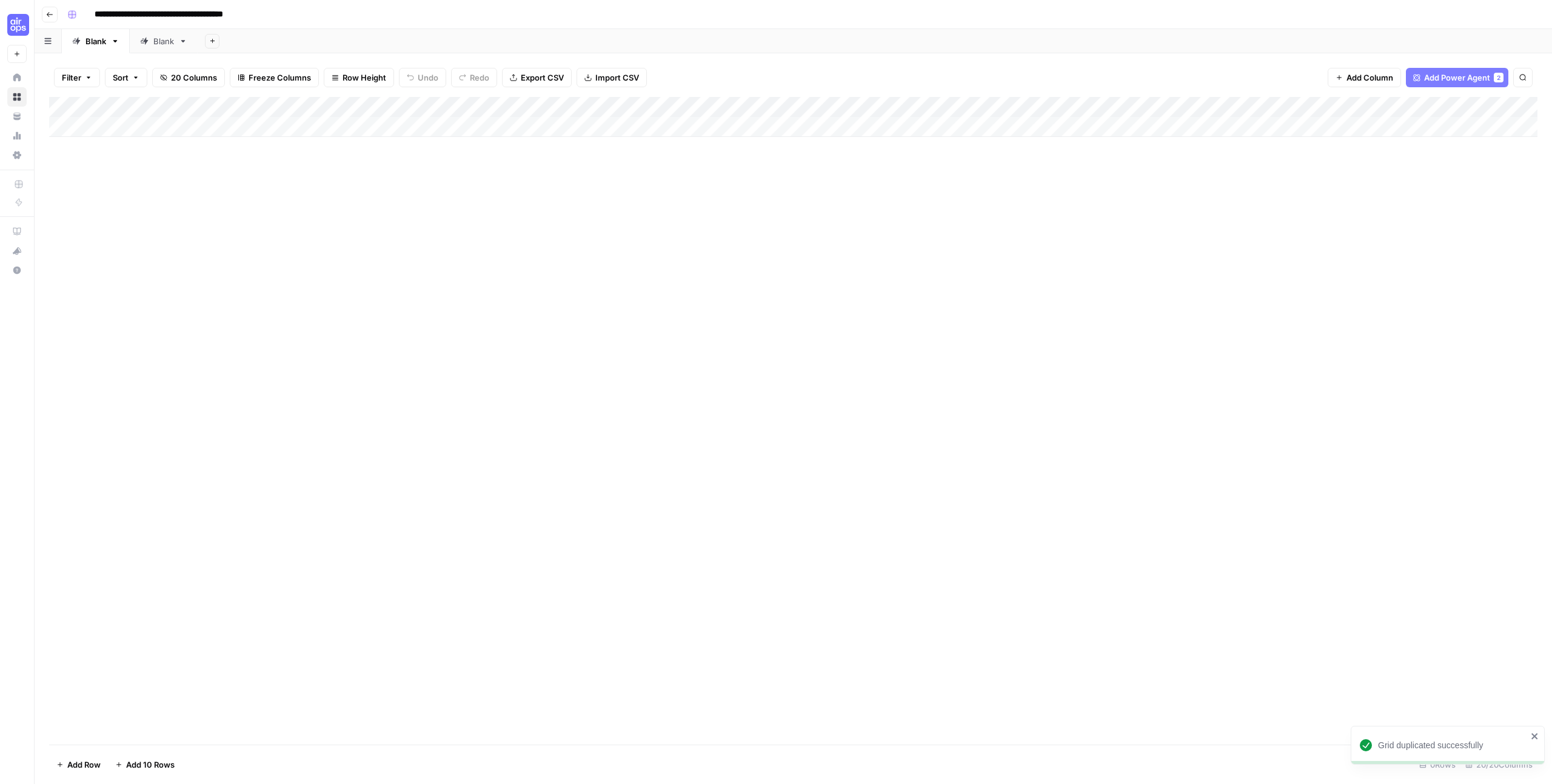
click at [262, 16] on input "**********" at bounding box center [181, 15] width 184 height 19
type input "**********"
click at [44, 14] on button "Go back" at bounding box center [49, 15] width 16 height 16
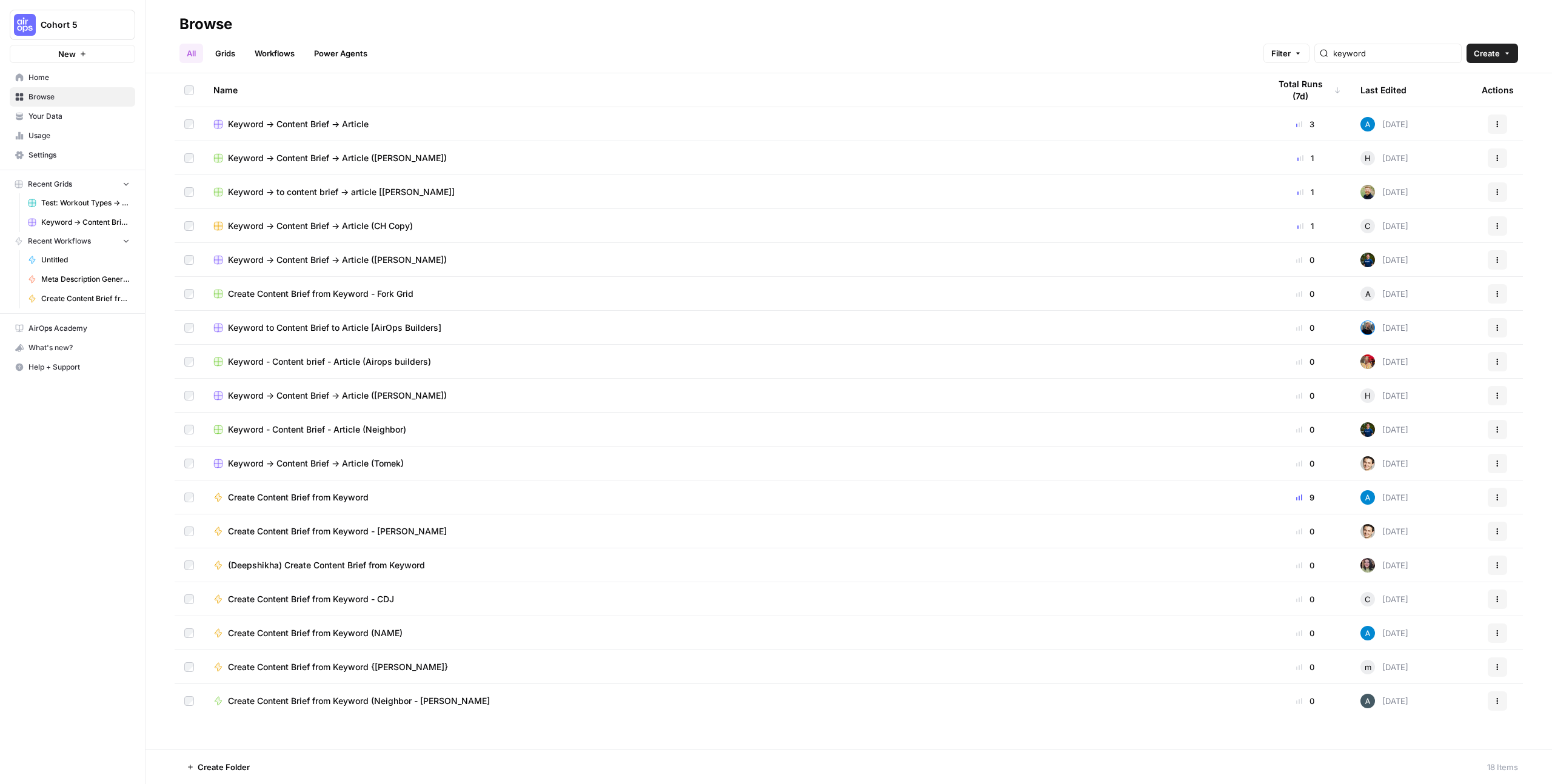
click at [62, 98] on span "Browse" at bounding box center [79, 97] width 101 height 11
click at [35, 97] on span "Browse" at bounding box center [79, 97] width 101 height 11
click at [1413, 53] on input "keyword" at bounding box center [1395, 54] width 124 height 12
type input "k"
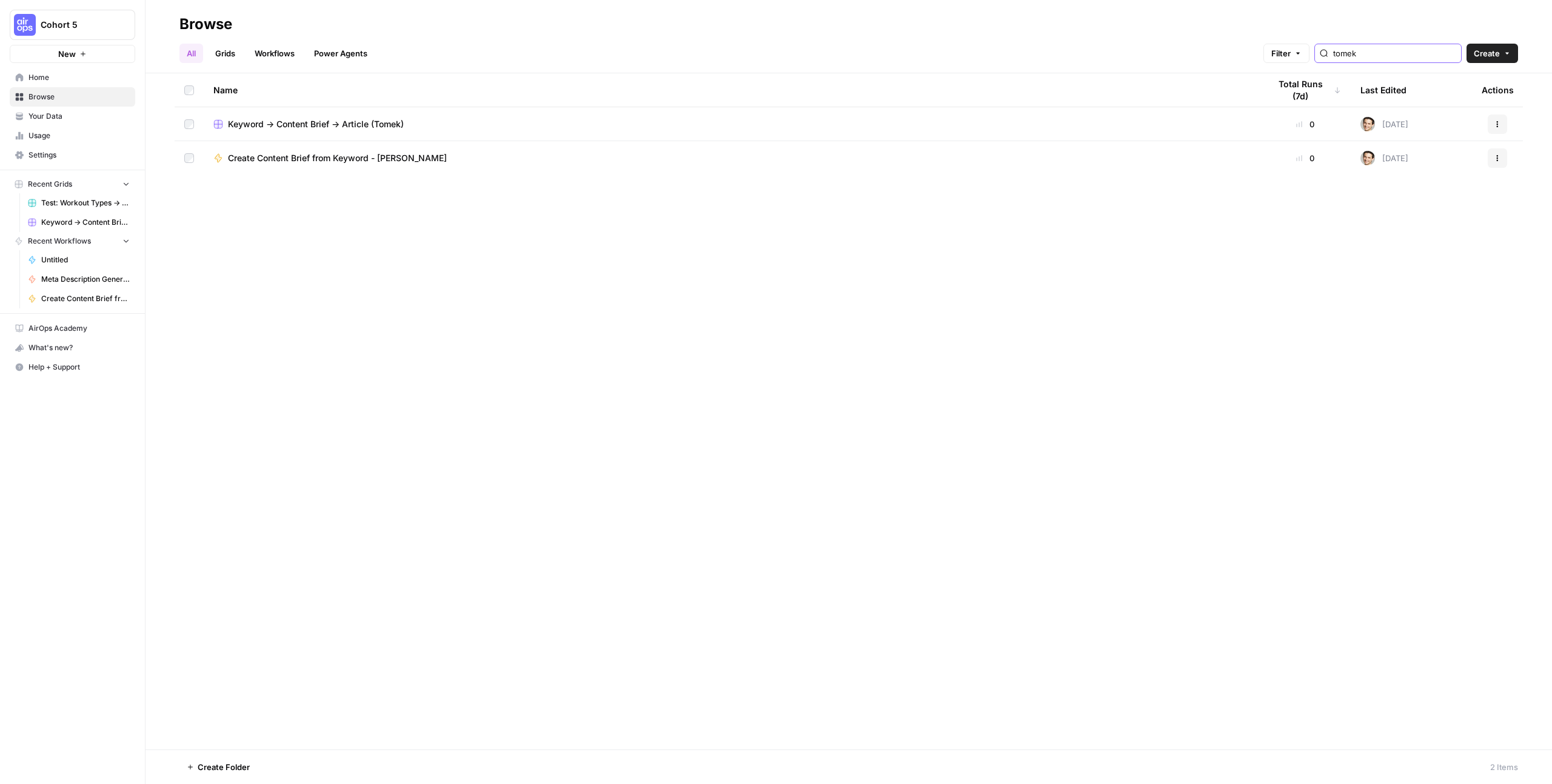
type input "tomek"
click at [1504, 121] on button "Actions" at bounding box center [1498, 124] width 19 height 19
click at [1441, 191] on span "Move To" at bounding box center [1443, 197] width 97 height 12
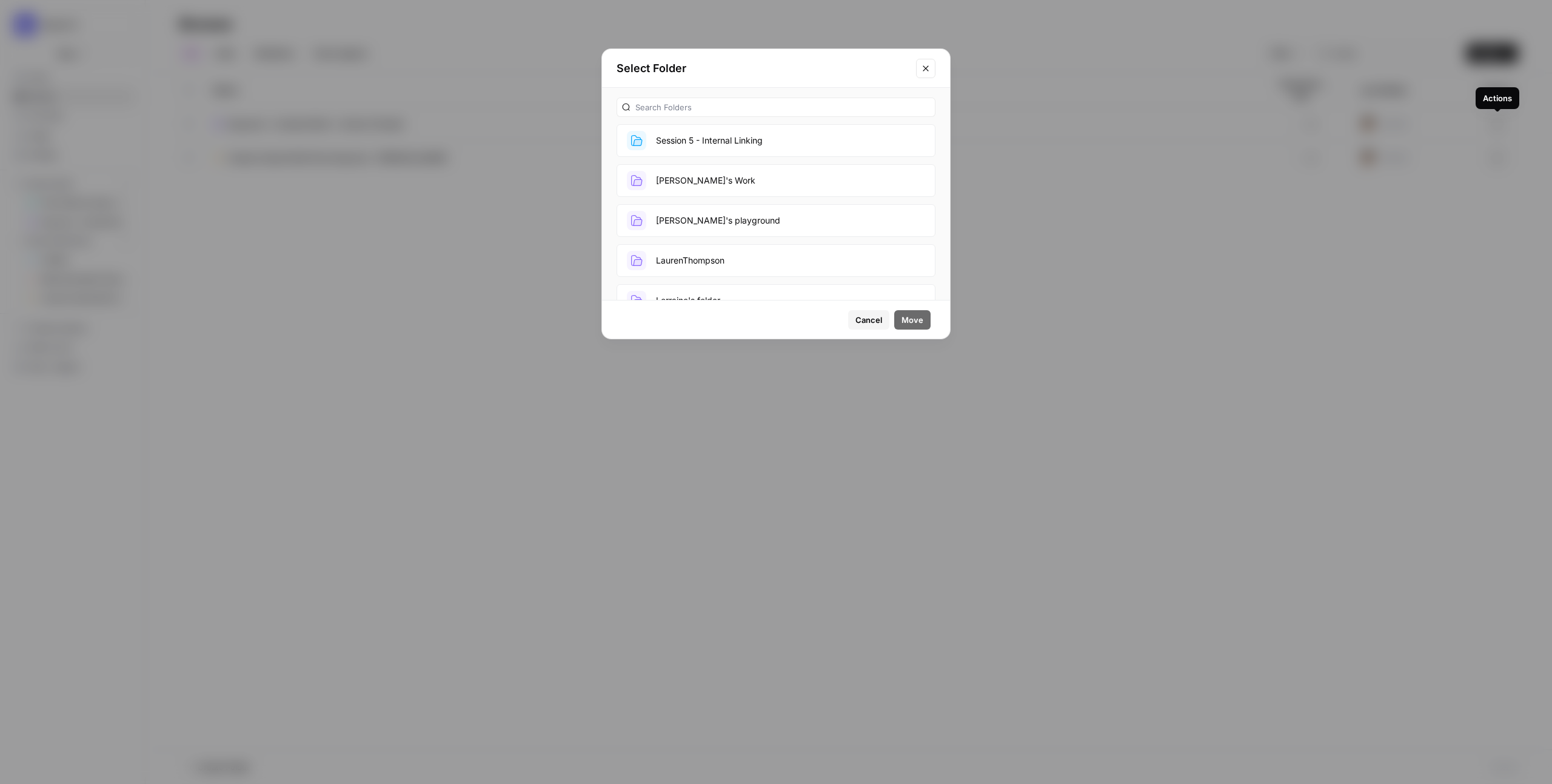
click at [817, 101] on div at bounding box center [776, 107] width 319 height 19
type input "t"
click at [933, 71] on button "Close modal" at bounding box center [926, 68] width 19 height 19
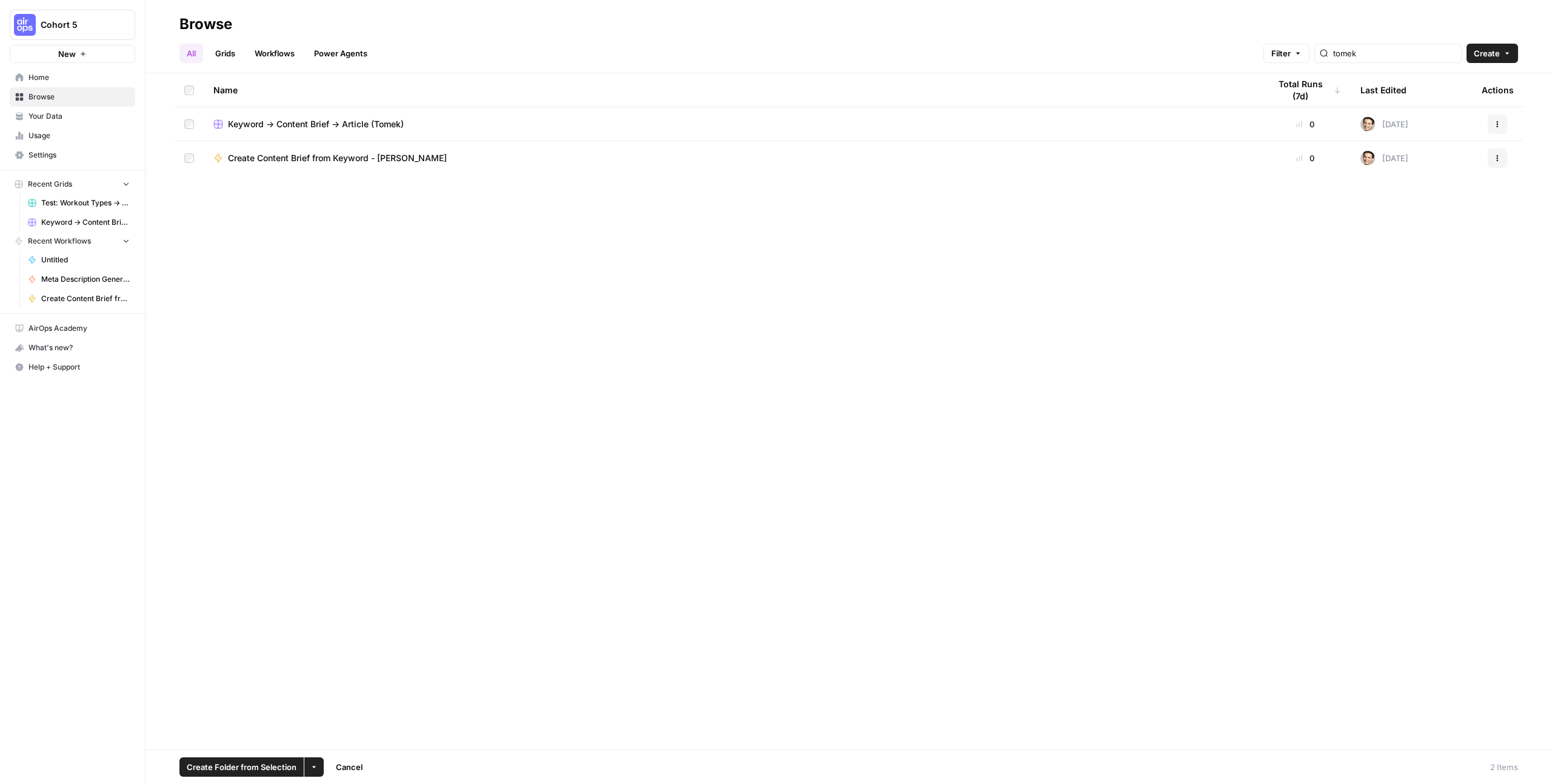
click at [296, 770] on button "Create Folder from Selection" at bounding box center [242, 767] width 124 height 19
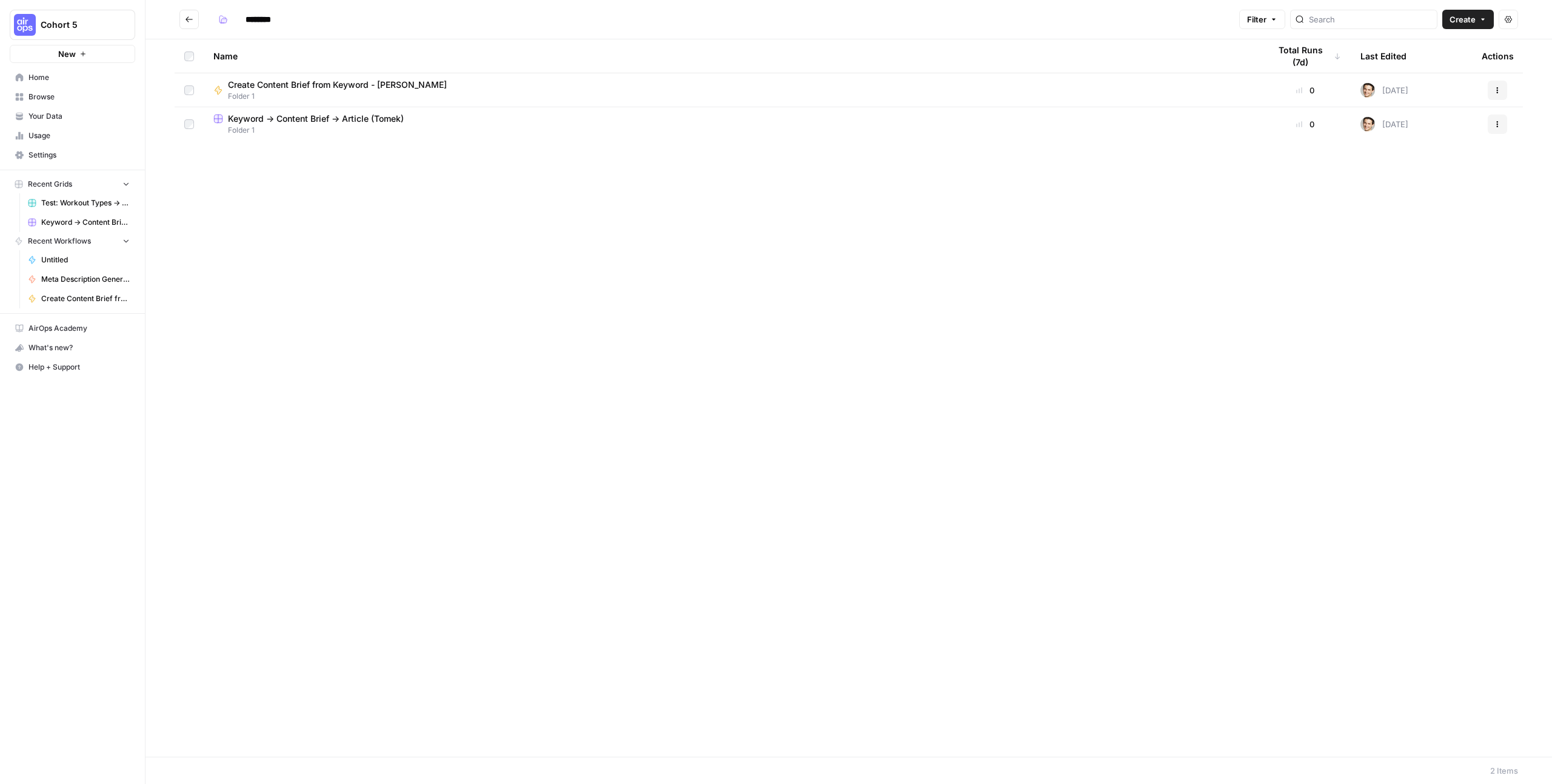
click at [265, 18] on input "********" at bounding box center [274, 19] width 68 height 19
type input "*****"
click at [827, 136] on span "Tomek" at bounding box center [732, 130] width 1036 height 11
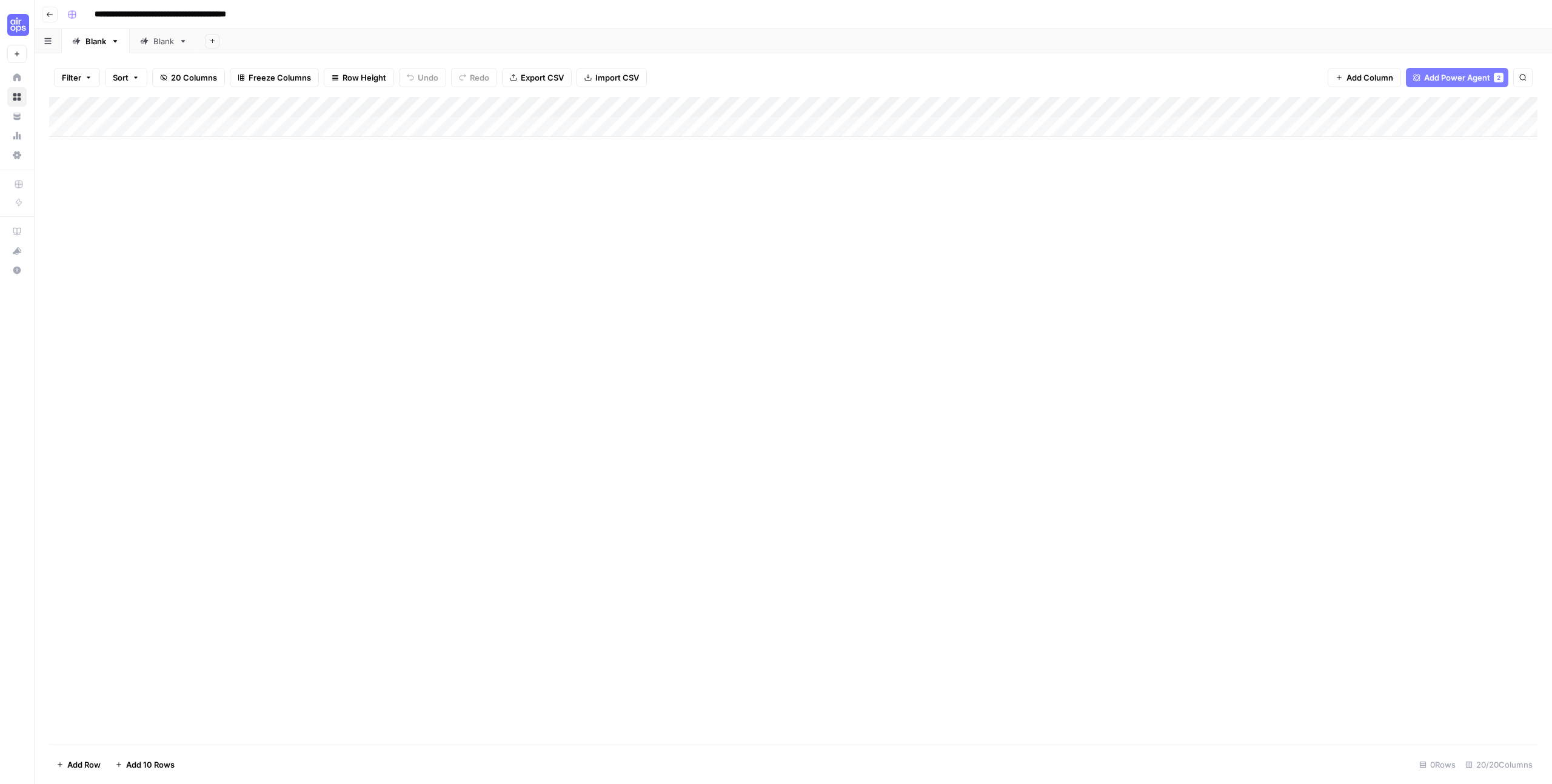
click at [58, 11] on header "**********" at bounding box center [793, 15] width 1517 height 29
click at [48, 12] on icon "button" at bounding box center [49, 15] width 6 height 5
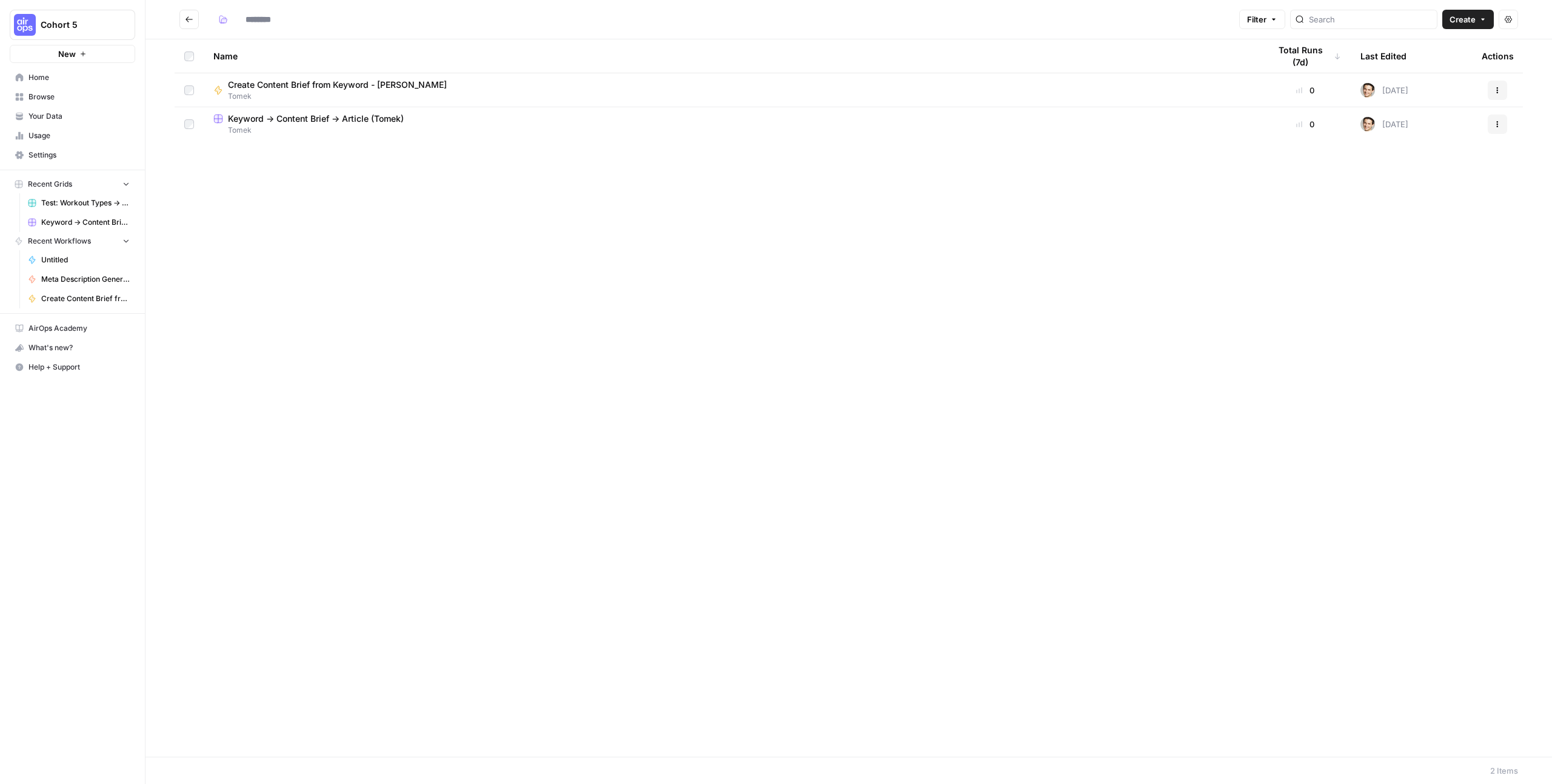
type input "*****"
click at [250, 110] on td "Keyword -> Content Brief -> Article (Tomek) Tomek" at bounding box center [732, 123] width 1056 height 34
click at [250, 121] on span "Keyword -> Content Brief -> Article (Tomek)" at bounding box center [316, 119] width 176 height 12
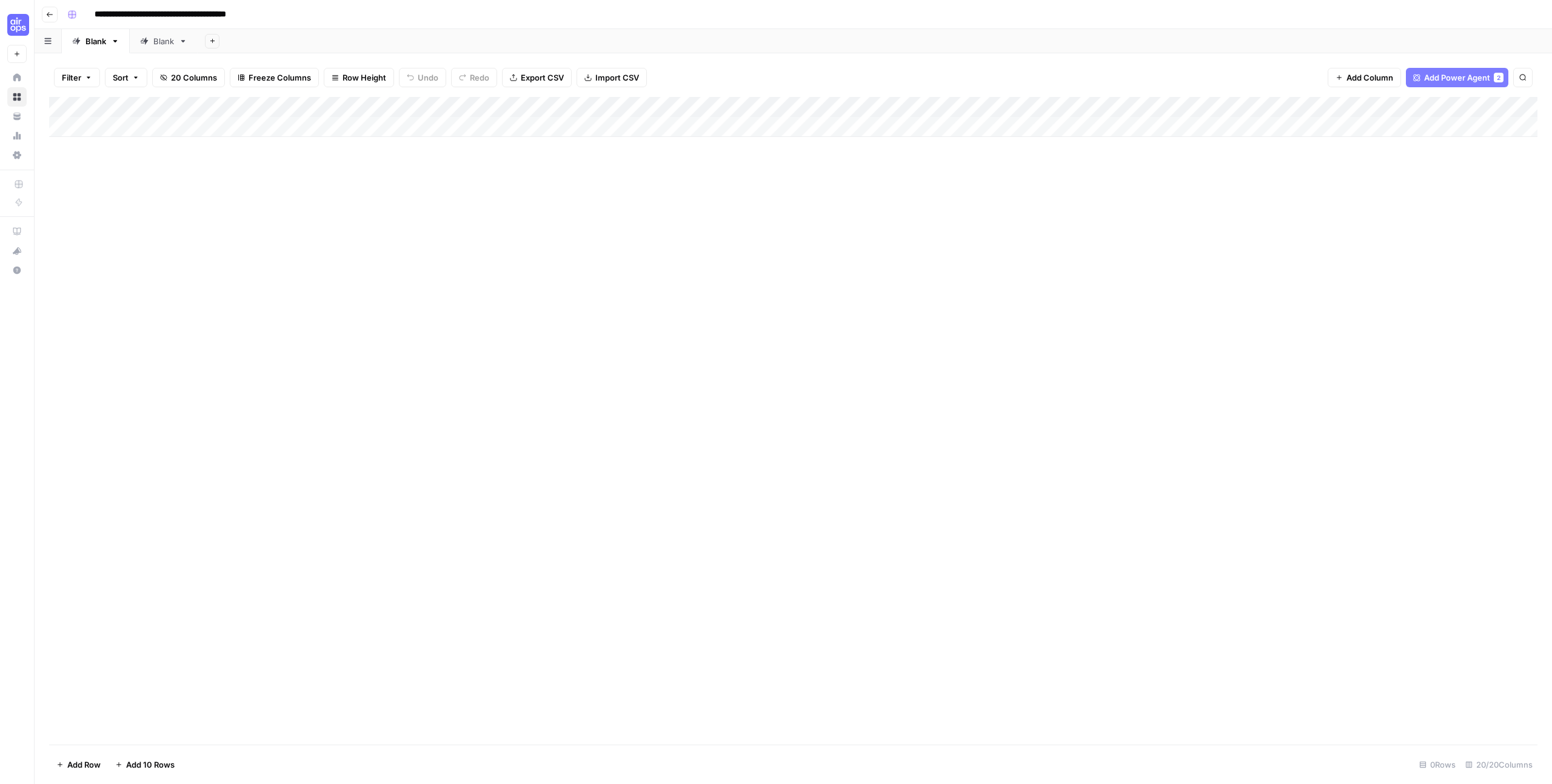
click at [504, 108] on div "Add Column" at bounding box center [793, 117] width 1488 height 40
click at [371, 141] on input "Create Content Brief from Keyword" at bounding box center [412, 136] width 124 height 12
click at [554, 218] on div "Add Column" at bounding box center [793, 420] width 1488 height 648
click at [502, 109] on div "Add Column" at bounding box center [793, 117] width 1488 height 40
click at [424, 317] on span "Remove Column" at bounding box center [416, 321] width 106 height 12
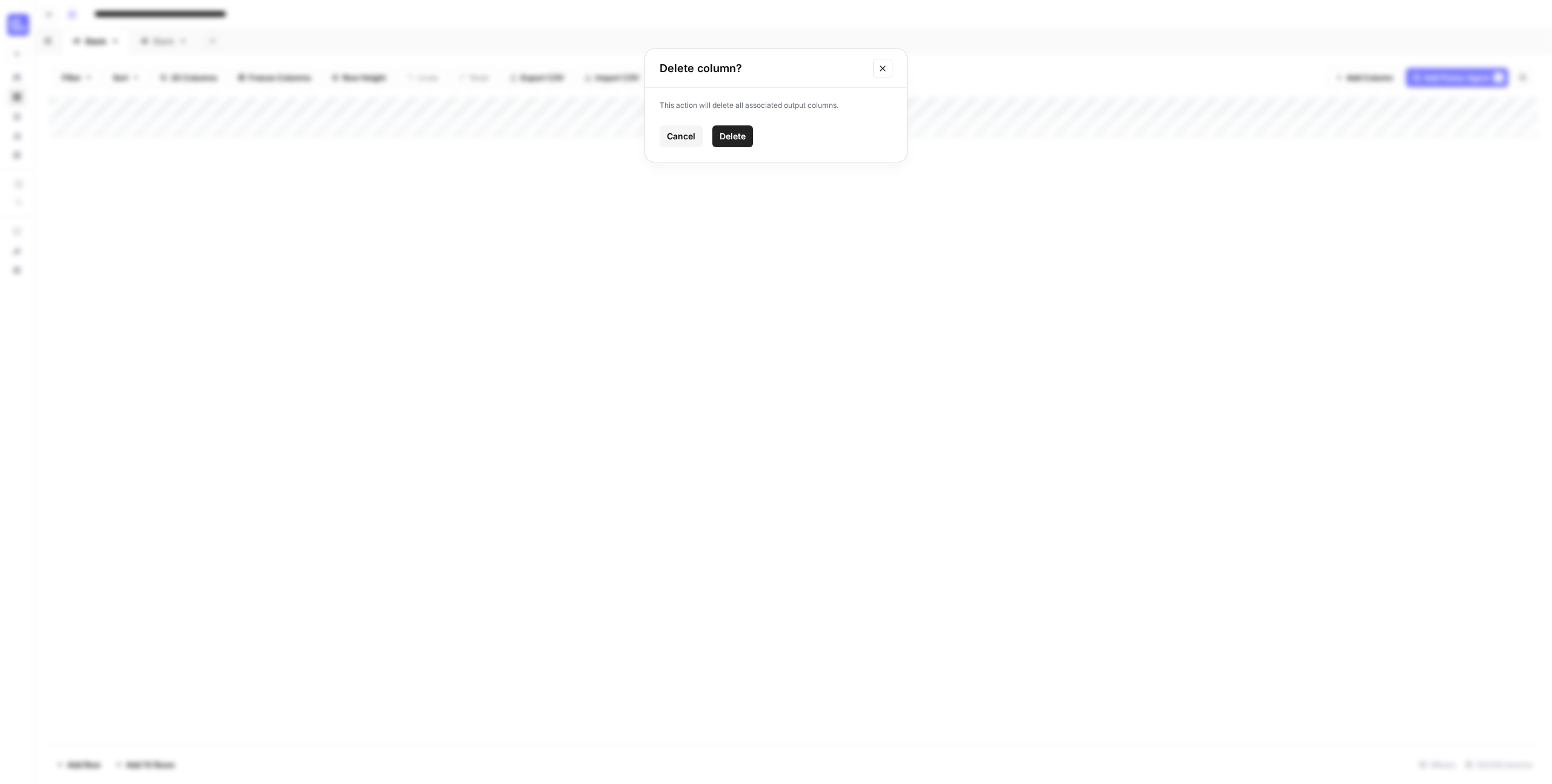
click at [723, 132] on span "Delete" at bounding box center [732, 136] width 26 height 12
click at [529, 106] on div "Add Column" at bounding box center [793, 117] width 1488 height 40
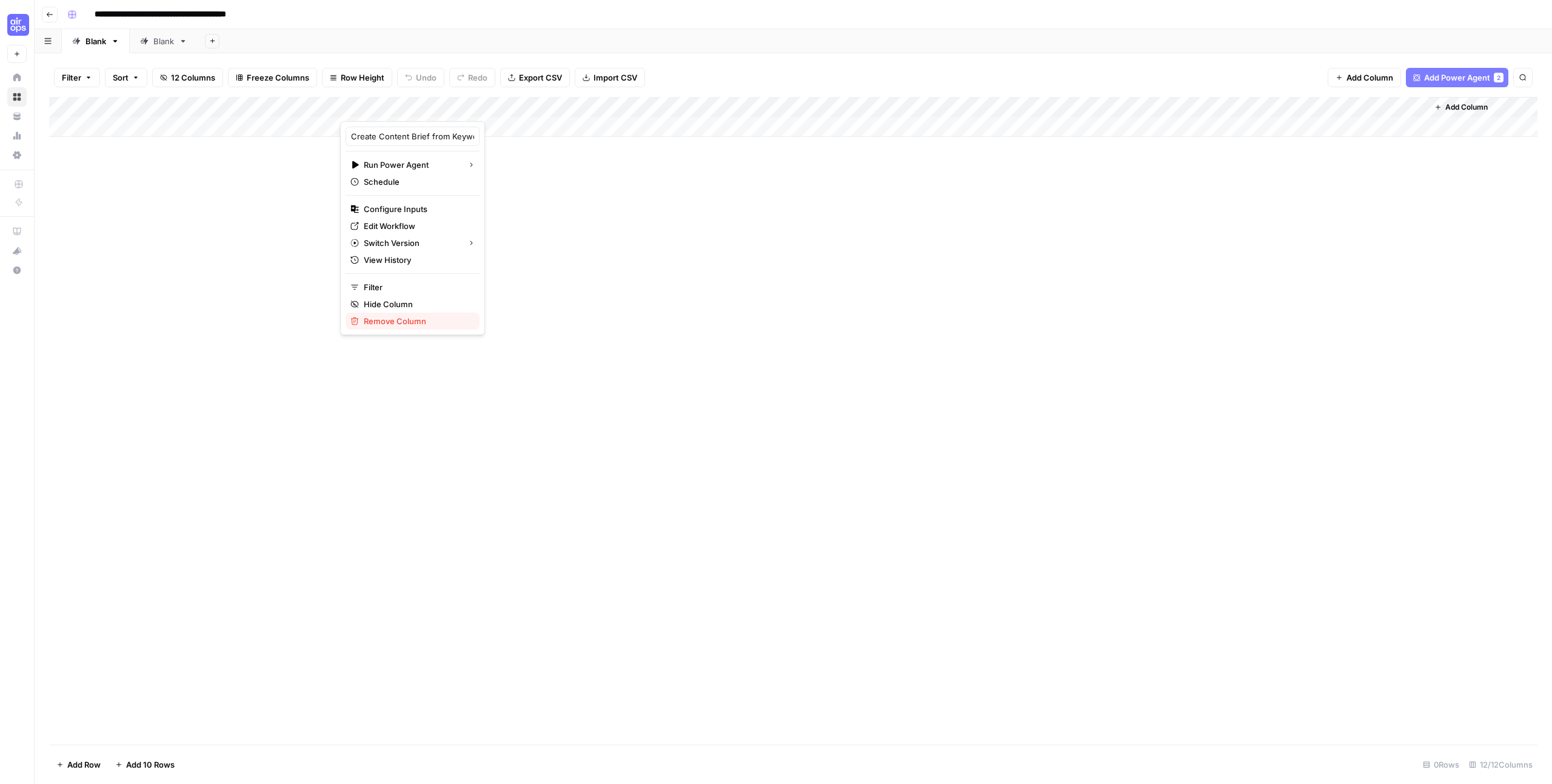
click at [421, 325] on span "Remove Column" at bounding box center [416, 321] width 106 height 12
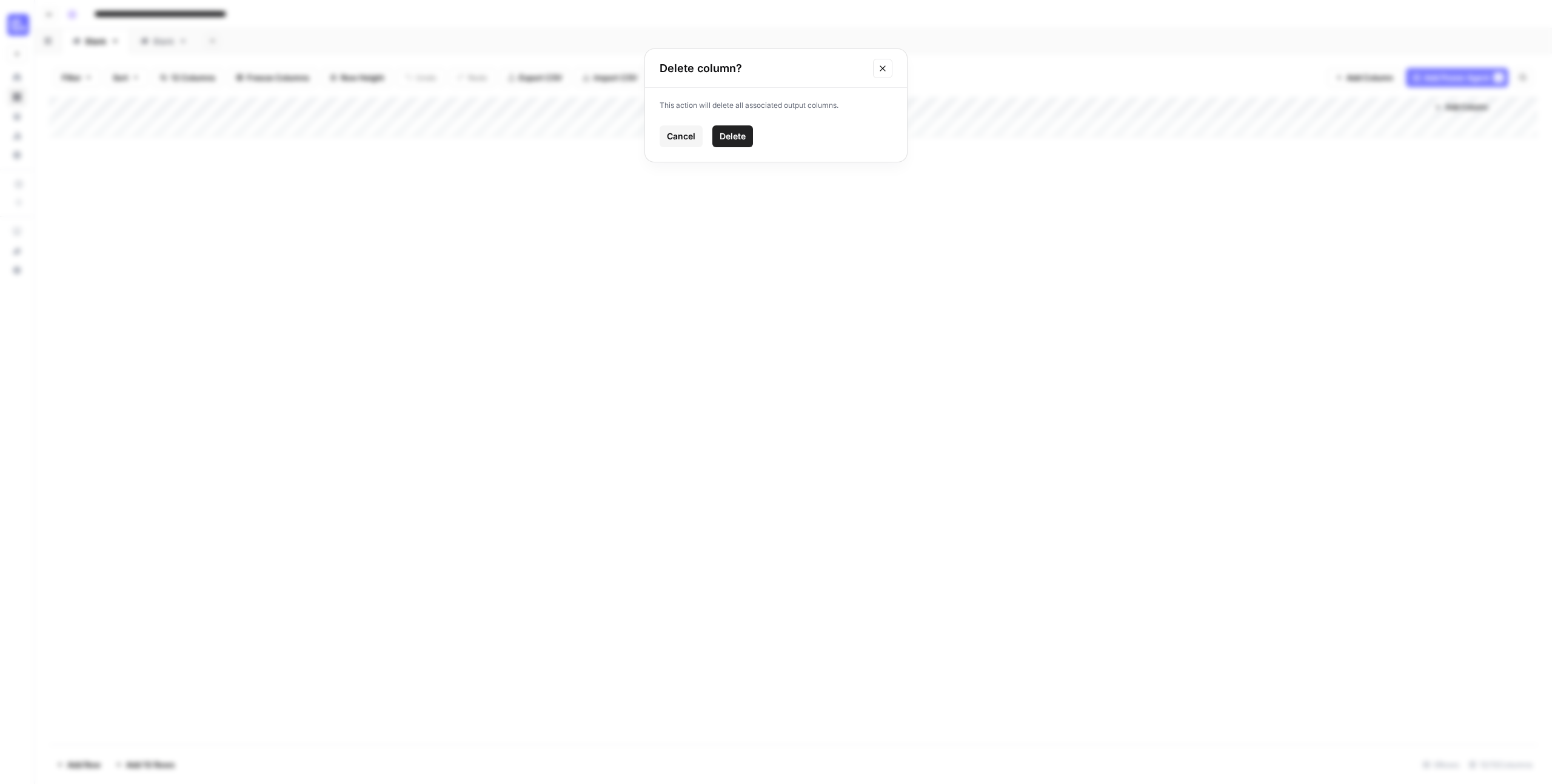
click at [736, 140] on span "Delete" at bounding box center [732, 136] width 26 height 12
click at [371, 111] on span "Add Column" at bounding box center [379, 107] width 42 height 11
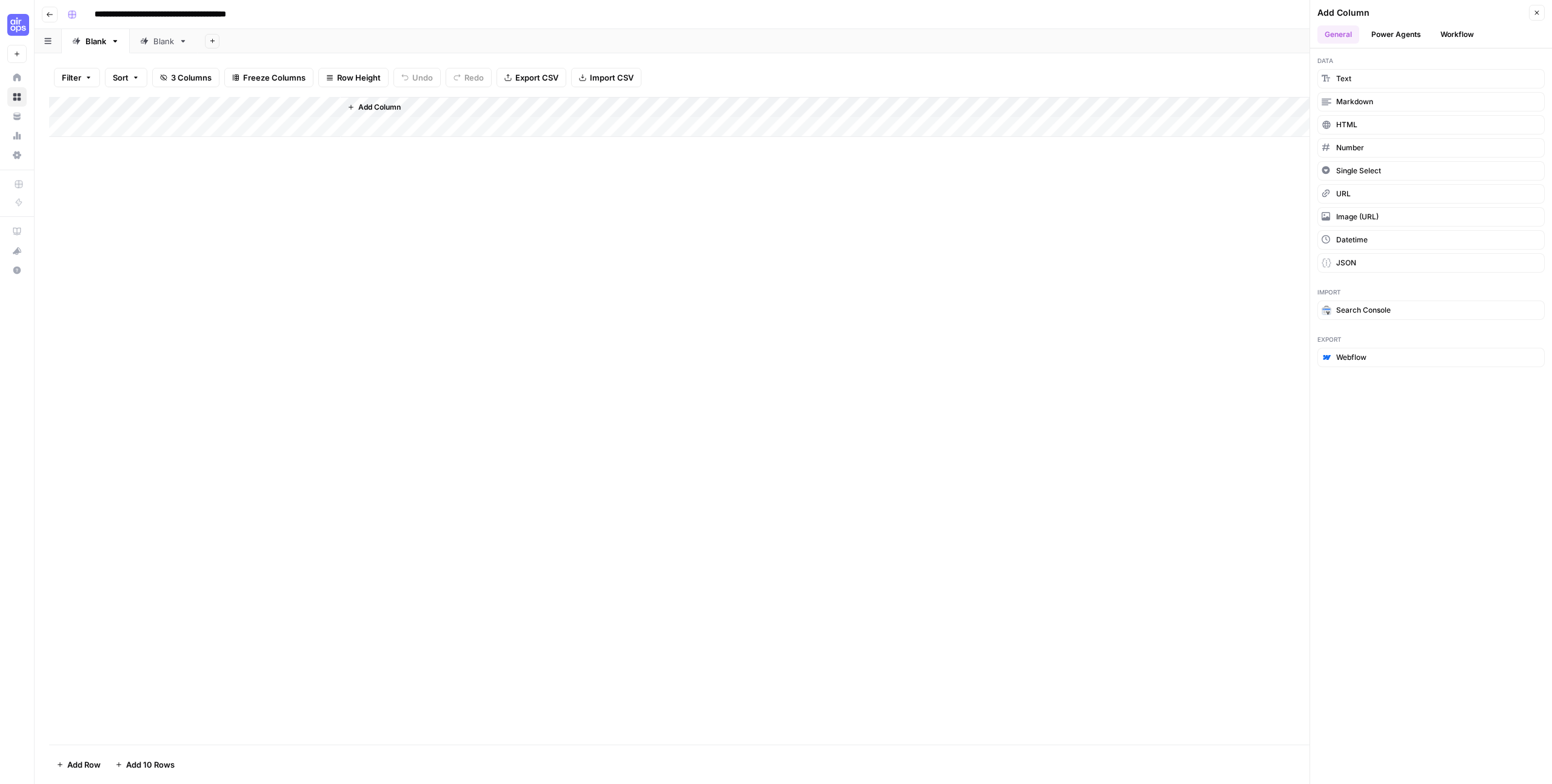
click at [1476, 32] on button "Workflow" at bounding box center [1457, 34] width 48 height 18
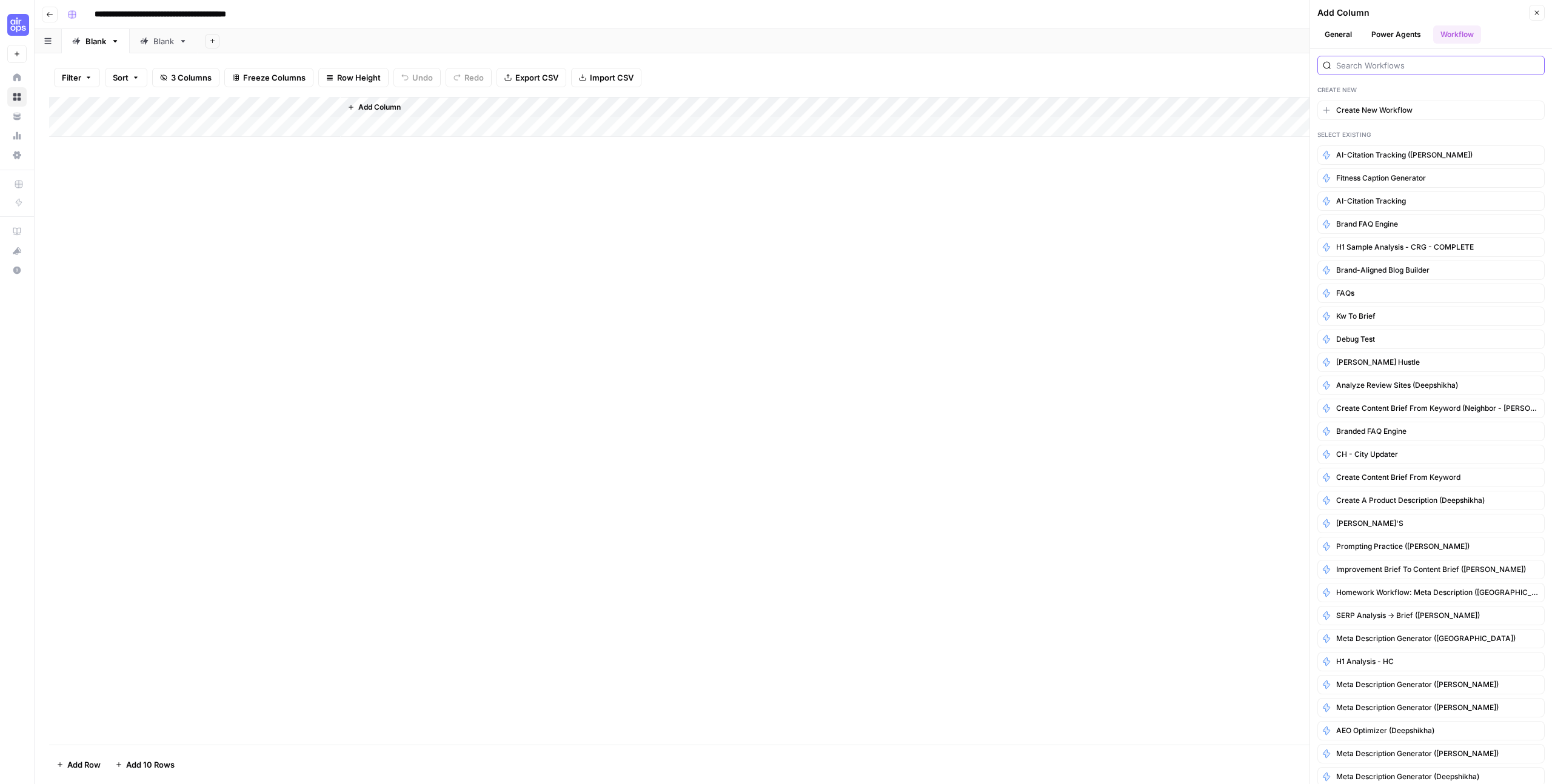
click at [1430, 61] on input "search" at bounding box center [1437, 66] width 203 height 12
type input "o"
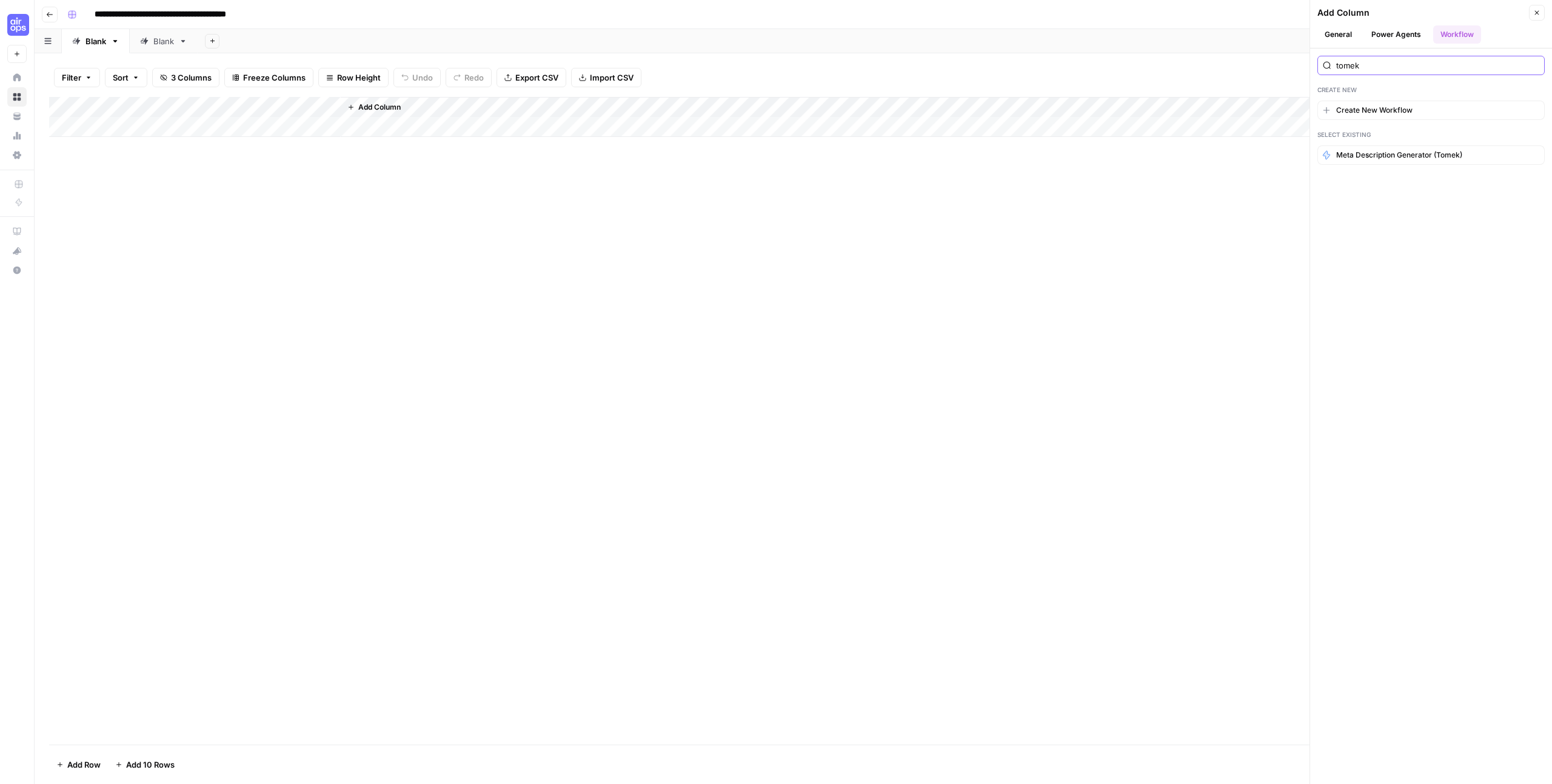
type input "tomek"
click at [50, 14] on icon "button" at bounding box center [49, 15] width 6 height 5
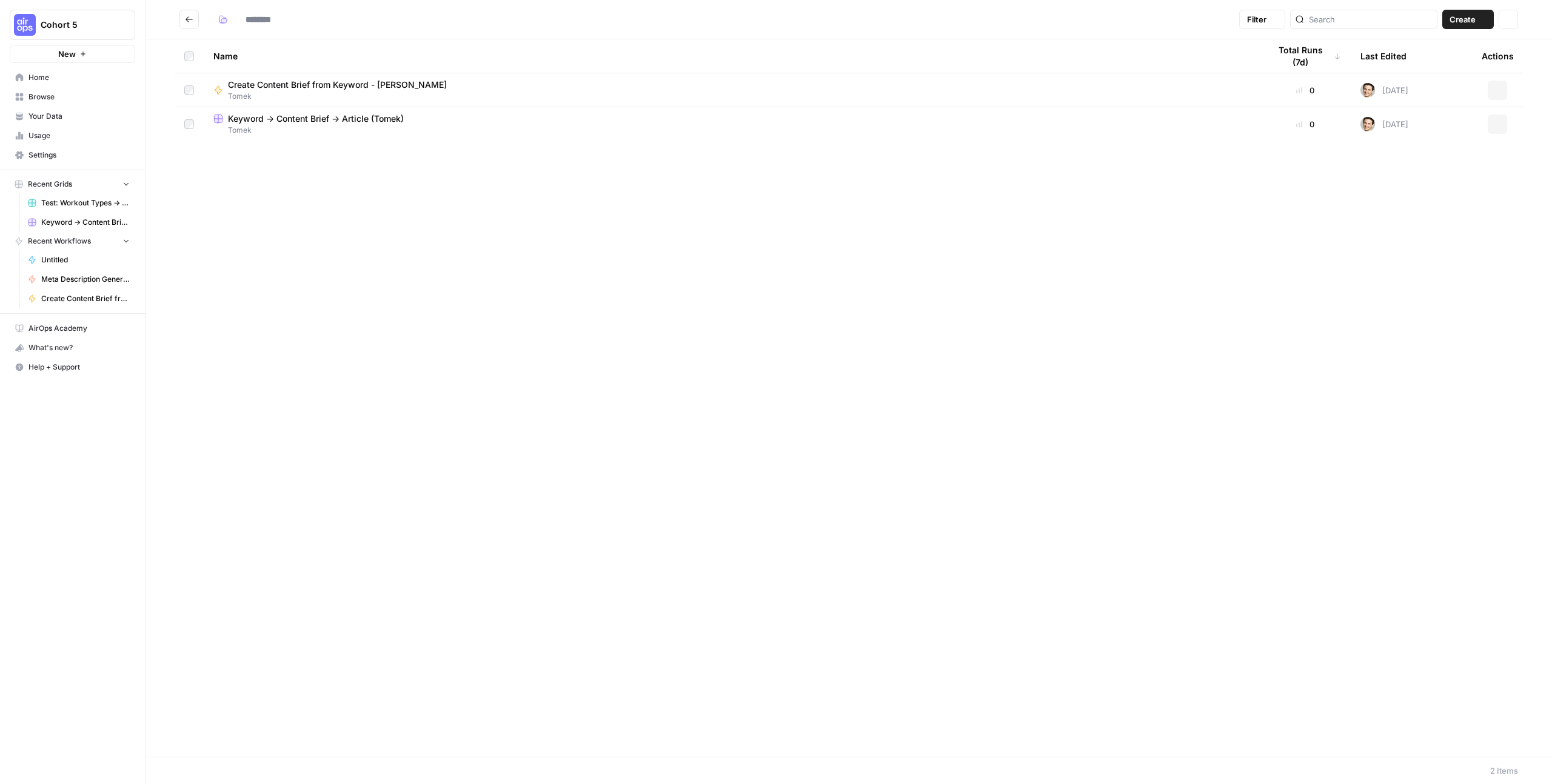
type input "*****"
click at [253, 79] on span "Create Content Brief from Keyword - [PERSON_NAME]" at bounding box center [337, 85] width 219 height 12
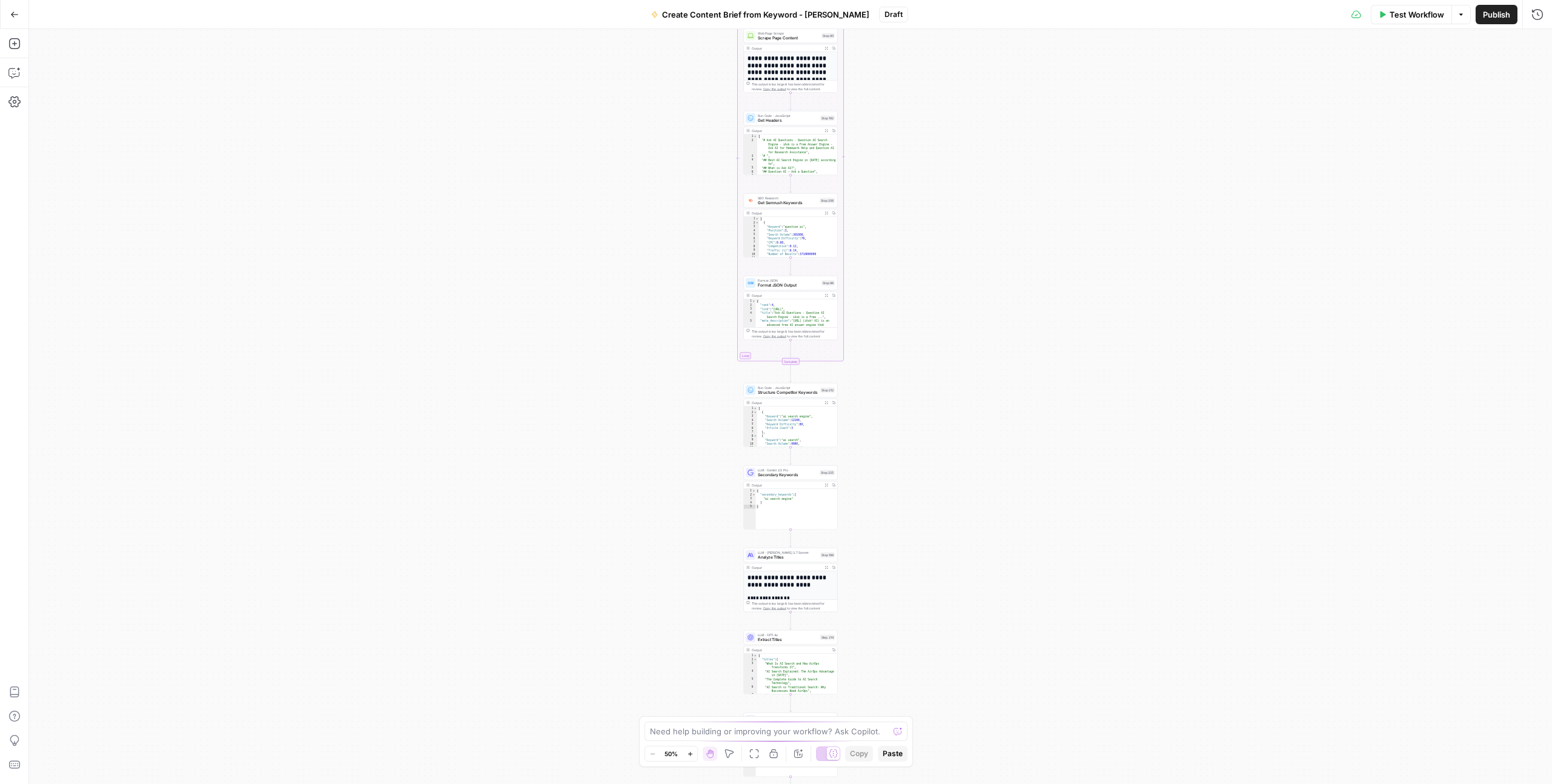
click at [1517, 14] on button "Publish" at bounding box center [1497, 15] width 41 height 19
click at [13, 16] on icon "button" at bounding box center [15, 14] width 7 height 5
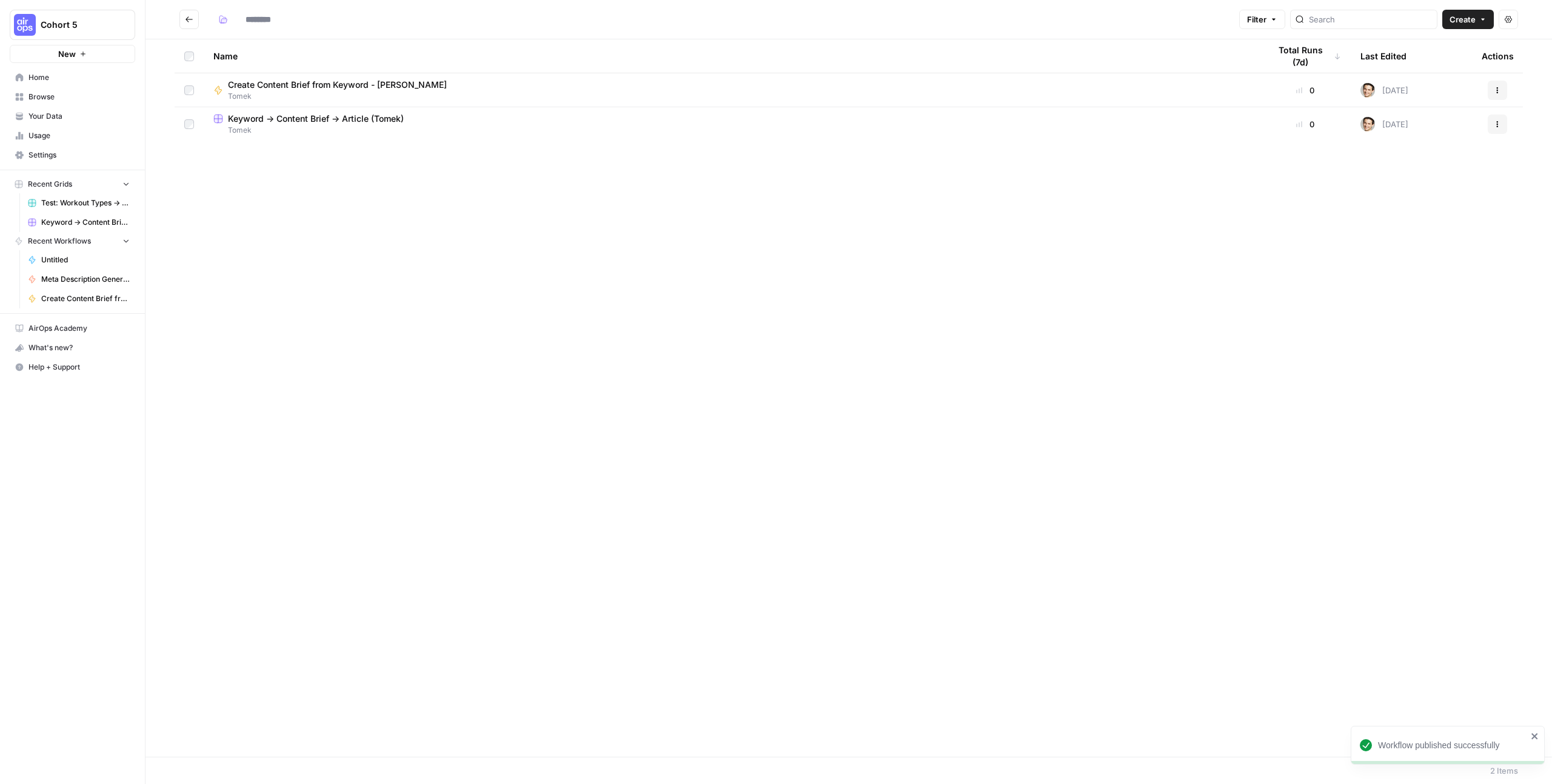
type input "*****"
click at [315, 123] on span "Keyword -> Content Brief -> Article (Tomek)" at bounding box center [316, 119] width 176 height 12
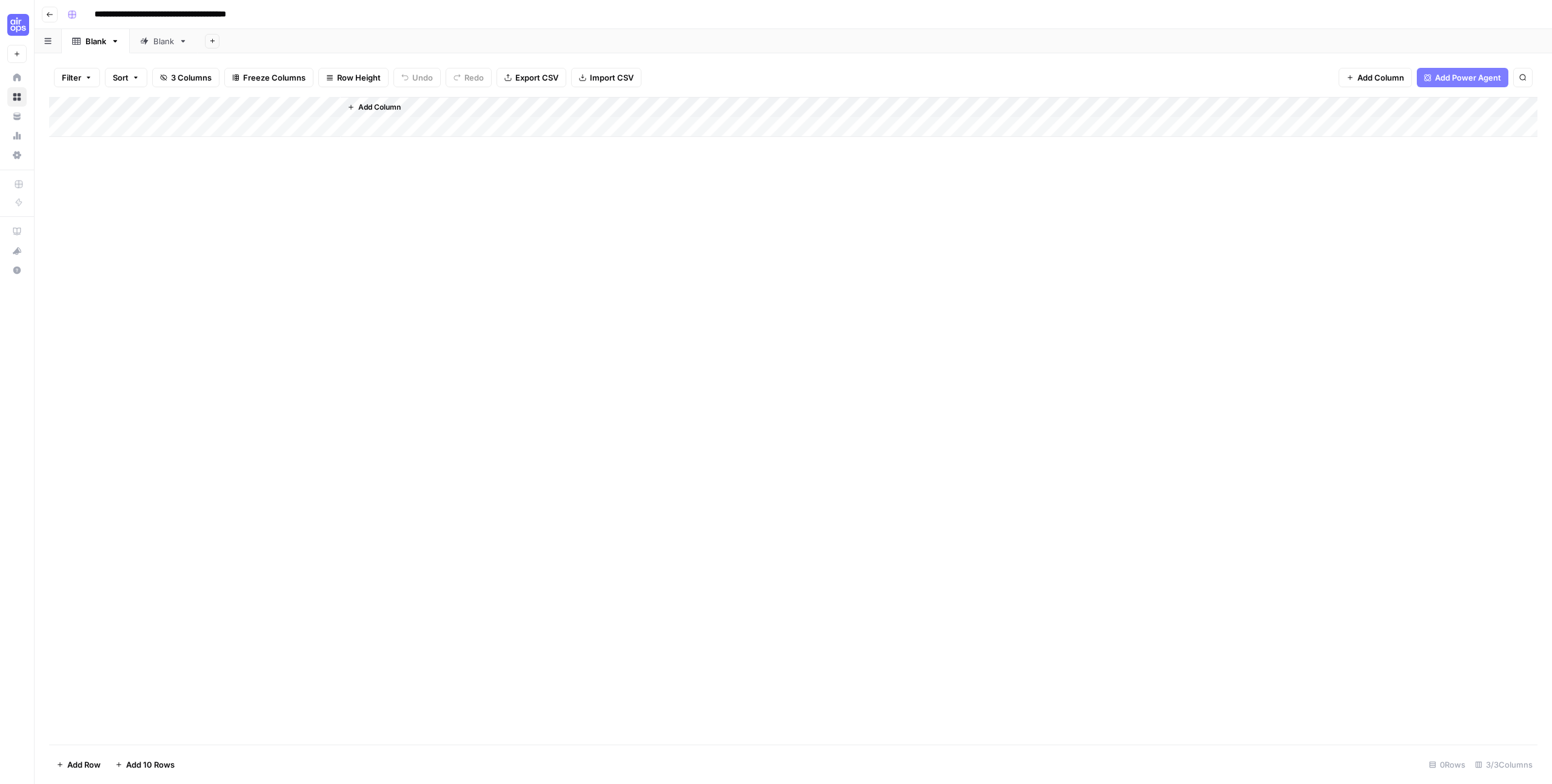
click at [390, 109] on span "Add Column" at bounding box center [379, 107] width 42 height 11
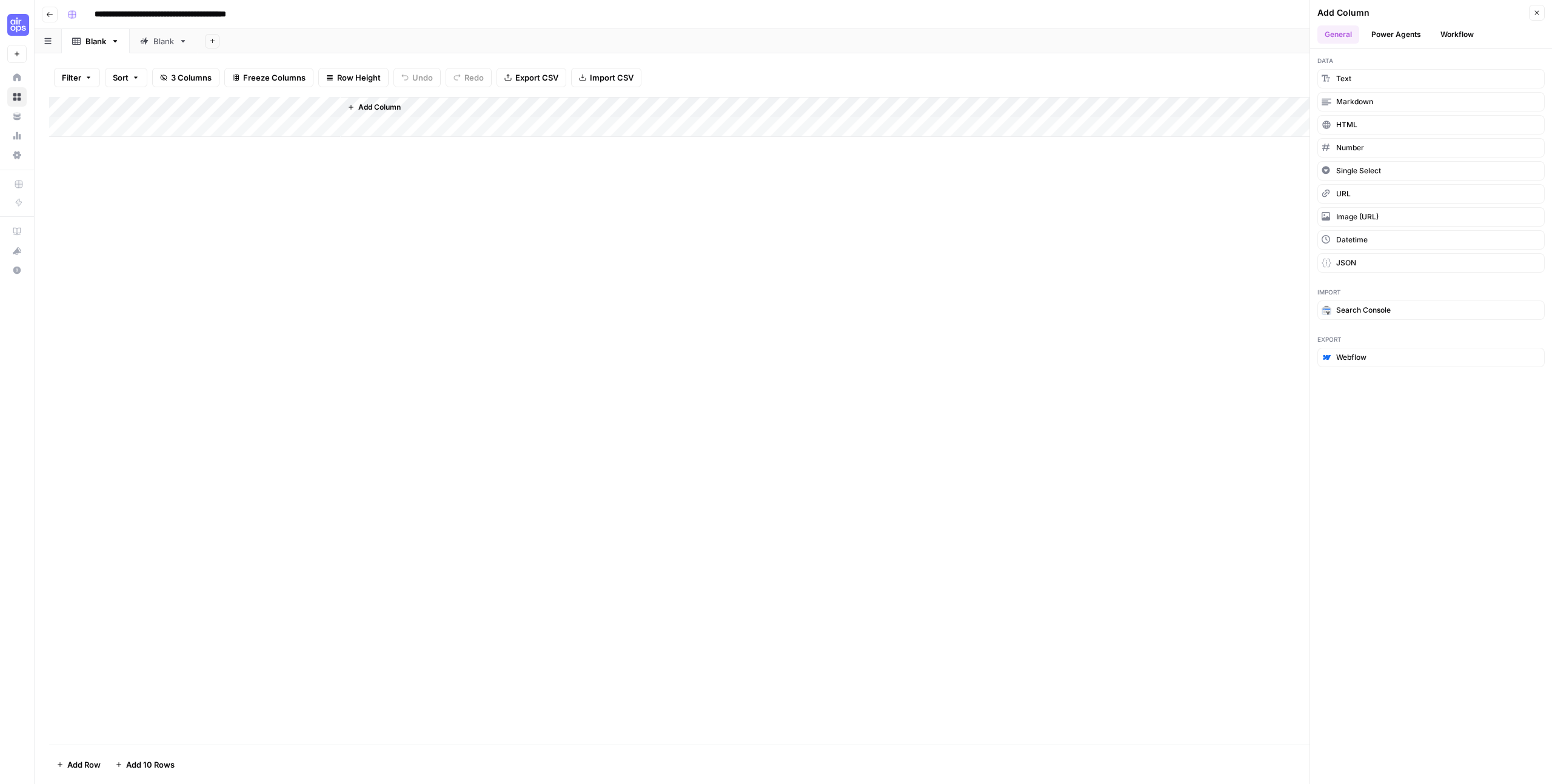
click at [1470, 35] on button "Workflow" at bounding box center [1457, 34] width 48 height 18
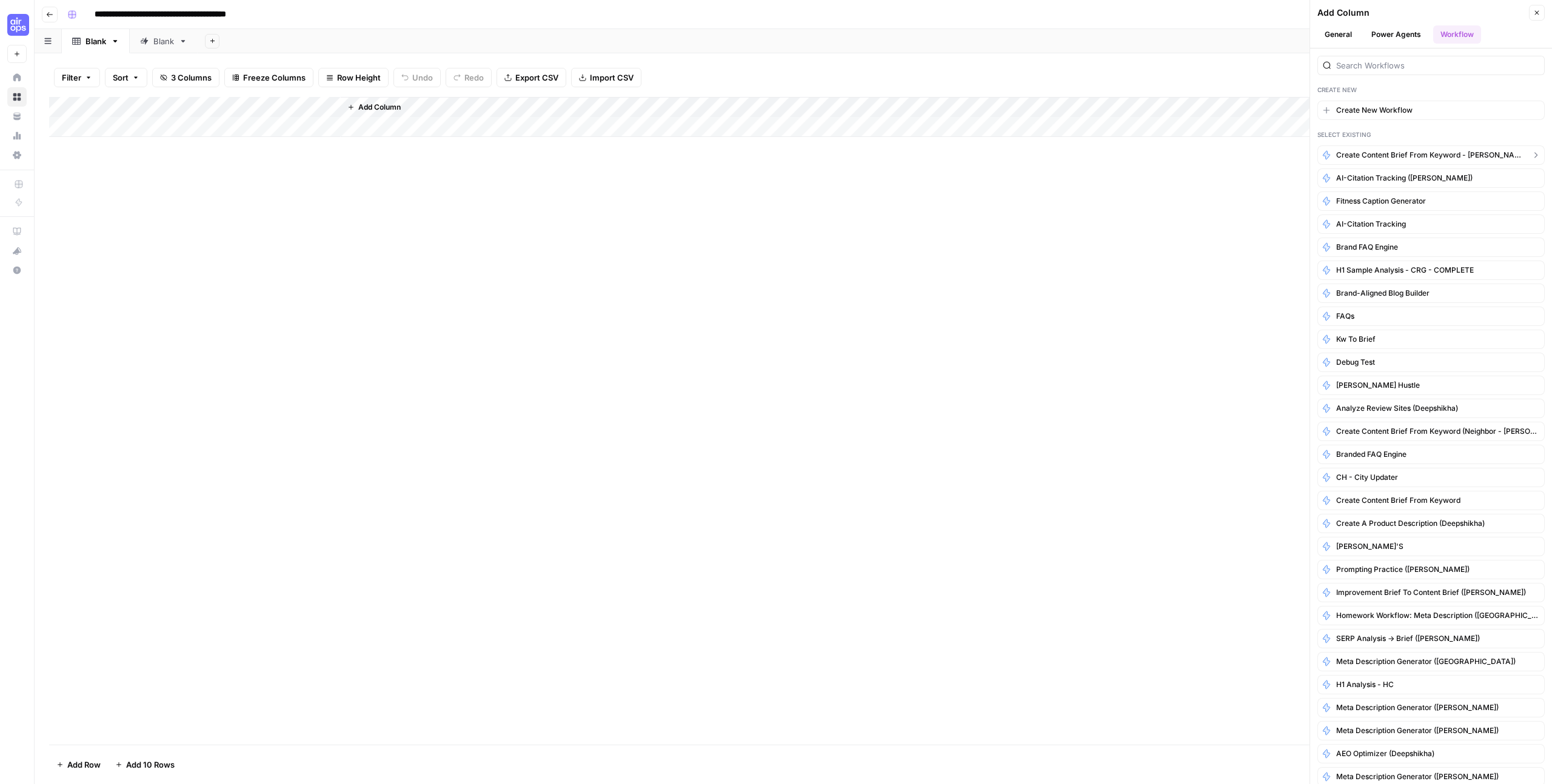
click at [1417, 151] on span "Create Content Brief from Keyword - [PERSON_NAME]" at bounding box center [1431, 155] width 190 height 11
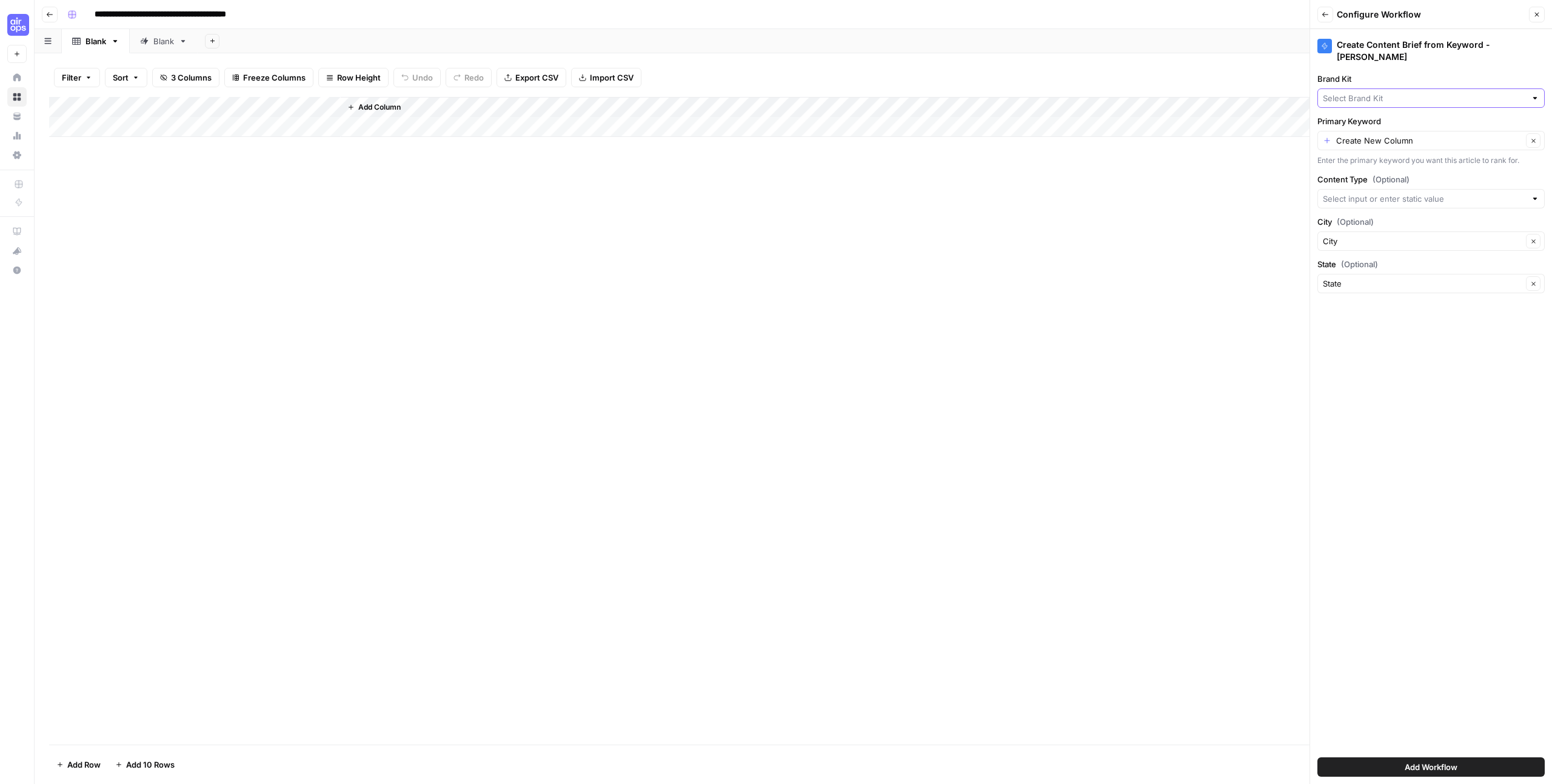
click at [1444, 92] on input "Brand Kit" at bounding box center [1424, 98] width 203 height 12
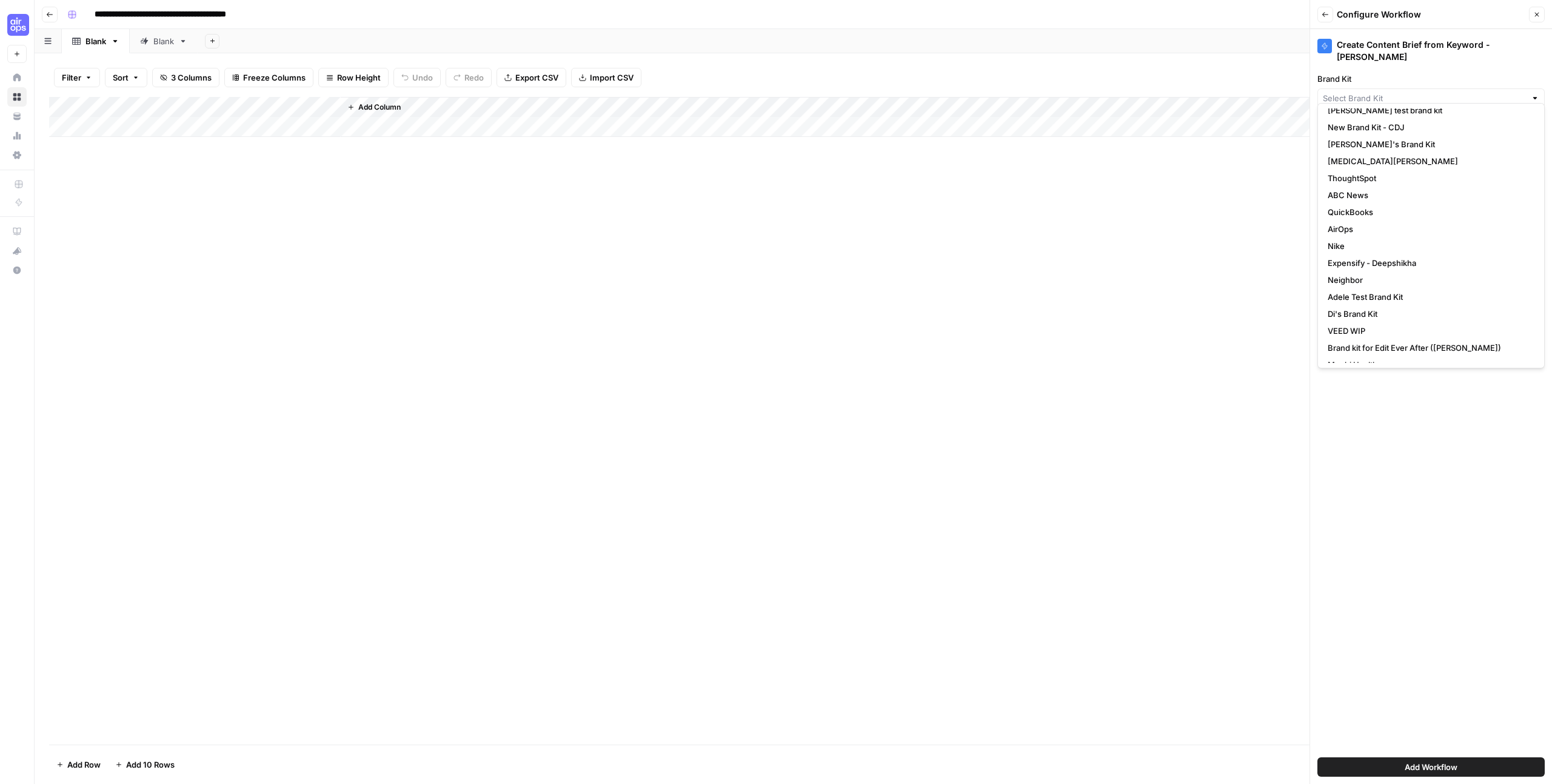
scroll to position [79, 0]
click at [1356, 273] on span "Neighbor" at bounding box center [1428, 275] width 202 height 12
type input "Neighbor"
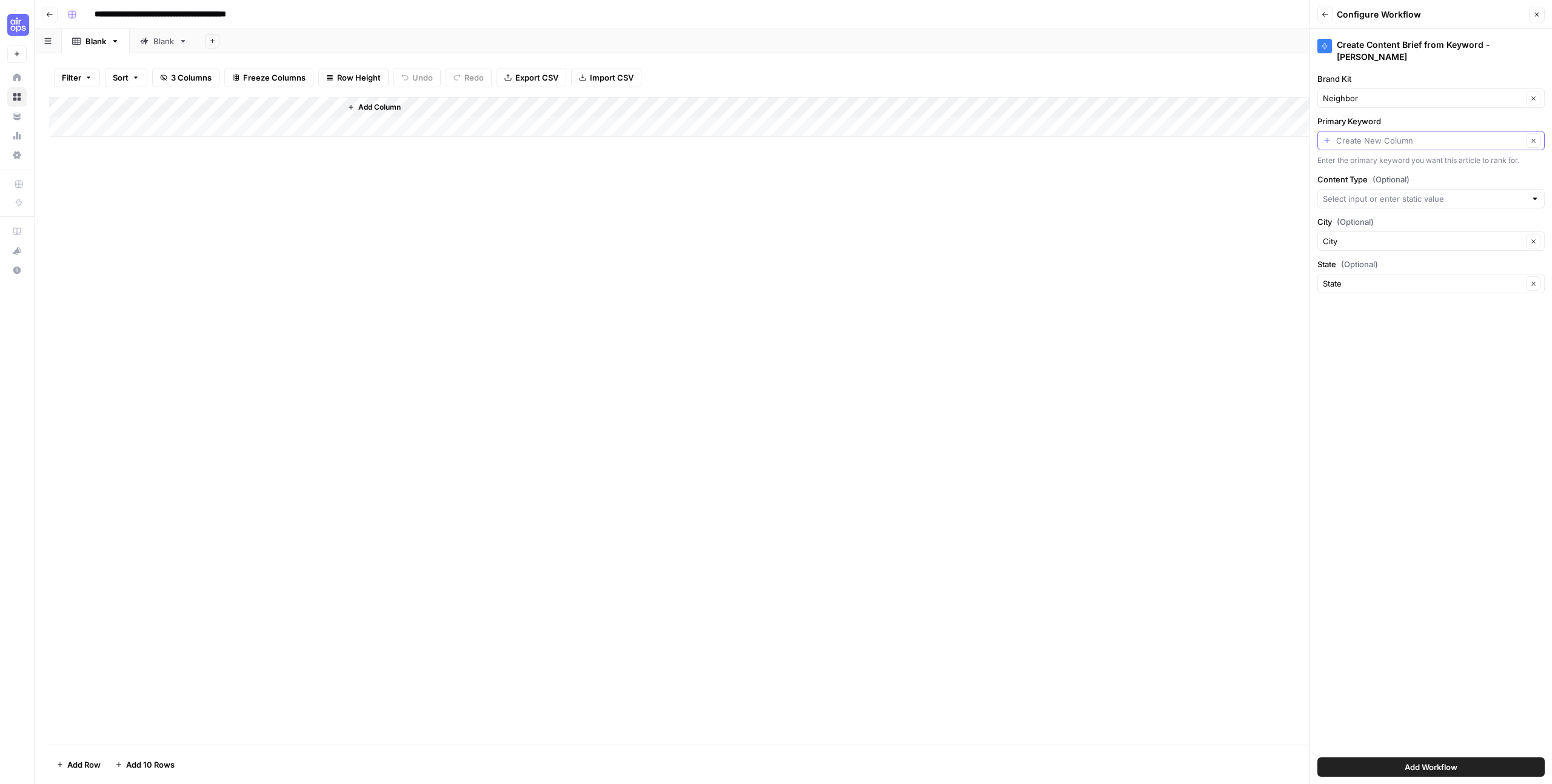
click at [1366, 135] on input "Primary Keyword" at bounding box center [1429, 141] width 187 height 12
click at [1357, 196] on span "Keyword" at bounding box center [1421, 199] width 187 height 12
type input "Keyword"
click at [1357, 193] on input "Content Type (Optional)" at bounding box center [1424, 199] width 203 height 12
click at [1346, 267] on span "blog" at bounding box center [1428, 273] width 202 height 12
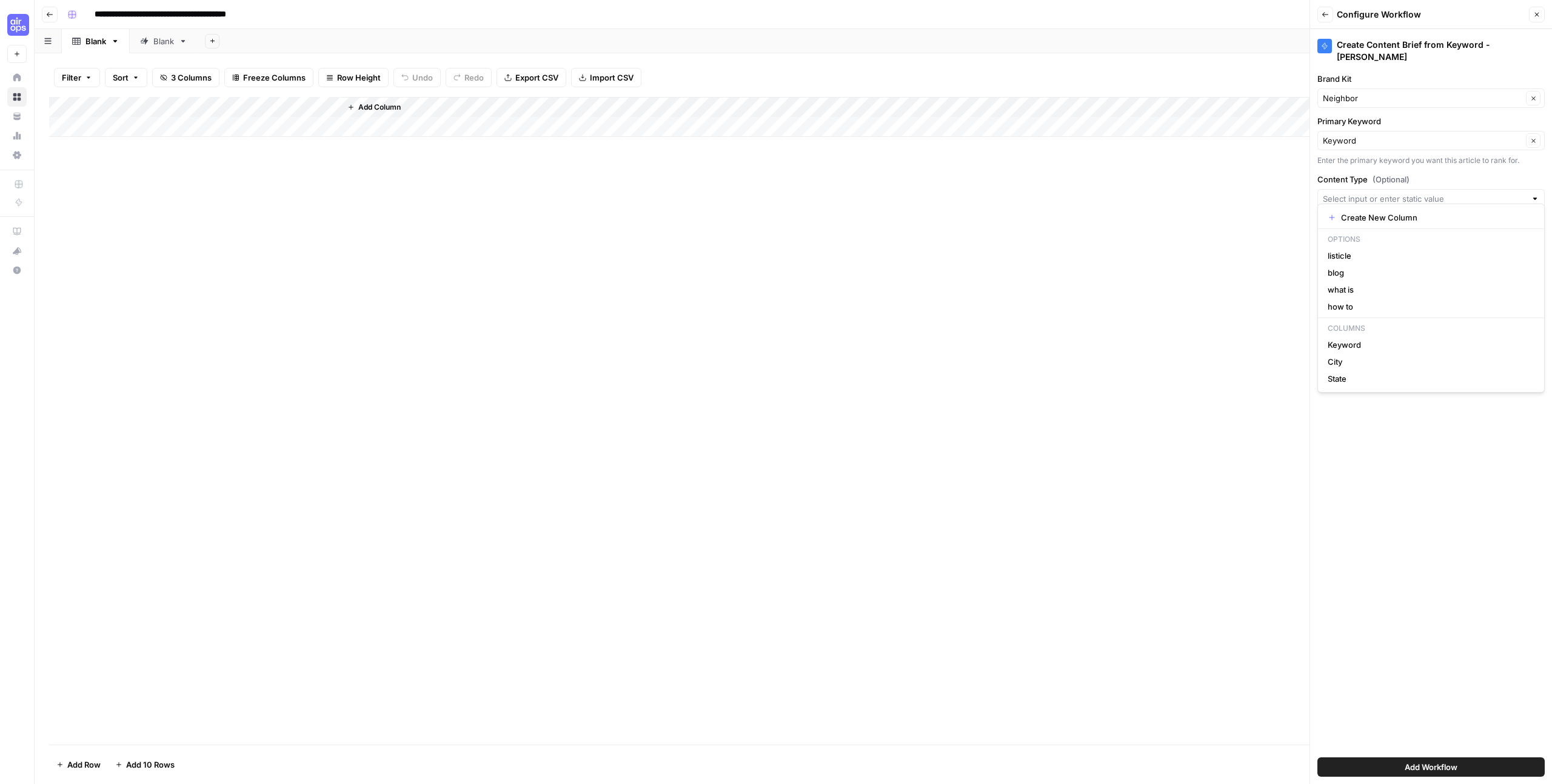
type input "blog"
click at [1356, 235] on input "City (Optional)" at bounding box center [1422, 241] width 200 height 12
type input "City"
click at [1277, 231] on div "Add Column" at bounding box center [793, 420] width 1488 height 648
drag, startPoint x: 1359, startPoint y: 768, endPoint x: 1390, endPoint y: 770, distance: 31.1
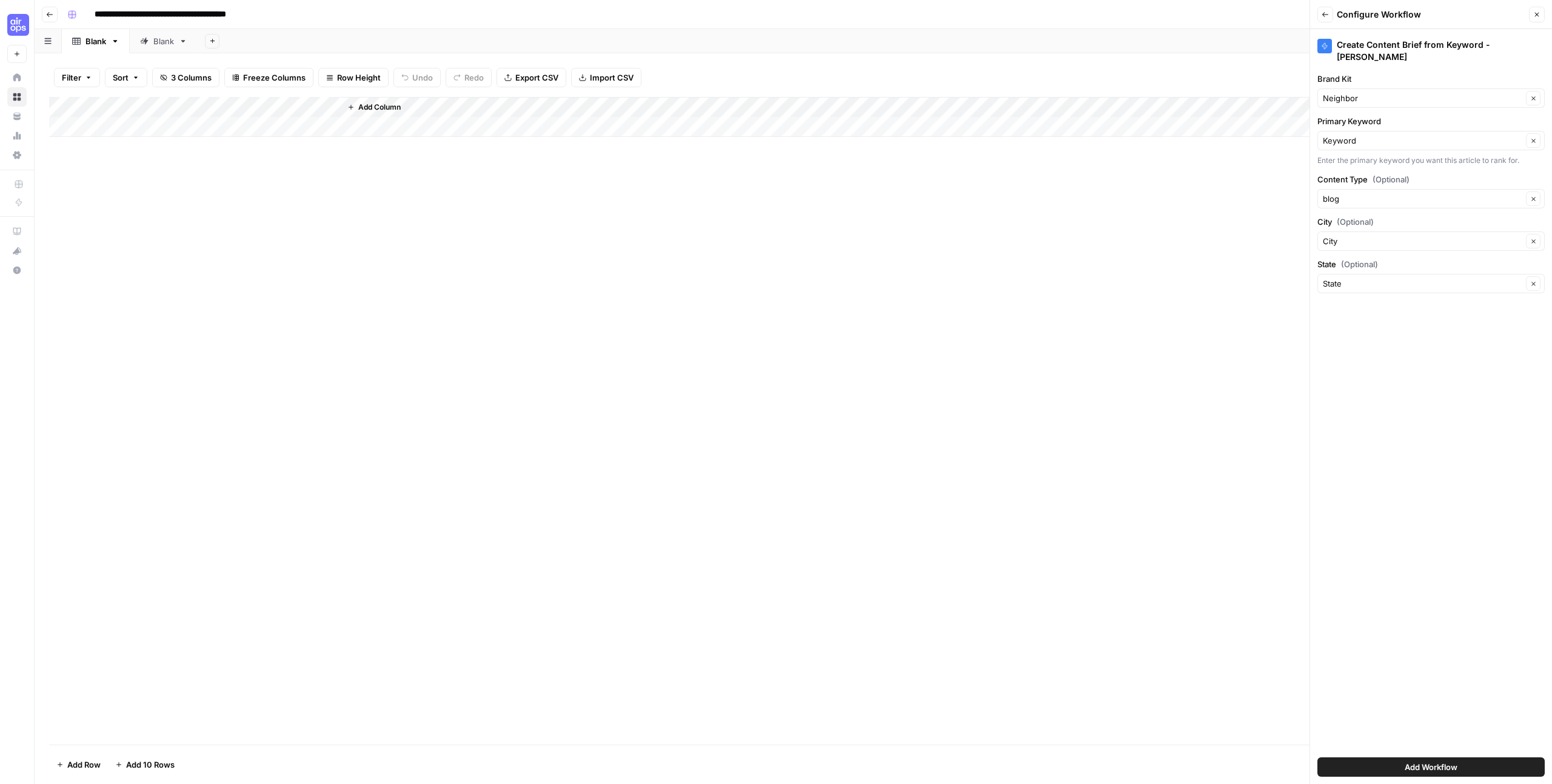
click at [1360, 768] on button "Add Workflow" at bounding box center [1430, 767] width 227 height 19
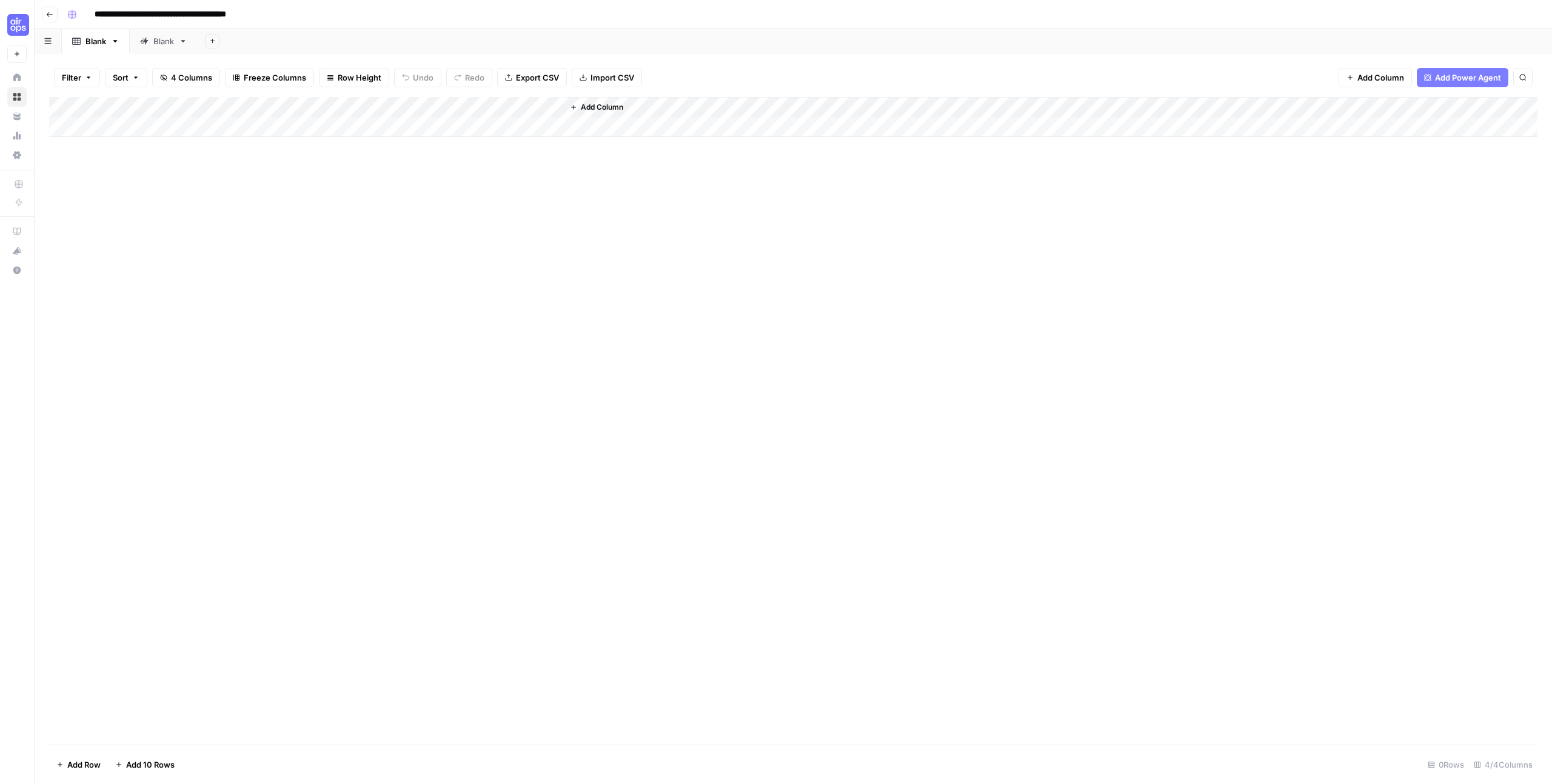
click at [155, 126] on div "Add Column" at bounding box center [793, 117] width 1488 height 40
type textarea "*******"
type textarea "**********"
click at [445, 127] on div "Add Column" at bounding box center [793, 127] width 1488 height 60
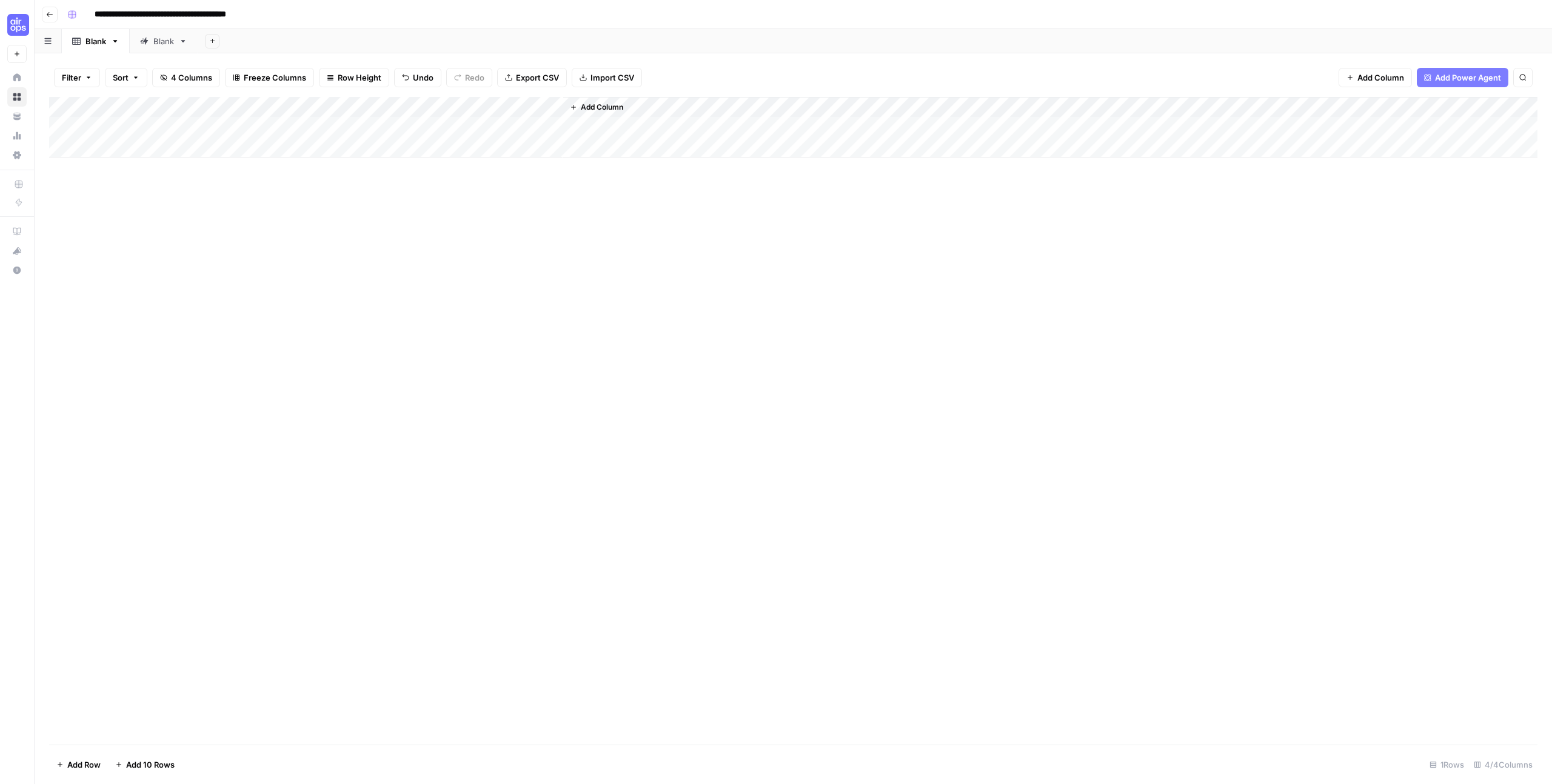
click at [448, 127] on div "Add Column" at bounding box center [793, 127] width 1488 height 60
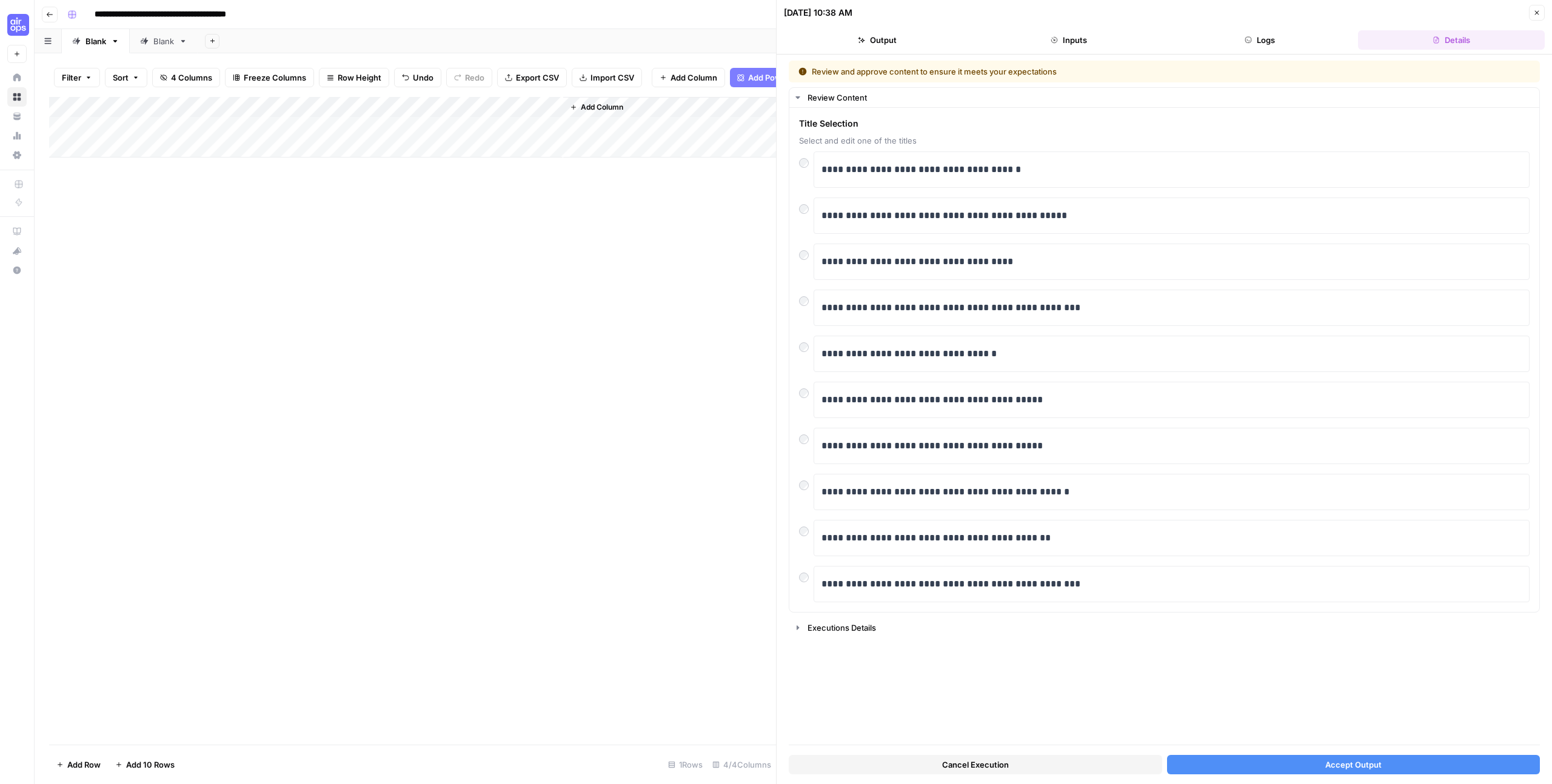
click at [1254, 767] on button "Accept Output" at bounding box center [1353, 765] width 373 height 19
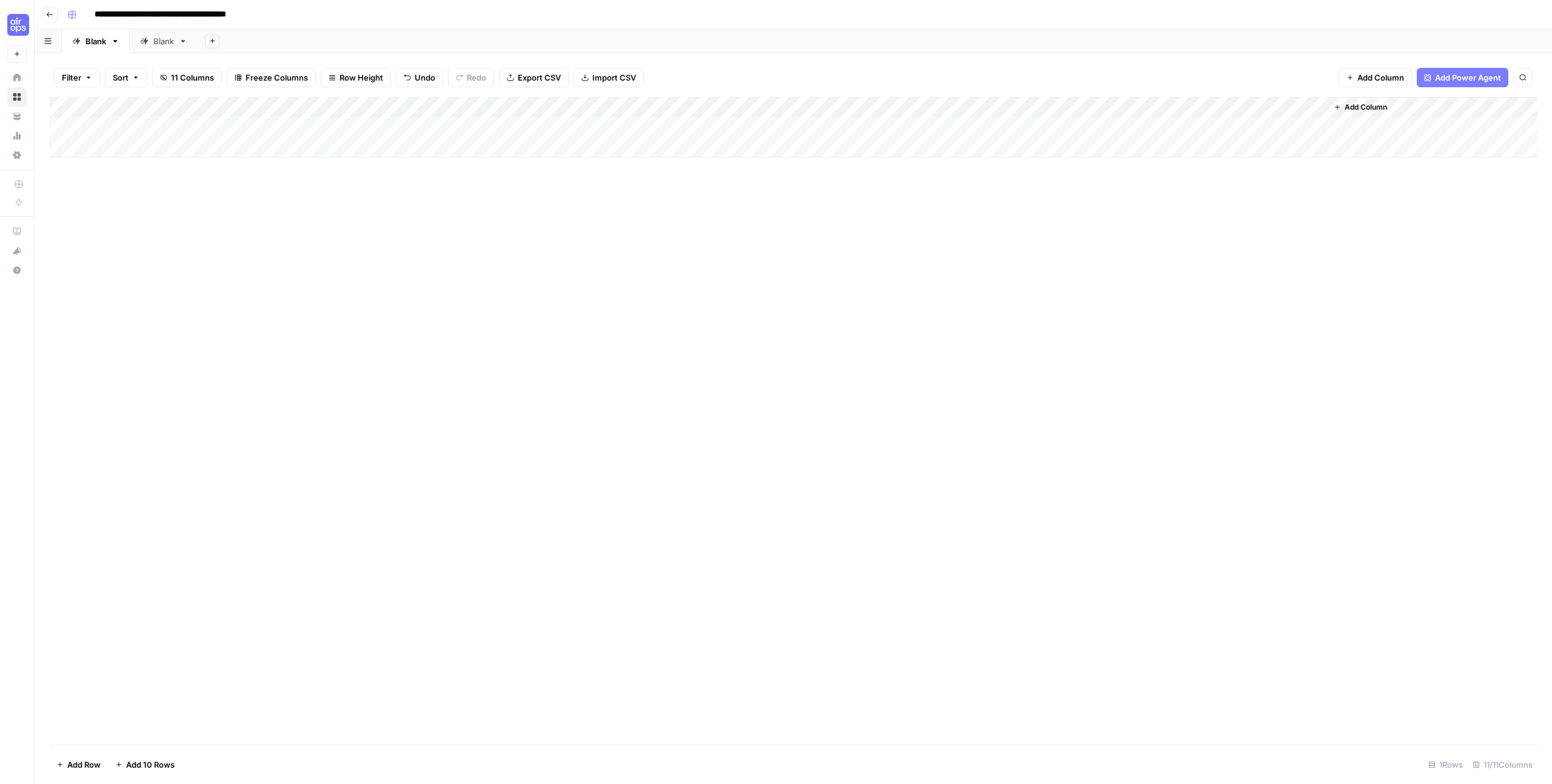
click at [536, 104] on div "Add Column" at bounding box center [793, 127] width 1488 height 60
click at [394, 227] on span "Edit Workflow" at bounding box center [416, 226] width 106 height 12
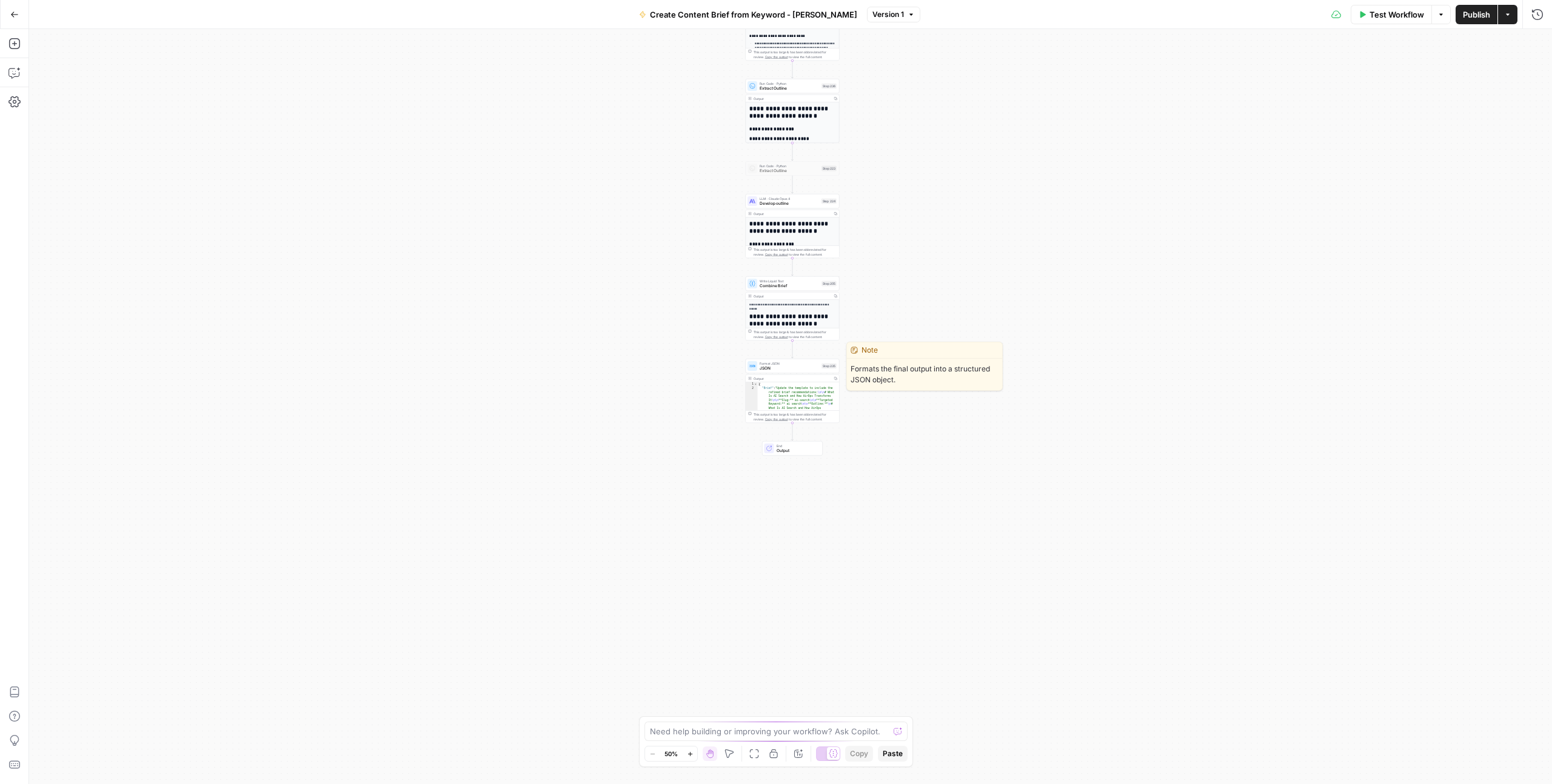
click at [801, 368] on span "JSON" at bounding box center [789, 368] width 60 height 6
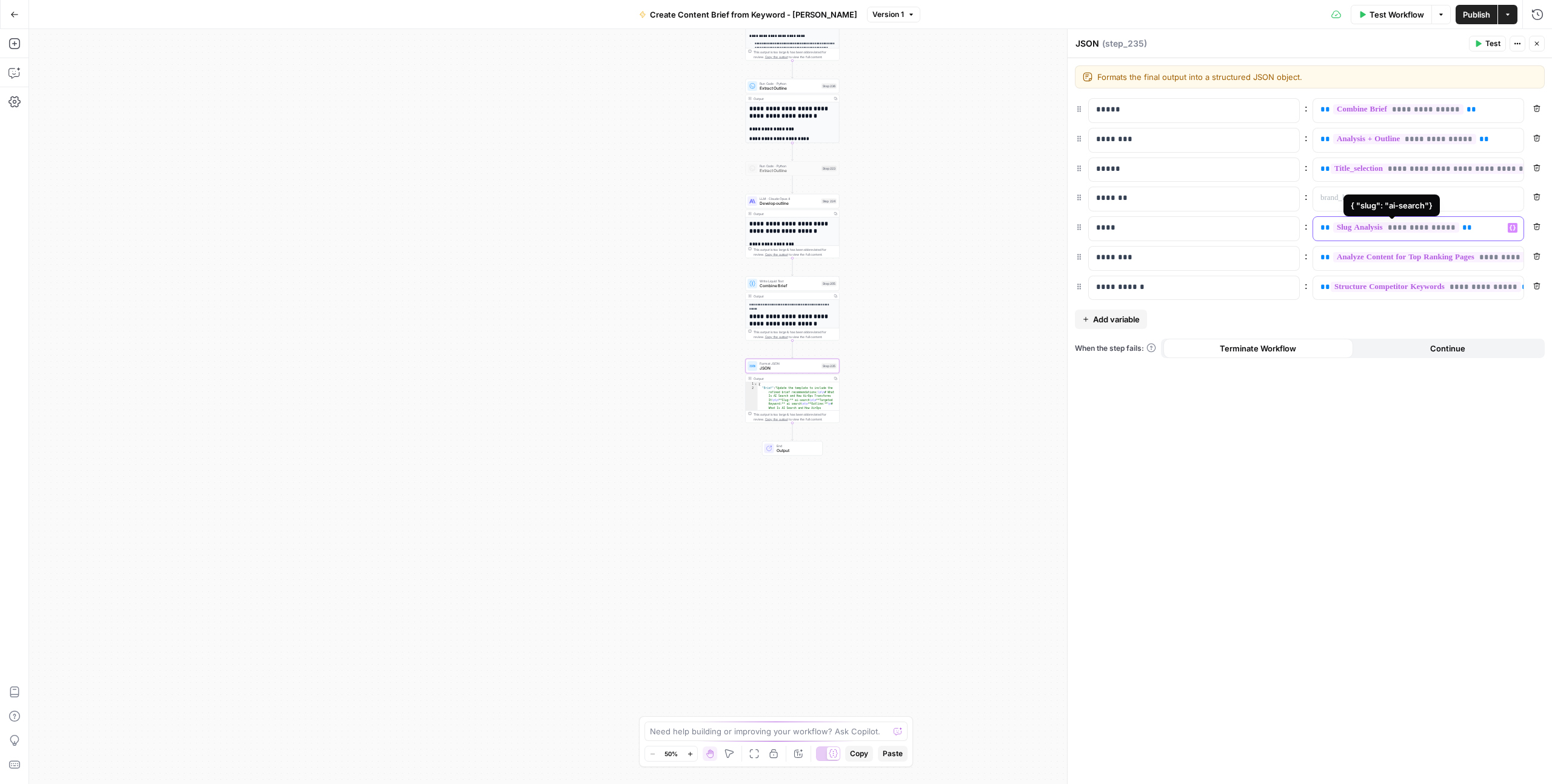
click at [1452, 230] on span "**********" at bounding box center [1397, 228] width 126 height 10
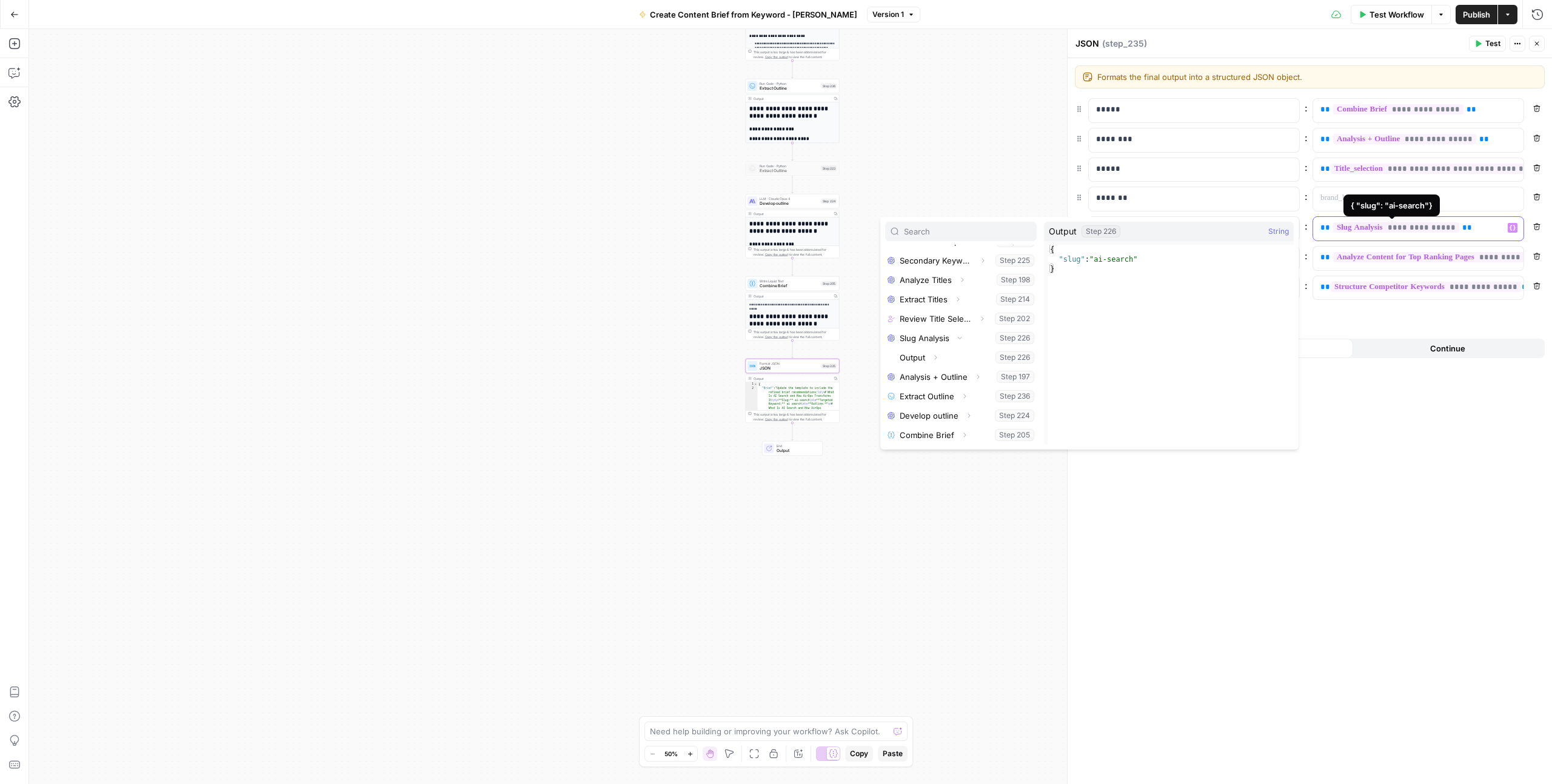
click at [1452, 230] on span "**********" at bounding box center [1397, 228] width 126 height 10
click at [1484, 229] on p "**********" at bounding box center [1409, 228] width 176 height 12
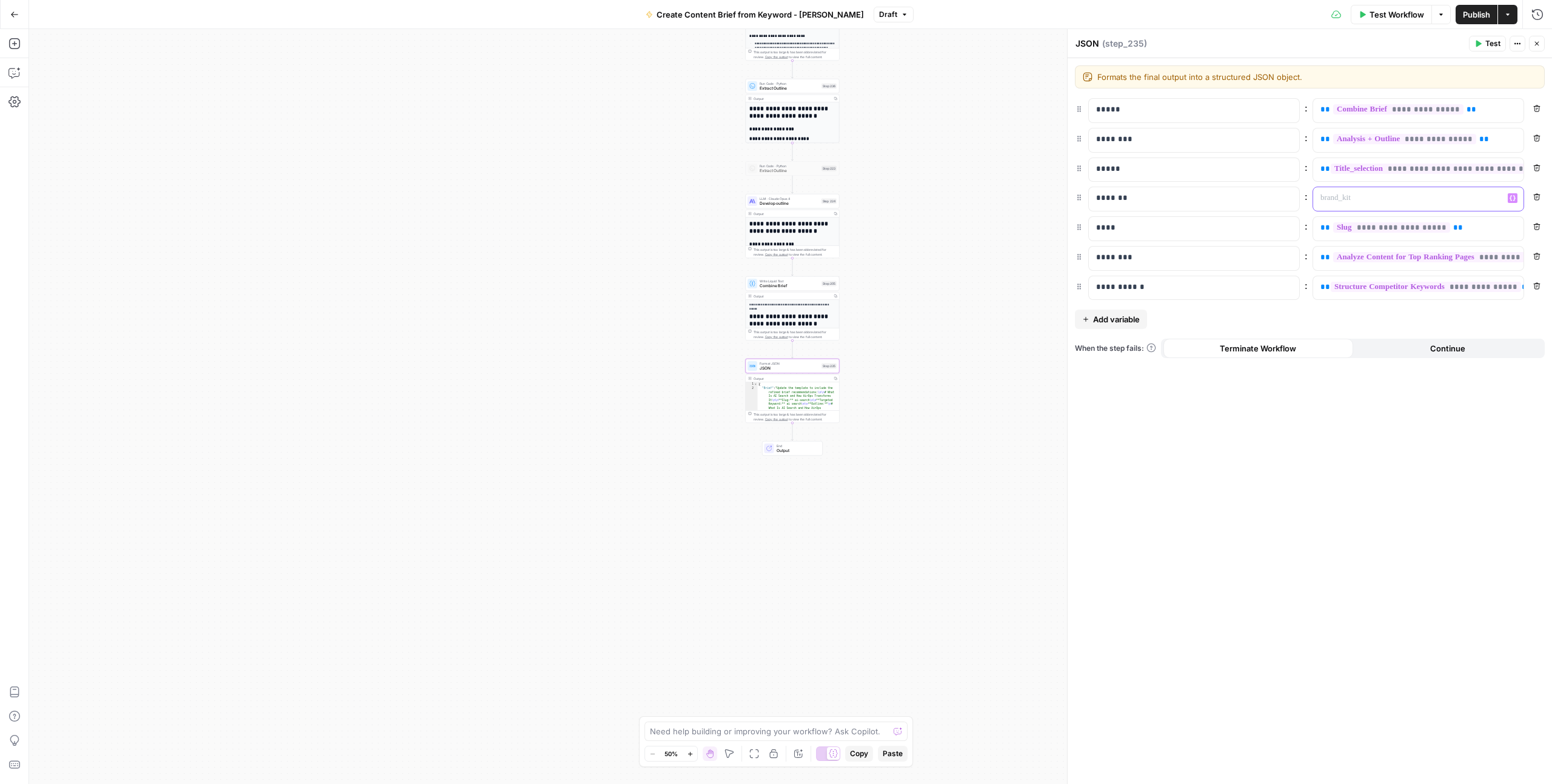
click at [1374, 204] on p at bounding box center [1409, 199] width 176 height 12
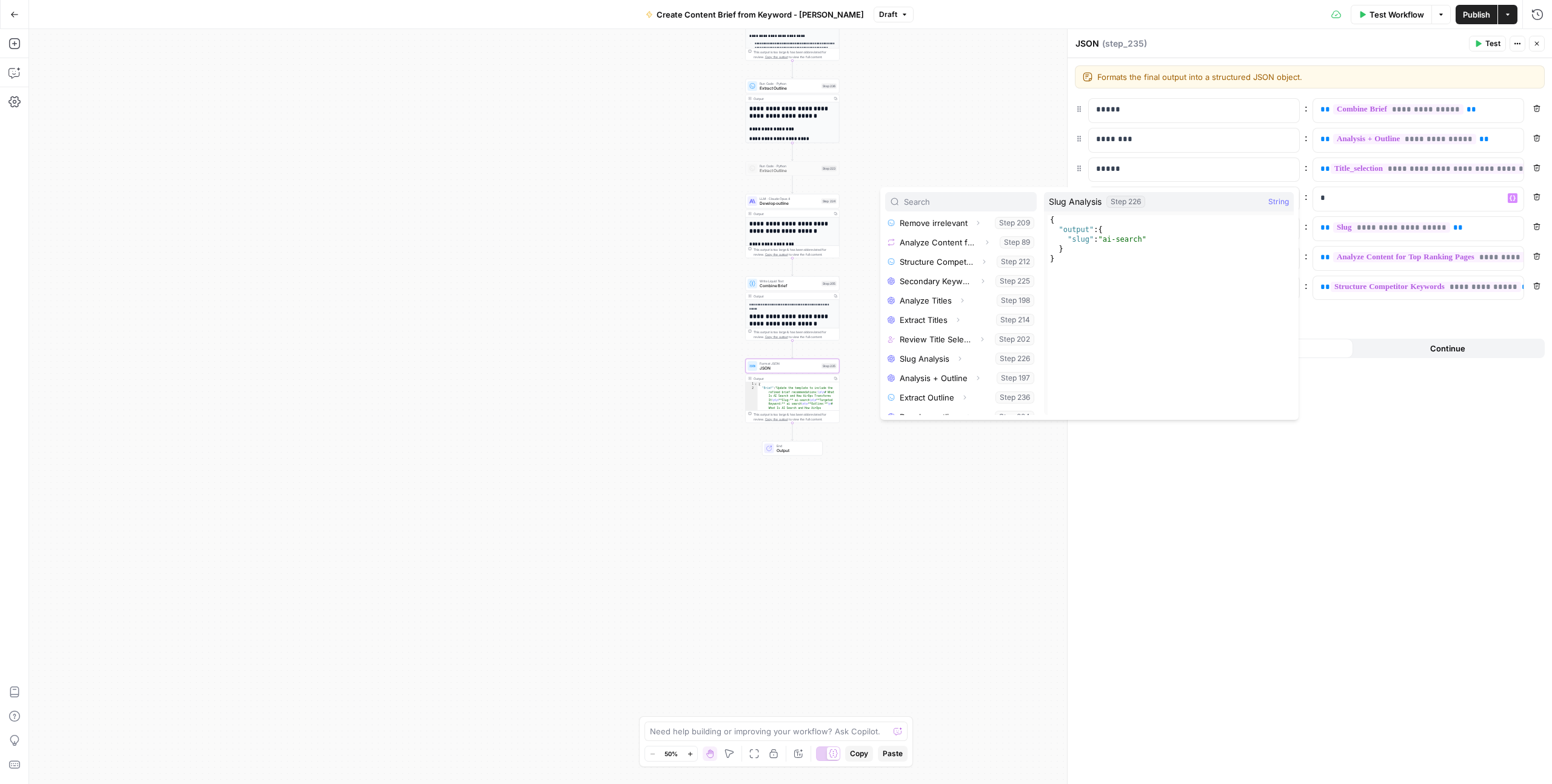
scroll to position [227, 0]
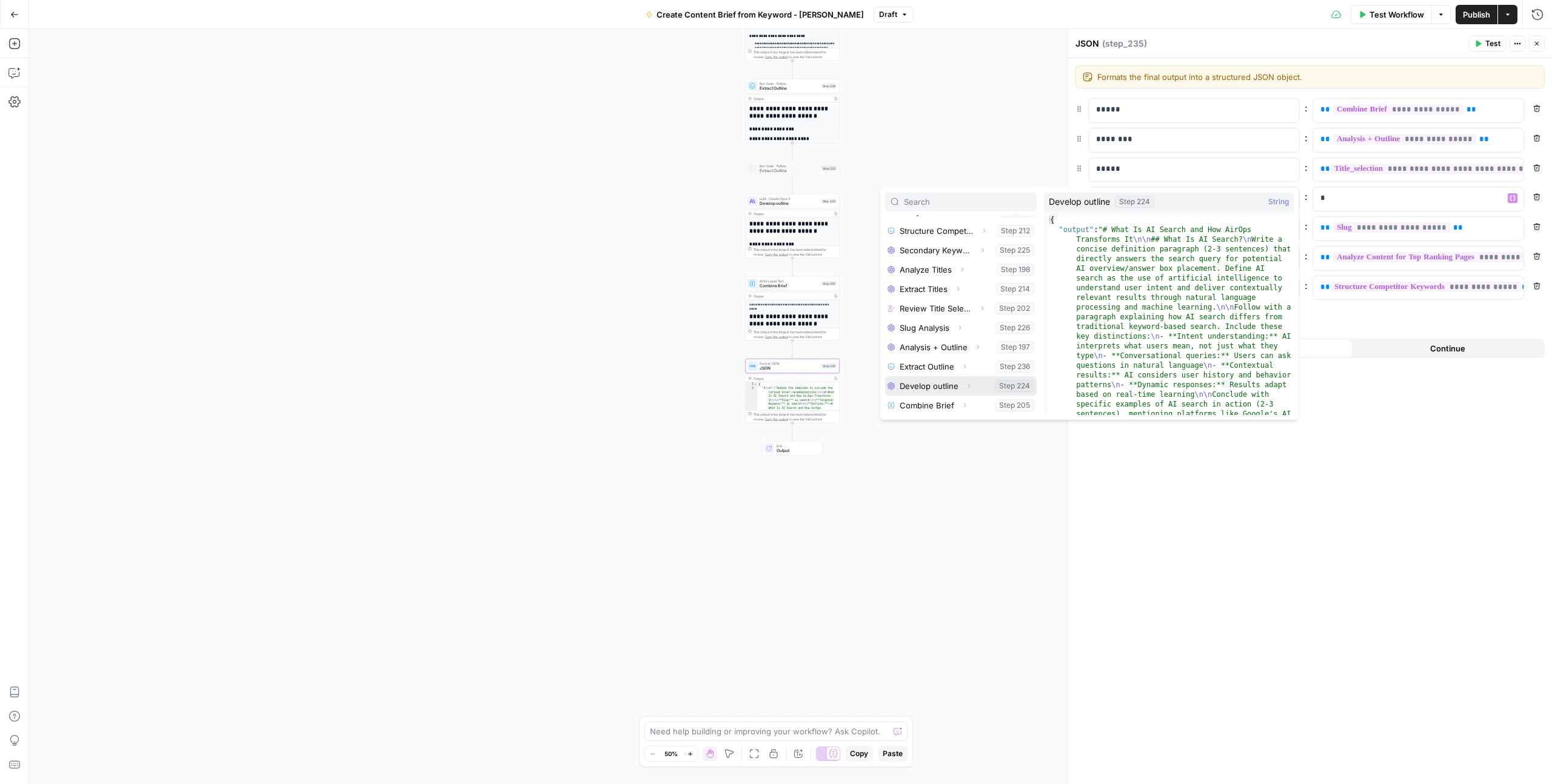
click at [969, 385] on icon "button" at bounding box center [969, 386] width 7 height 7
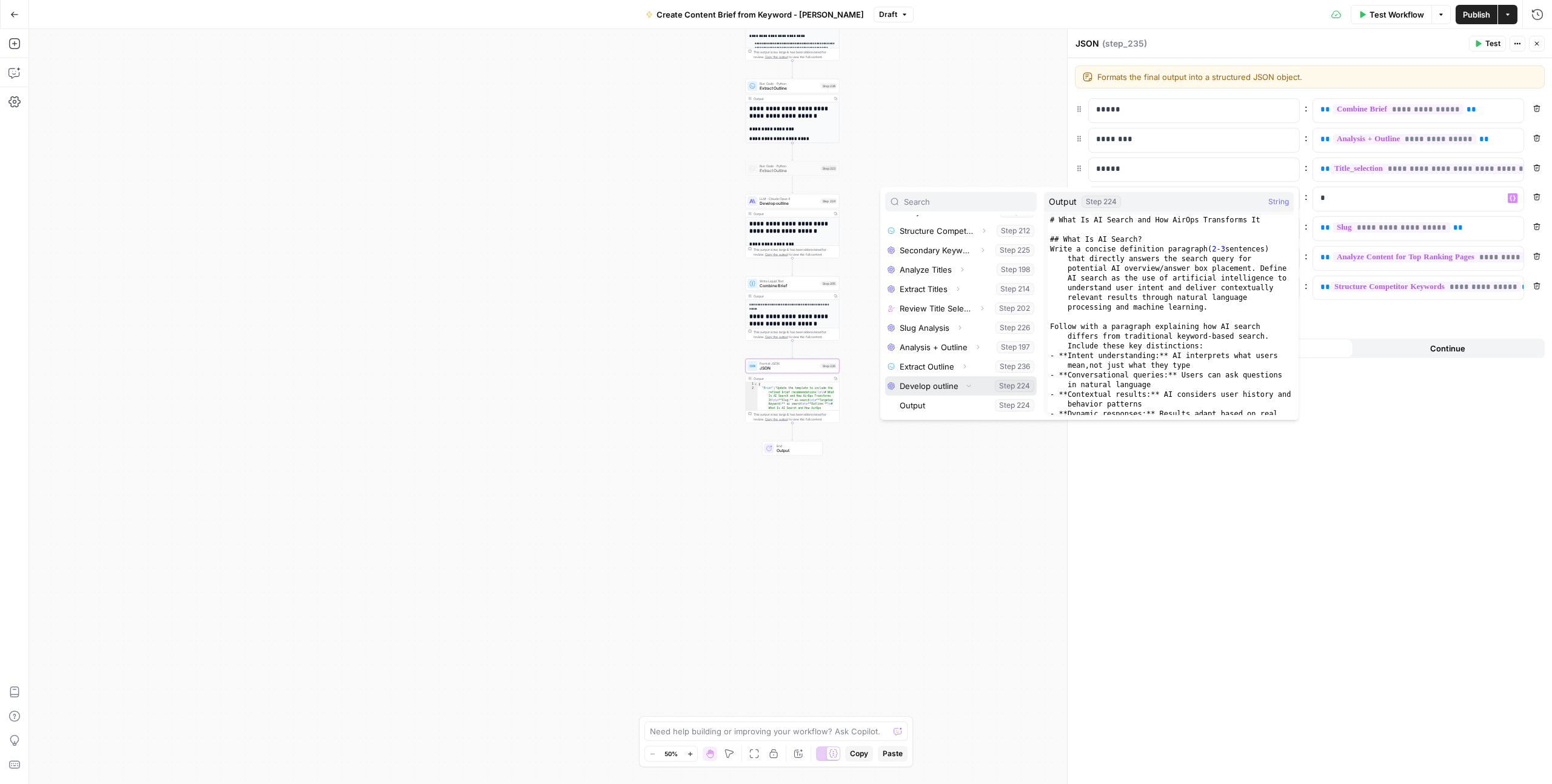
scroll to position [246, 0]
click at [920, 386] on button "Select variable Output" at bounding box center [966, 386] width 139 height 19
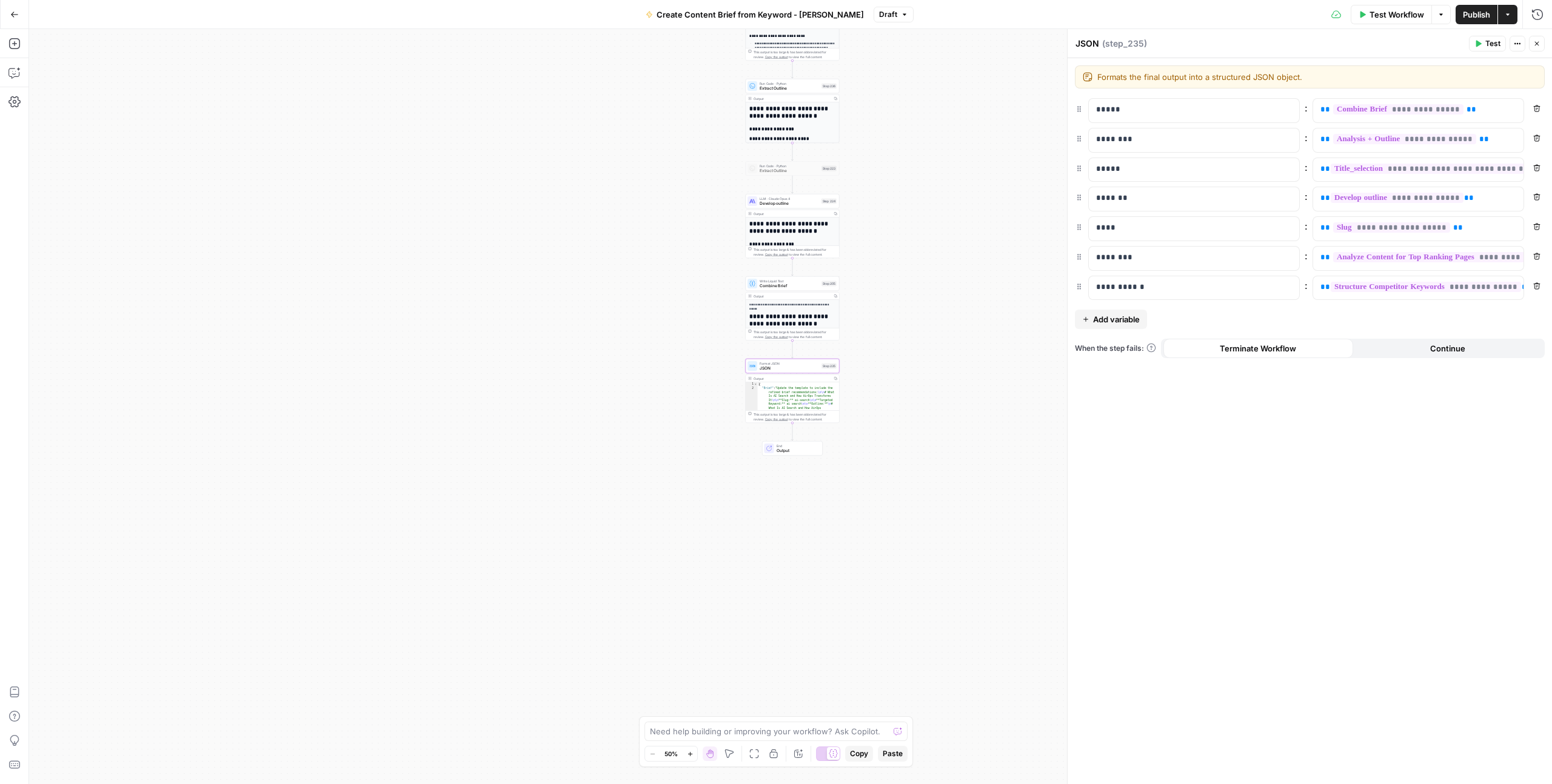
click at [1473, 16] on span "Publish" at bounding box center [1477, 15] width 28 height 12
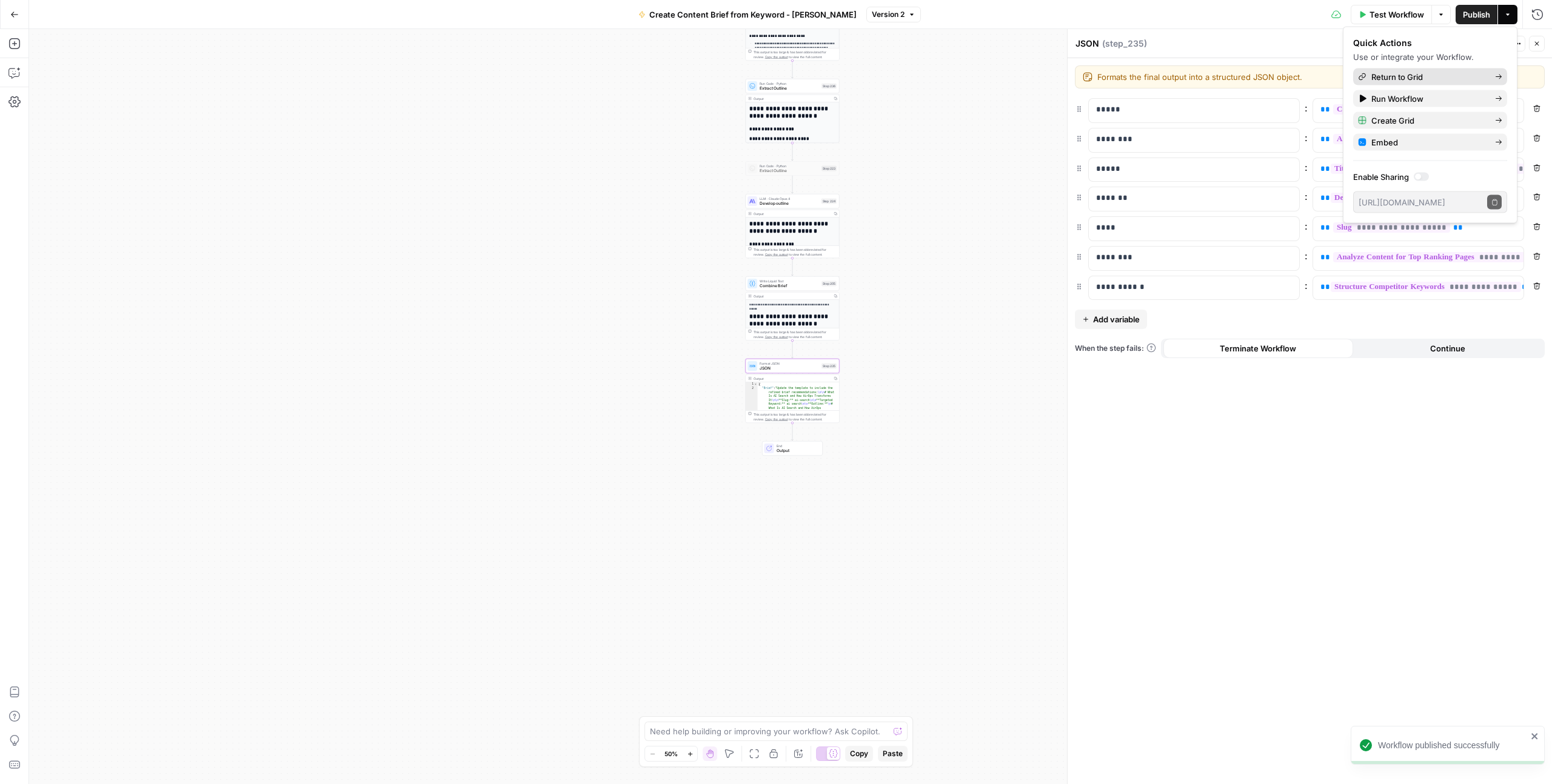
click at [1465, 78] on span "Return to Grid" at bounding box center [1428, 77] width 114 height 12
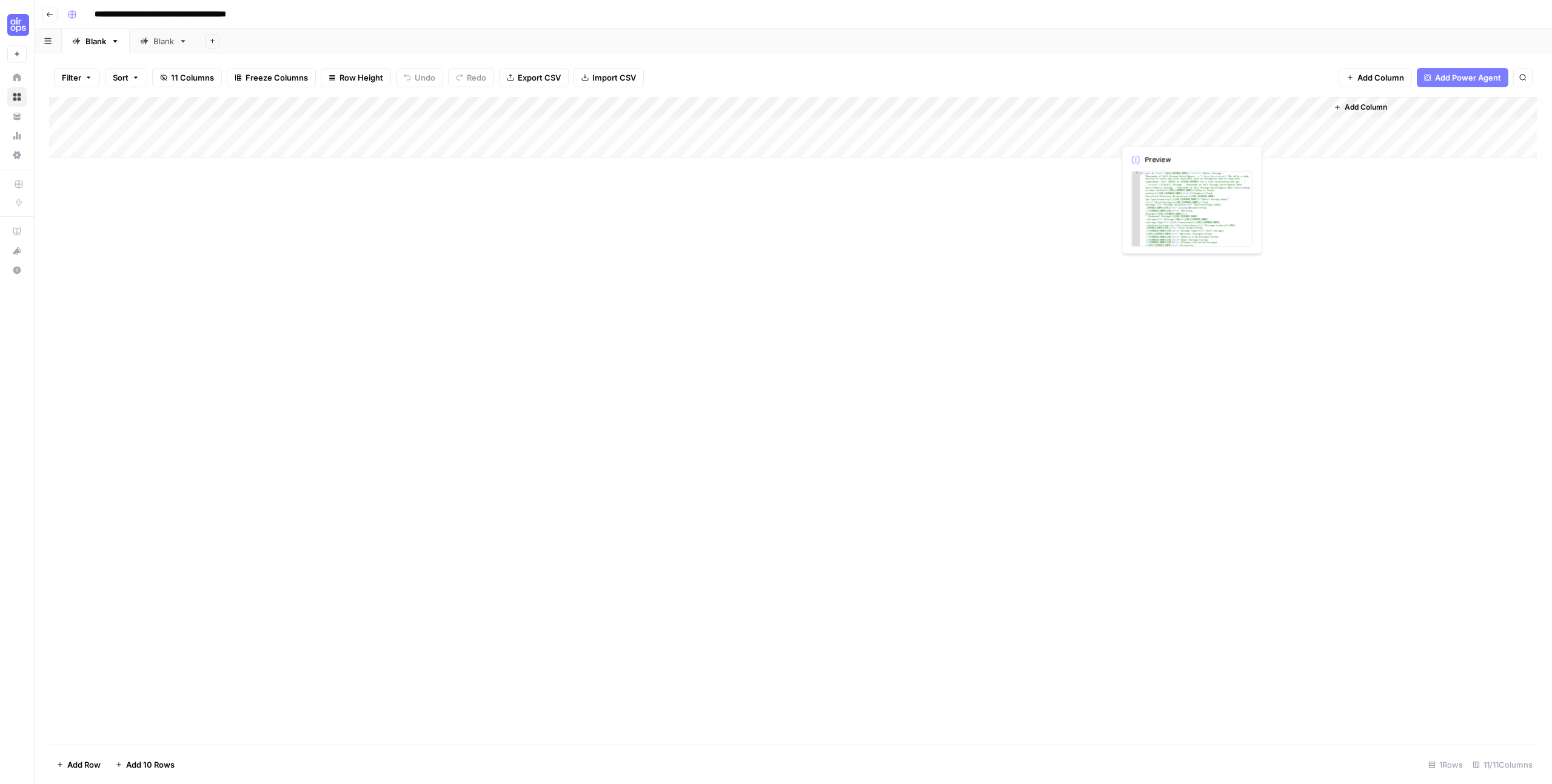
click at [1149, 126] on div "Add Column" at bounding box center [793, 127] width 1488 height 60
click at [1193, 126] on div "Add Column" at bounding box center [793, 127] width 1488 height 60
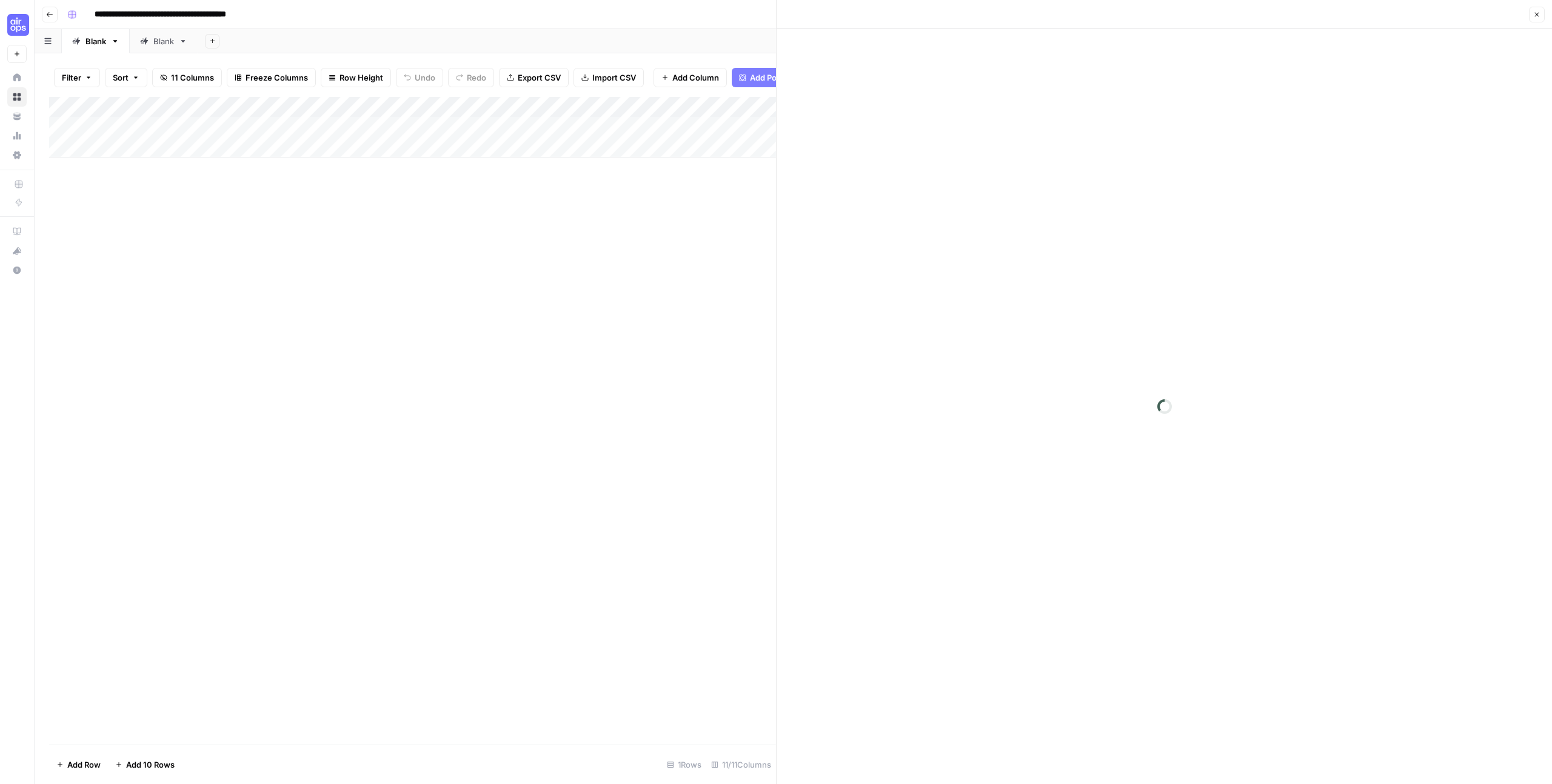
click at [1207, 126] on div at bounding box center [1163, 127] width 111 height 22
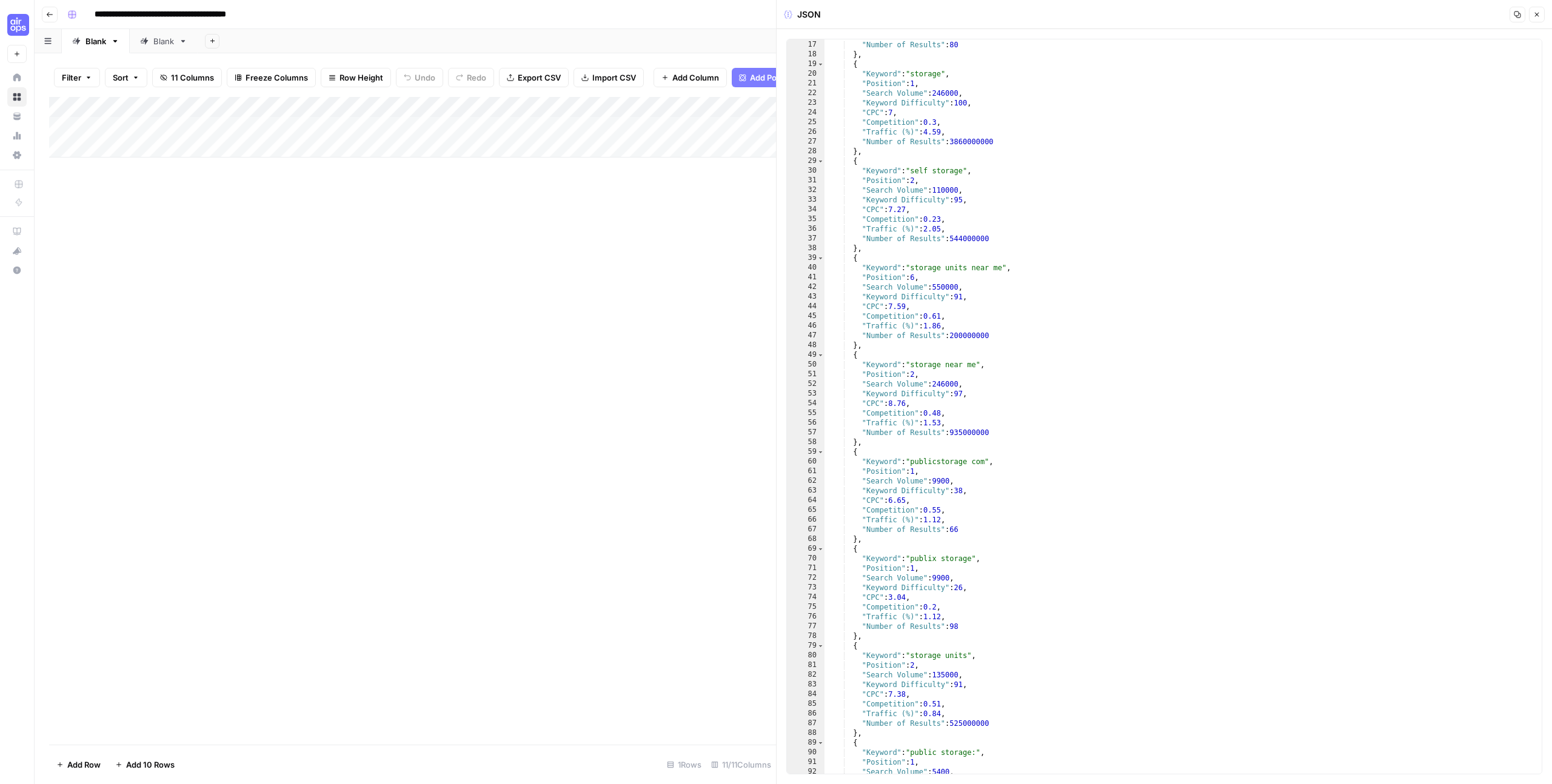
scroll to position [500, 0]
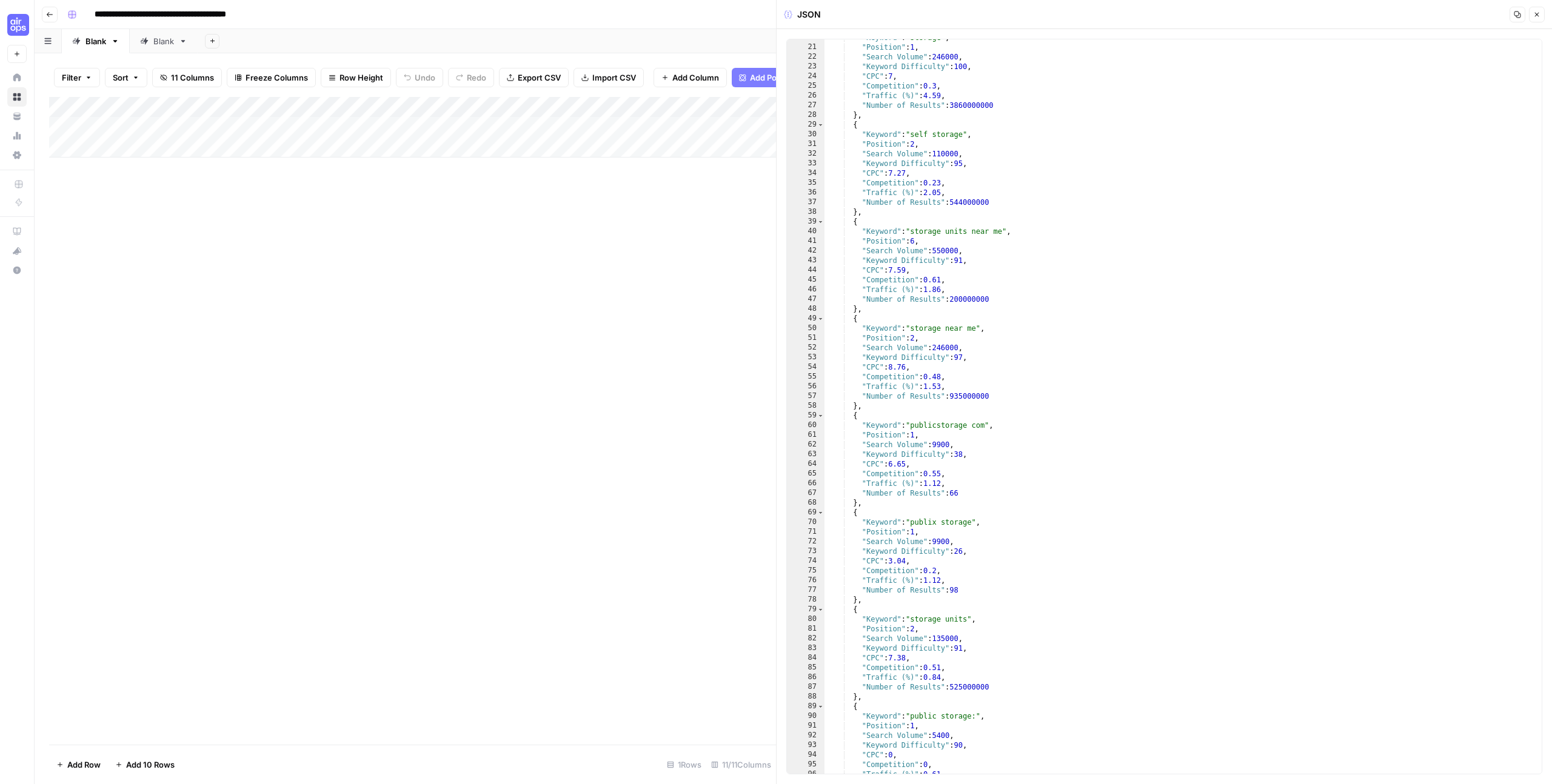
click at [1535, 13] on icon "button" at bounding box center [1536, 15] width 7 height 7
